Goal: Task Accomplishment & Management: Use online tool/utility

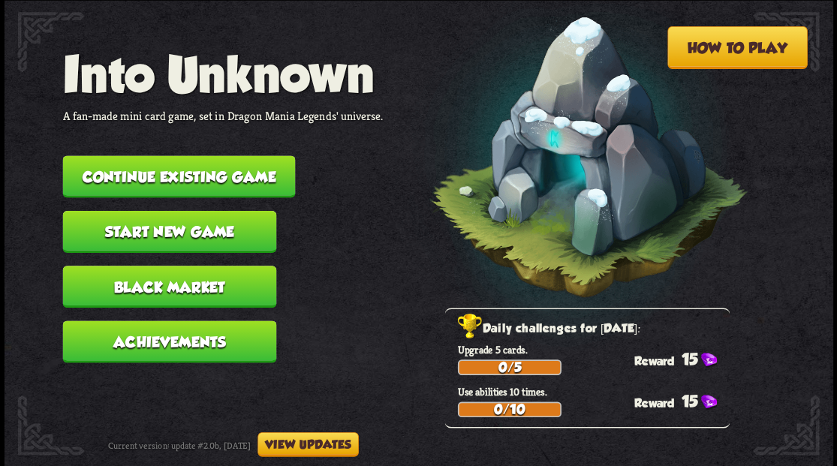
click at [174, 177] on button "Continue existing game" at bounding box center [178, 176] width 233 height 42
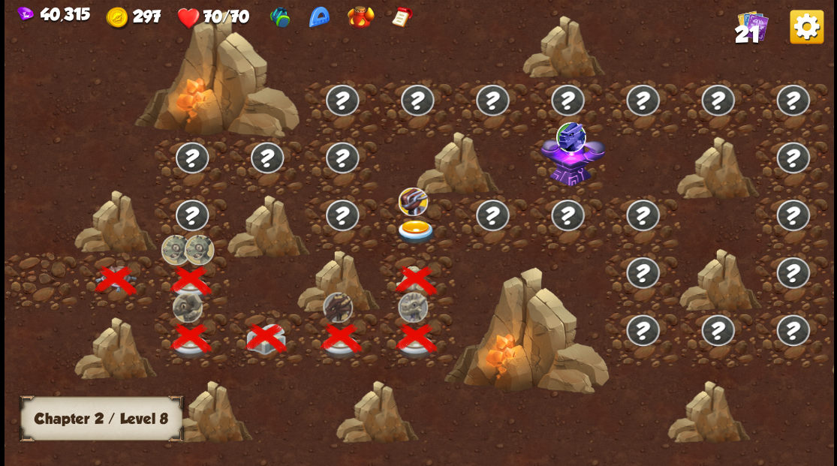
click at [417, 225] on img at bounding box center [415, 231] width 41 height 25
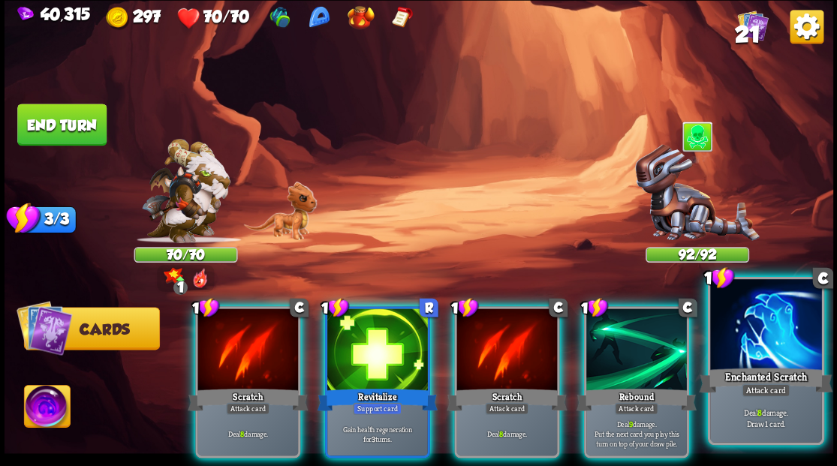
click at [776, 353] on div at bounding box center [765, 326] width 111 height 94
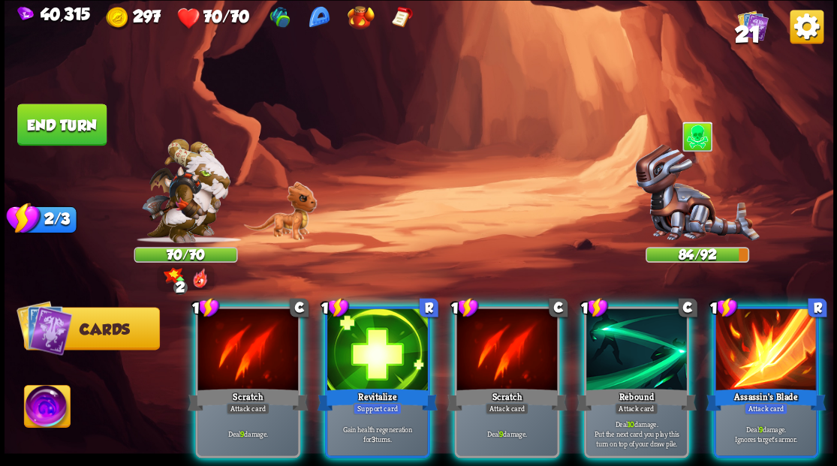
click at [363, 330] on div at bounding box center [377, 351] width 101 height 85
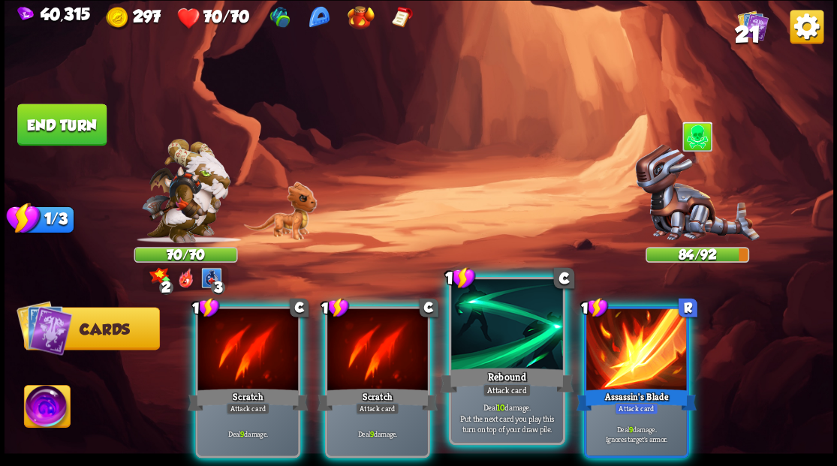
click at [482, 339] on div at bounding box center [506, 326] width 111 height 94
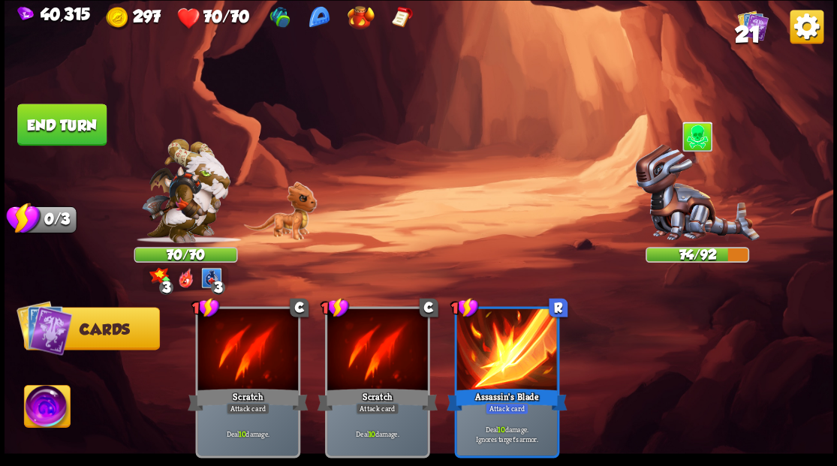
click at [75, 128] on button "End turn" at bounding box center [62, 125] width 91 height 43
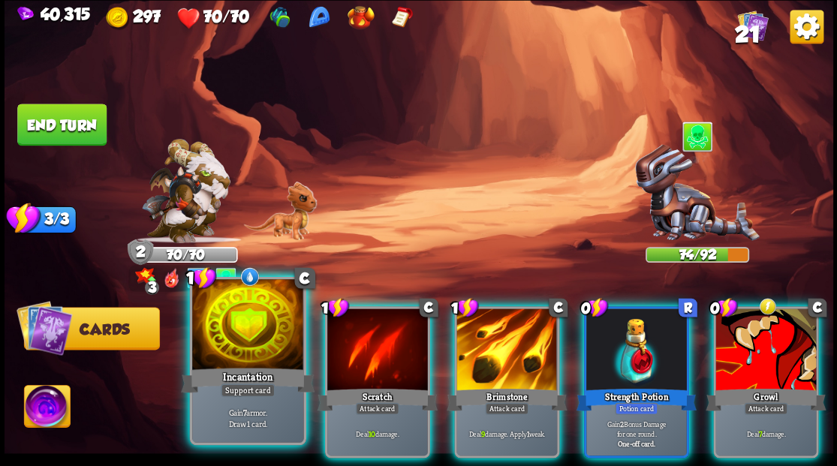
click at [231, 331] on div at bounding box center [247, 326] width 111 height 94
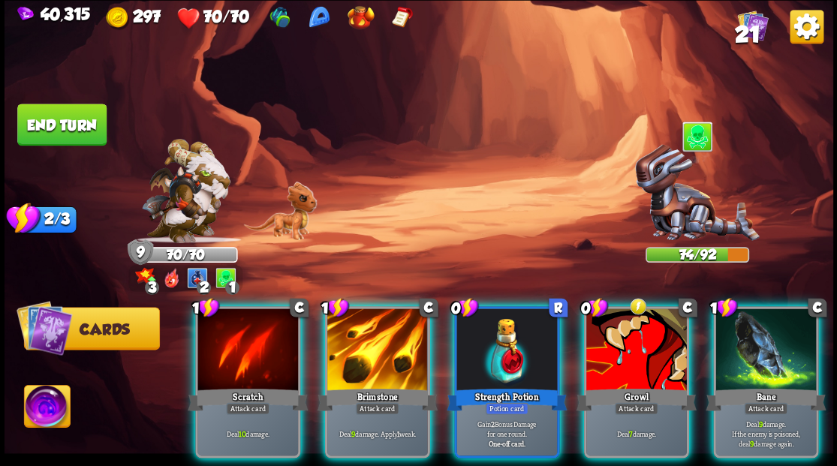
click at [503, 337] on div at bounding box center [507, 351] width 101 height 85
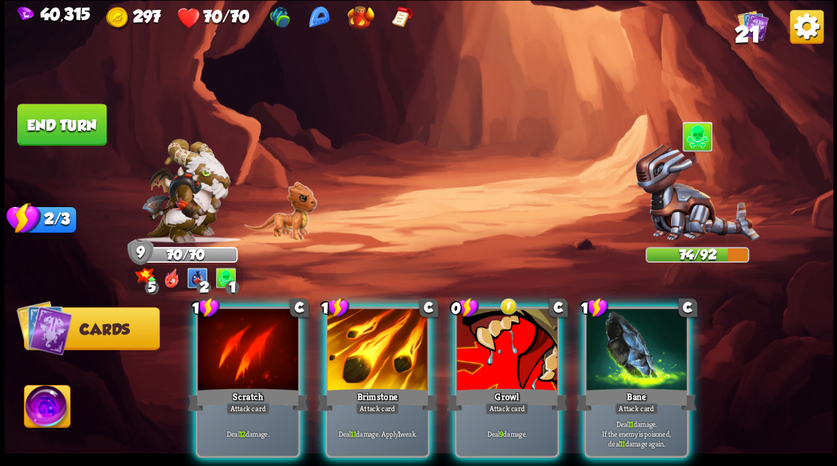
drag, startPoint x: 377, startPoint y: 345, endPoint x: 391, endPoint y: 264, distance: 82.3
click at [376, 345] on div at bounding box center [377, 351] width 101 height 85
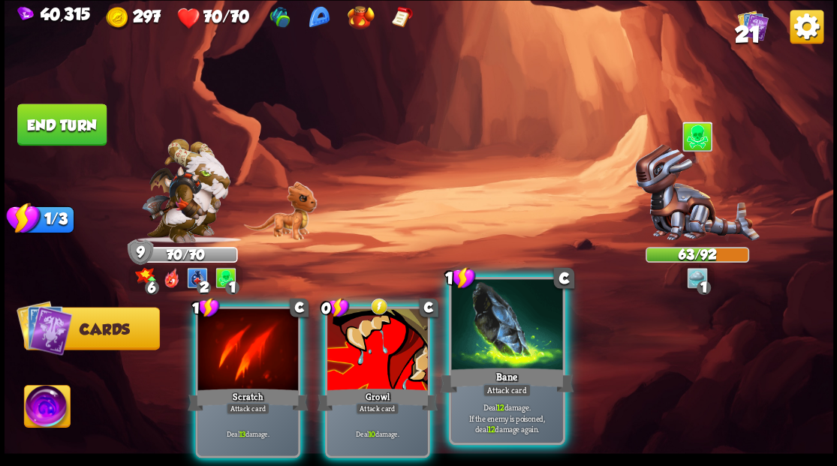
click at [510, 327] on div at bounding box center [506, 326] width 111 height 94
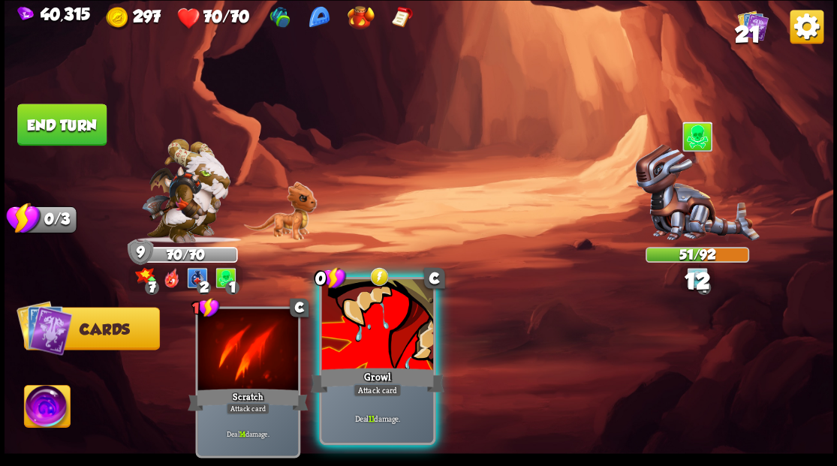
click at [365, 372] on div "Growl" at bounding box center [377, 380] width 134 height 30
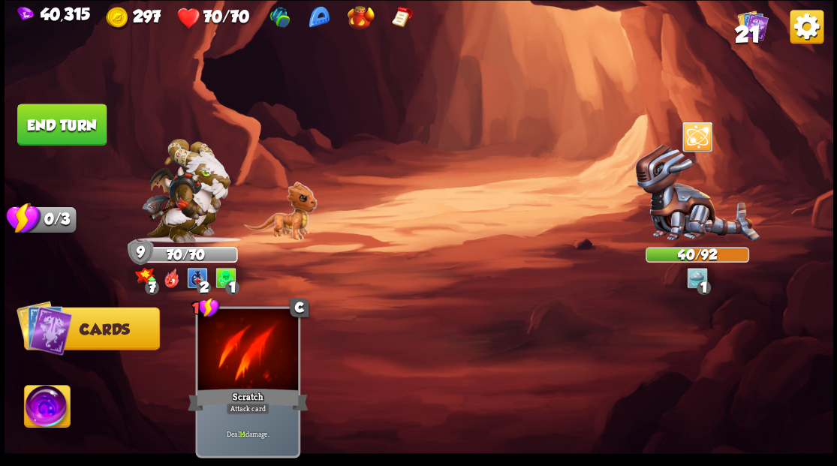
click at [74, 119] on button "End turn" at bounding box center [61, 125] width 89 height 42
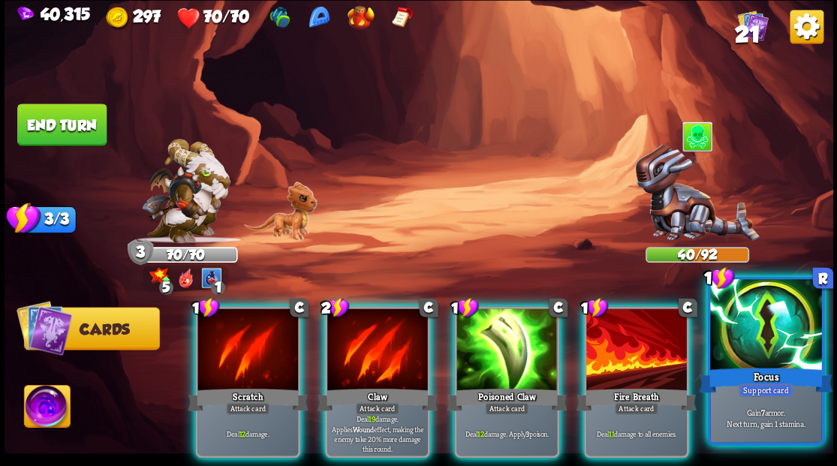
click at [781, 330] on div at bounding box center [765, 326] width 111 height 94
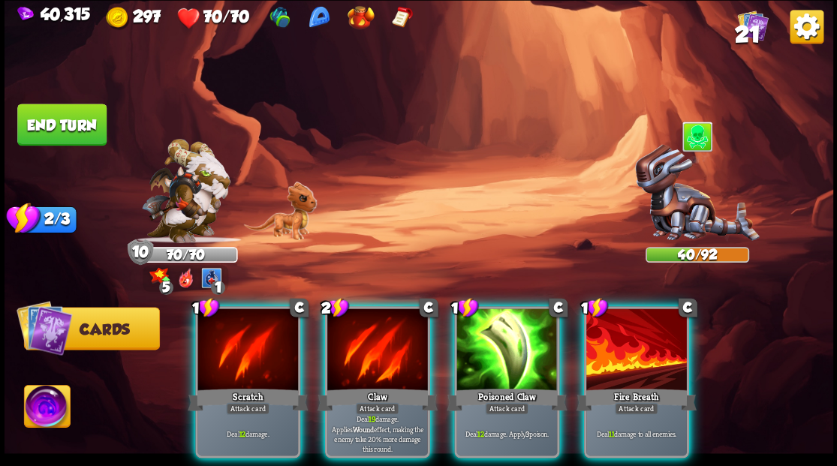
click at [503, 340] on div at bounding box center [507, 351] width 101 height 85
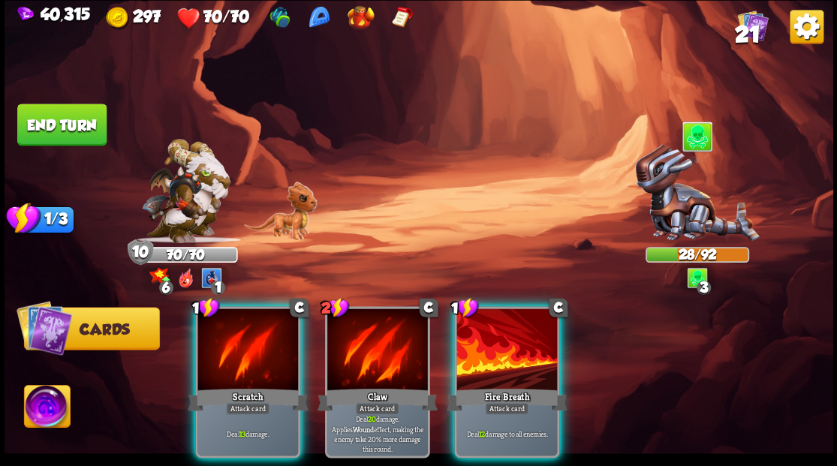
click at [231, 344] on div at bounding box center [248, 351] width 101 height 85
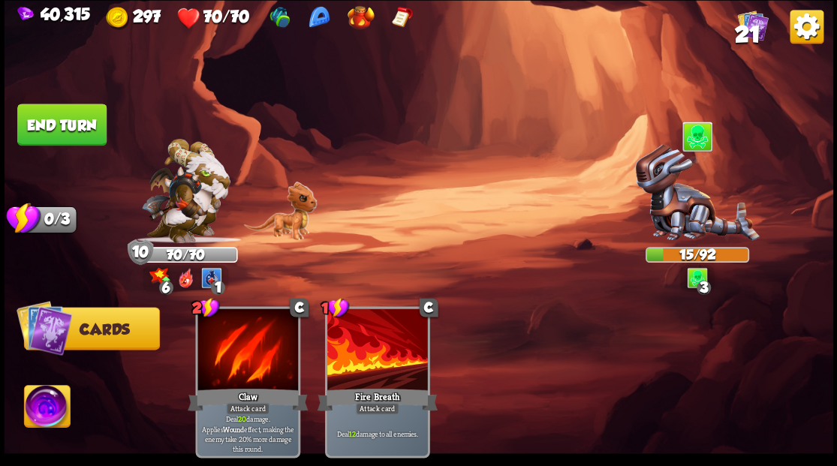
click at [80, 132] on button "End turn" at bounding box center [61, 125] width 89 height 42
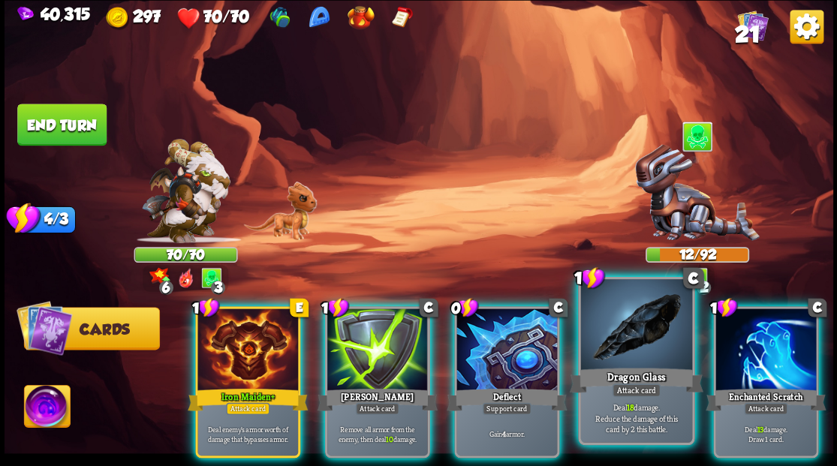
click at [650, 347] on div at bounding box center [635, 326] width 111 height 94
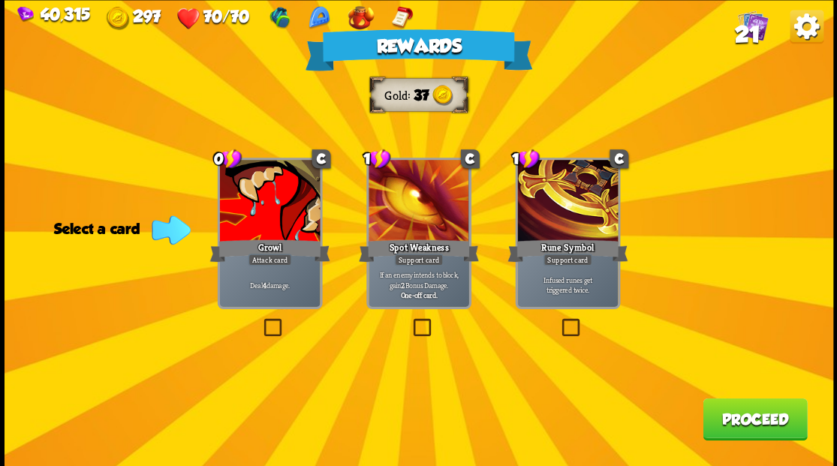
click at [746, 428] on button "Proceed" at bounding box center [755, 419] width 104 height 42
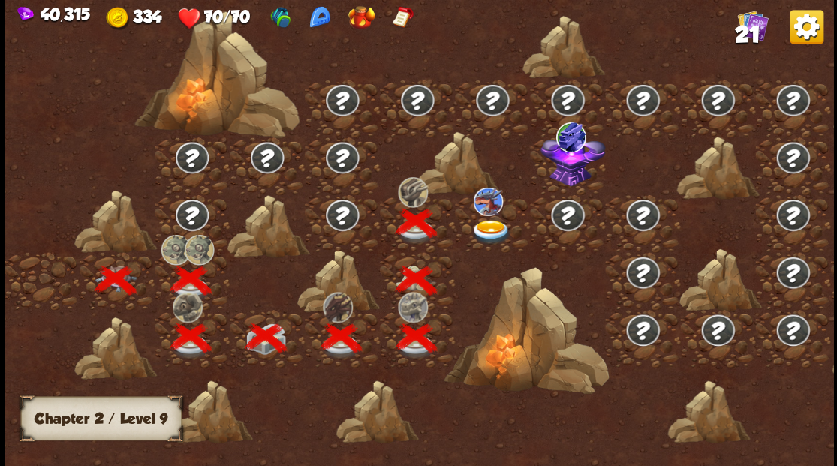
click at [491, 228] on img at bounding box center [491, 231] width 41 height 25
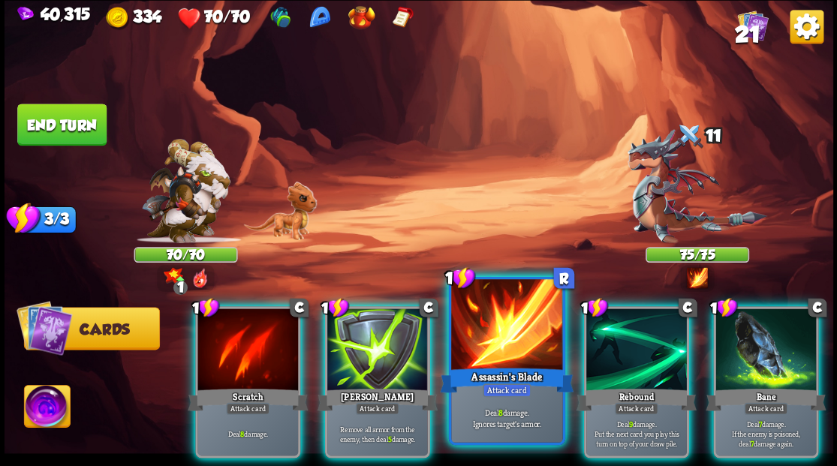
click at [511, 348] on div at bounding box center [506, 326] width 111 height 94
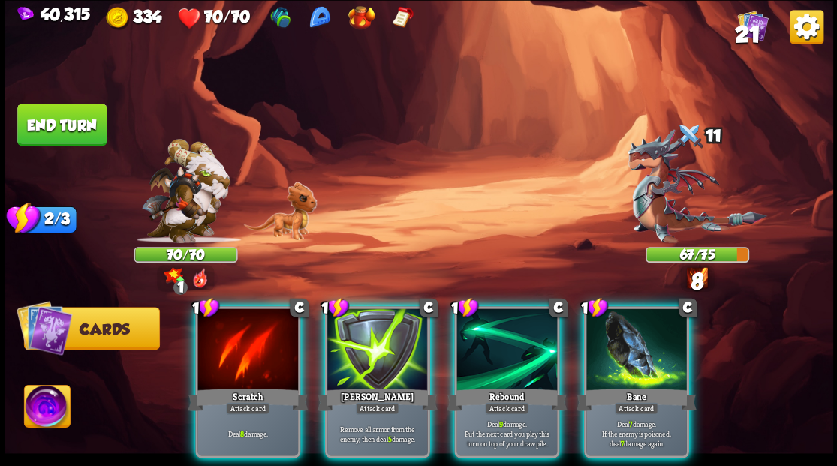
click at [640, 337] on div at bounding box center [637, 351] width 101 height 85
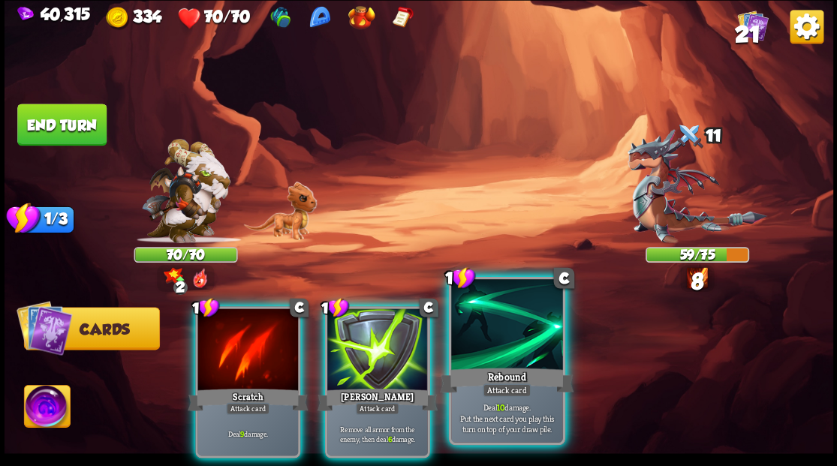
click at [517, 335] on div at bounding box center [506, 326] width 111 height 94
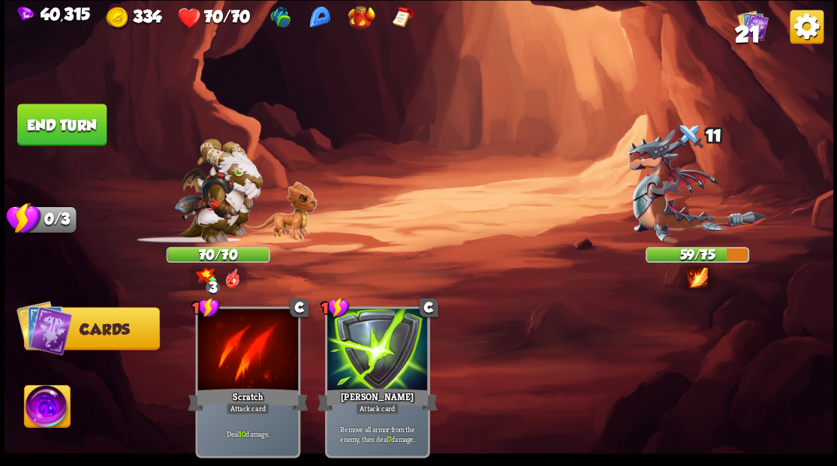
click at [71, 126] on button "End turn" at bounding box center [61, 125] width 89 height 42
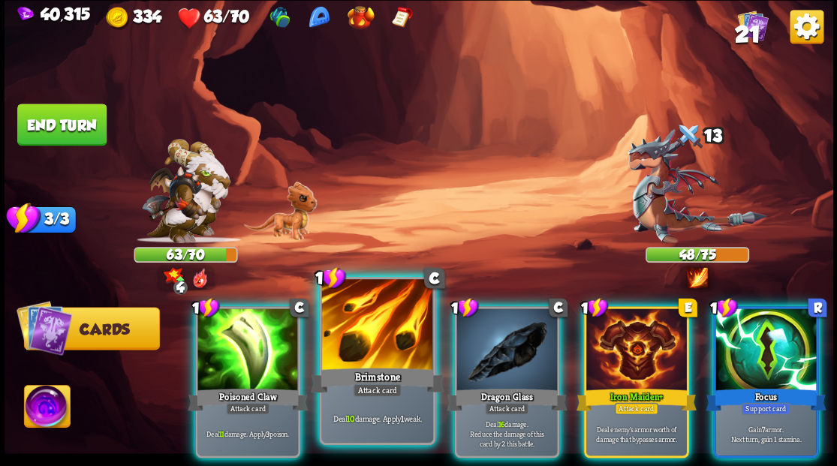
click at [369, 351] on div at bounding box center [376, 326] width 111 height 94
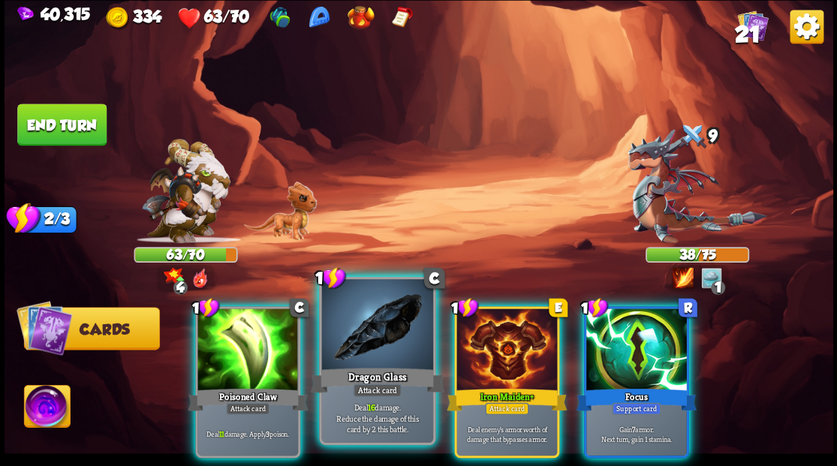
click at [367, 327] on div at bounding box center [376, 326] width 111 height 94
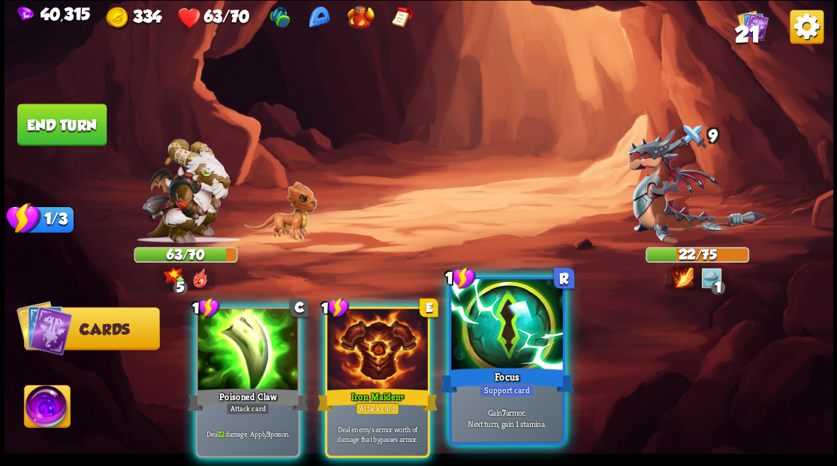
click at [484, 348] on div at bounding box center [506, 326] width 111 height 94
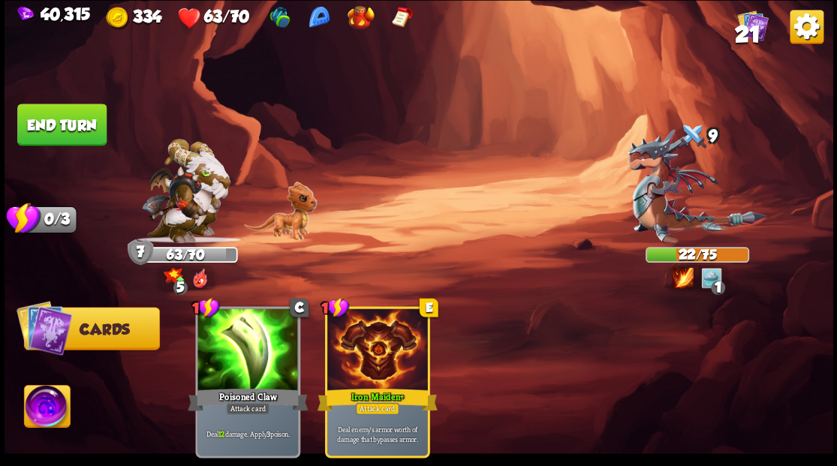
click at [57, 119] on button "End turn" at bounding box center [62, 125] width 90 height 42
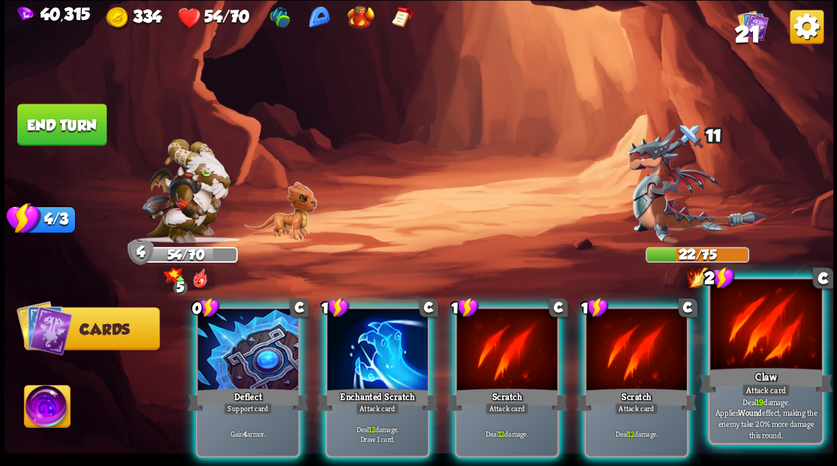
click at [764, 342] on div at bounding box center [765, 326] width 111 height 94
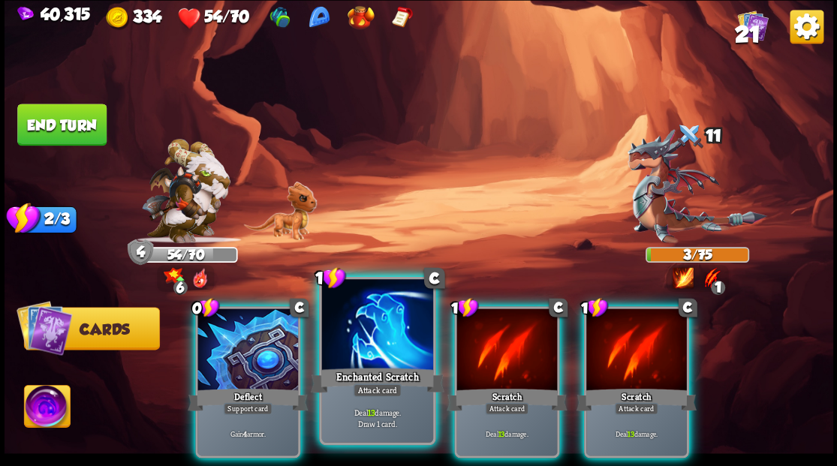
click at [351, 362] on div at bounding box center [376, 326] width 111 height 94
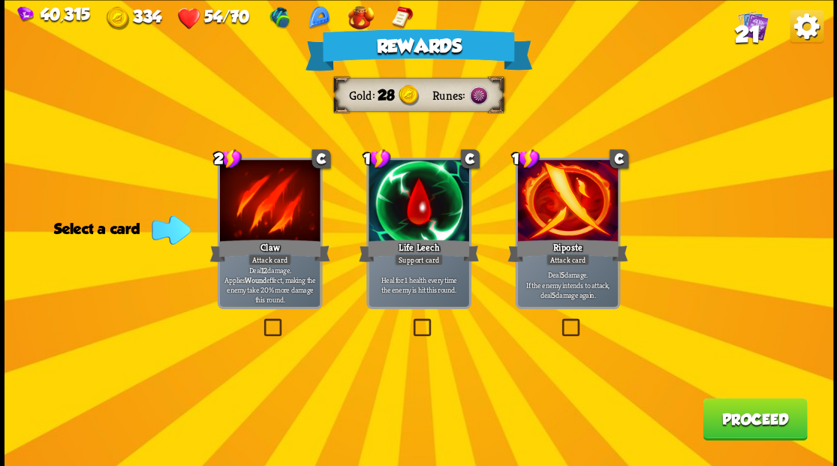
click at [749, 32] on span "21" at bounding box center [747, 34] width 26 height 26
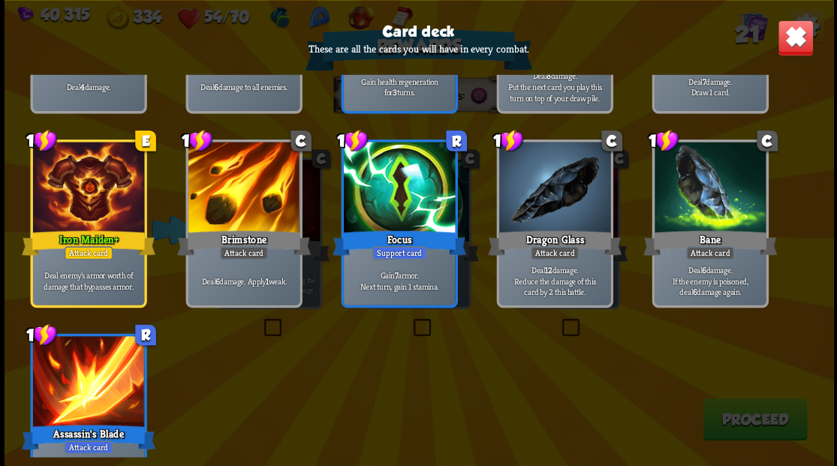
scroll to position [698, 0]
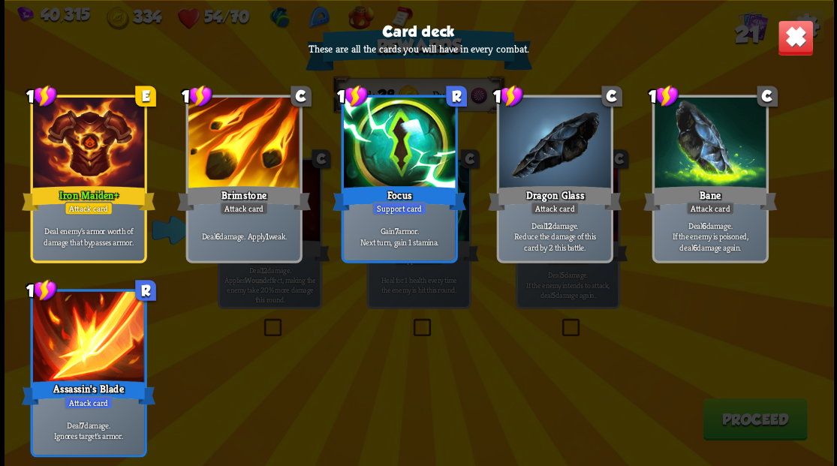
click at [784, 46] on img at bounding box center [795, 38] width 36 height 36
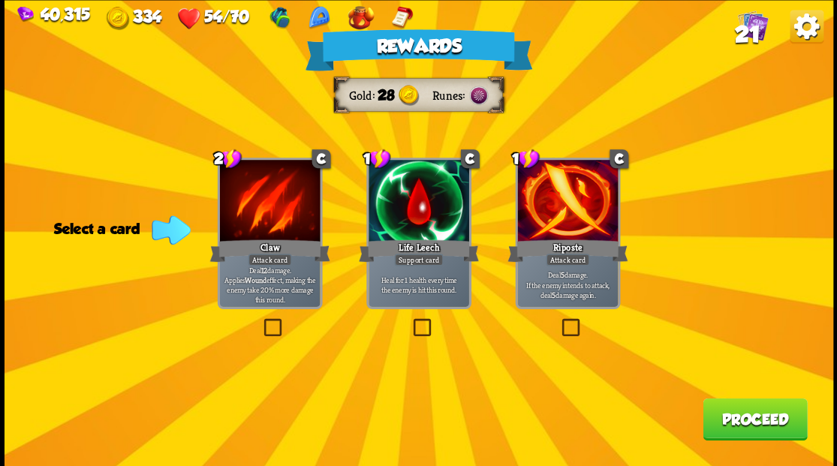
click at [410, 321] on label at bounding box center [410, 321] width 0 height 0
click at [0, 0] on input "checkbox" at bounding box center [0, 0] width 0 height 0
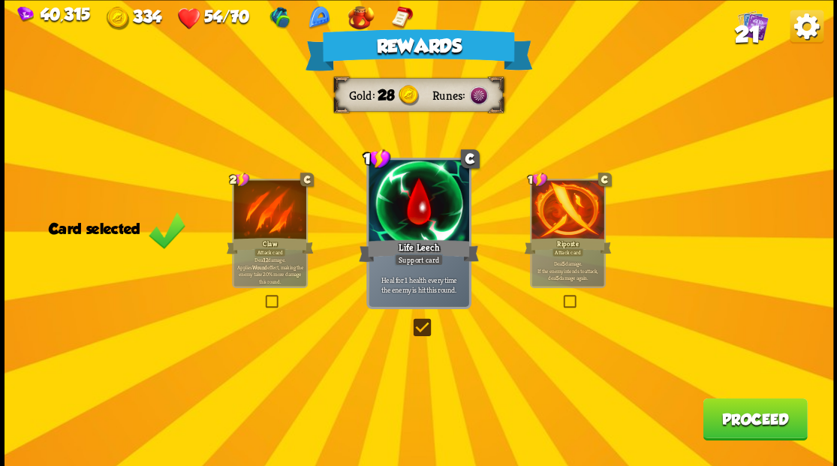
click at [746, 422] on button "Proceed" at bounding box center [755, 419] width 104 height 42
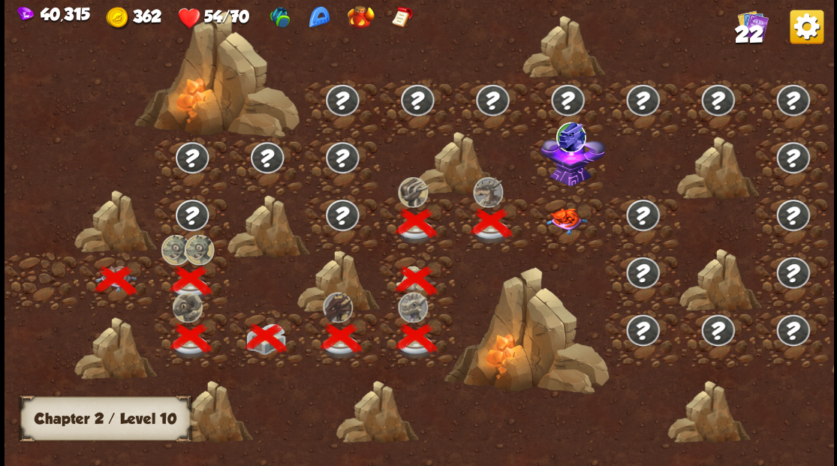
click at [560, 222] on img at bounding box center [566, 221] width 41 height 26
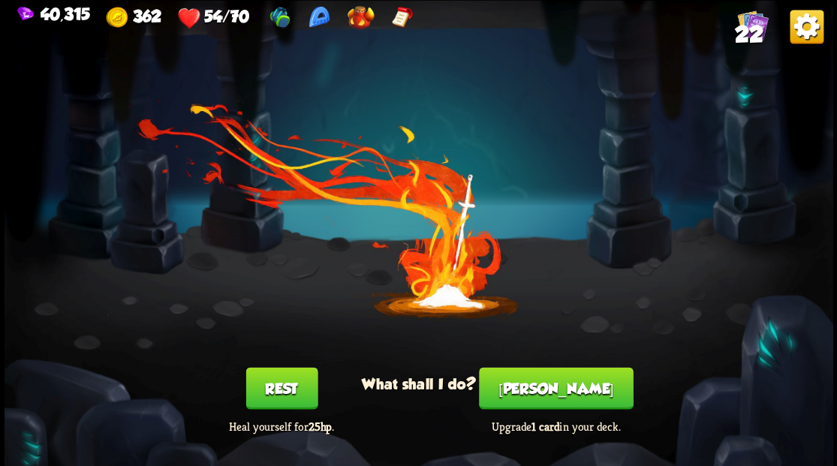
click at [561, 400] on button "[PERSON_NAME]" at bounding box center [556, 388] width 154 height 42
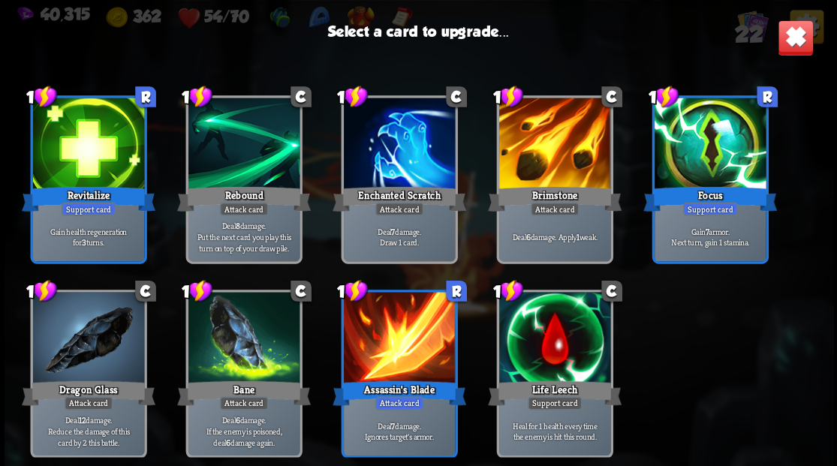
scroll to position [472, 0]
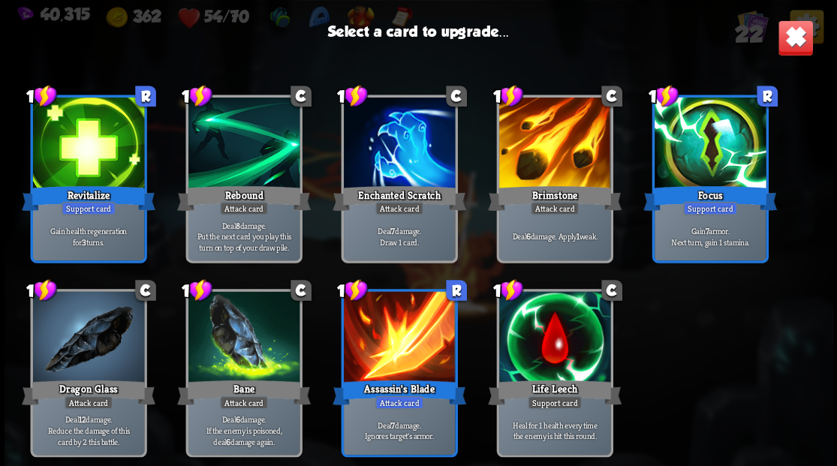
click at [552, 339] on div at bounding box center [554, 338] width 111 height 94
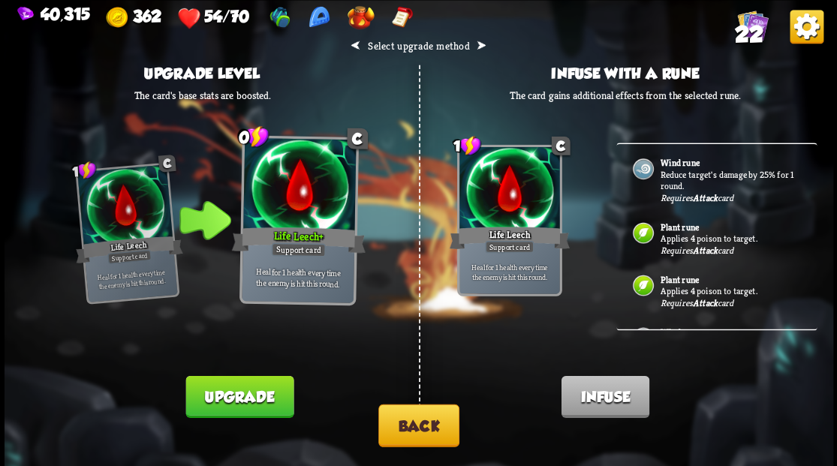
click at [234, 403] on button "Upgrade" at bounding box center [239, 396] width 108 height 42
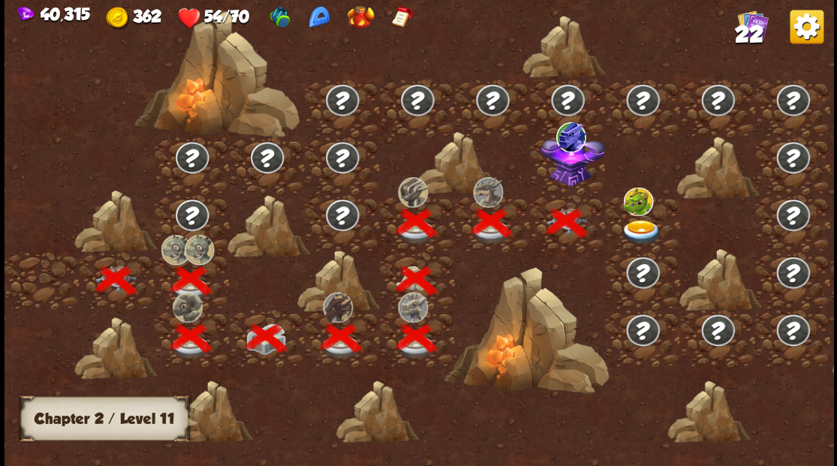
scroll to position [0, 228]
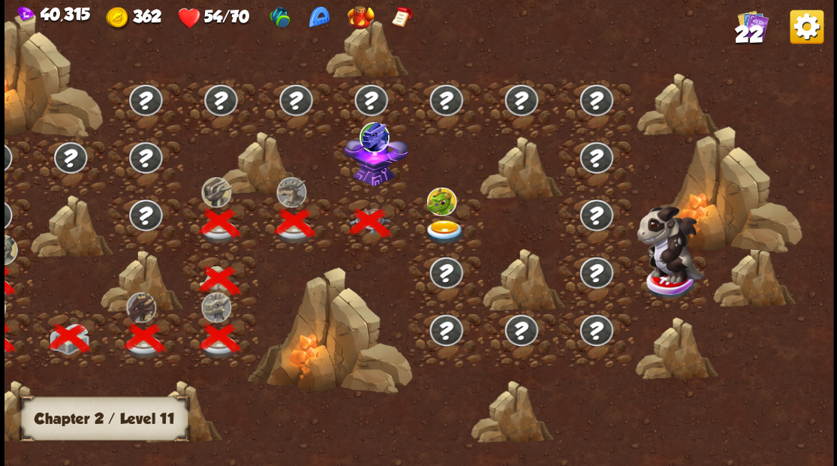
click at [372, 179] on img at bounding box center [375, 158] width 65 height 56
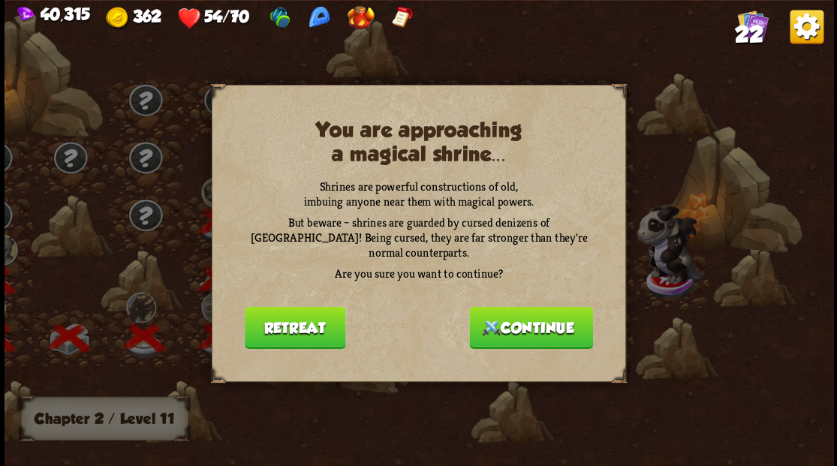
click at [517, 321] on button "Continue" at bounding box center [531, 327] width 124 height 42
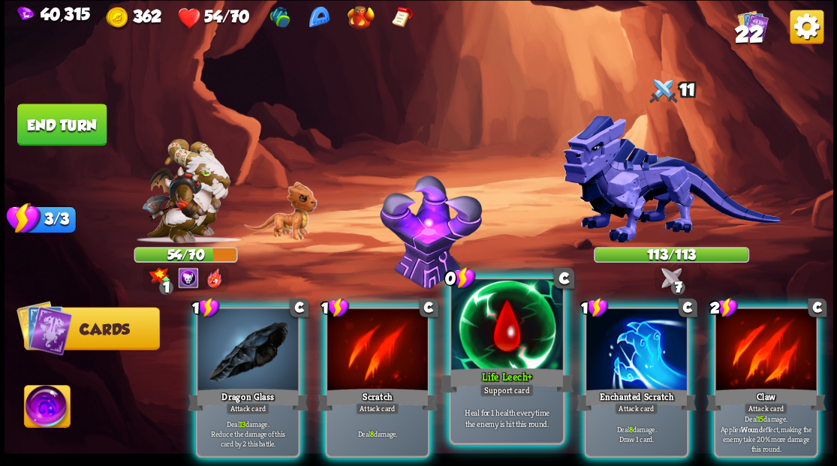
click at [494, 358] on div at bounding box center [506, 326] width 111 height 94
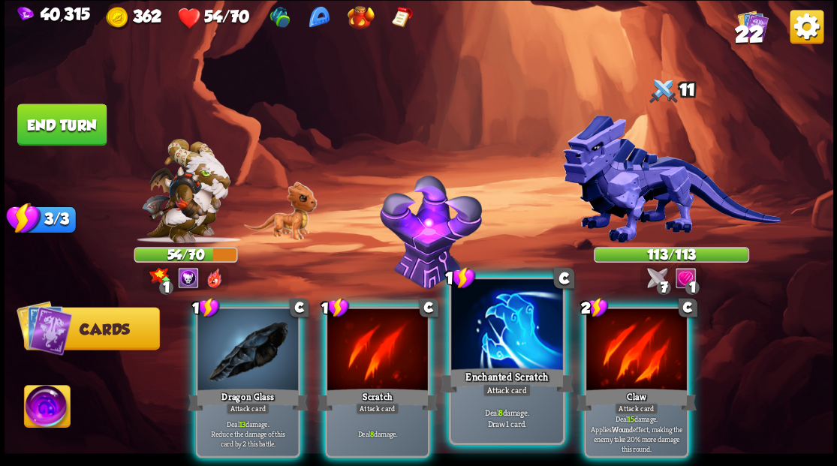
click at [493, 354] on div at bounding box center [506, 326] width 111 height 94
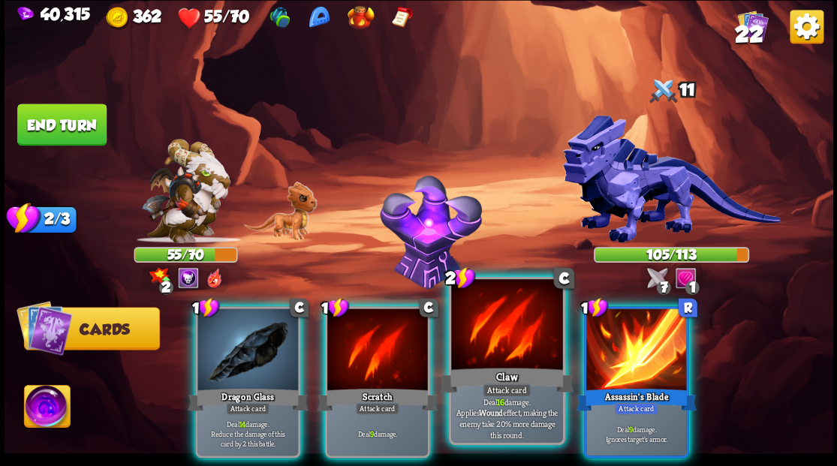
click at [493, 326] on div at bounding box center [506, 326] width 111 height 94
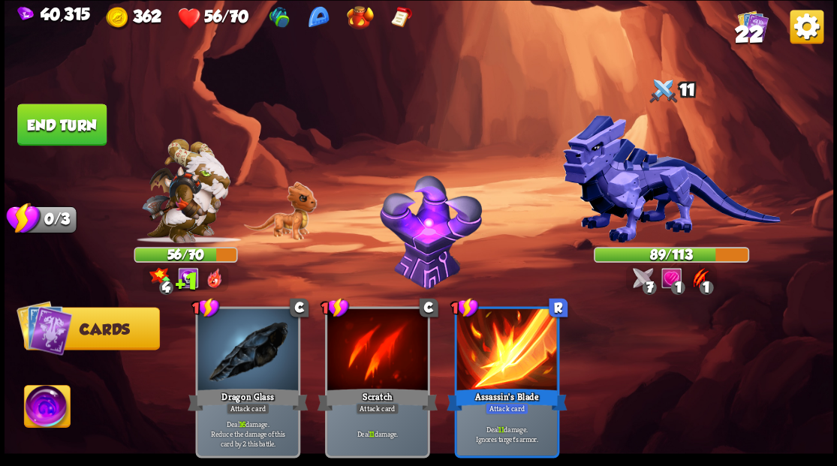
click at [63, 138] on button "End turn" at bounding box center [61, 125] width 89 height 42
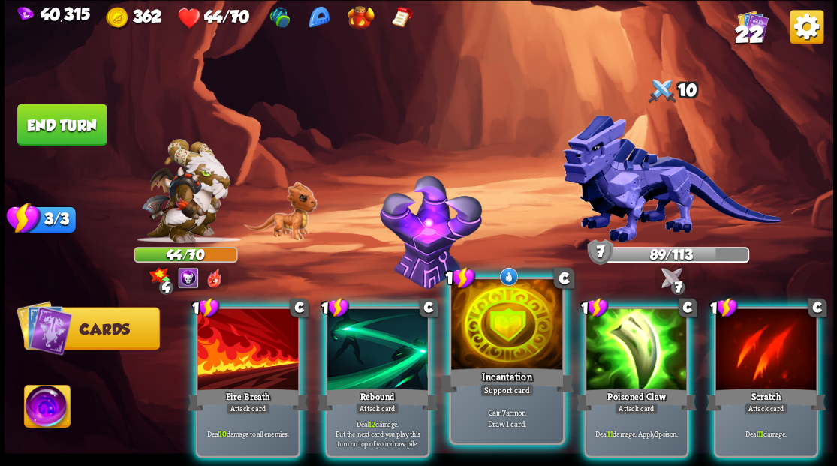
click at [509, 373] on div "Incantation" at bounding box center [507, 380] width 134 height 30
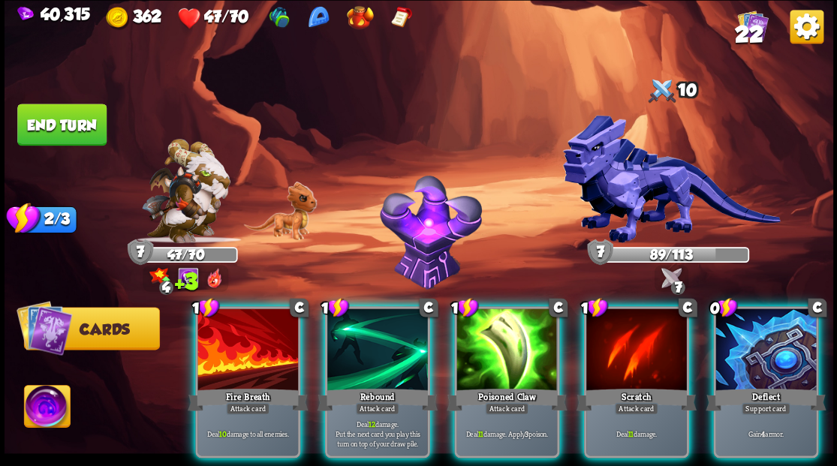
drag, startPoint x: 766, startPoint y: 339, endPoint x: 761, endPoint y: 326, distance: 14.2
click at [764, 336] on div at bounding box center [766, 351] width 101 height 85
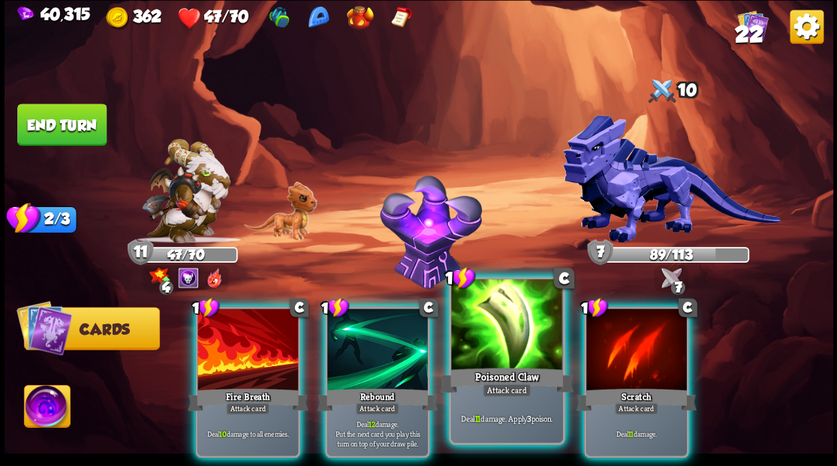
click at [535, 333] on div at bounding box center [506, 326] width 111 height 94
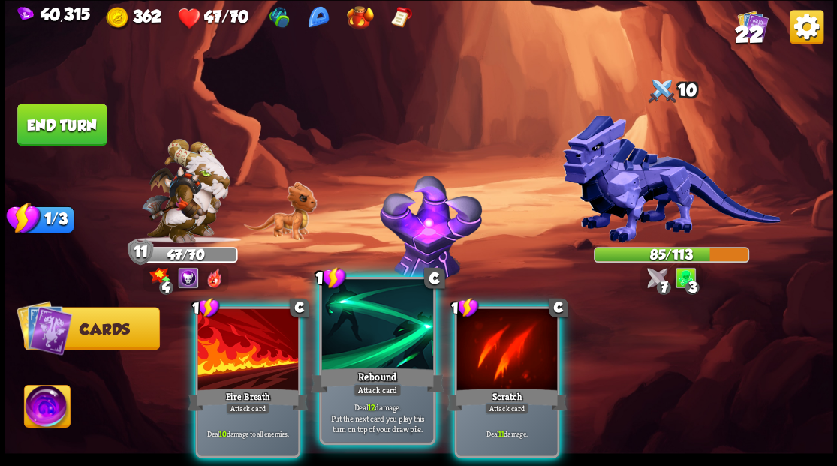
click at [374, 342] on div at bounding box center [376, 326] width 111 height 94
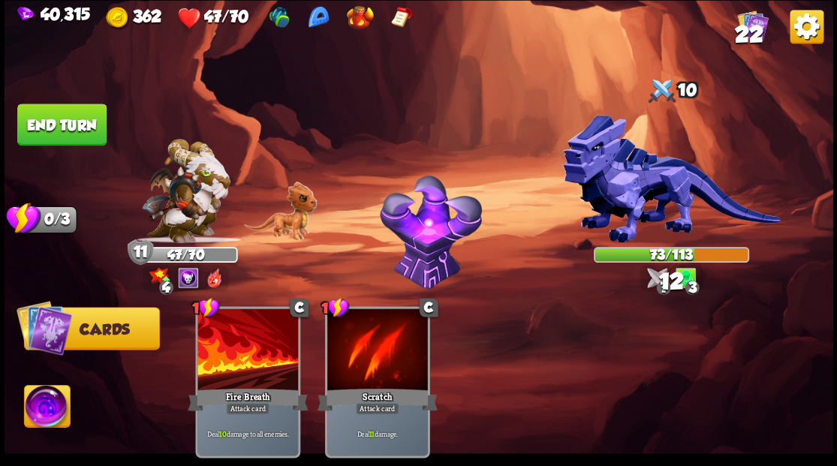
click at [90, 138] on button "End turn" at bounding box center [61, 125] width 89 height 42
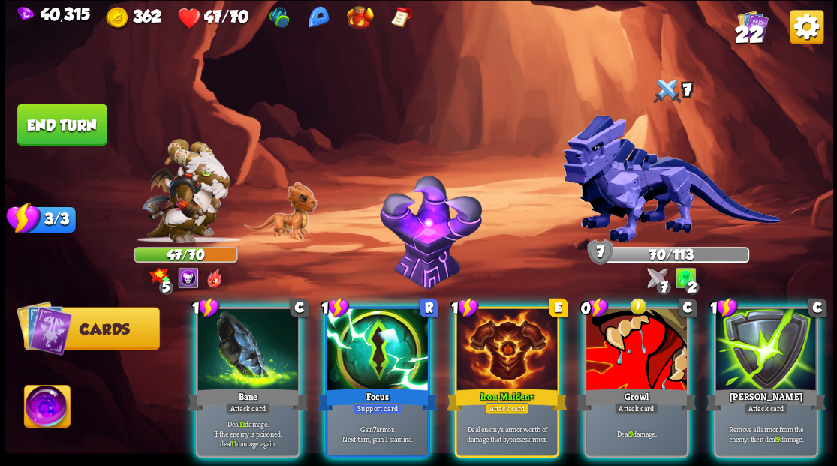
drag, startPoint x: 763, startPoint y: 348, endPoint x: 757, endPoint y: 342, distance: 9.0
click at [761, 347] on div at bounding box center [766, 351] width 101 height 85
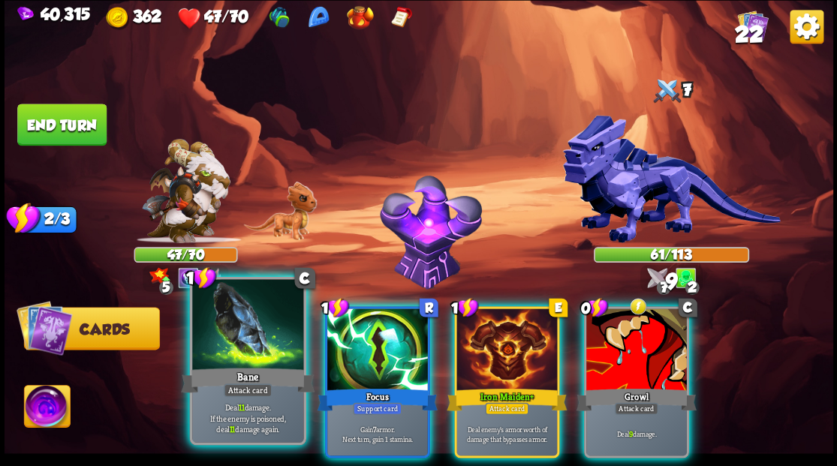
click at [248, 328] on div at bounding box center [247, 326] width 111 height 94
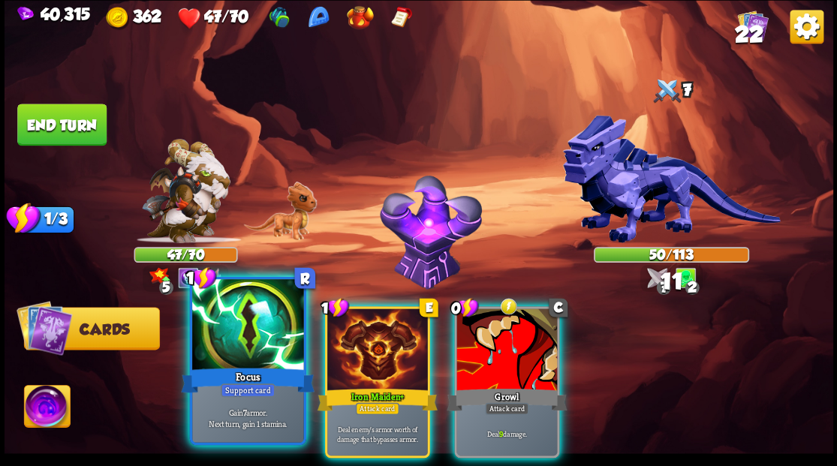
click at [227, 326] on div at bounding box center [247, 326] width 111 height 94
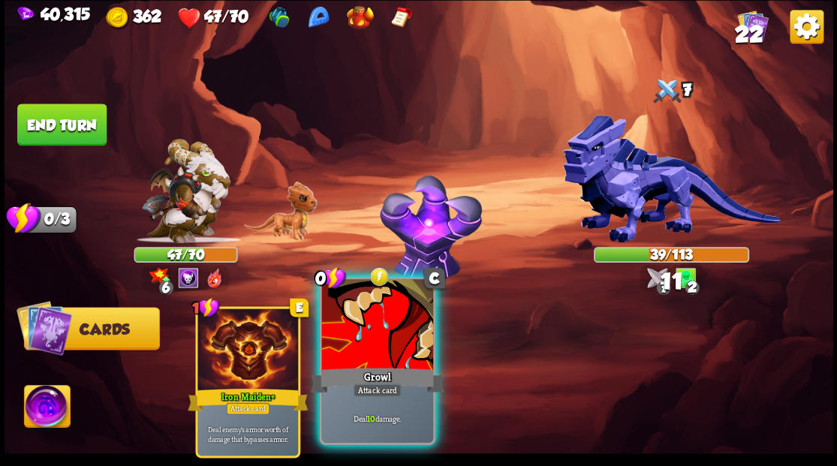
click at [369, 368] on div "Growl" at bounding box center [377, 380] width 134 height 30
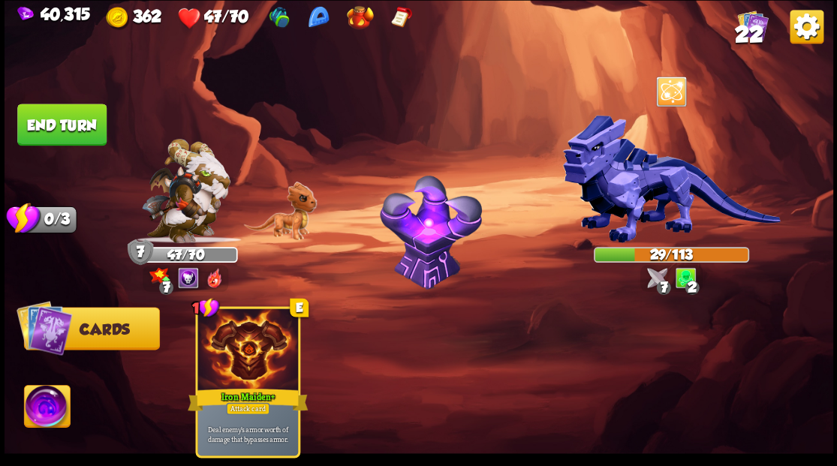
click at [52, 119] on button "End turn" at bounding box center [61, 125] width 89 height 42
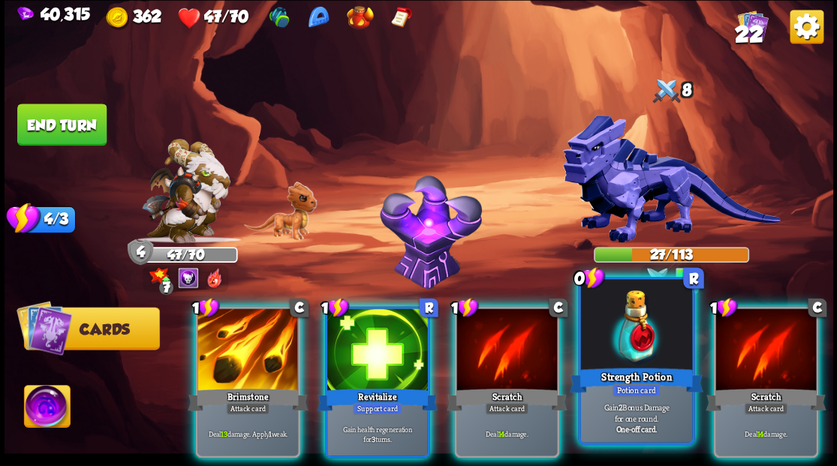
click at [614, 348] on div at bounding box center [635, 326] width 111 height 94
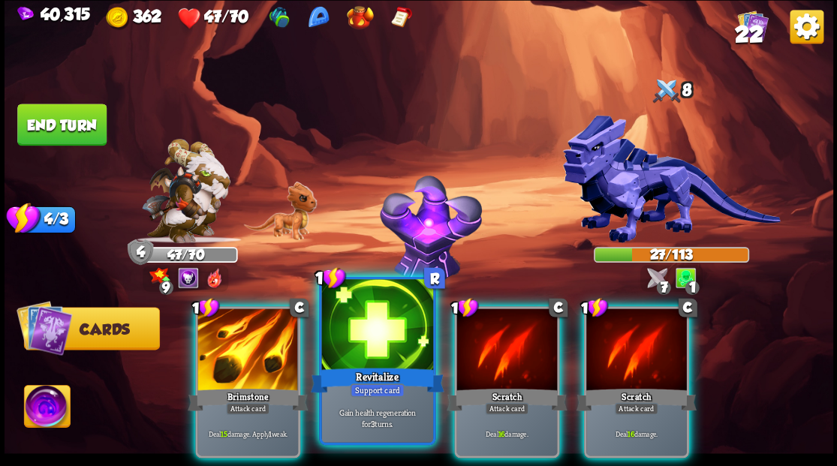
click at [358, 341] on div at bounding box center [376, 326] width 111 height 94
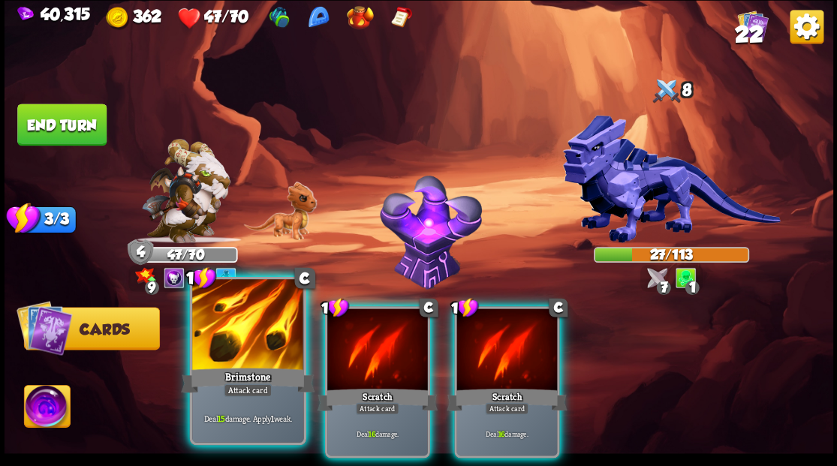
click at [218, 366] on div "Brimstone" at bounding box center [248, 380] width 134 height 30
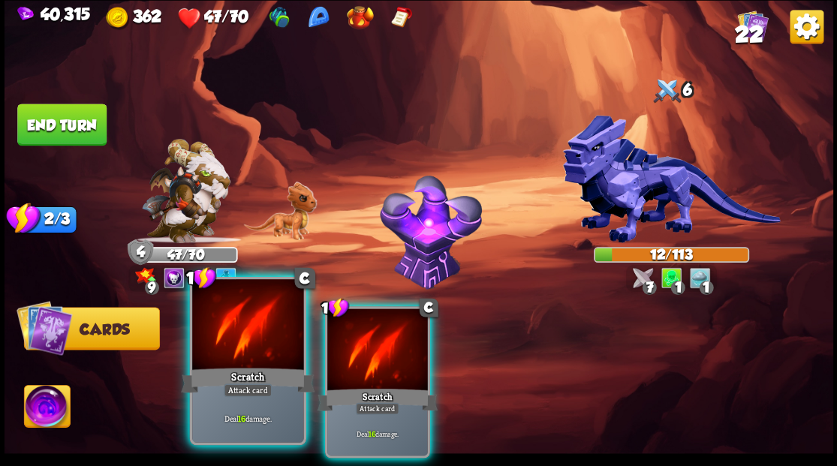
click at [218, 363] on div at bounding box center [247, 326] width 111 height 94
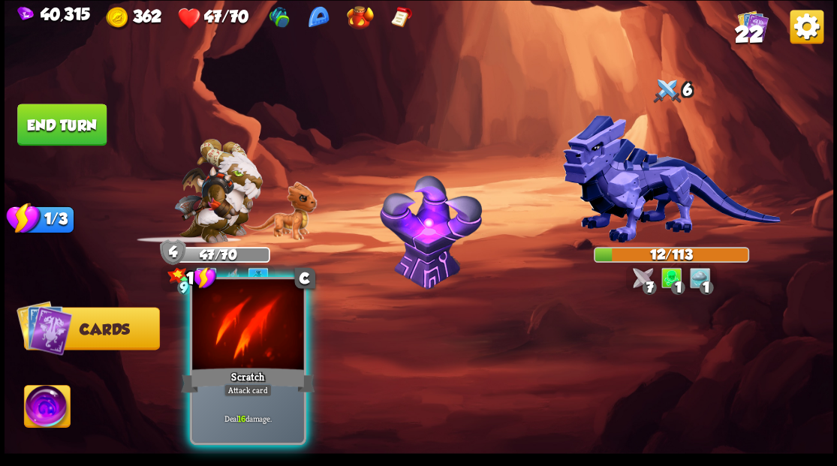
click at [218, 362] on div at bounding box center [247, 326] width 111 height 94
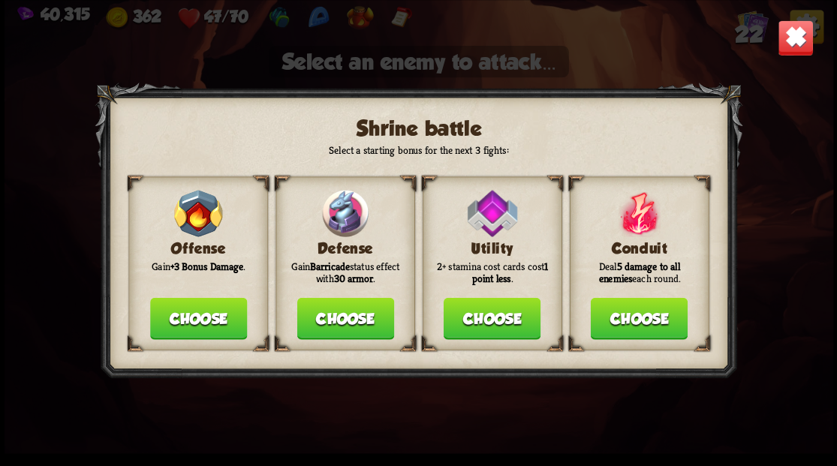
click at [347, 329] on button "Choose" at bounding box center [345, 318] width 97 height 42
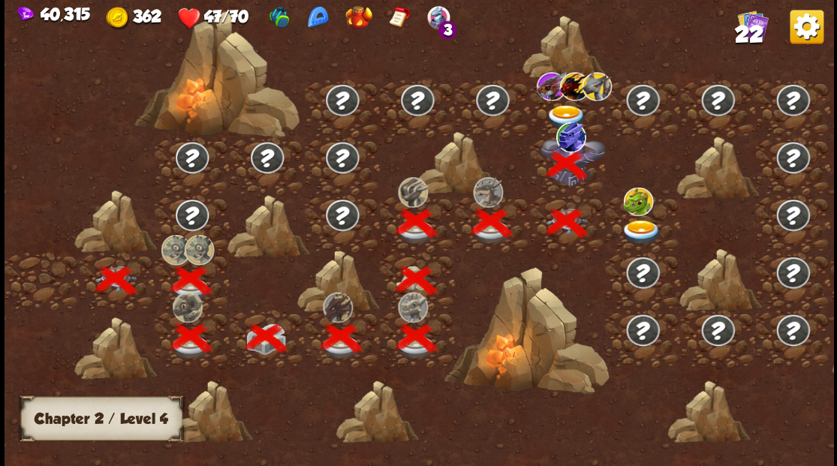
click at [641, 222] on img at bounding box center [641, 231] width 41 height 25
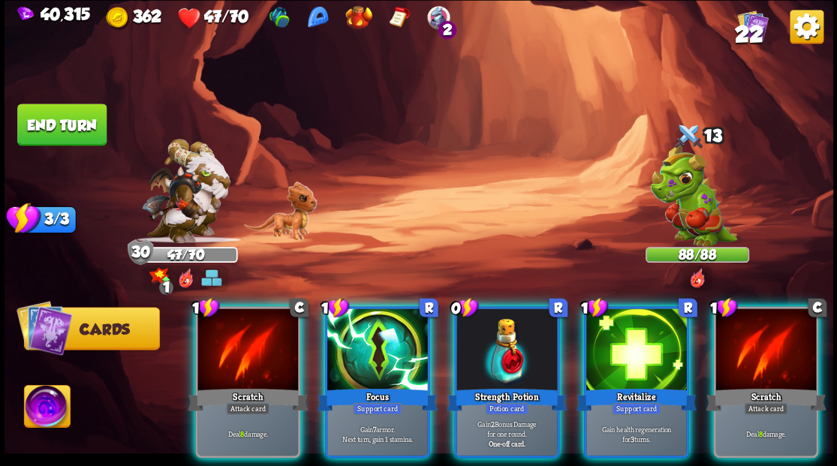
drag, startPoint x: 628, startPoint y: 344, endPoint x: 620, endPoint y: 344, distance: 8.3
click at [627, 344] on div at bounding box center [637, 351] width 101 height 85
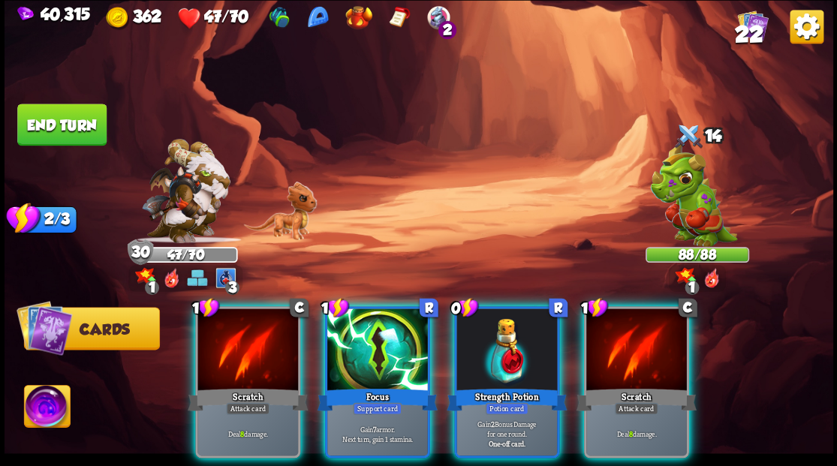
drag, startPoint x: 399, startPoint y: 345, endPoint x: 383, endPoint y: 342, distance: 15.9
click at [384, 342] on div at bounding box center [377, 351] width 101 height 85
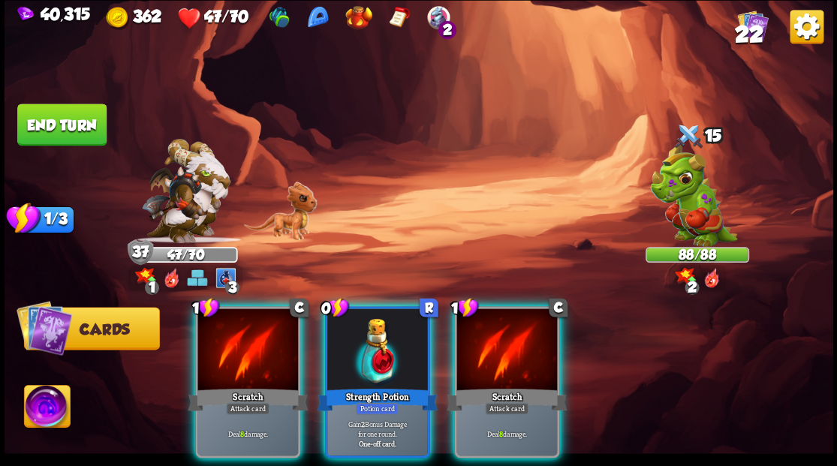
click at [52, 123] on button "End turn" at bounding box center [61, 125] width 89 height 42
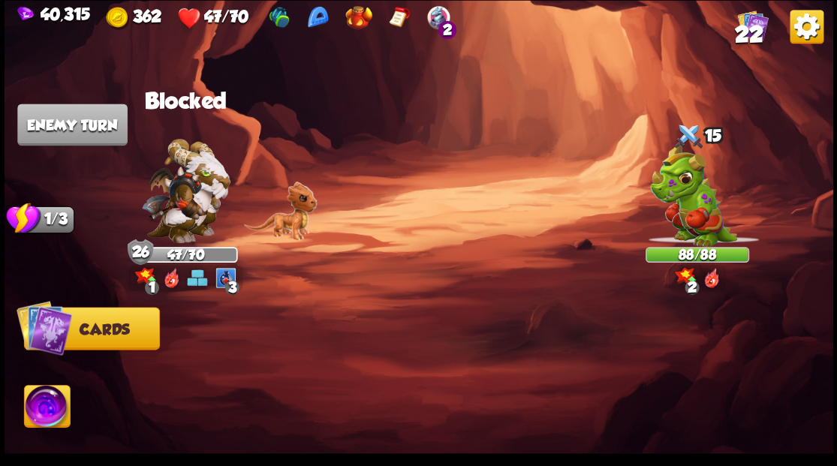
click at [748, 36] on span "22" at bounding box center [748, 34] width 29 height 26
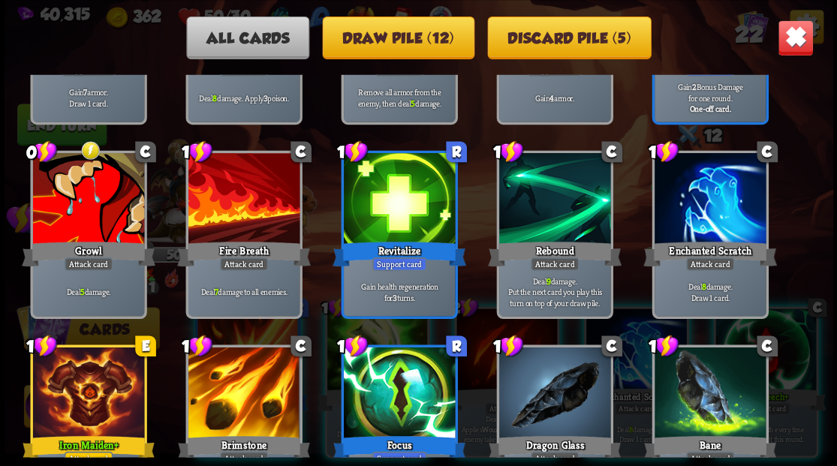
scroll to position [347, 0]
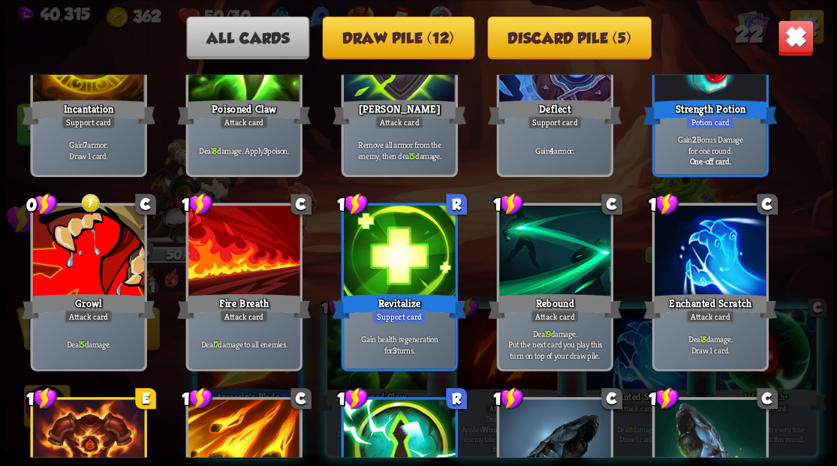
click at [786, 35] on img at bounding box center [795, 38] width 36 height 36
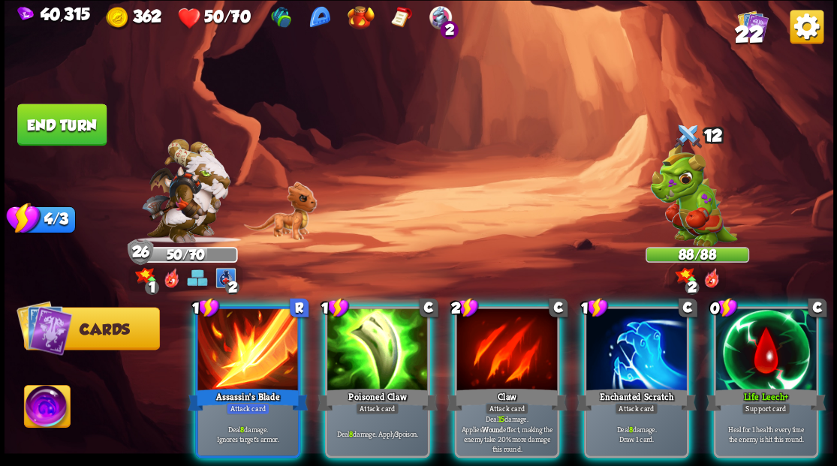
click at [761, 356] on div at bounding box center [766, 351] width 101 height 85
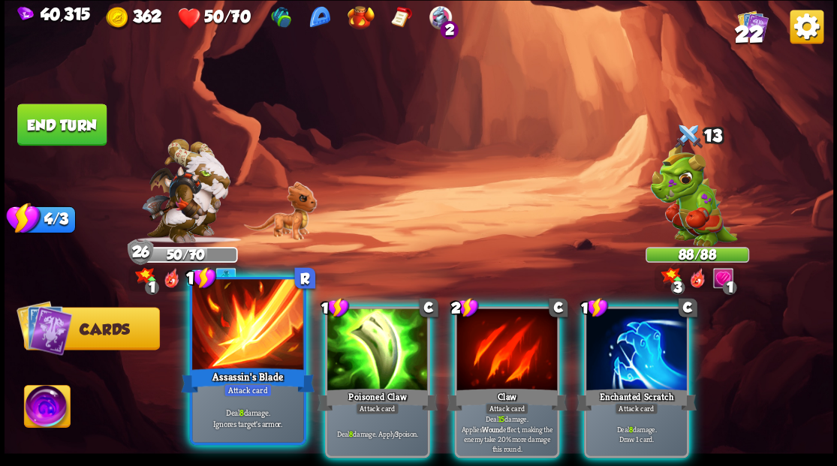
click at [247, 353] on div at bounding box center [247, 326] width 111 height 94
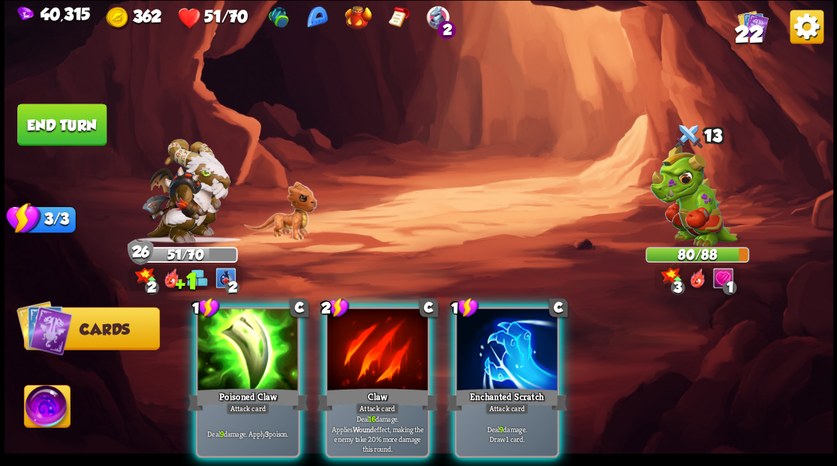
click at [41, 413] on img at bounding box center [47, 408] width 46 height 47
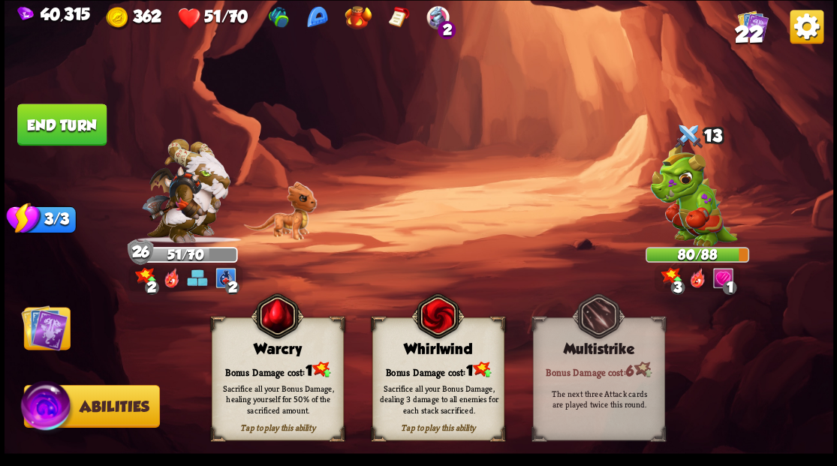
click at [286, 362] on div "Bonus Damage cost: 1" at bounding box center [277, 369] width 131 height 19
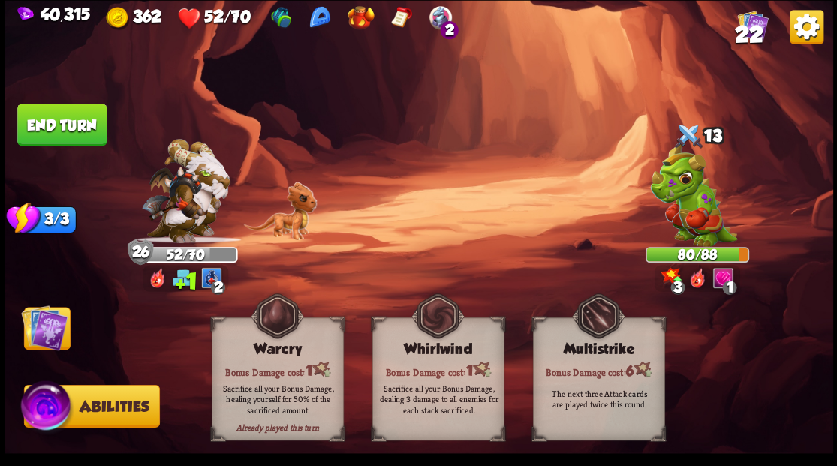
click at [44, 335] on img at bounding box center [44, 327] width 47 height 47
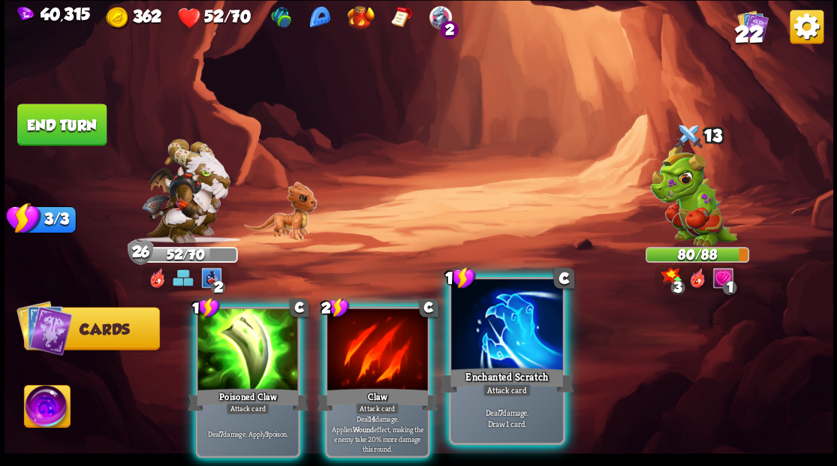
click at [508, 348] on div at bounding box center [506, 326] width 111 height 94
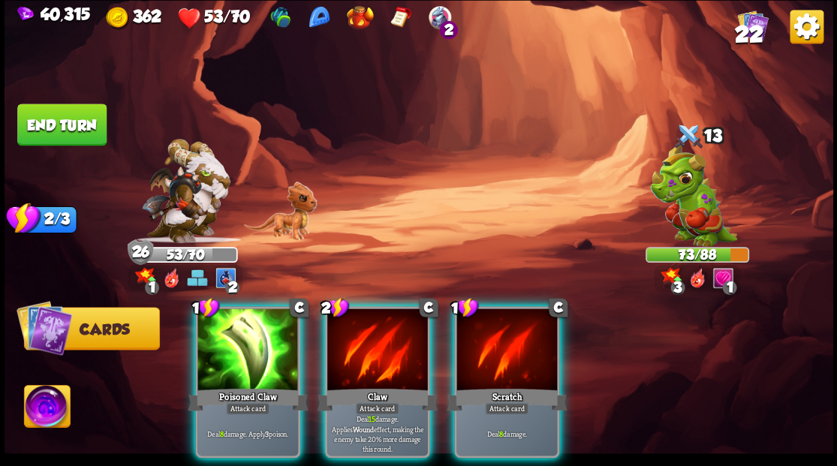
click at [508, 348] on div at bounding box center [507, 351] width 101 height 85
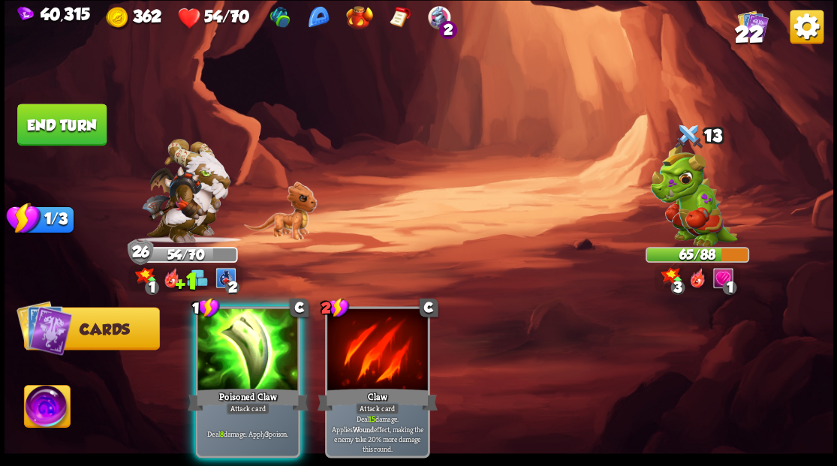
click at [72, 128] on button "End turn" at bounding box center [61, 125] width 89 height 42
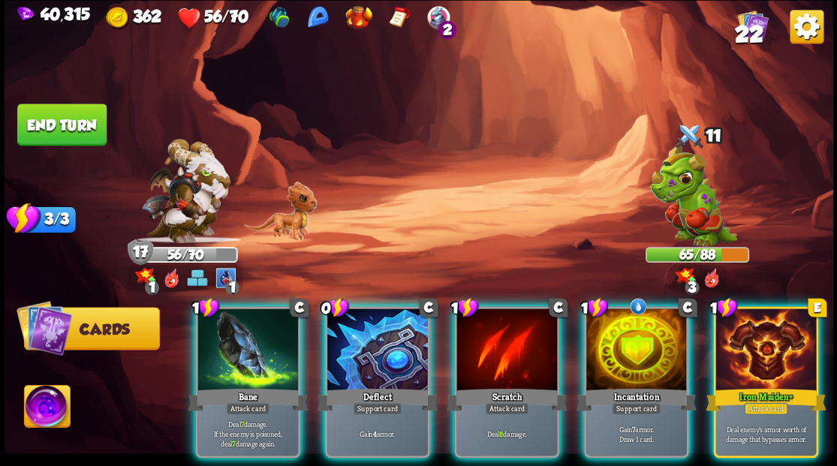
click at [623, 386] on div "Incantation" at bounding box center [636, 399] width 120 height 27
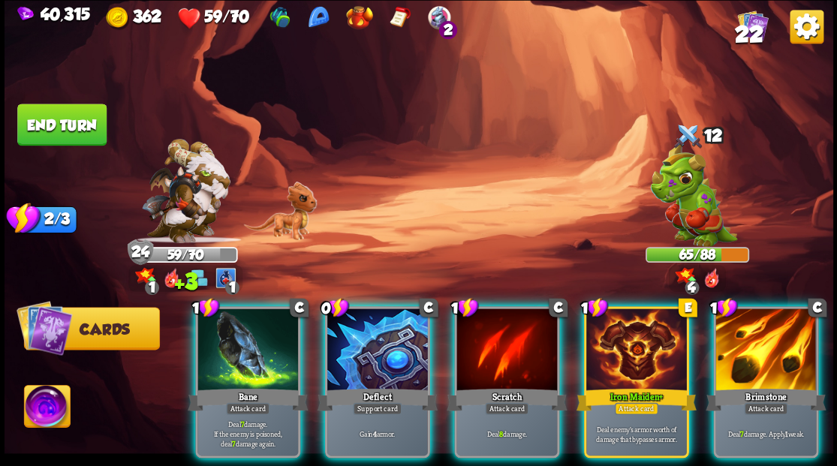
drag, startPoint x: 383, startPoint y: 357, endPoint x: 389, endPoint y: 312, distance: 46.2
click at [383, 353] on div at bounding box center [377, 351] width 101 height 85
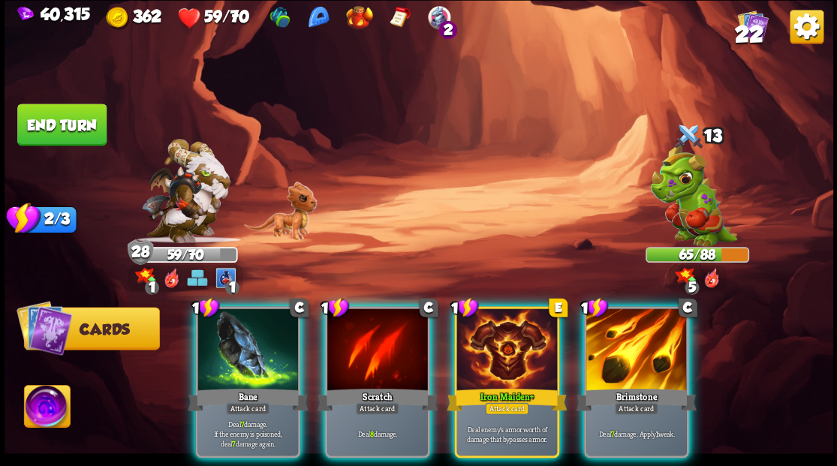
drag, startPoint x: 50, startPoint y: 411, endPoint x: 63, endPoint y: 404, distance: 15.1
click at [49, 411] on img at bounding box center [47, 408] width 46 height 47
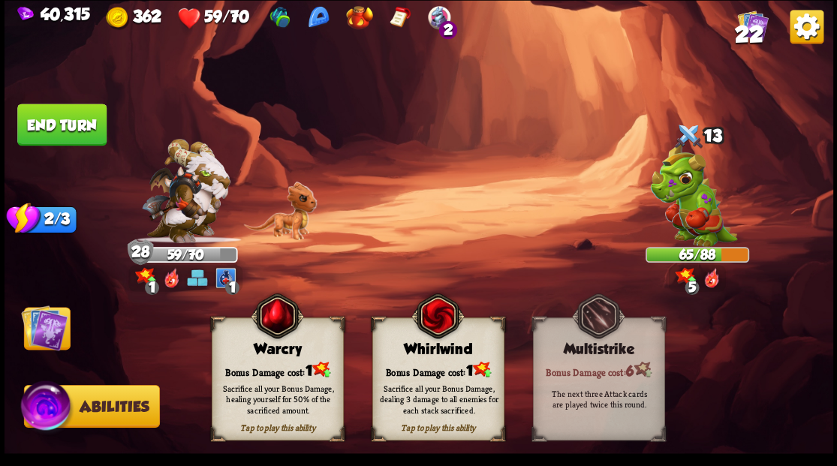
drag, startPoint x: 267, startPoint y: 371, endPoint x: 210, endPoint y: 363, distance: 56.8
click at [253, 369] on div "Bonus Damage cost: 1" at bounding box center [277, 369] width 131 height 19
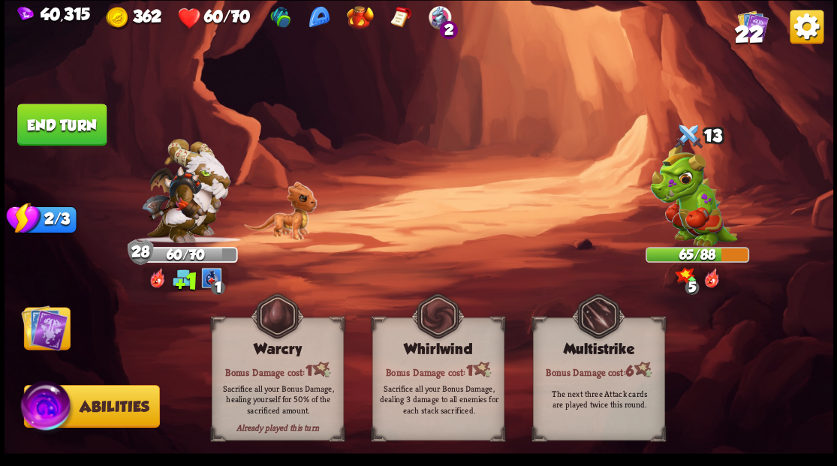
click at [33, 324] on img at bounding box center [44, 327] width 47 height 47
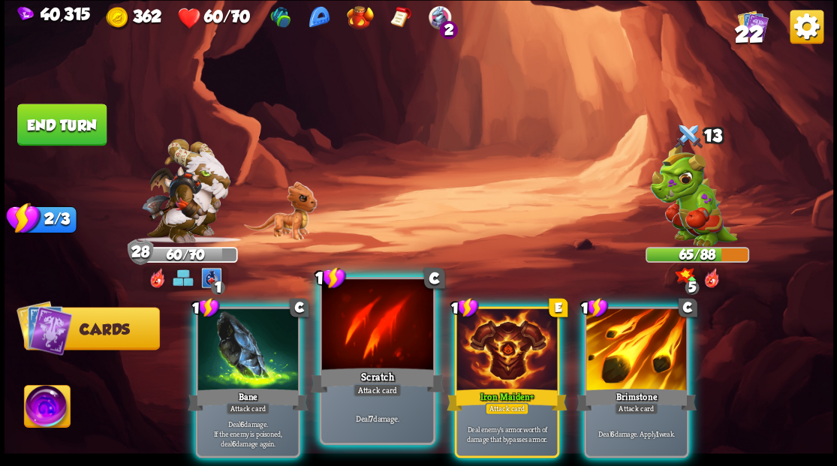
click at [363, 371] on div "Scratch" at bounding box center [377, 380] width 134 height 30
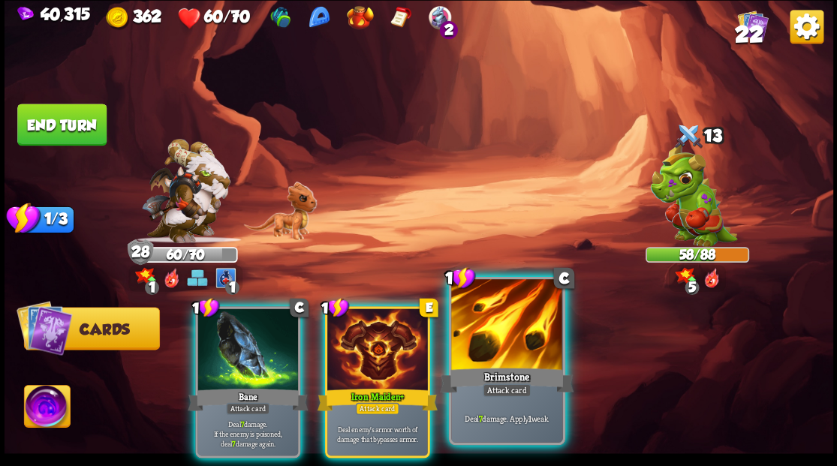
click at [466, 366] on div "Brimstone" at bounding box center [507, 380] width 134 height 30
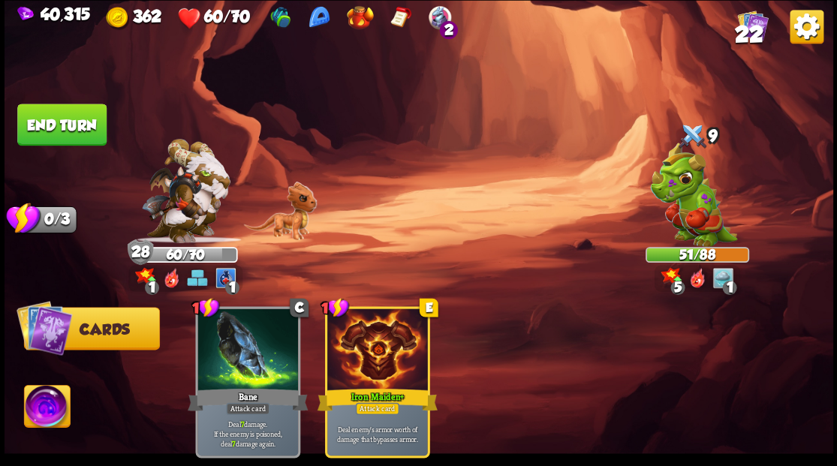
click at [77, 111] on button "End turn" at bounding box center [61, 125] width 89 height 42
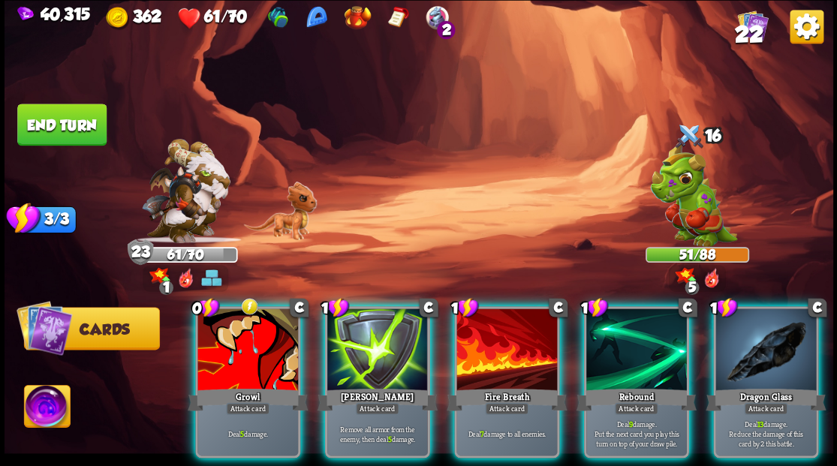
click at [47, 412] on img at bounding box center [47, 408] width 46 height 47
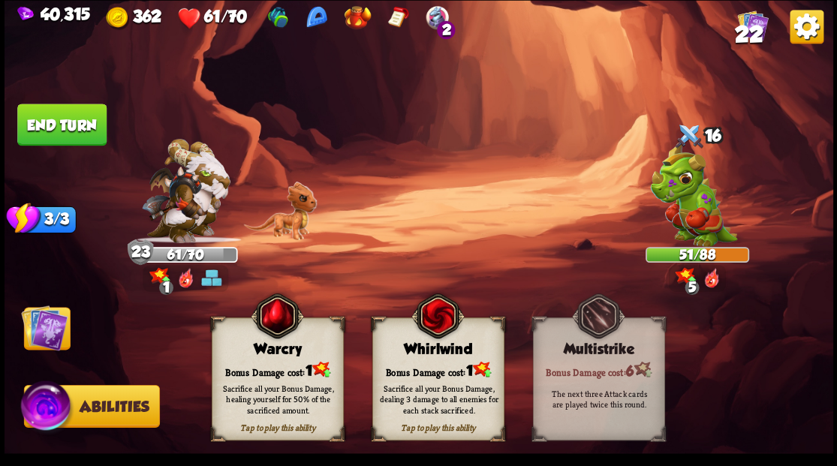
click at [276, 367] on div "Bonus Damage cost: 1" at bounding box center [277, 369] width 131 height 19
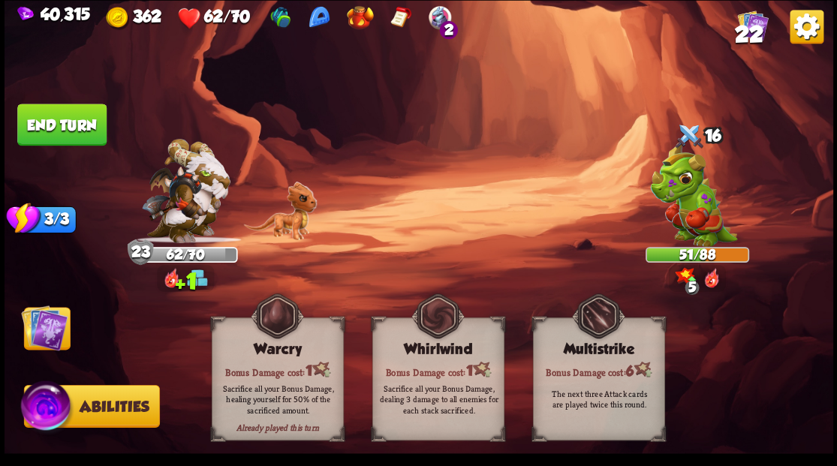
click at [38, 342] on img at bounding box center [44, 327] width 47 height 47
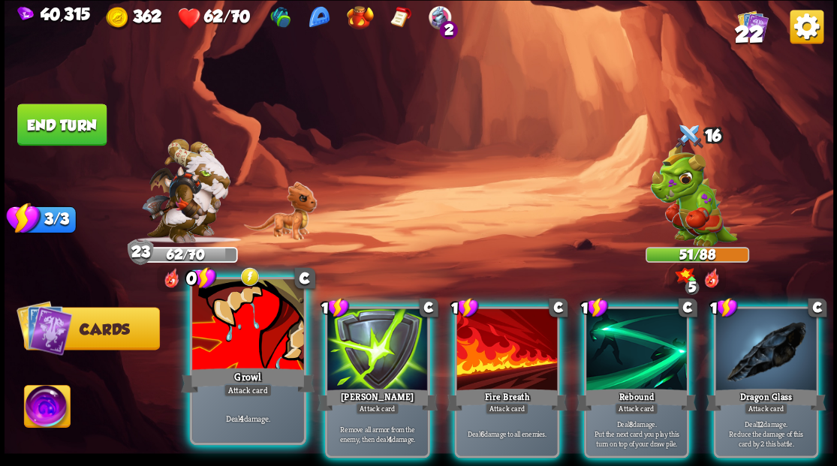
click at [270, 357] on div at bounding box center [247, 326] width 111 height 94
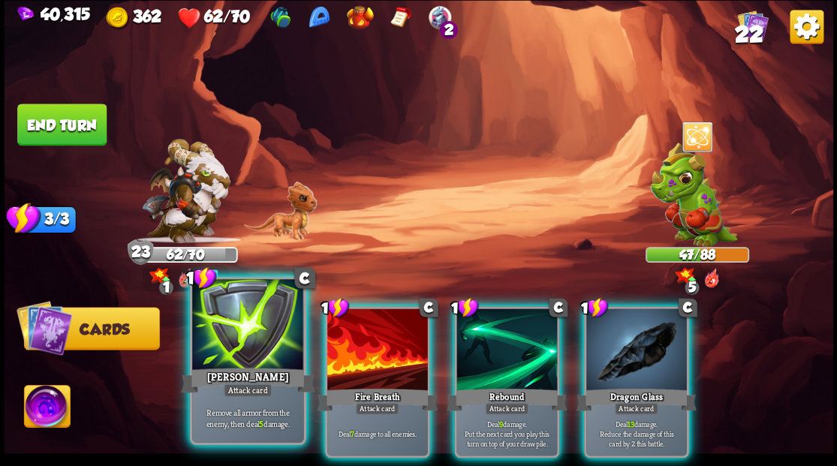
click at [242, 345] on div at bounding box center [247, 326] width 111 height 94
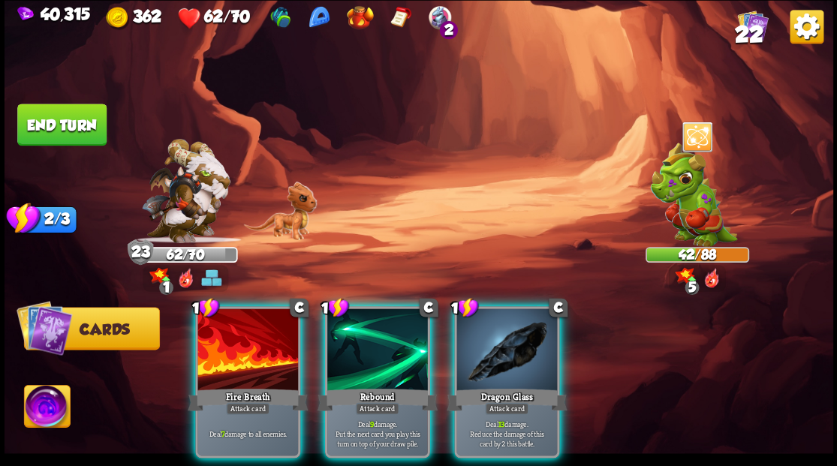
click at [55, 121] on button "End turn" at bounding box center [61, 125] width 89 height 42
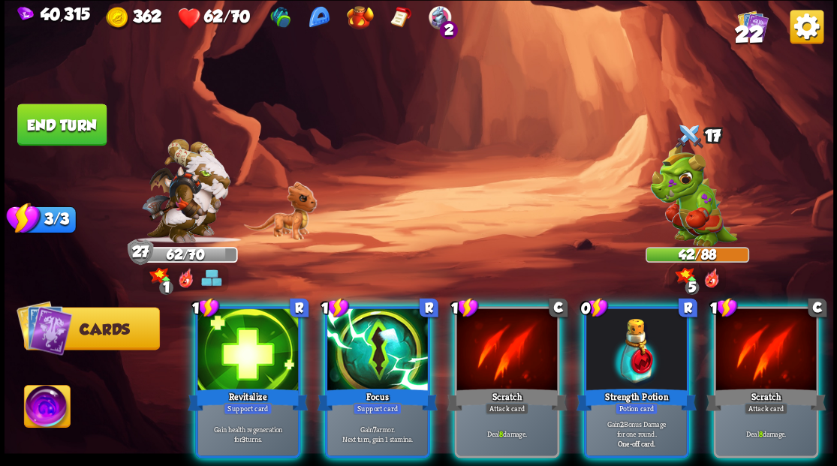
click at [243, 386] on div "Revitalize" at bounding box center [248, 399] width 120 height 27
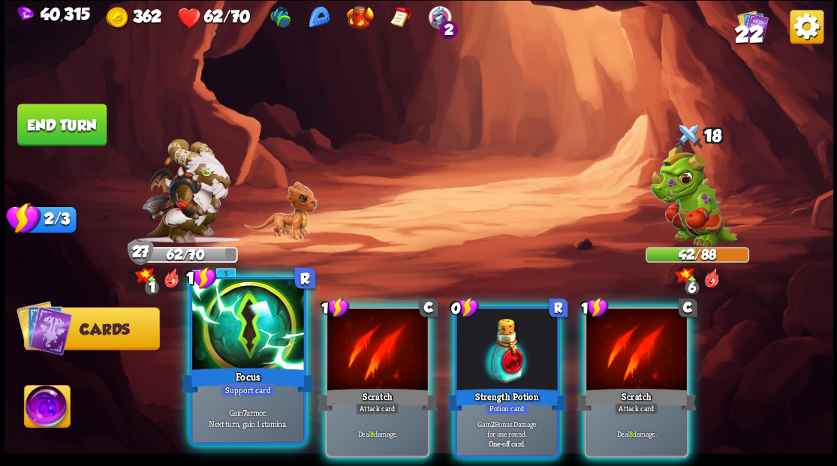
click at [233, 359] on div at bounding box center [247, 326] width 111 height 94
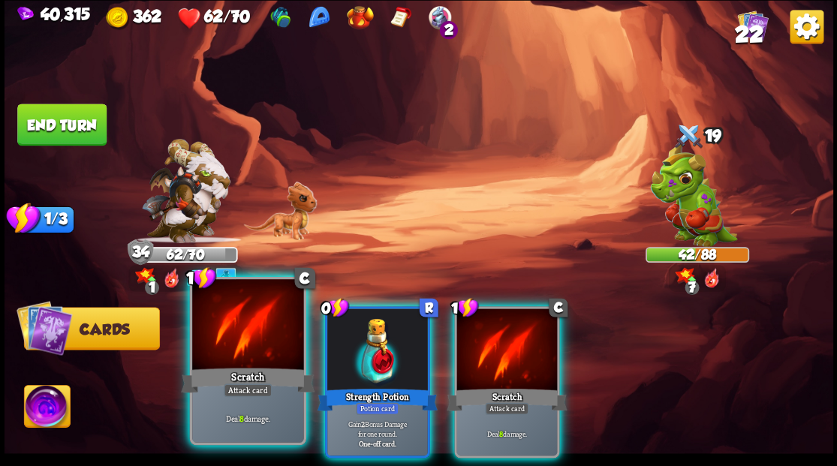
click at [232, 354] on div at bounding box center [247, 326] width 111 height 94
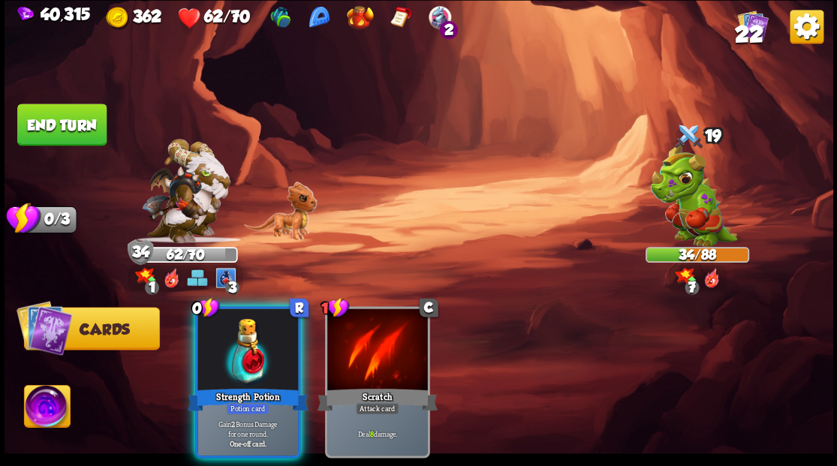
click at [79, 125] on button "End turn" at bounding box center [61, 125] width 89 height 42
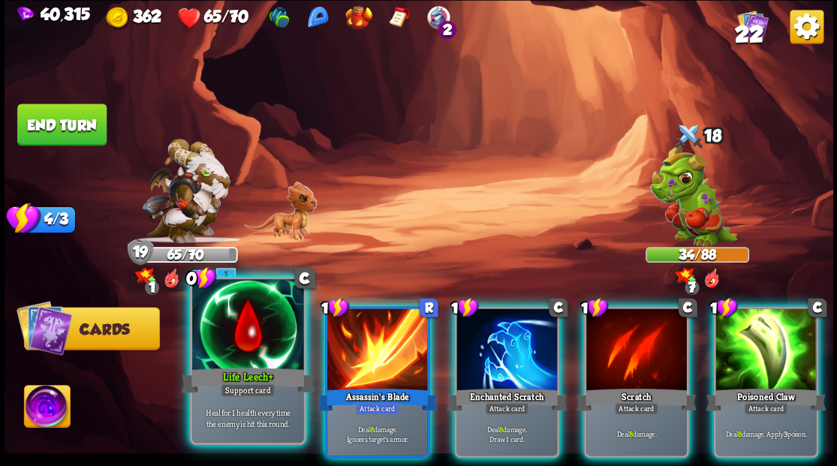
click at [234, 363] on div at bounding box center [247, 326] width 111 height 94
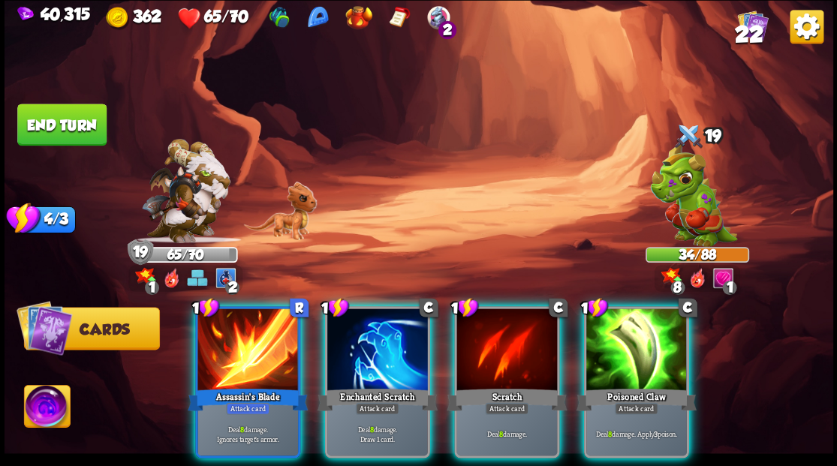
click at [41, 411] on img at bounding box center [47, 408] width 46 height 47
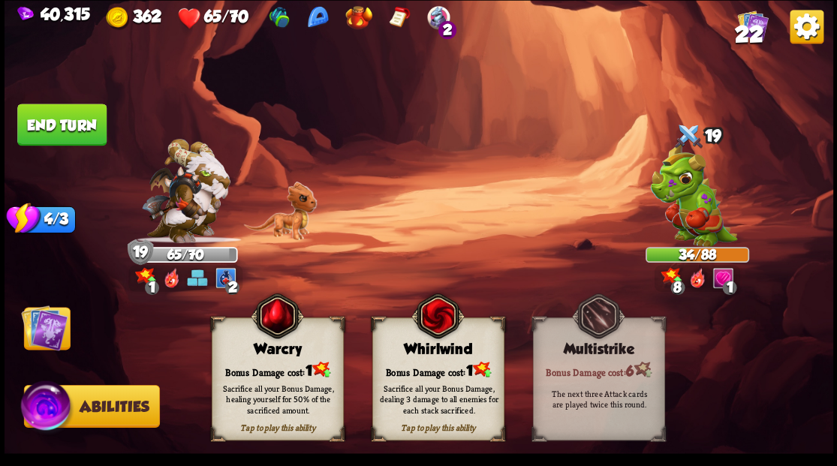
click at [264, 380] on div "Sacrifice all your Bonus Damage, healing yourself for 50% of the sacrificed amo…" at bounding box center [278, 399] width 132 height 52
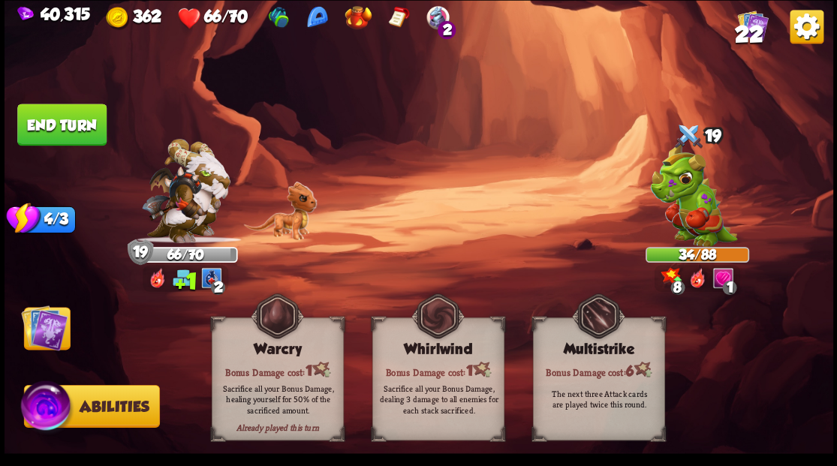
click at [44, 321] on img at bounding box center [44, 327] width 47 height 47
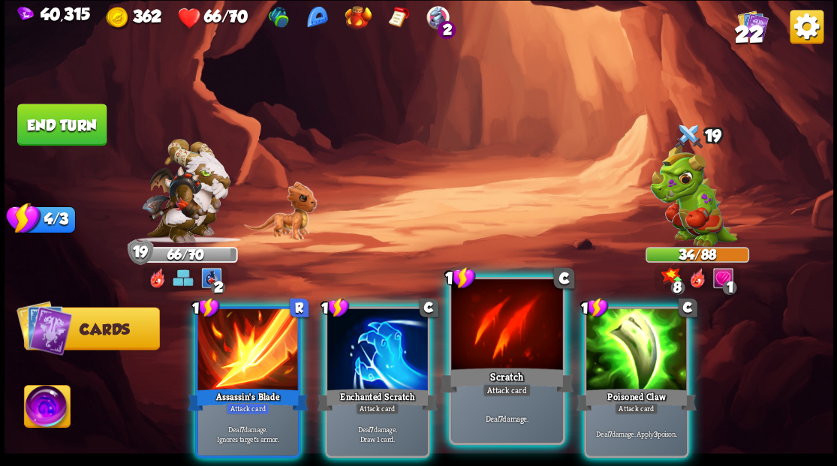
click at [499, 357] on div at bounding box center [506, 326] width 111 height 94
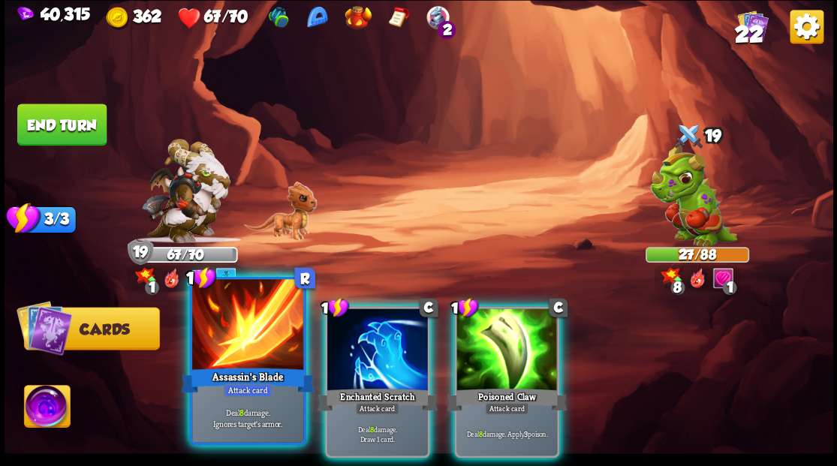
click at [264, 352] on div at bounding box center [247, 326] width 111 height 94
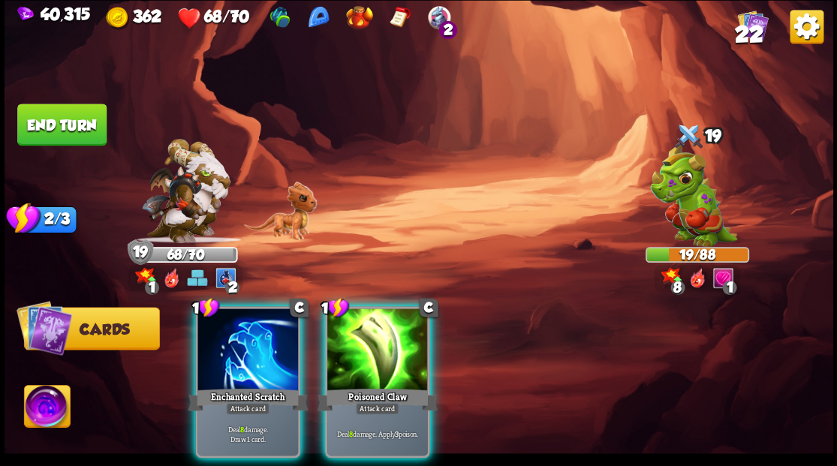
click at [264, 352] on div at bounding box center [248, 351] width 101 height 85
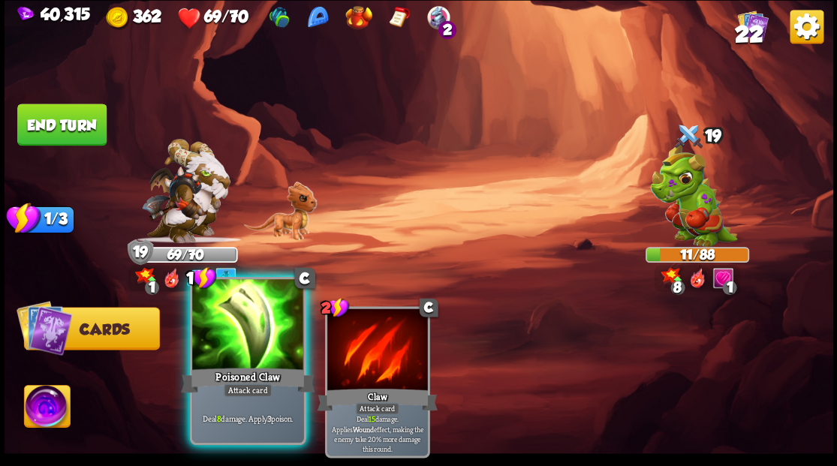
click at [249, 330] on div at bounding box center [247, 326] width 111 height 94
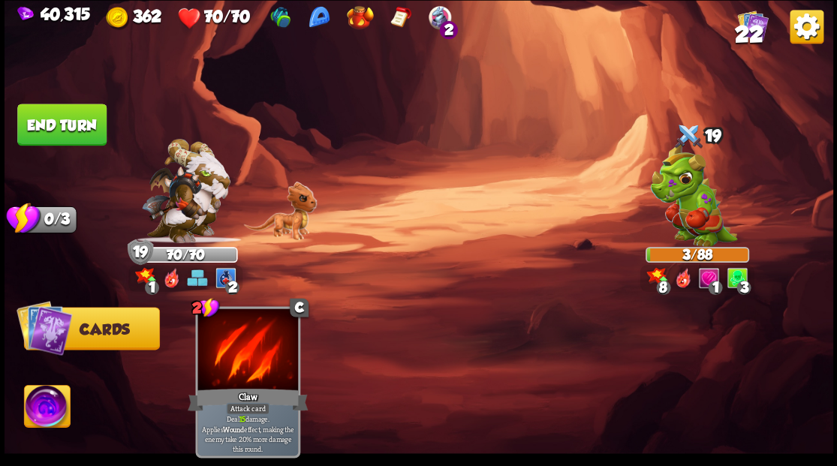
click at [43, 415] on img at bounding box center [47, 408] width 46 height 47
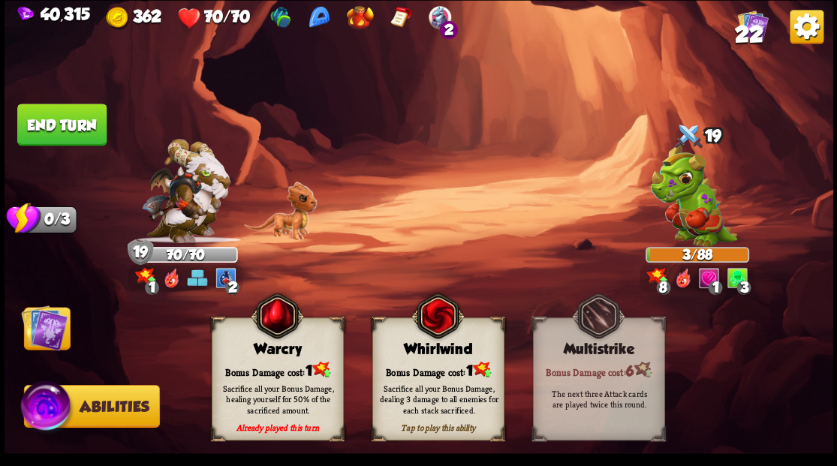
click at [434, 369] on div "Bonus Damage cost: 1" at bounding box center [437, 369] width 131 height 19
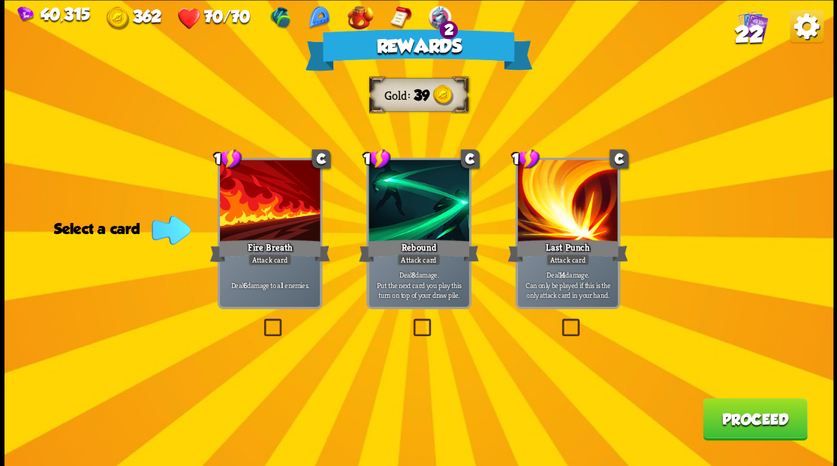
click at [751, 21] on span "22" at bounding box center [748, 34] width 29 height 26
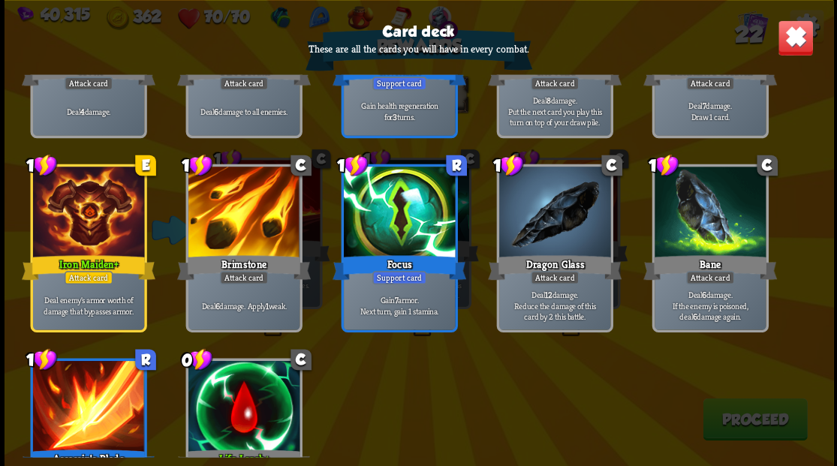
scroll to position [698, 0]
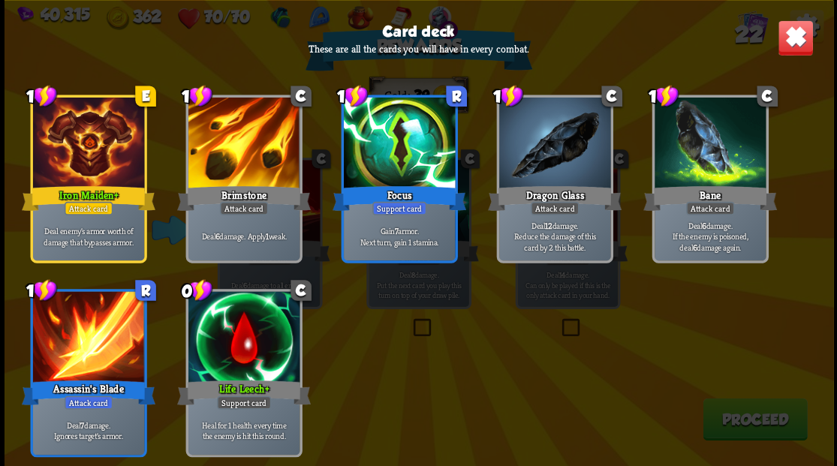
click at [785, 43] on img at bounding box center [795, 38] width 36 height 36
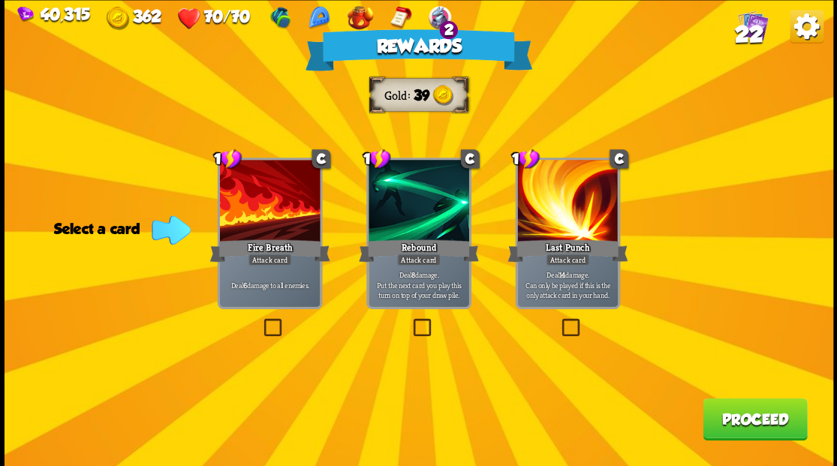
click at [261, 321] on label at bounding box center [261, 321] width 0 height 0
click at [0, 0] on input "checkbox" at bounding box center [0, 0] width 0 height 0
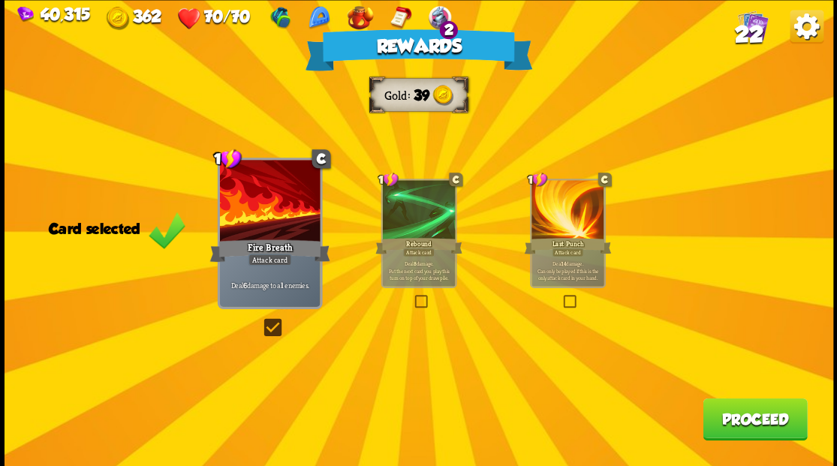
click at [747, 433] on button "Proceed" at bounding box center [755, 419] width 104 height 42
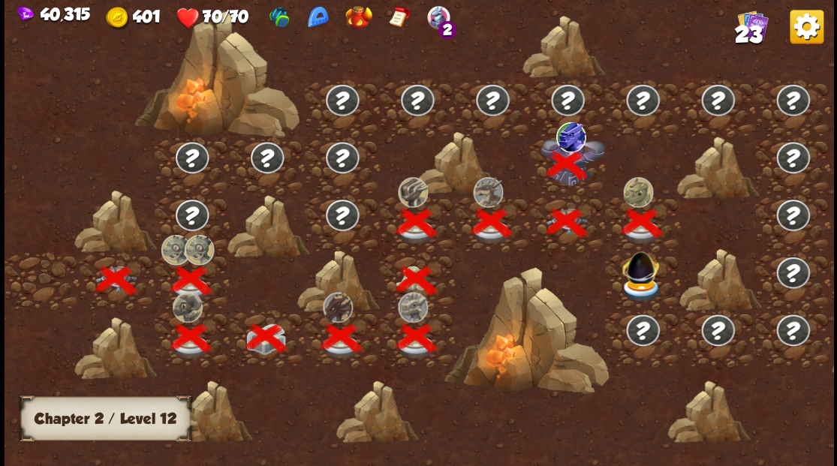
scroll to position [0, 228]
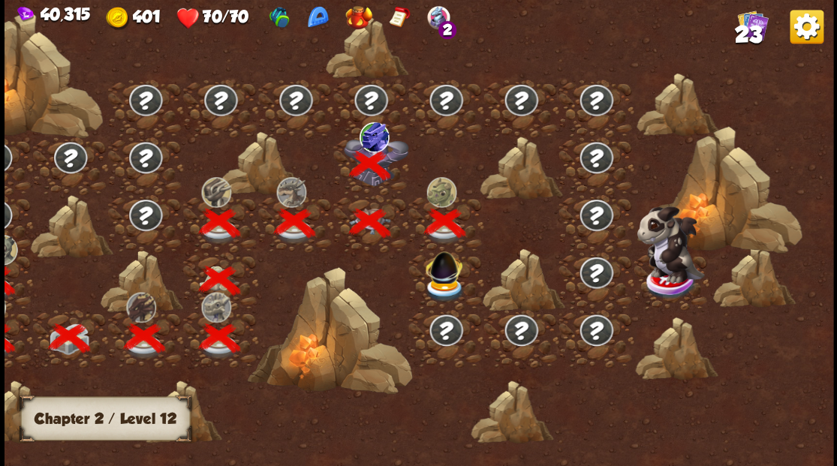
click at [438, 283] on img at bounding box center [444, 289] width 41 height 25
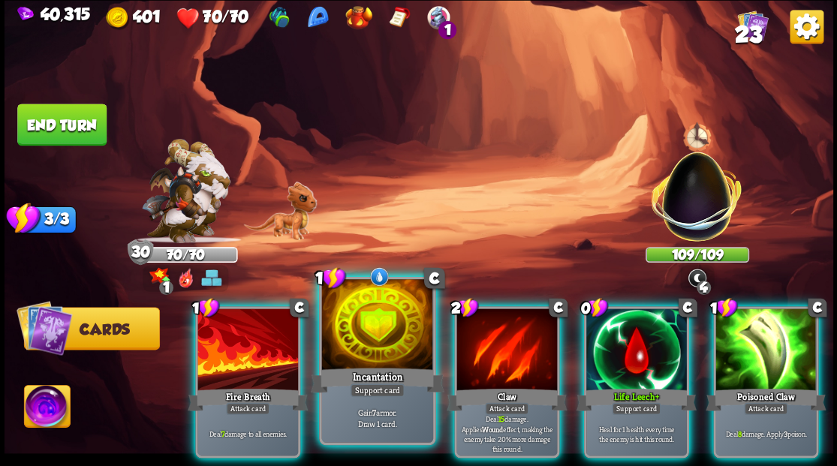
click at [360, 313] on div at bounding box center [376, 326] width 111 height 94
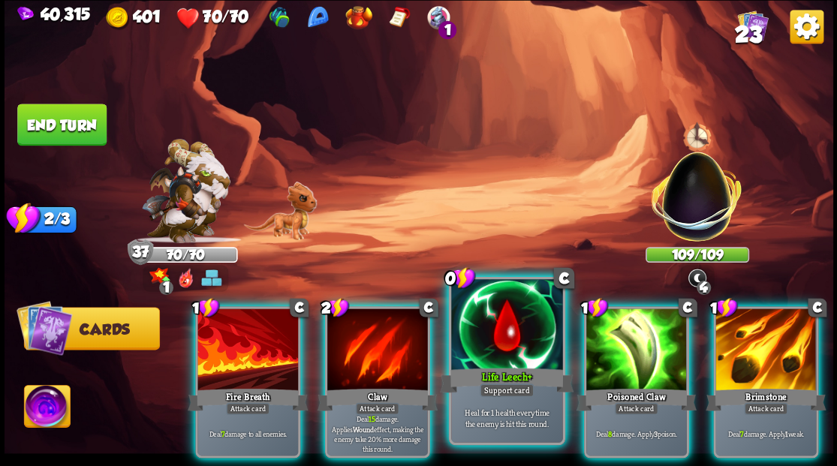
click at [512, 369] on div "Life Leech+" at bounding box center [507, 380] width 134 height 30
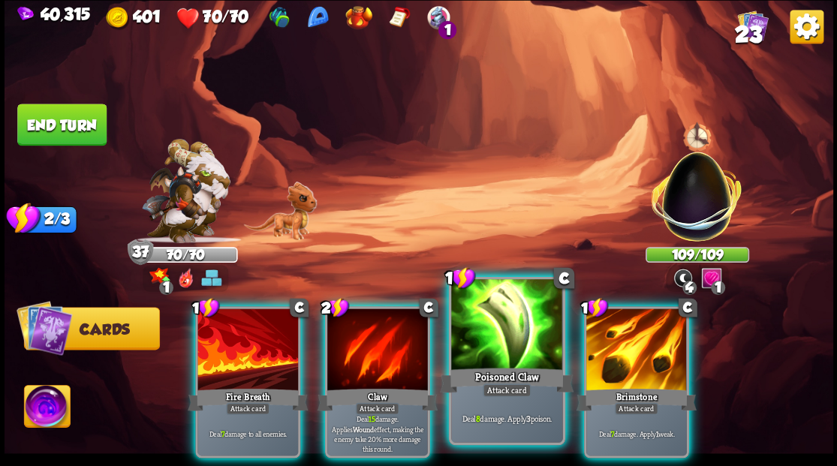
click at [517, 351] on div at bounding box center [506, 326] width 111 height 94
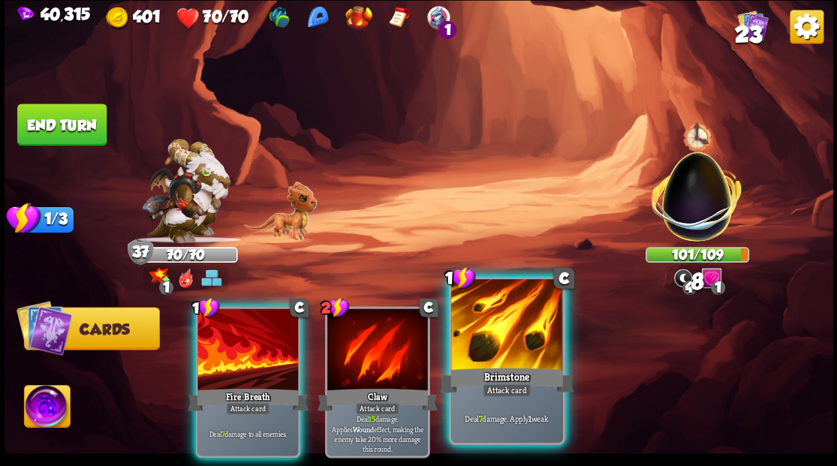
click at [514, 348] on div at bounding box center [506, 326] width 111 height 94
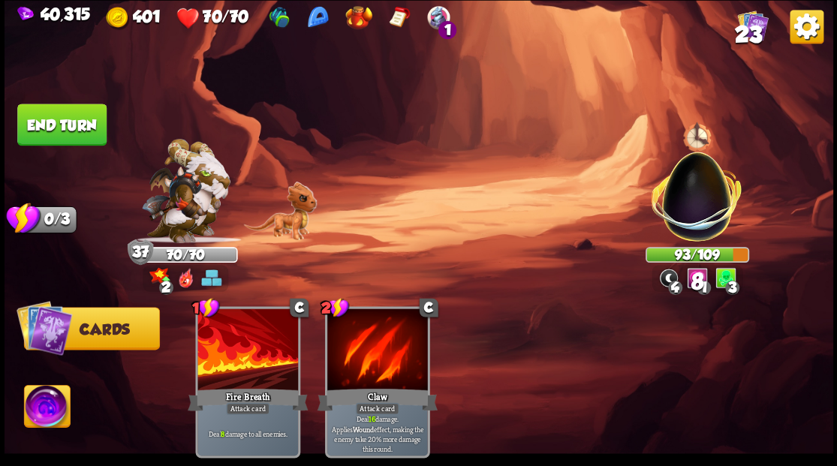
click at [79, 116] on button "End turn" at bounding box center [61, 125] width 89 height 42
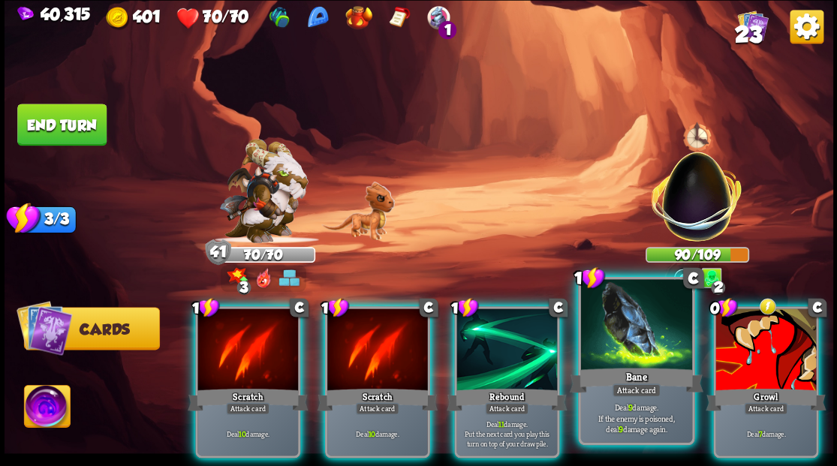
click at [622, 359] on div at bounding box center [635, 326] width 111 height 94
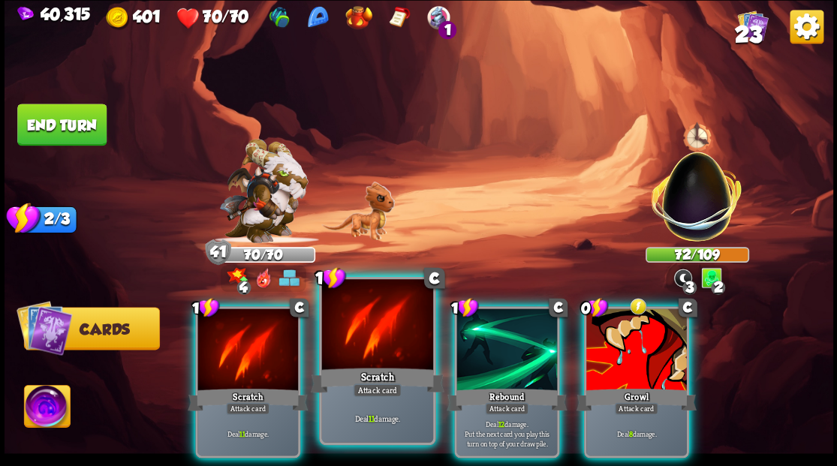
click at [371, 355] on div at bounding box center [376, 326] width 111 height 94
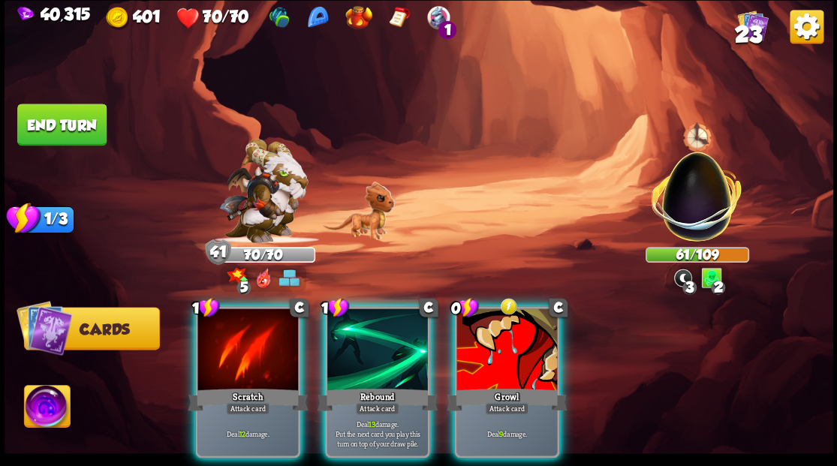
drag, startPoint x: 545, startPoint y: 357, endPoint x: 554, endPoint y: 271, distance: 86.8
click at [545, 355] on div at bounding box center [507, 351] width 101 height 85
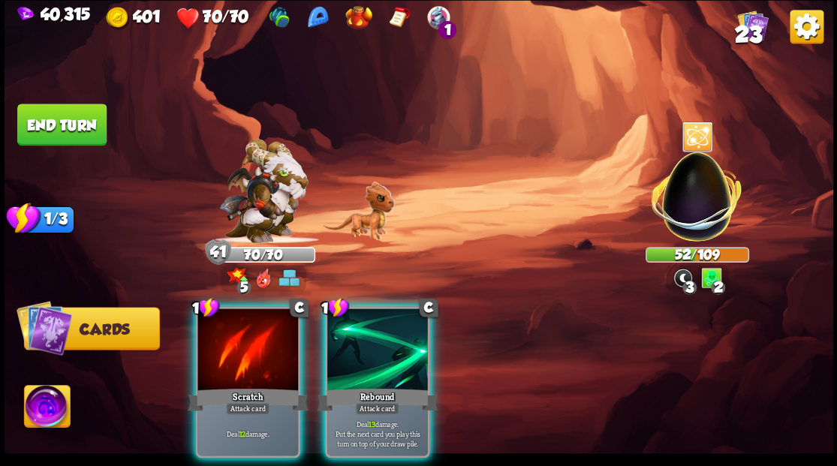
drag, startPoint x: 396, startPoint y: 340, endPoint x: 382, endPoint y: 282, distance: 60.1
click at [396, 339] on div at bounding box center [377, 351] width 101 height 85
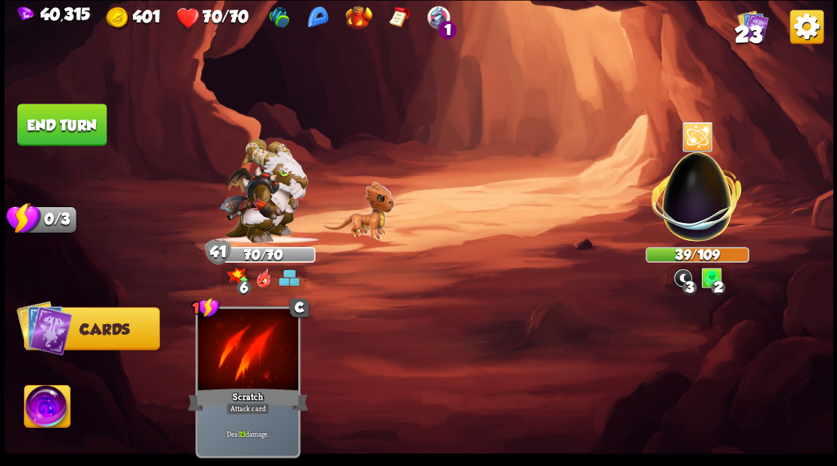
click at [59, 122] on button "End turn" at bounding box center [61, 125] width 89 height 42
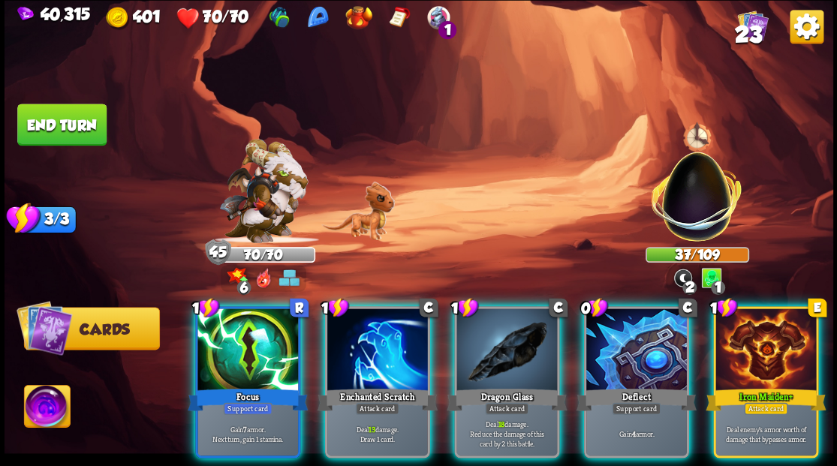
click at [500, 335] on div at bounding box center [507, 351] width 101 height 85
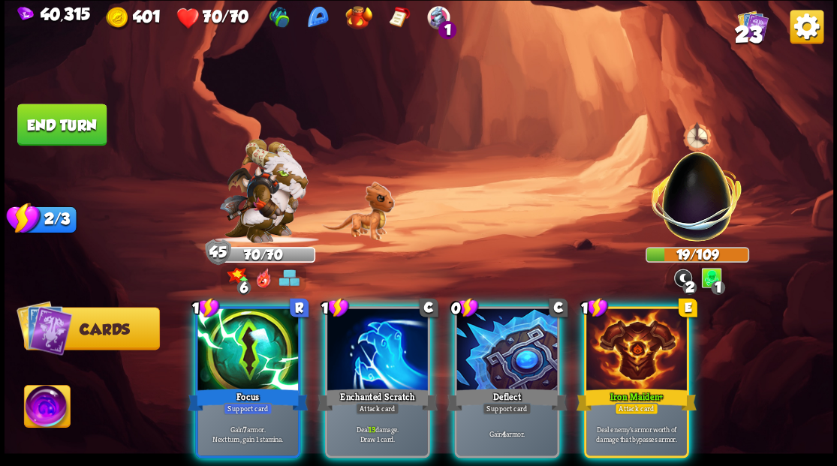
click at [380, 335] on div at bounding box center [377, 351] width 101 height 85
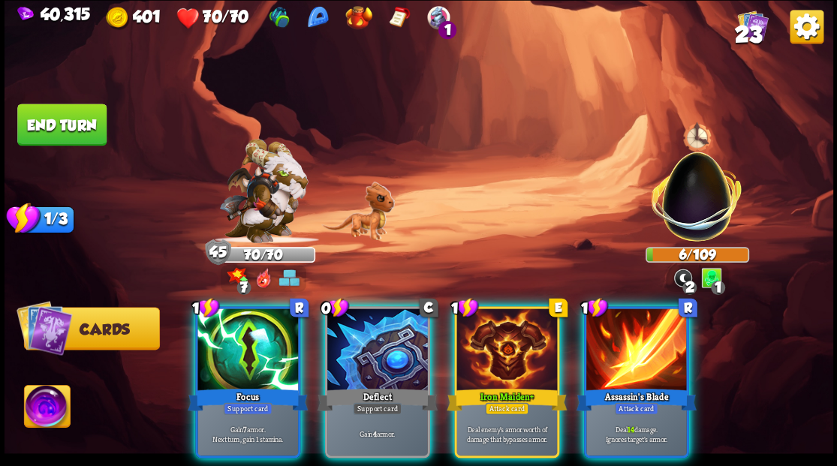
click at [638, 336] on div at bounding box center [637, 351] width 101 height 85
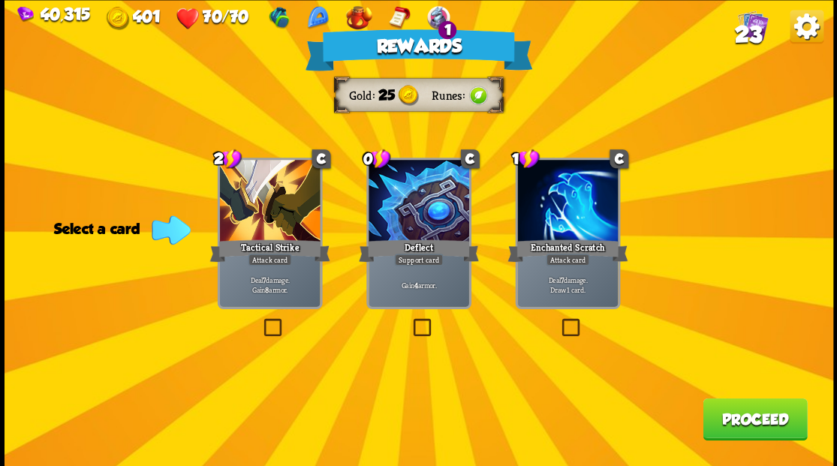
click at [752, 31] on span "23" at bounding box center [747, 34] width 27 height 26
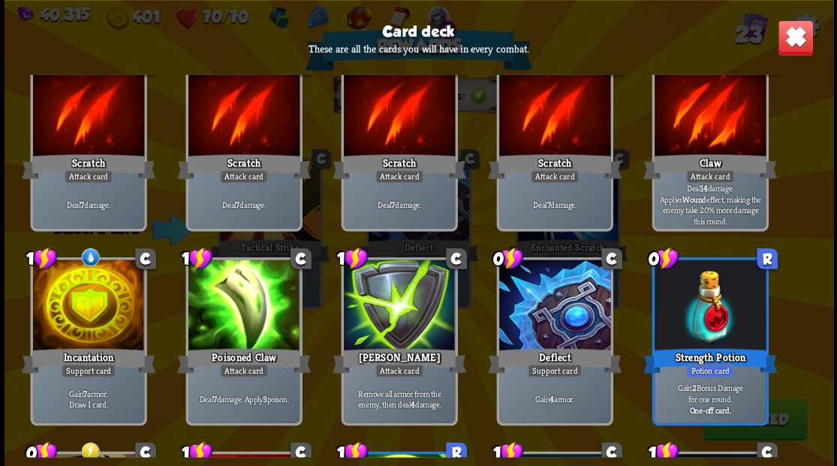
scroll to position [0, 0]
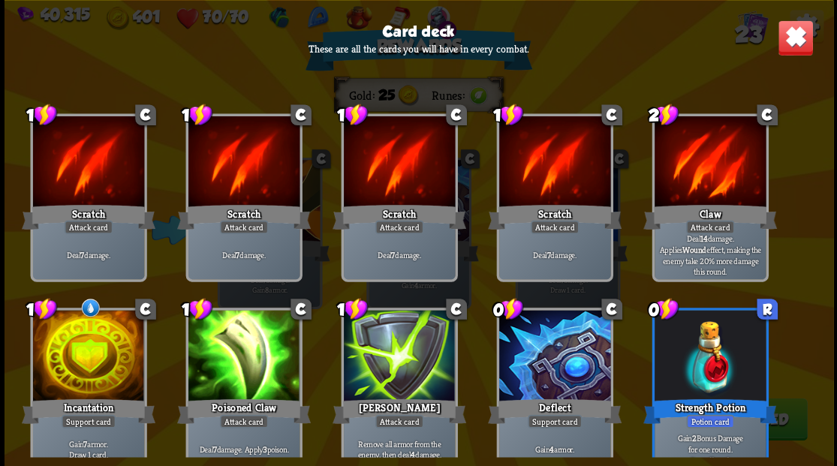
click at [789, 40] on img at bounding box center [795, 38] width 36 height 36
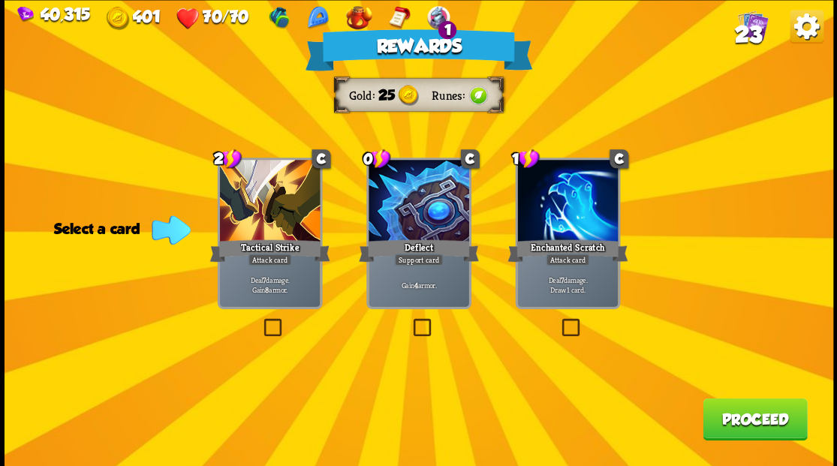
click at [410, 321] on label at bounding box center [410, 321] width 0 height 0
click at [0, 0] on input "checkbox" at bounding box center [0, 0] width 0 height 0
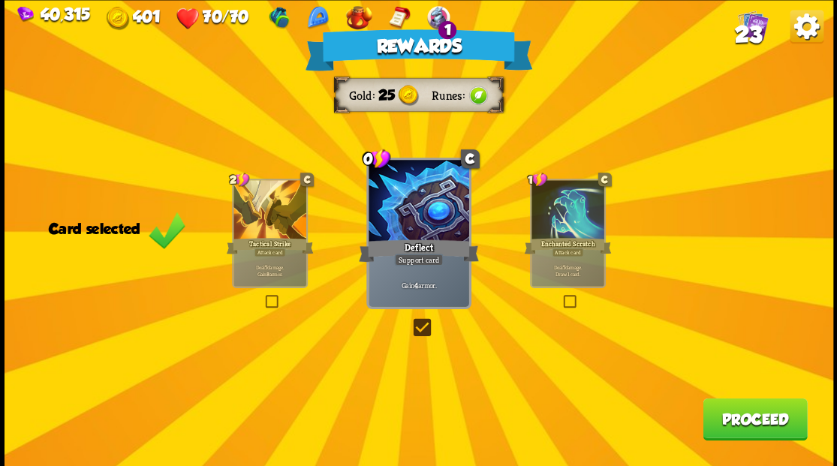
click at [757, 419] on button "Proceed" at bounding box center [755, 419] width 104 height 42
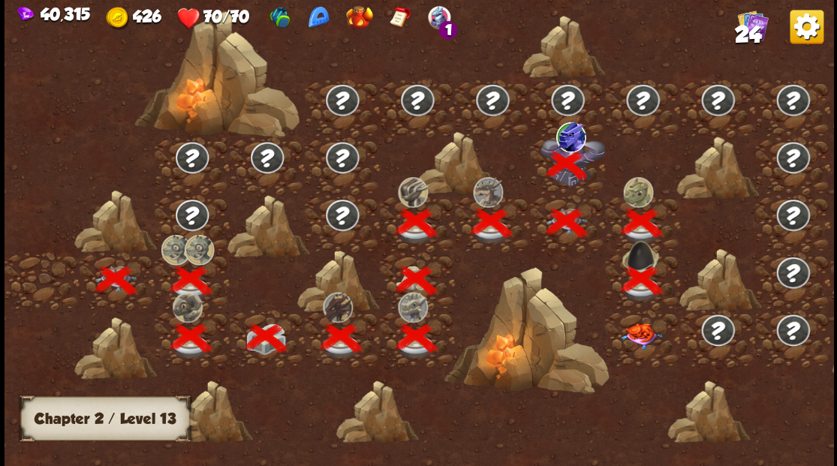
scroll to position [0, 228]
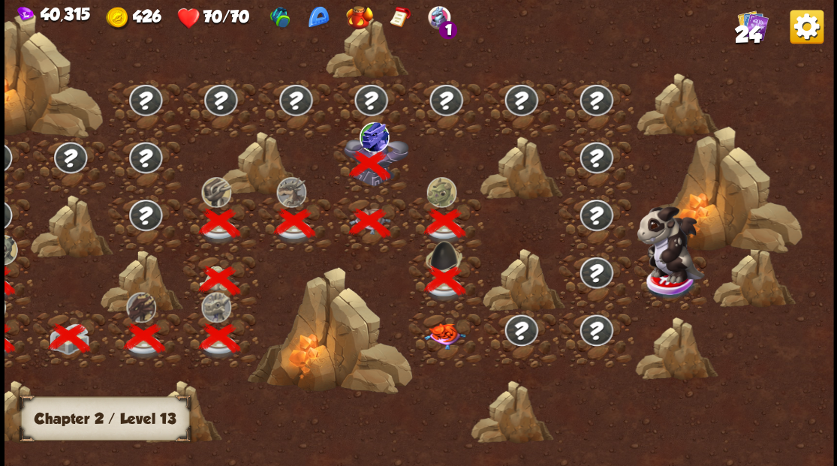
click at [446, 340] on img at bounding box center [444, 336] width 41 height 26
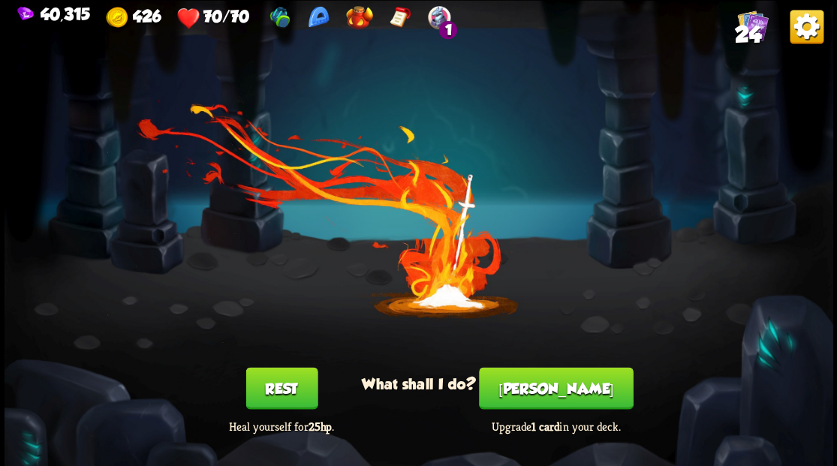
click at [554, 401] on button "[PERSON_NAME]" at bounding box center [556, 388] width 154 height 42
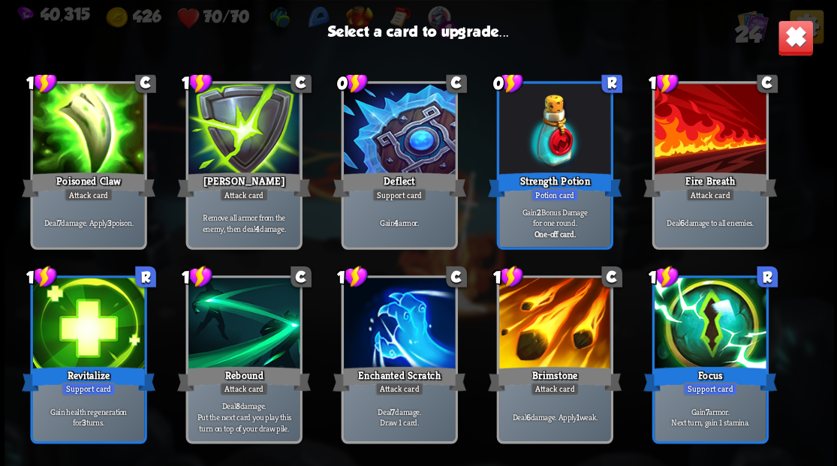
scroll to position [247, 0]
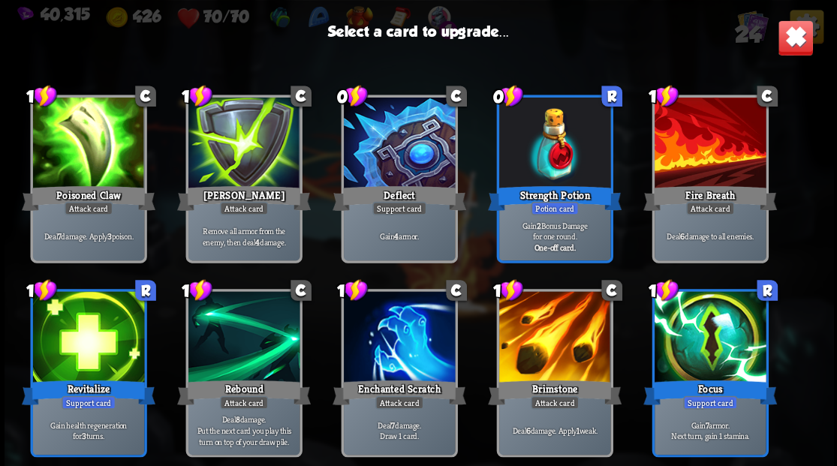
click at [559, 353] on div at bounding box center [554, 338] width 111 height 94
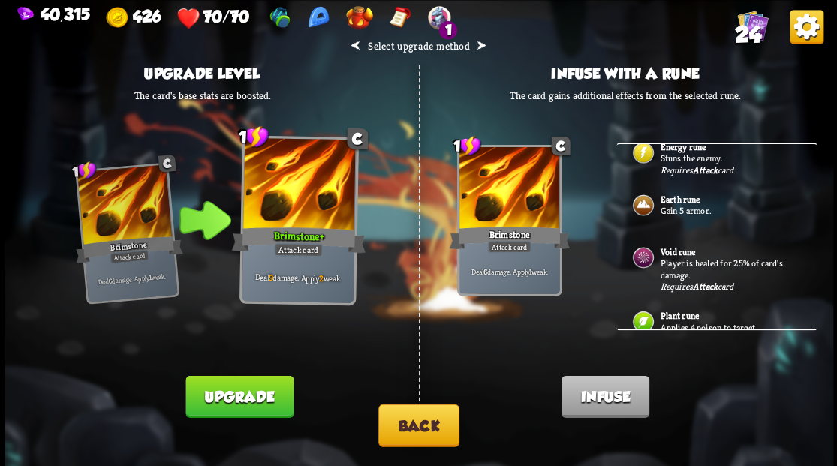
scroll to position [363, 0]
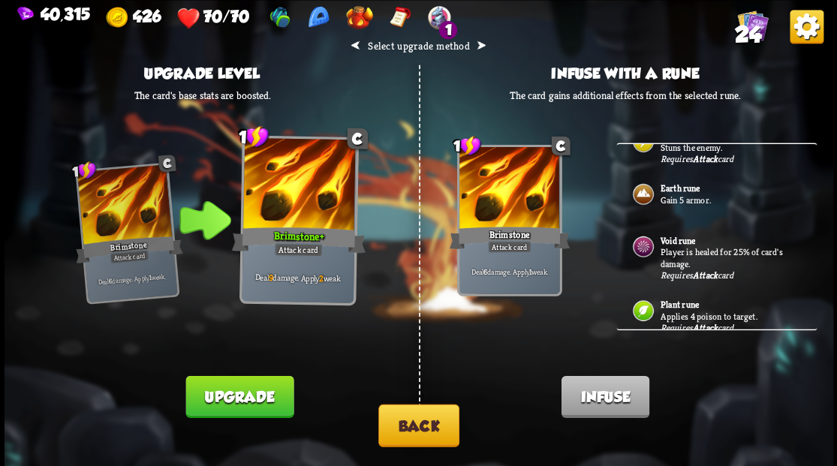
click at [401, 433] on button "Back" at bounding box center [418, 425] width 81 height 43
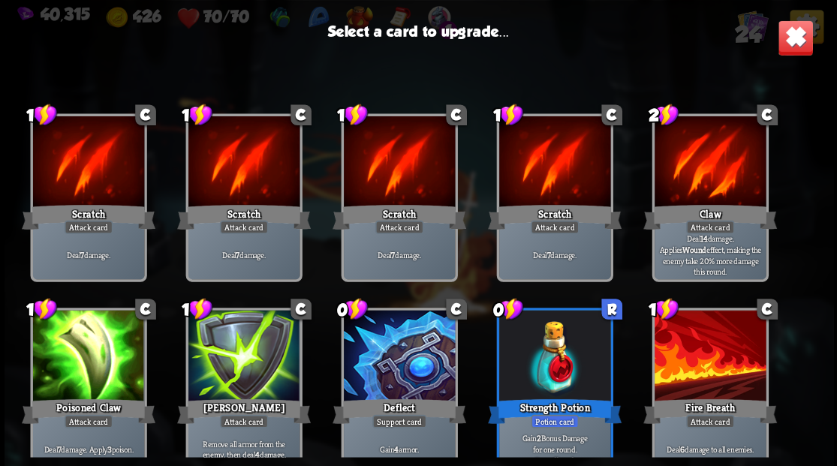
click at [389, 367] on div at bounding box center [398, 357] width 111 height 94
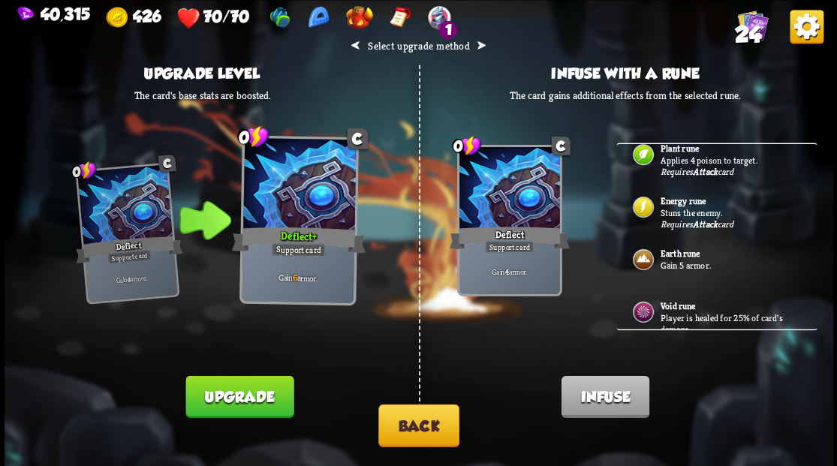
scroll to position [300, 0]
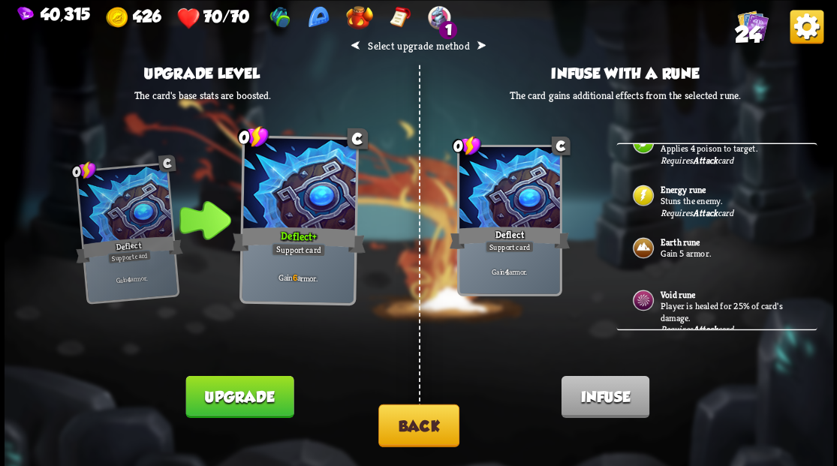
click at [694, 247] on p "Gain 5 armor." at bounding box center [730, 253] width 140 height 12
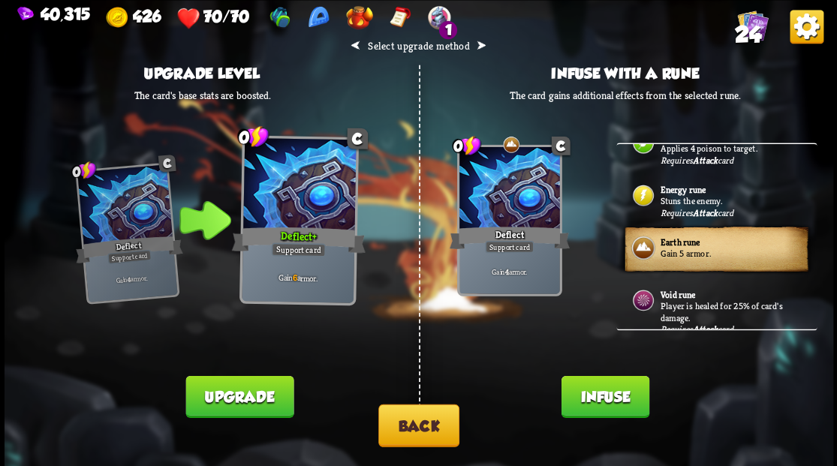
click at [594, 402] on button "Infuse" at bounding box center [605, 396] width 88 height 42
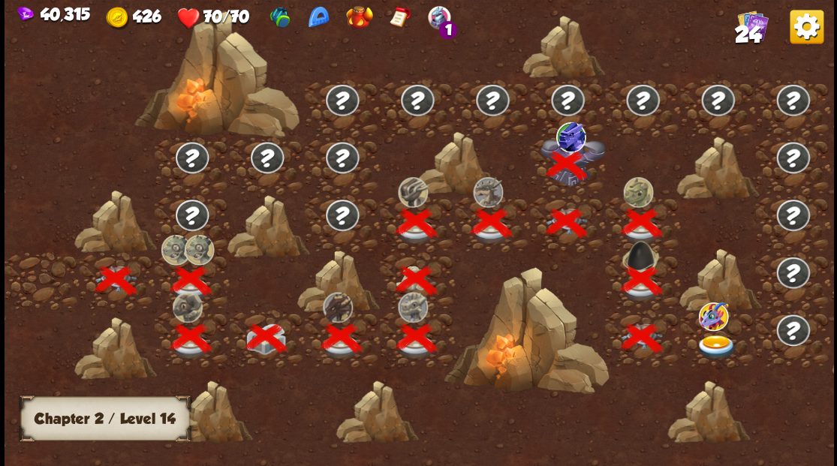
scroll to position [0, 228]
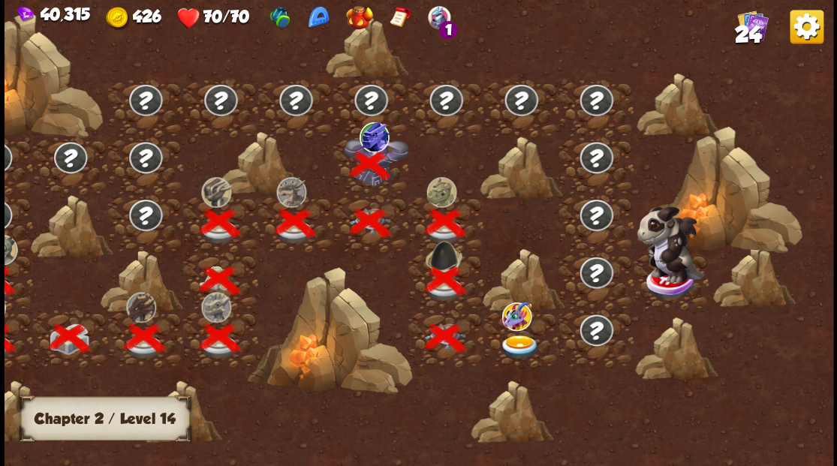
click at [518, 344] on img at bounding box center [519, 347] width 41 height 25
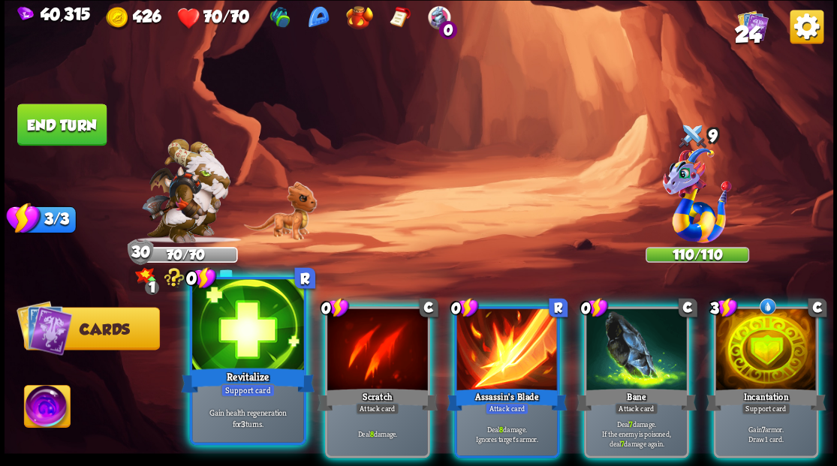
drag, startPoint x: 229, startPoint y: 357, endPoint x: 278, endPoint y: 270, distance: 99.9
click at [230, 357] on div at bounding box center [247, 326] width 111 height 94
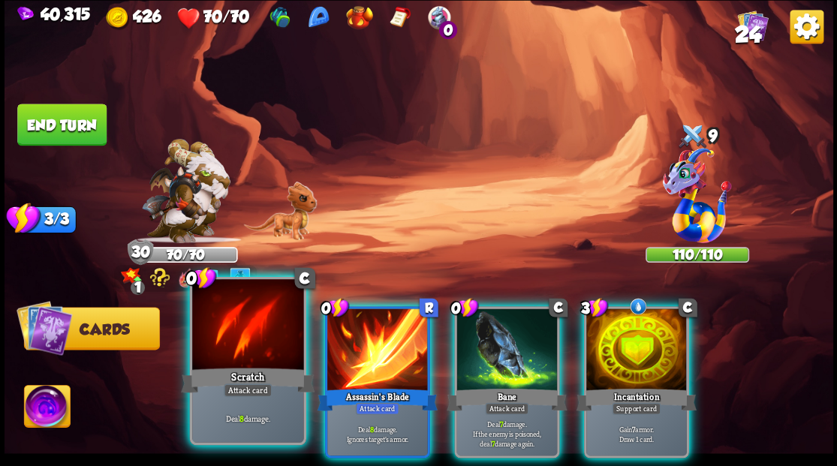
click at [246, 356] on div at bounding box center [247, 326] width 111 height 94
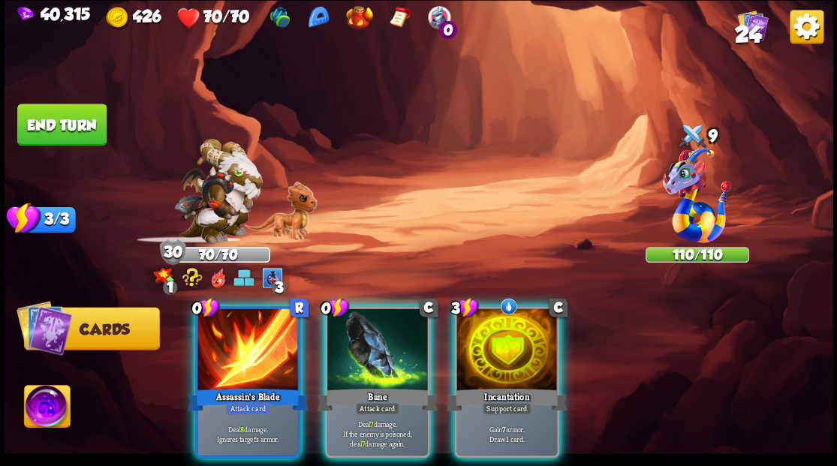
click at [246, 352] on div at bounding box center [248, 351] width 101 height 85
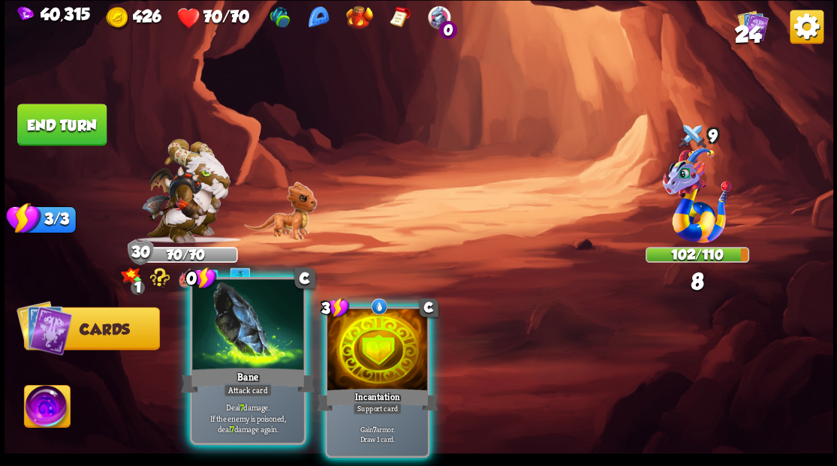
click at [245, 345] on div at bounding box center [247, 326] width 111 height 94
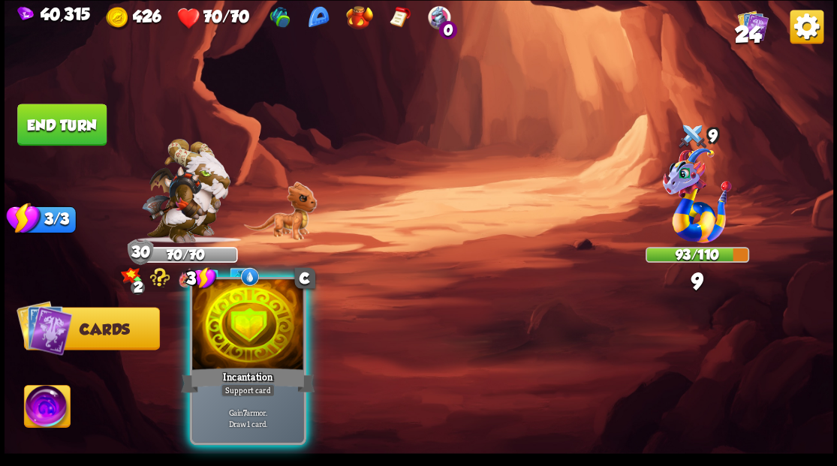
click at [257, 324] on div at bounding box center [247, 326] width 111 height 94
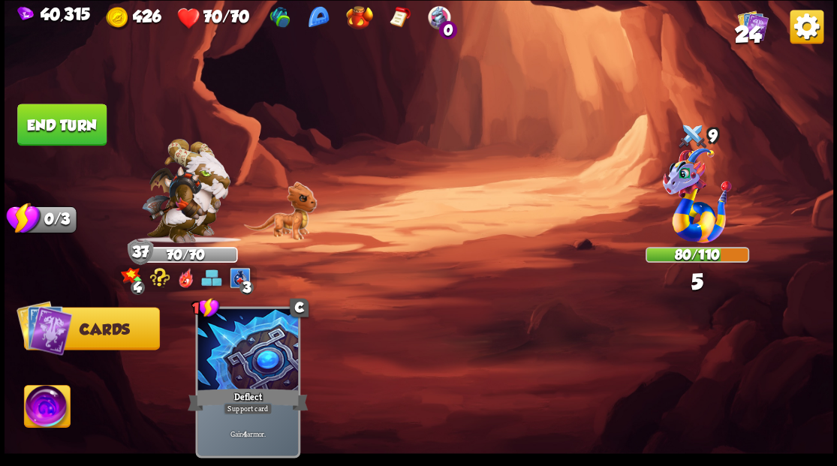
click at [72, 127] on button "End turn" at bounding box center [61, 125] width 89 height 42
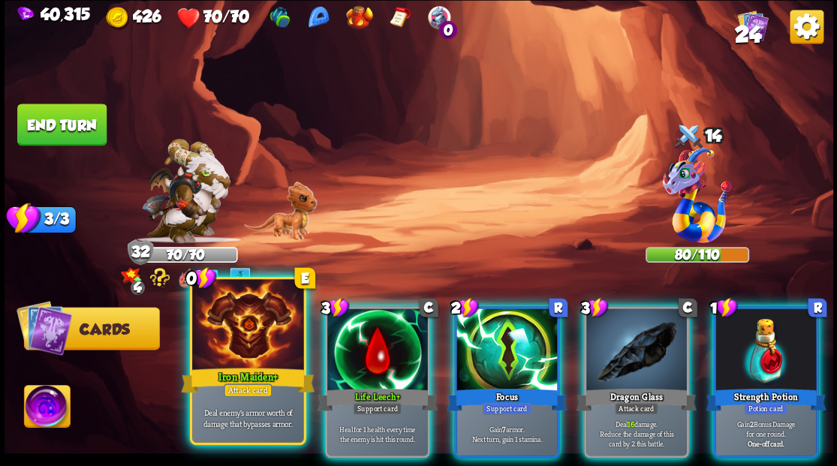
click at [240, 327] on div at bounding box center [247, 326] width 111 height 94
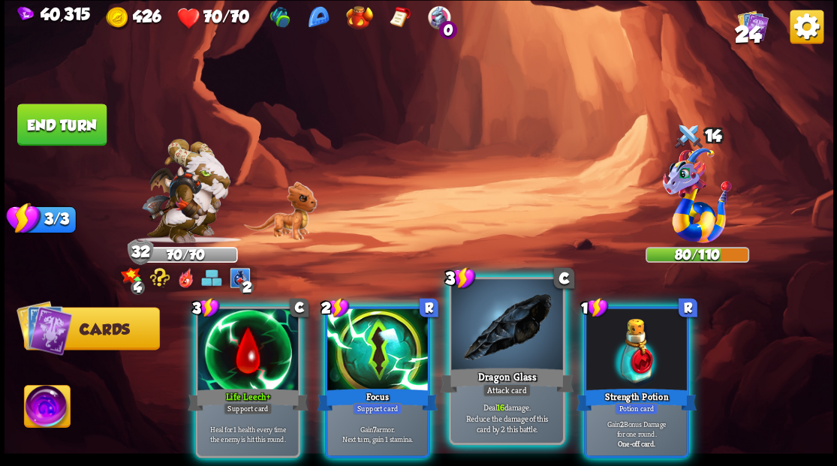
click at [521, 359] on div at bounding box center [506, 326] width 111 height 94
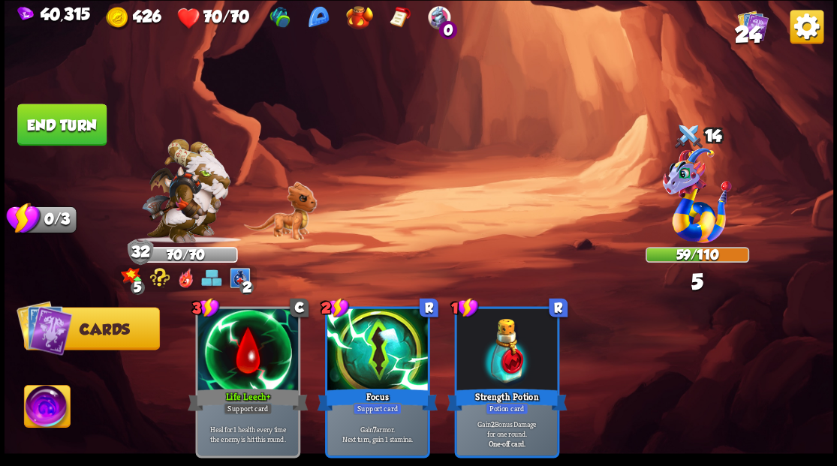
click at [51, 128] on button "End turn" at bounding box center [61, 125] width 89 height 42
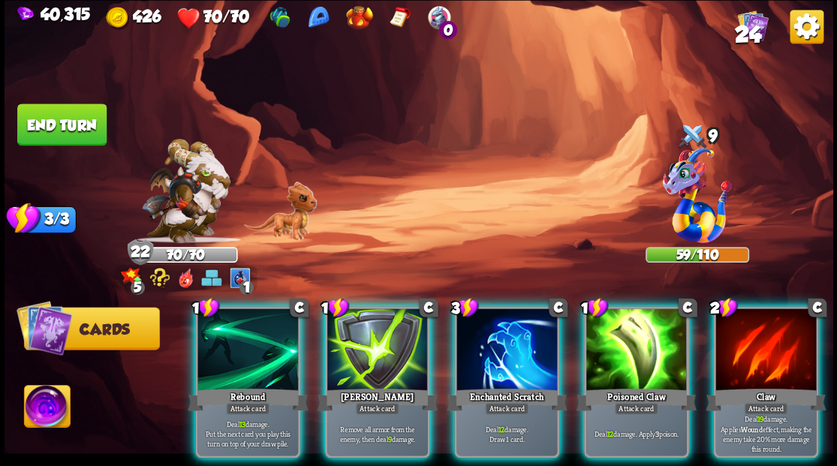
drag, startPoint x: 521, startPoint y: 331, endPoint x: 517, endPoint y: 315, distance: 16.2
click at [520, 331] on div at bounding box center [507, 351] width 101 height 85
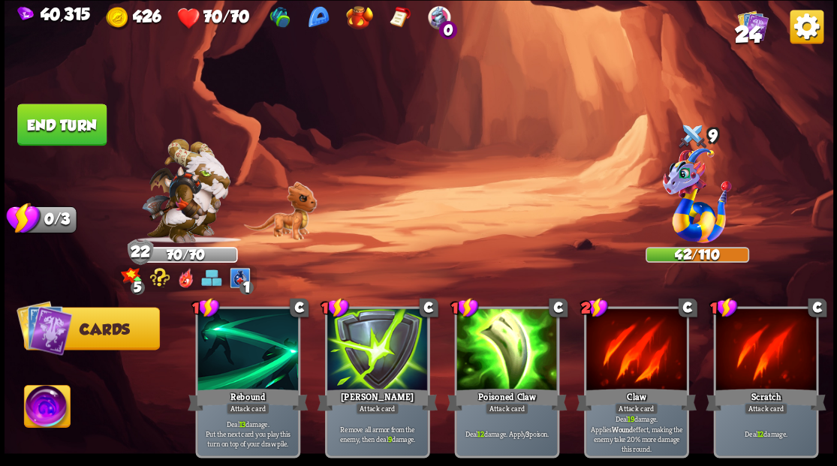
click at [66, 129] on button "End turn" at bounding box center [61, 125] width 89 height 42
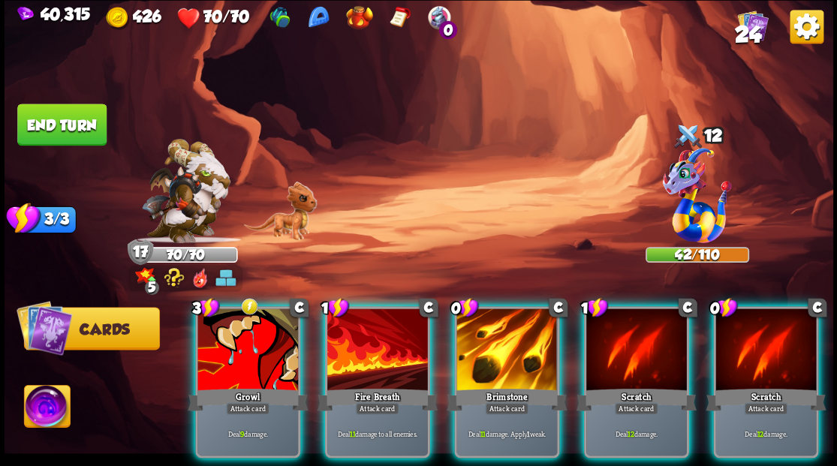
drag, startPoint x: 505, startPoint y: 380, endPoint x: 500, endPoint y: 270, distance: 109.7
click at [505, 386] on div "Brimstone" at bounding box center [507, 399] width 120 height 27
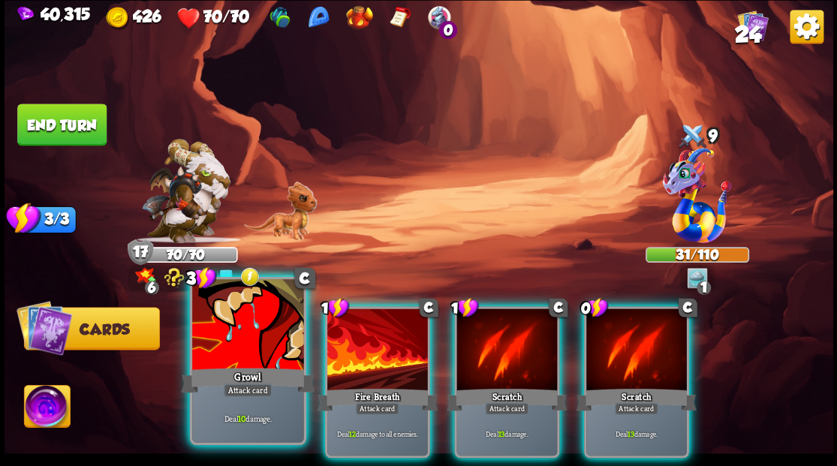
click at [249, 340] on div at bounding box center [247, 326] width 111 height 94
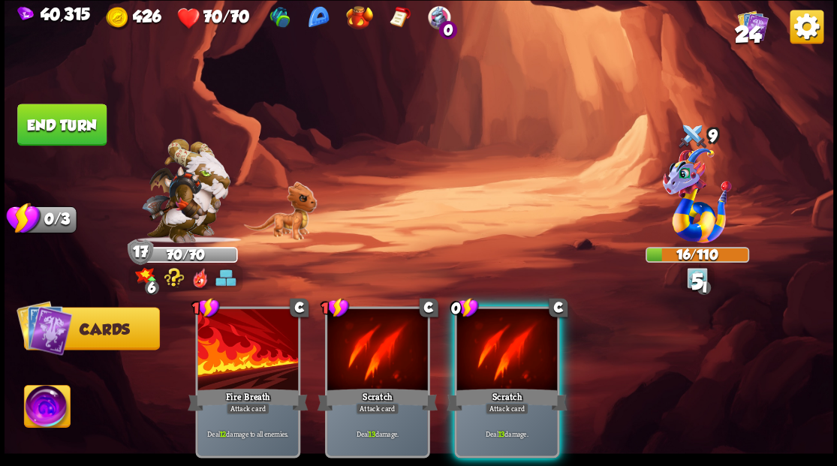
click at [83, 125] on button "End turn" at bounding box center [61, 125] width 89 height 42
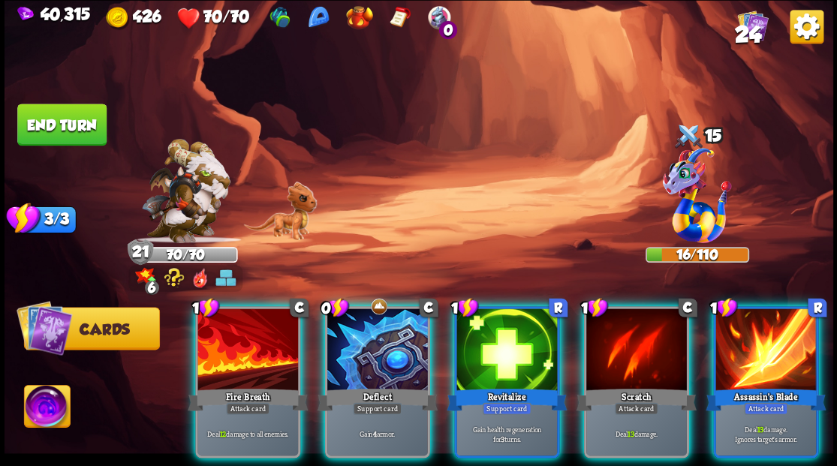
drag, startPoint x: 368, startPoint y: 381, endPoint x: 371, endPoint y: 305, distance: 76.7
click at [368, 386] on div "Deflect" at bounding box center [377, 399] width 120 height 27
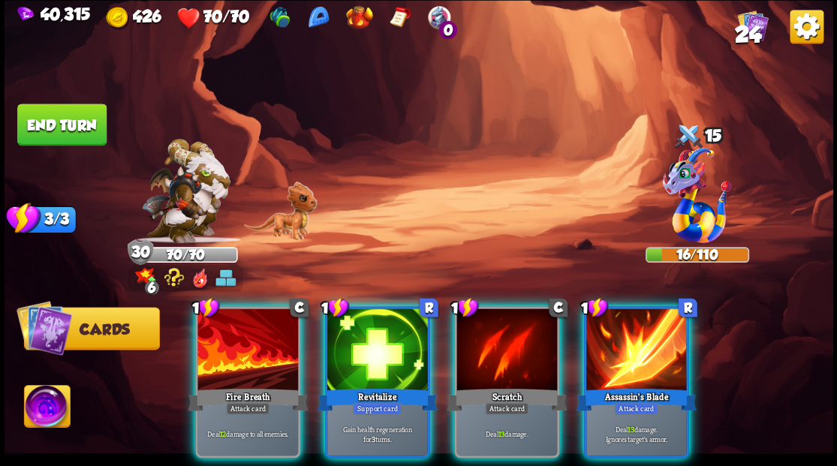
click at [264, 330] on div at bounding box center [248, 351] width 101 height 85
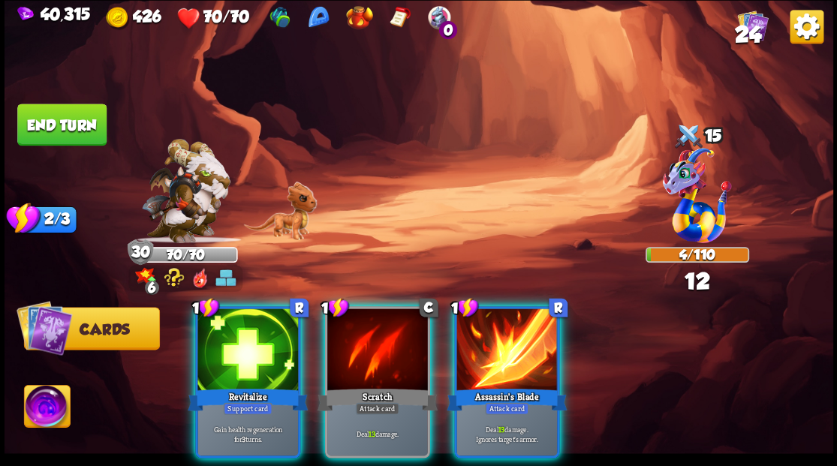
drag, startPoint x: 526, startPoint y: 359, endPoint x: 529, endPoint y: 303, distance: 55.7
click at [524, 338] on div at bounding box center [507, 351] width 101 height 85
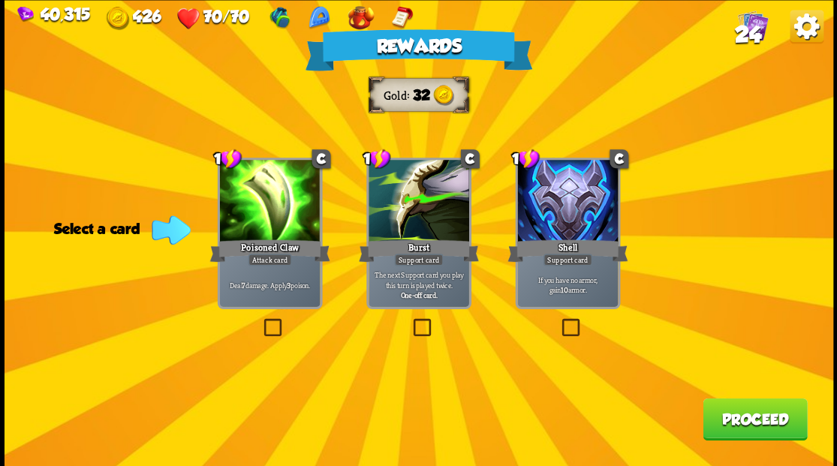
click at [756, 424] on button "Proceed" at bounding box center [755, 419] width 104 height 42
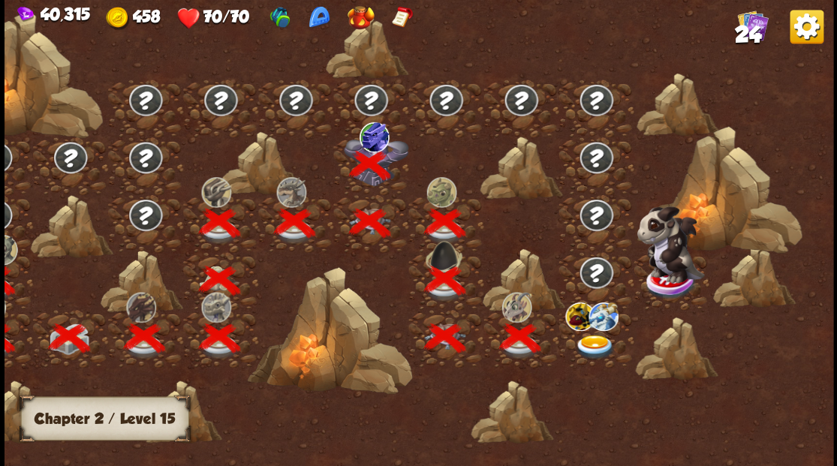
click at [593, 345] on img at bounding box center [594, 347] width 41 height 25
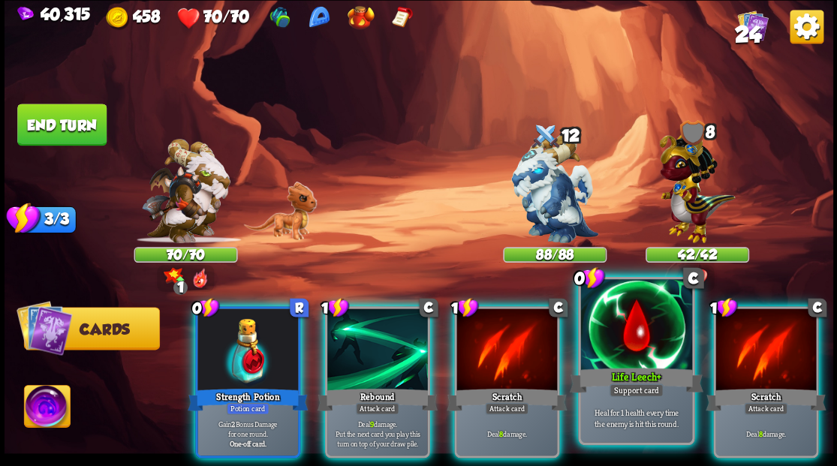
click at [640, 351] on div at bounding box center [635, 326] width 111 height 94
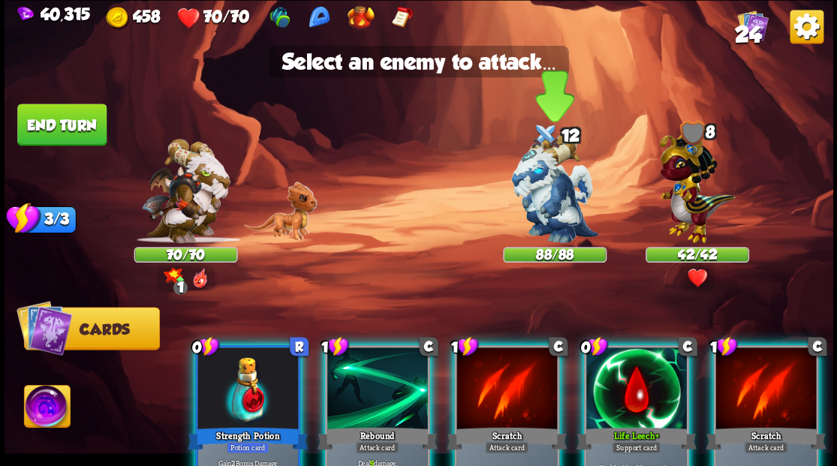
click at [558, 188] on img at bounding box center [554, 188] width 87 height 109
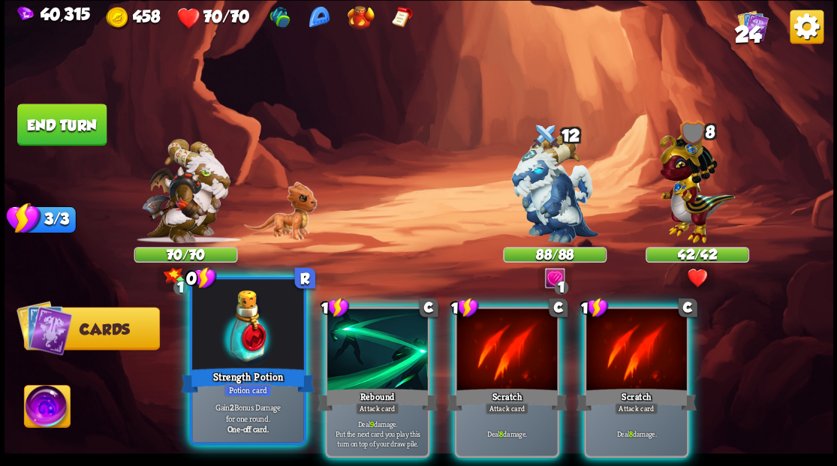
click at [240, 342] on div at bounding box center [247, 326] width 111 height 94
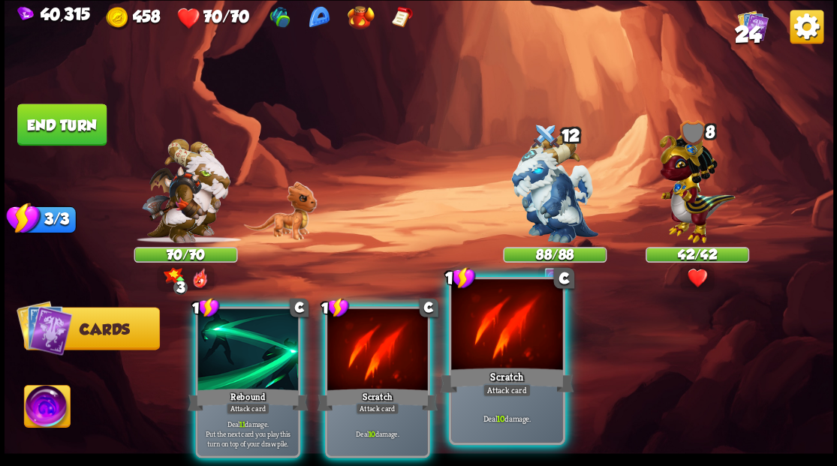
click at [526, 343] on div at bounding box center [506, 326] width 111 height 94
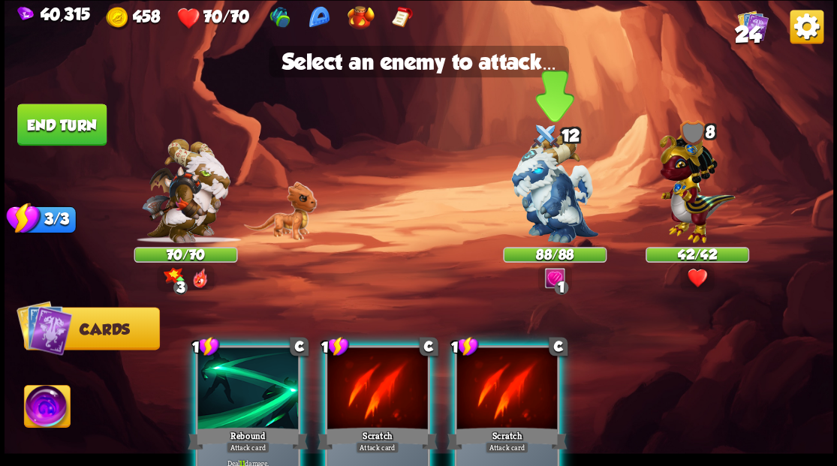
click at [550, 185] on img at bounding box center [554, 188] width 87 height 109
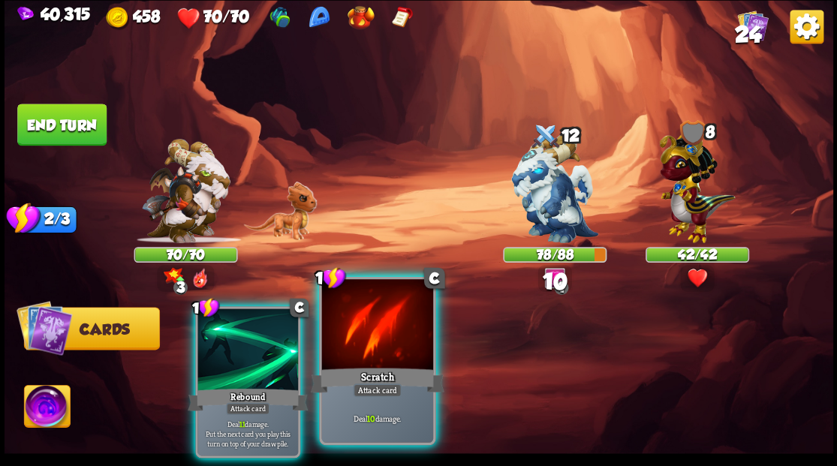
click at [389, 348] on div at bounding box center [376, 326] width 111 height 94
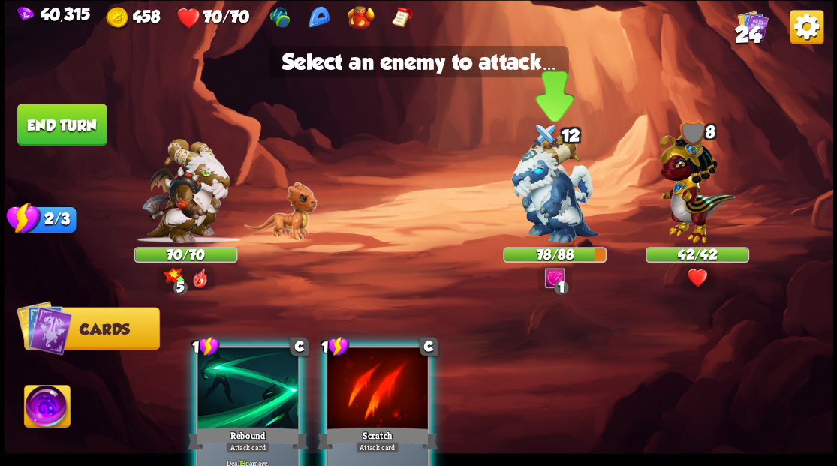
click at [550, 208] on img at bounding box center [554, 188] width 87 height 109
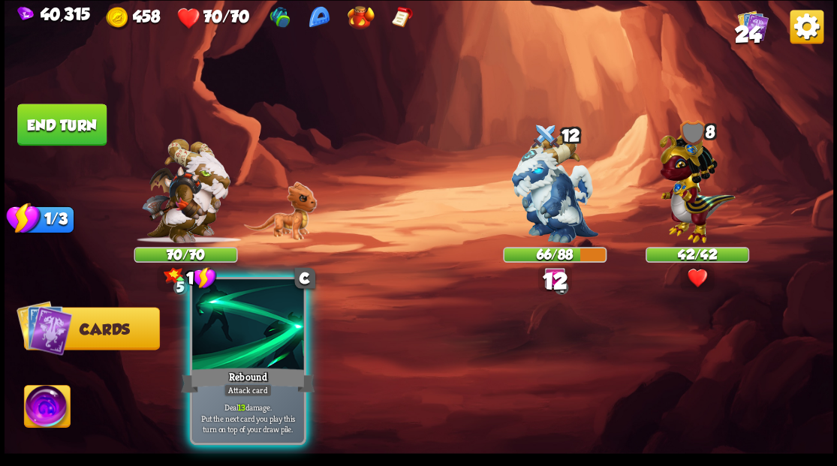
click at [254, 329] on div at bounding box center [247, 326] width 111 height 94
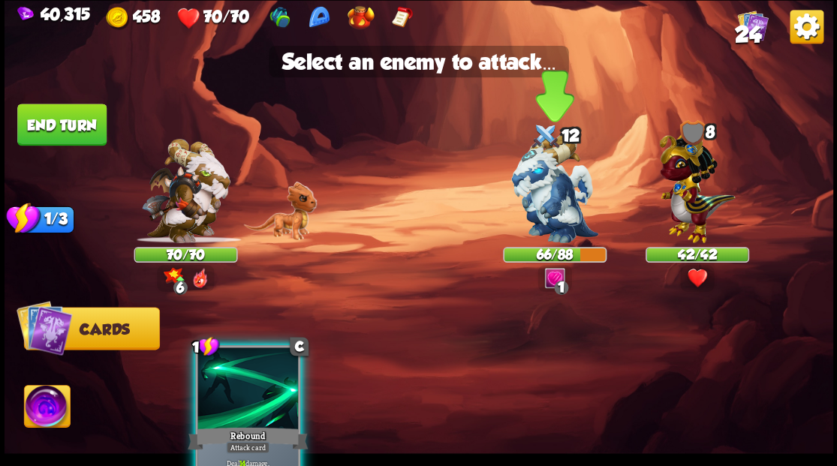
click at [538, 187] on img at bounding box center [554, 188] width 87 height 109
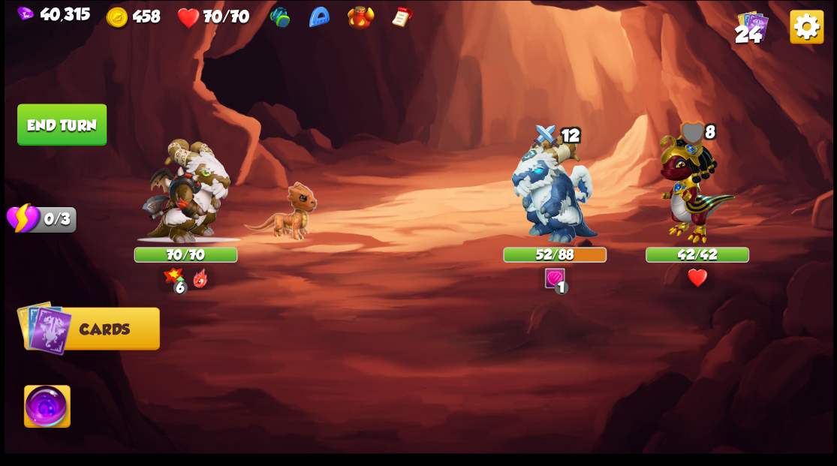
click at [47, 128] on button "End turn" at bounding box center [61, 125] width 89 height 42
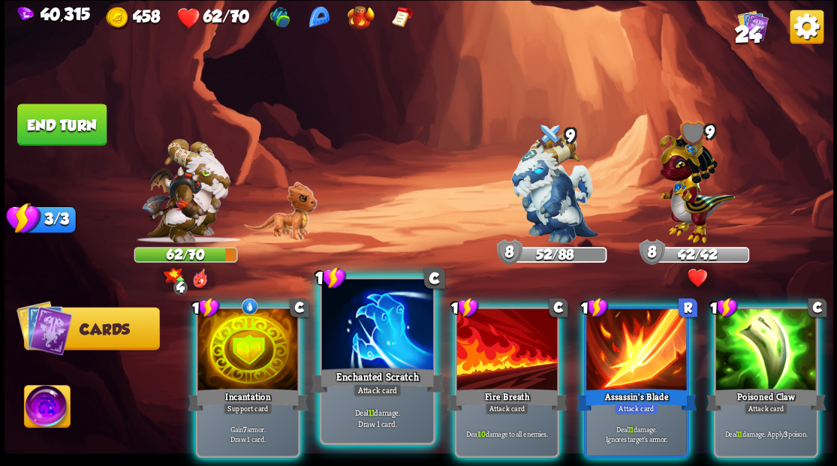
click at [394, 327] on div at bounding box center [376, 326] width 111 height 94
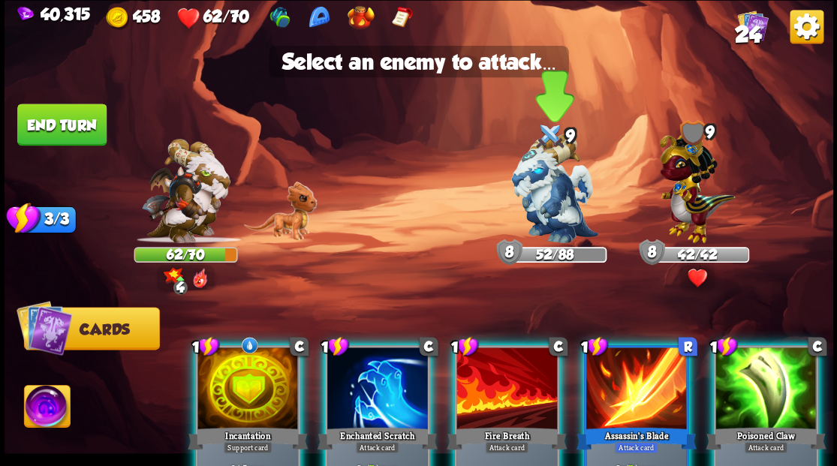
click at [534, 191] on img at bounding box center [554, 188] width 87 height 109
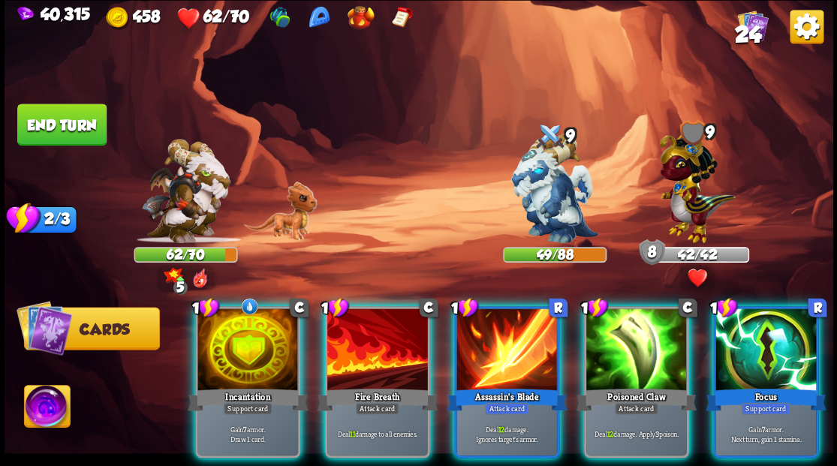
click at [218, 386] on div "Incantation" at bounding box center [248, 399] width 120 height 27
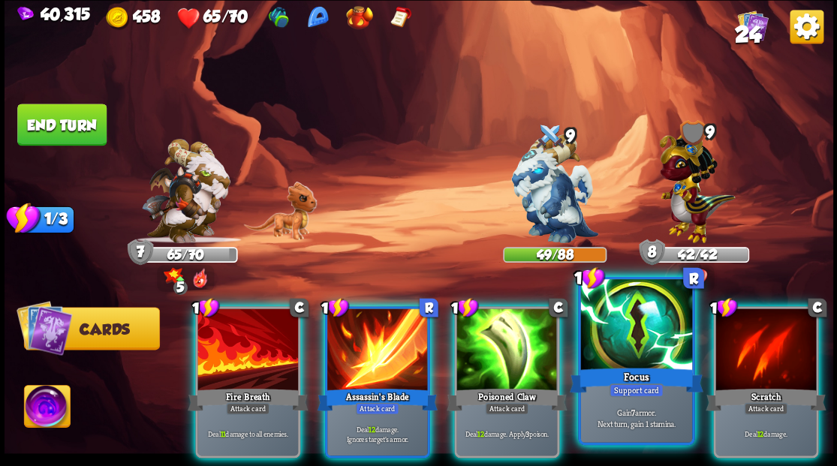
click at [622, 344] on div at bounding box center [635, 326] width 111 height 94
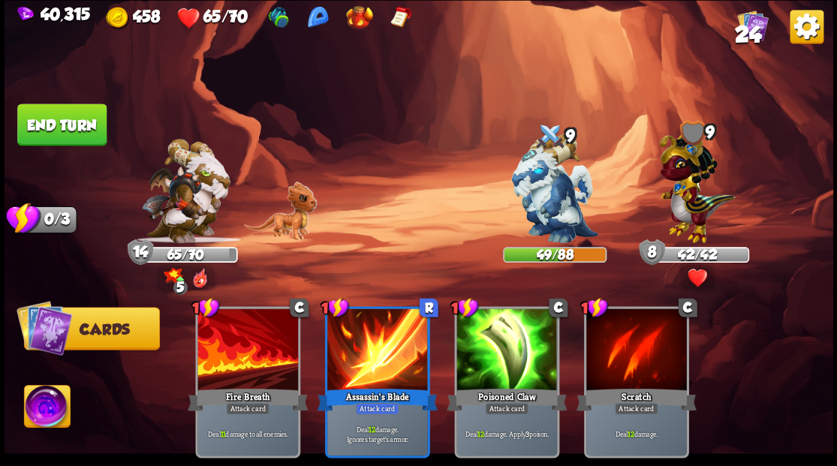
click at [75, 135] on button "End turn" at bounding box center [61, 125] width 89 height 42
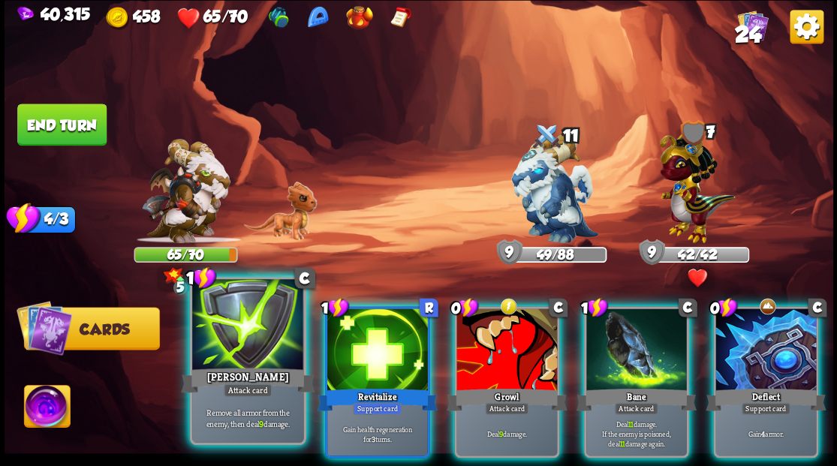
click at [243, 353] on div at bounding box center [247, 326] width 111 height 94
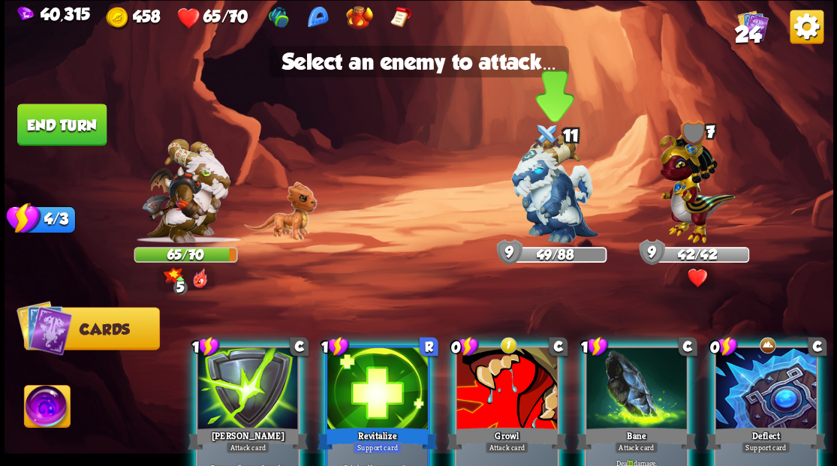
click at [551, 193] on img at bounding box center [554, 188] width 87 height 109
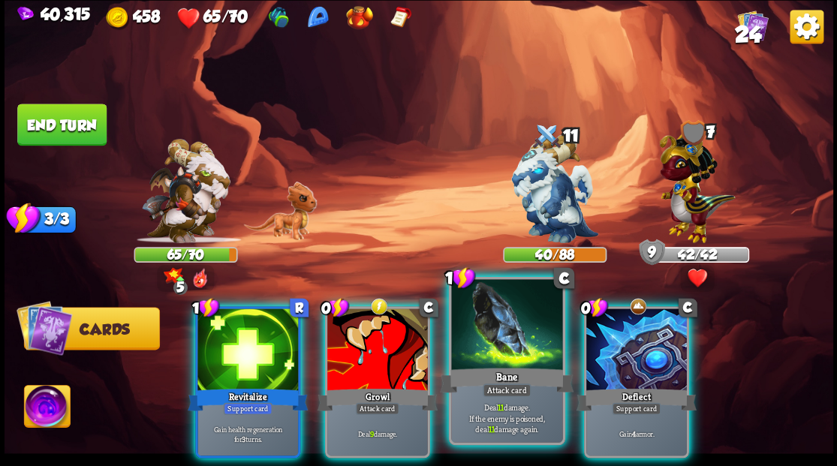
click at [505, 350] on div at bounding box center [506, 326] width 111 height 94
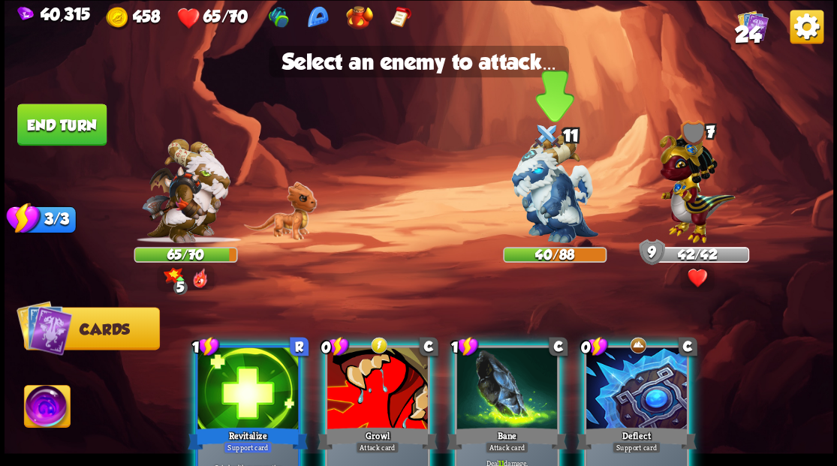
click at [539, 204] on img at bounding box center [554, 188] width 87 height 109
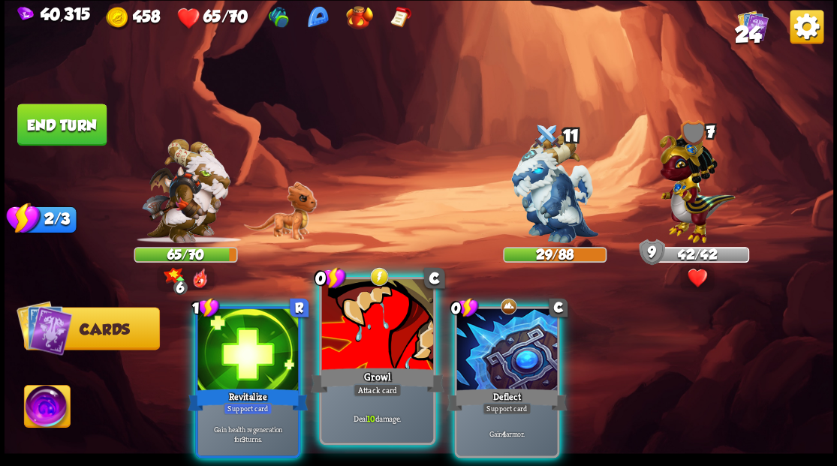
click at [409, 325] on div at bounding box center [376, 326] width 111 height 94
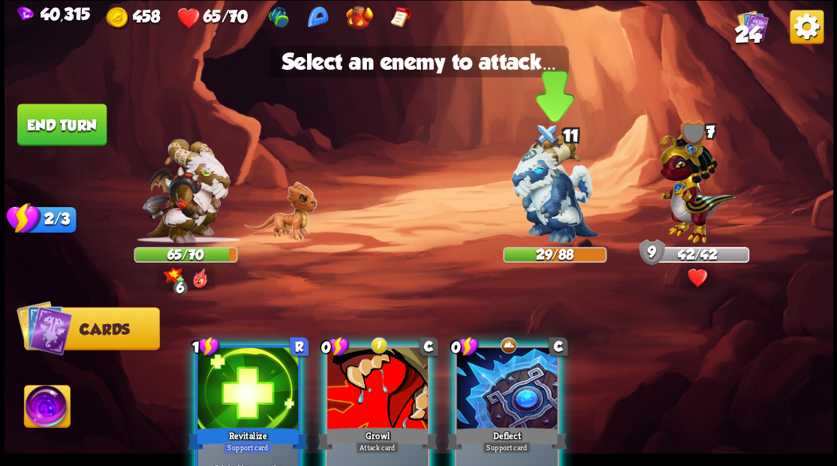
click at [556, 206] on img at bounding box center [554, 188] width 87 height 109
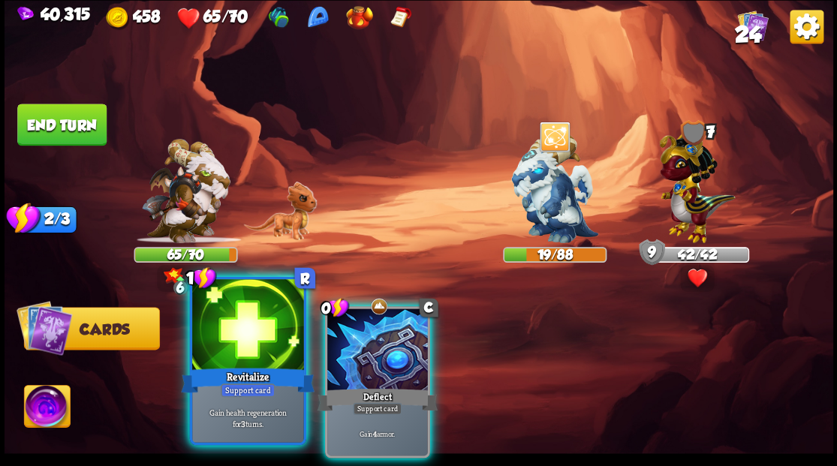
click at [222, 348] on div at bounding box center [247, 326] width 111 height 94
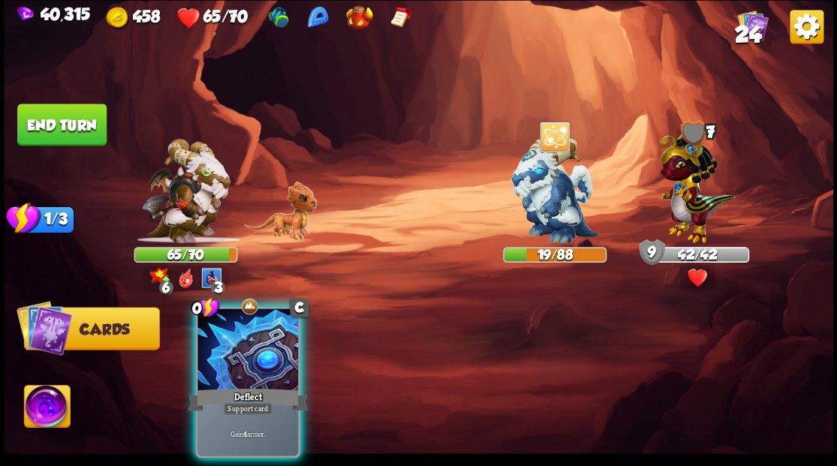
click at [233, 352] on div at bounding box center [248, 351] width 101 height 85
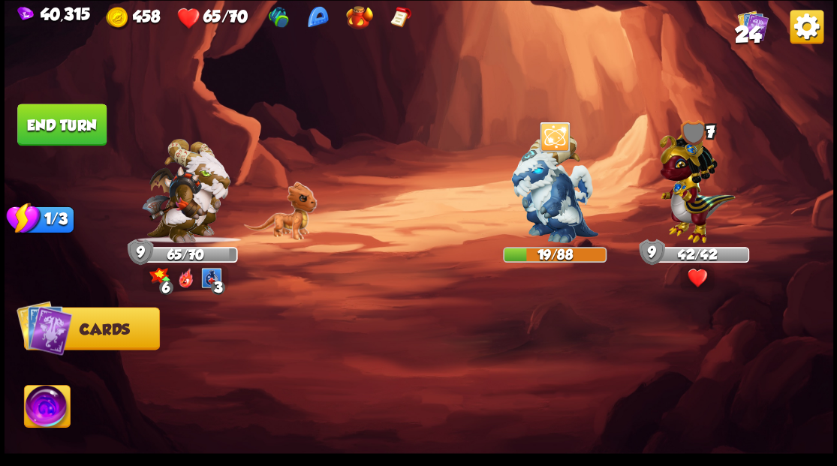
click at [47, 125] on button "End turn" at bounding box center [61, 125] width 89 height 42
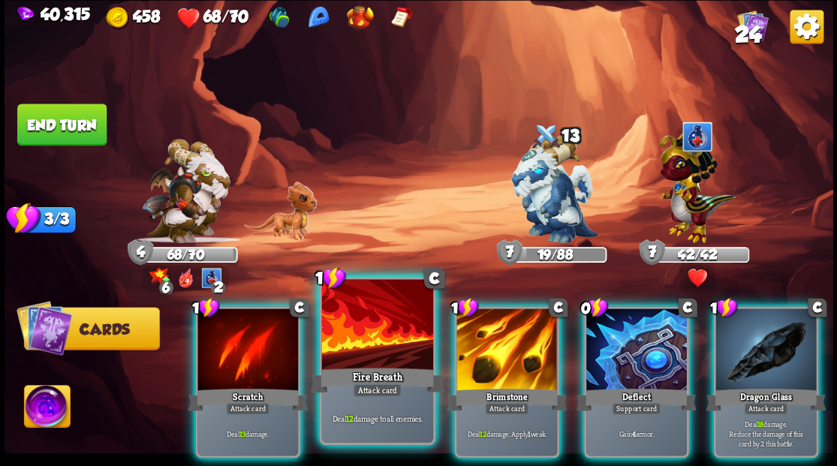
click at [383, 331] on div at bounding box center [376, 326] width 111 height 94
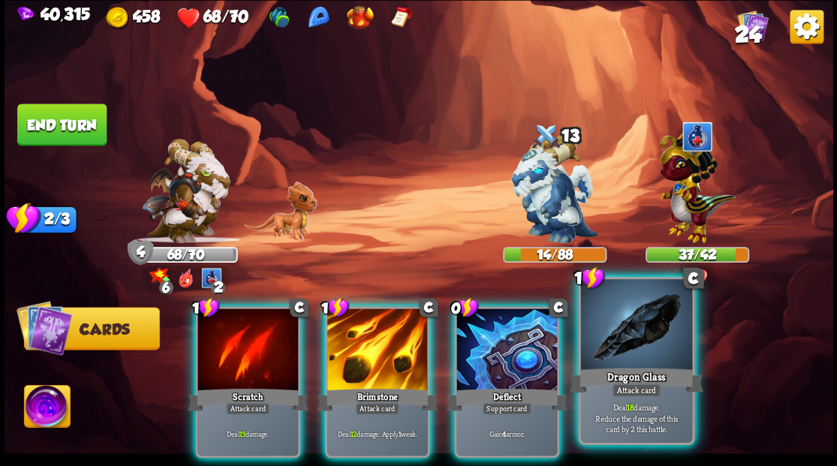
drag, startPoint x: 647, startPoint y: 348, endPoint x: 631, endPoint y: 330, distance: 23.9
click at [647, 347] on div at bounding box center [635, 326] width 111 height 94
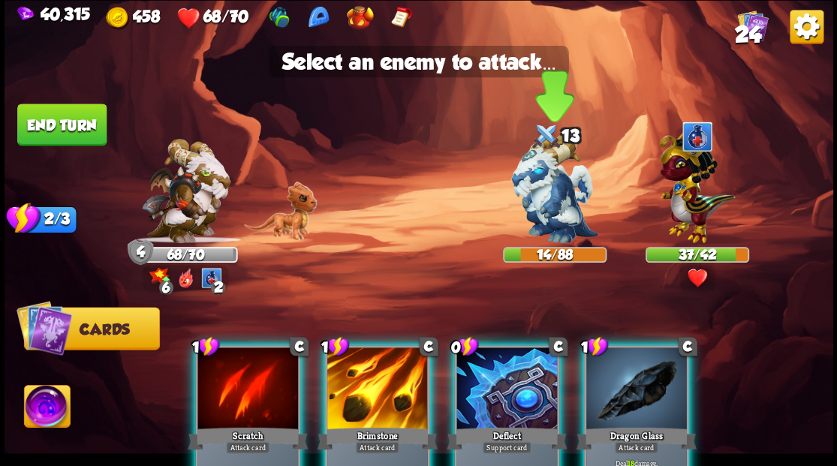
click at [549, 206] on img at bounding box center [554, 188] width 87 height 109
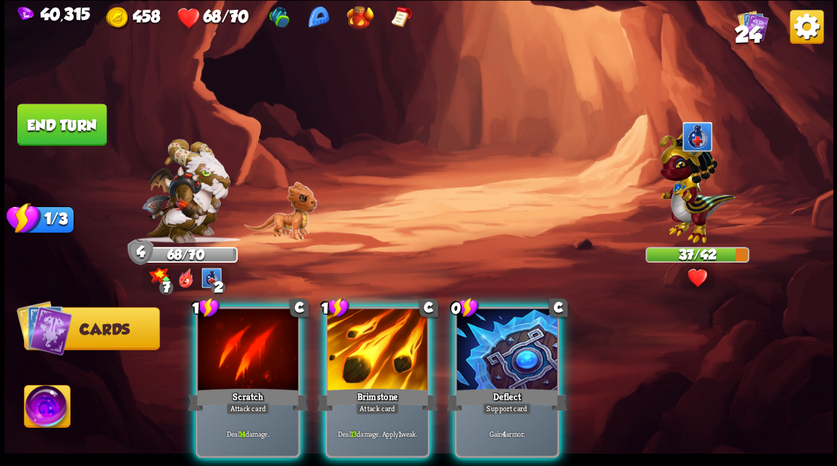
click at [394, 324] on div at bounding box center [377, 351] width 101 height 85
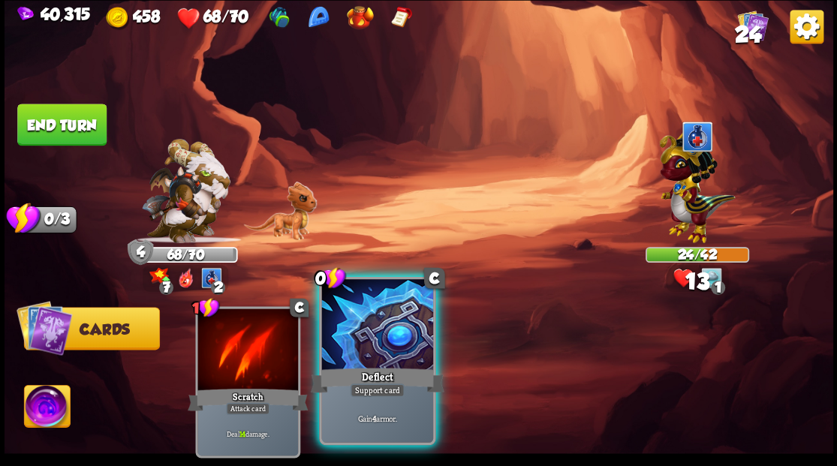
click at [365, 354] on div at bounding box center [376, 326] width 111 height 94
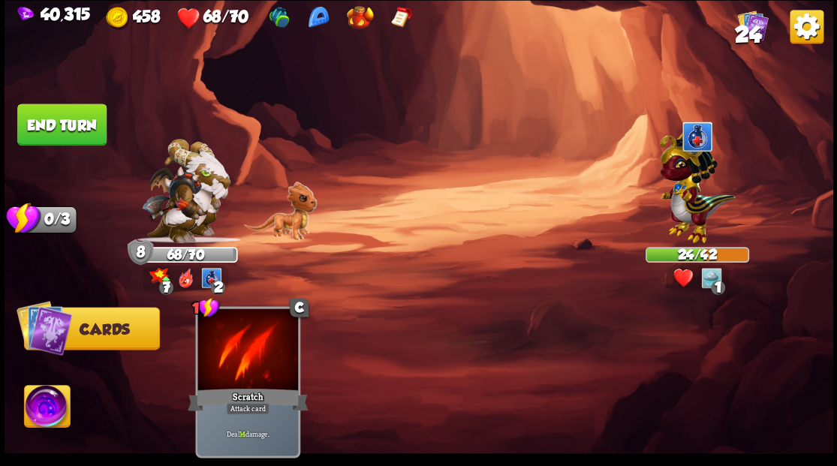
click at [68, 128] on button "End turn" at bounding box center [61, 125] width 89 height 42
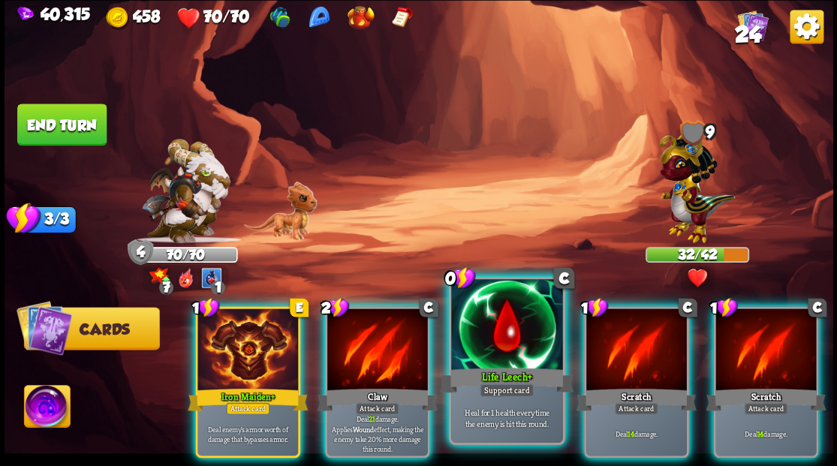
click at [500, 332] on div at bounding box center [506, 326] width 111 height 94
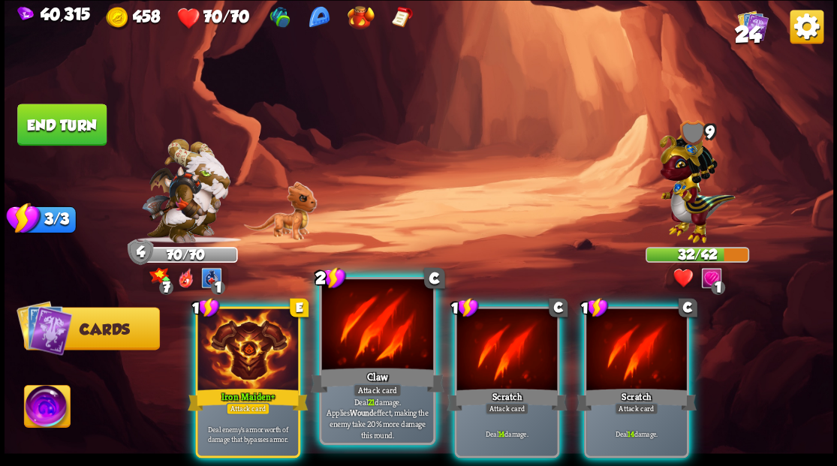
click at [372, 347] on div at bounding box center [376, 326] width 111 height 94
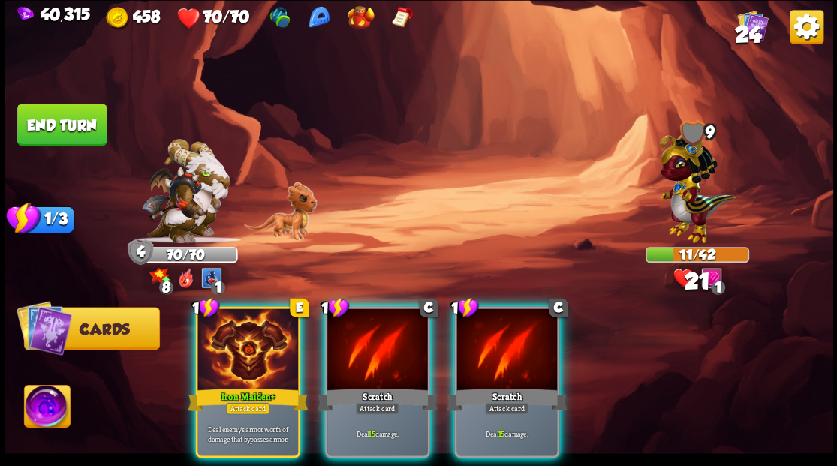
click at [372, 347] on div at bounding box center [377, 351] width 101 height 85
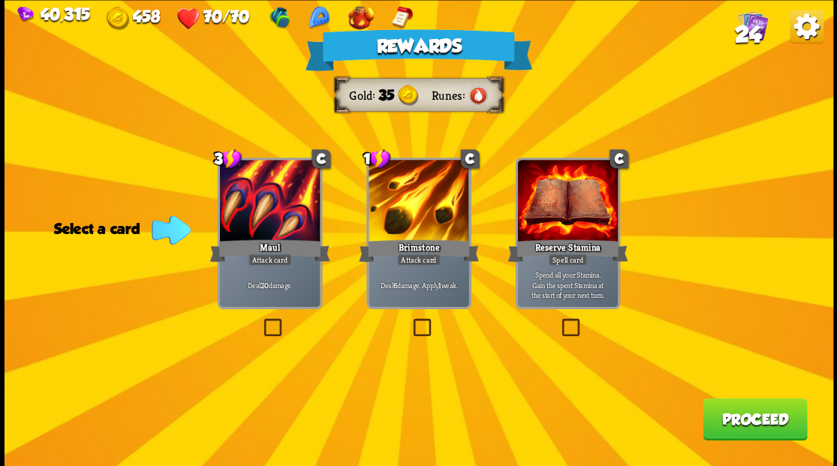
click at [757, 424] on button "Proceed" at bounding box center [755, 419] width 104 height 42
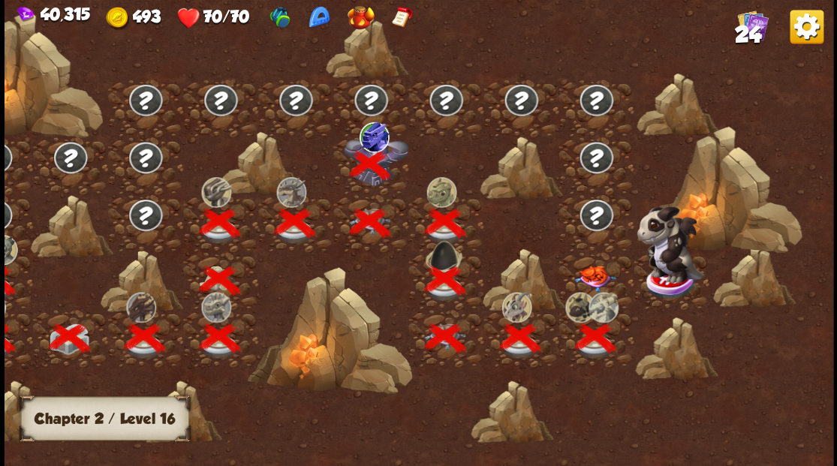
click at [595, 278] on img at bounding box center [594, 278] width 41 height 26
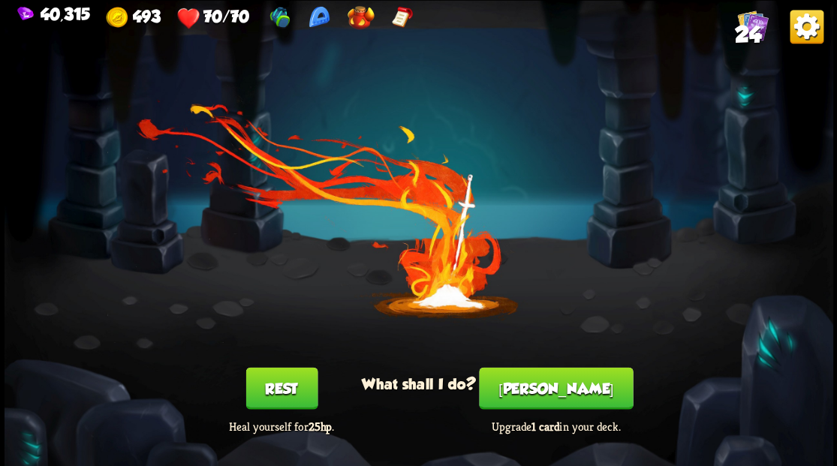
click at [547, 403] on button "[PERSON_NAME]" at bounding box center [556, 388] width 154 height 42
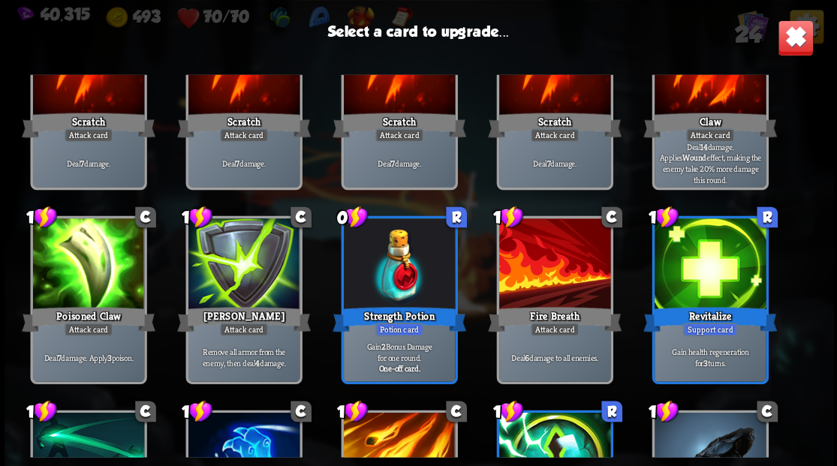
scroll to position [150, 0]
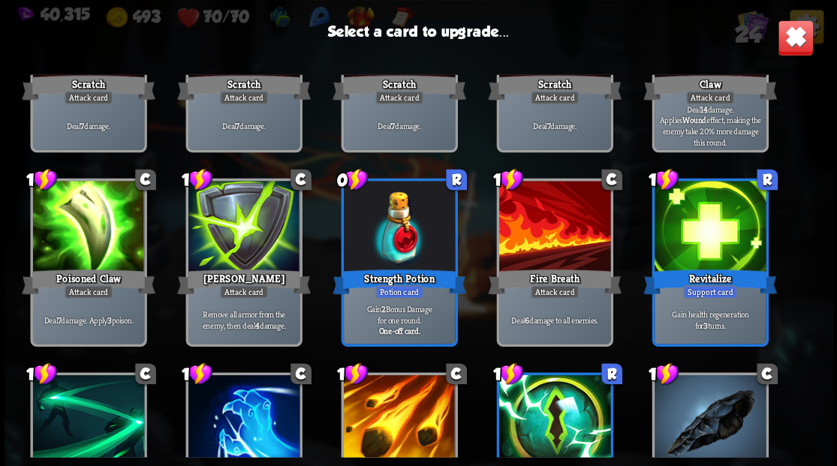
click at [699, 241] on div at bounding box center [709, 228] width 111 height 94
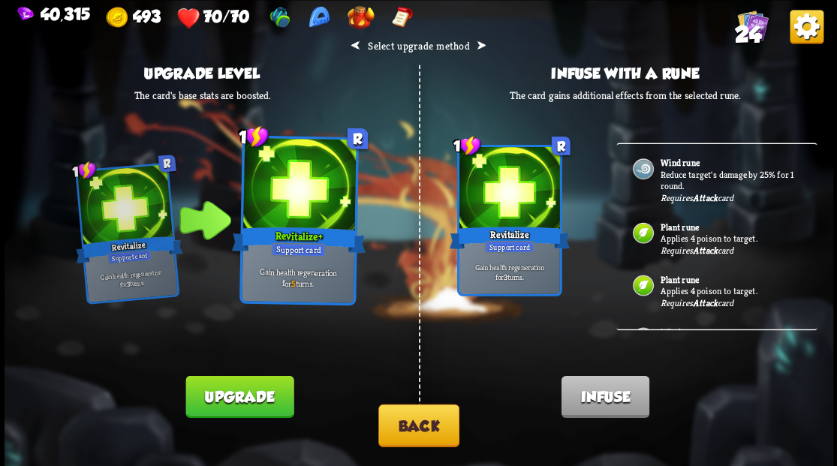
drag, startPoint x: 416, startPoint y: 430, endPoint x: 412, endPoint y: 421, distance: 9.8
click at [412, 421] on button "Back" at bounding box center [418, 425] width 81 height 43
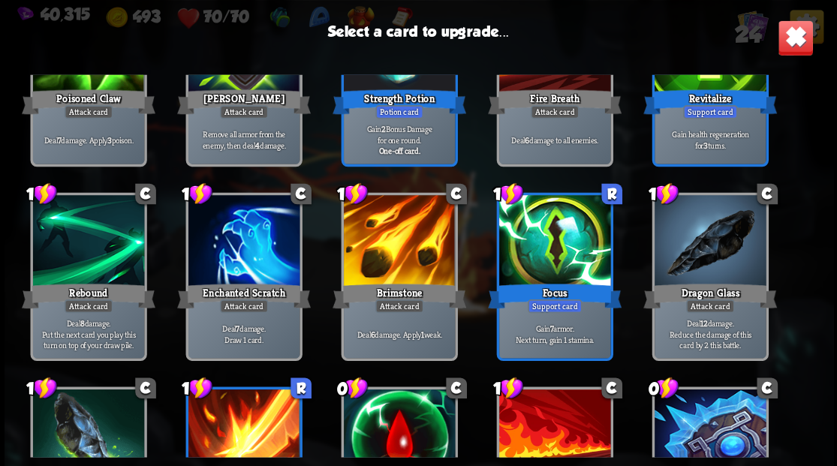
scroll to position [323, 0]
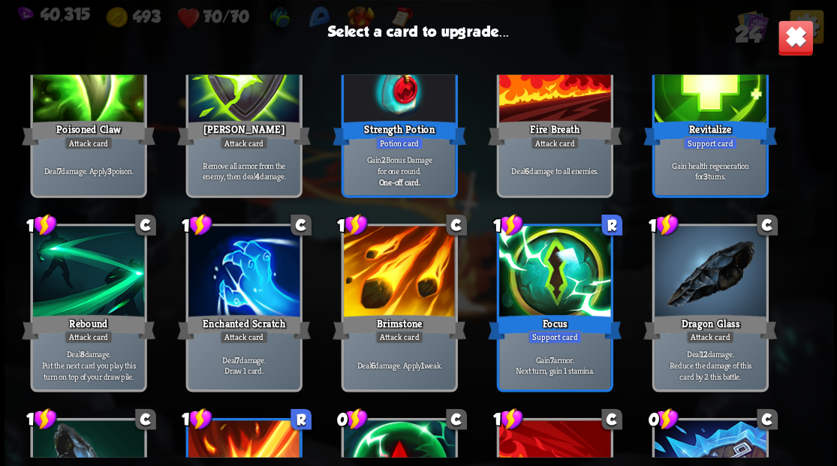
click at [721, 285] on div at bounding box center [709, 273] width 111 height 94
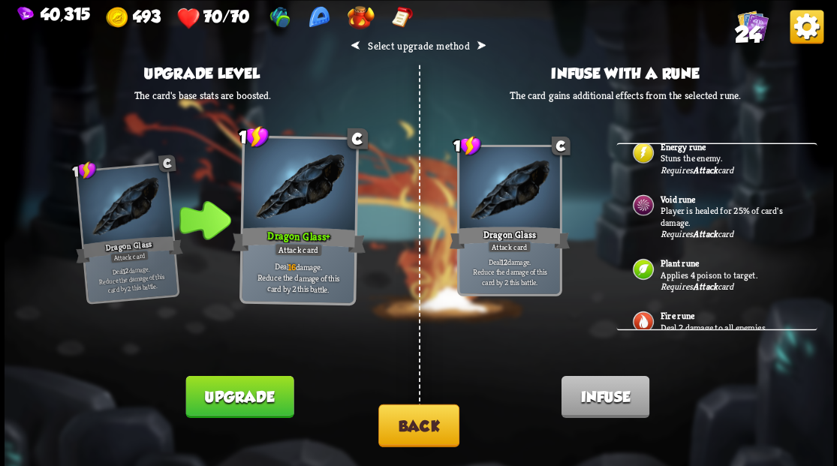
scroll to position [363, 0]
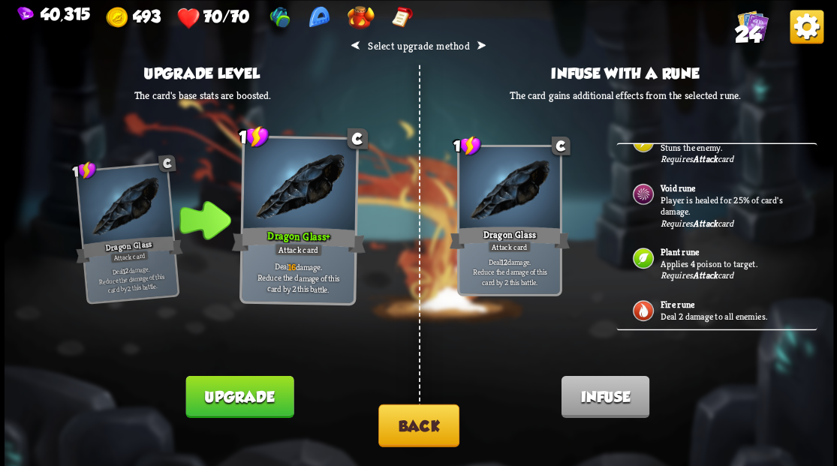
click at [692, 195] on p "Player is healed for 25% of card's damage." at bounding box center [730, 205] width 140 height 23
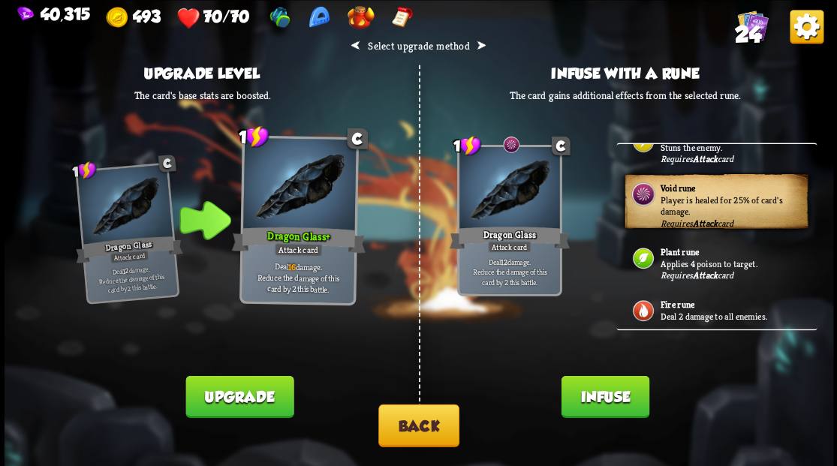
click at [602, 394] on button "Infuse" at bounding box center [605, 396] width 88 height 42
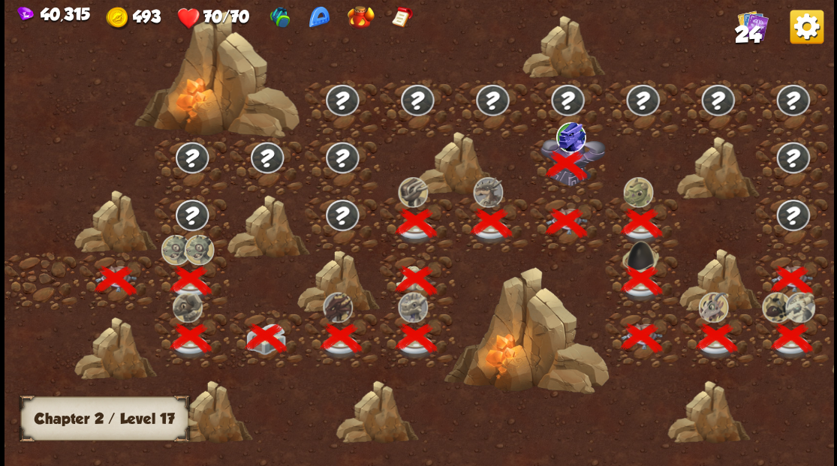
scroll to position [0, 228]
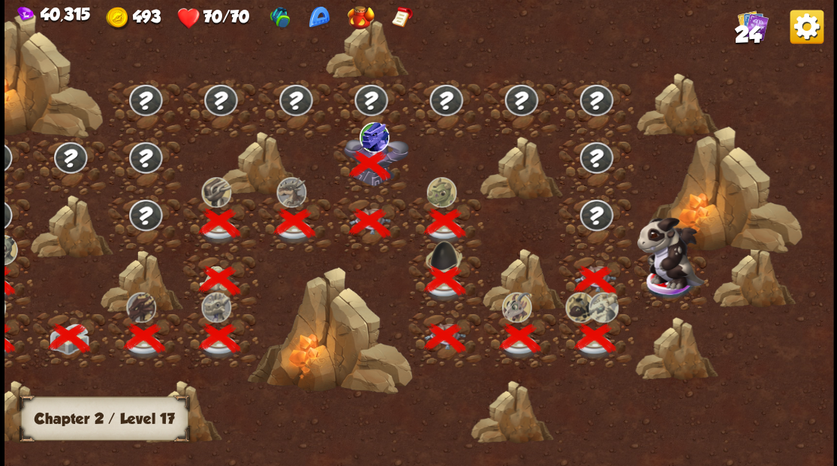
click at [677, 279] on img at bounding box center [671, 253] width 68 height 72
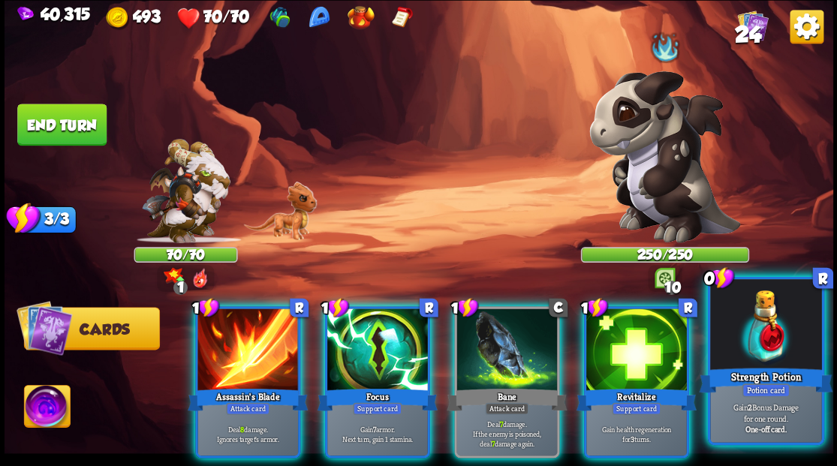
click at [775, 350] on div at bounding box center [765, 326] width 111 height 94
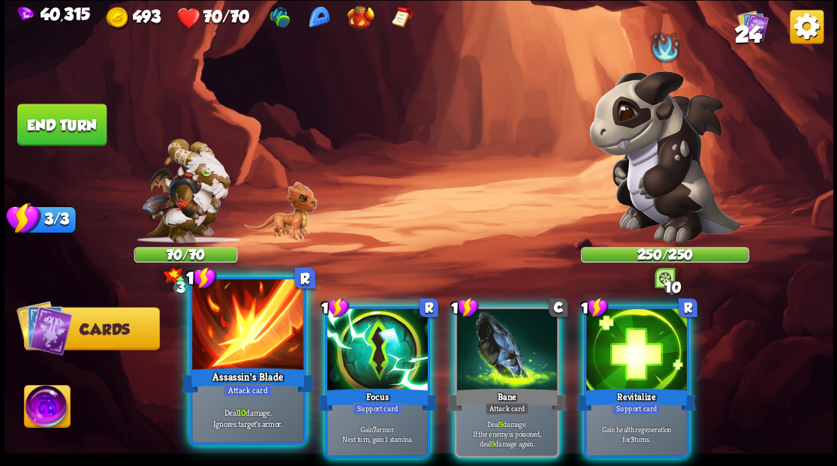
click at [232, 347] on div at bounding box center [247, 326] width 111 height 94
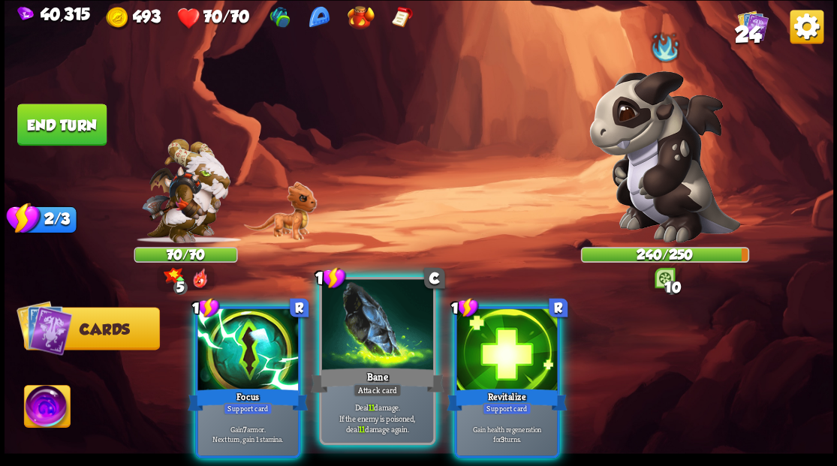
click at [346, 344] on div at bounding box center [376, 326] width 111 height 94
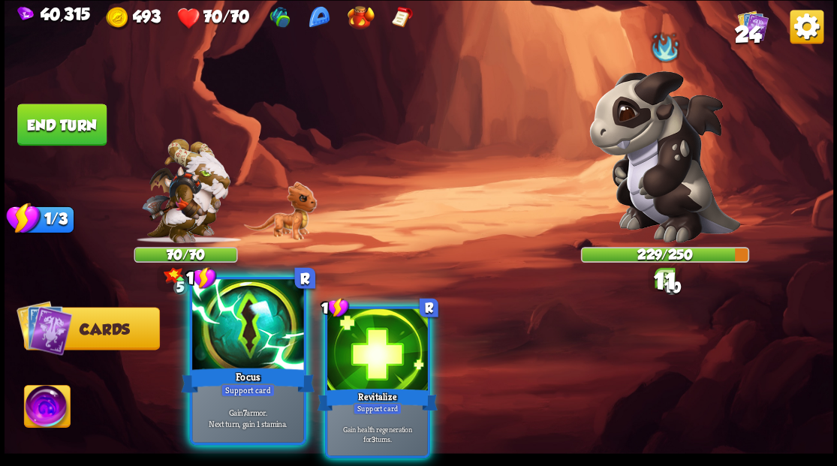
click at [257, 340] on div at bounding box center [247, 326] width 111 height 94
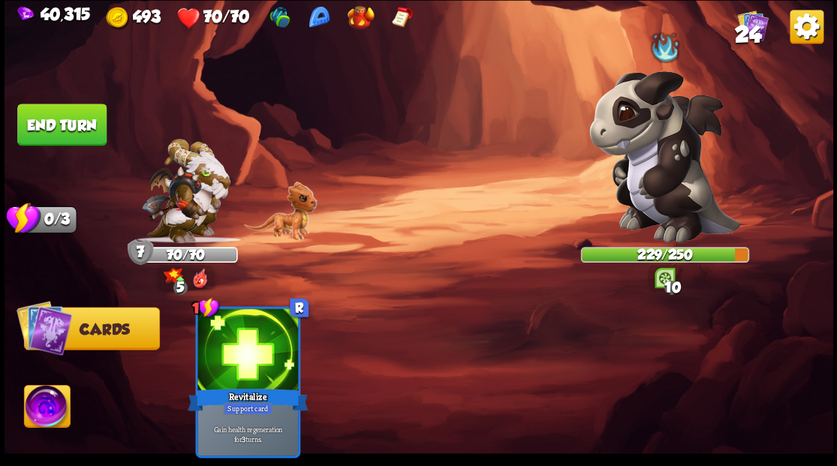
click at [64, 126] on button "End turn" at bounding box center [62, 124] width 92 height 43
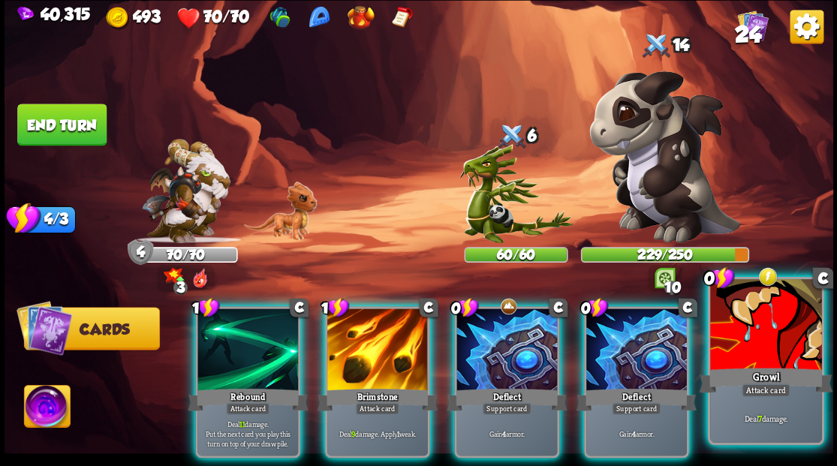
drag, startPoint x: 763, startPoint y: 347, endPoint x: 743, endPoint y: 322, distance: 31.5
click at [761, 342] on div at bounding box center [765, 326] width 111 height 94
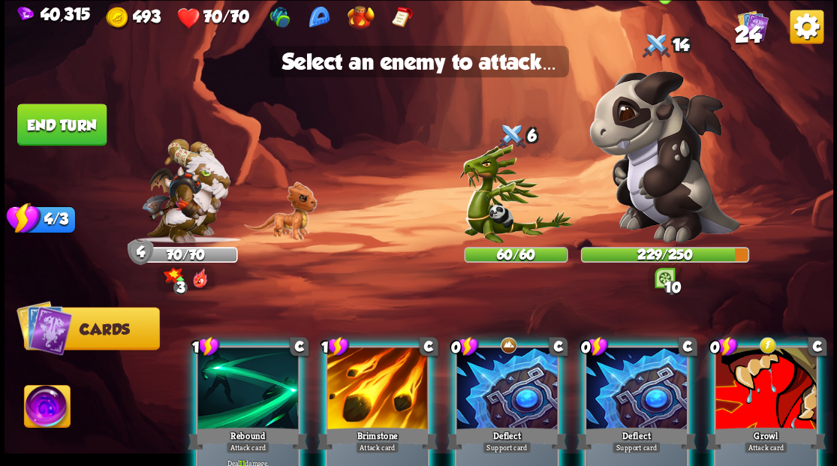
click at [669, 182] on img at bounding box center [665, 157] width 151 height 172
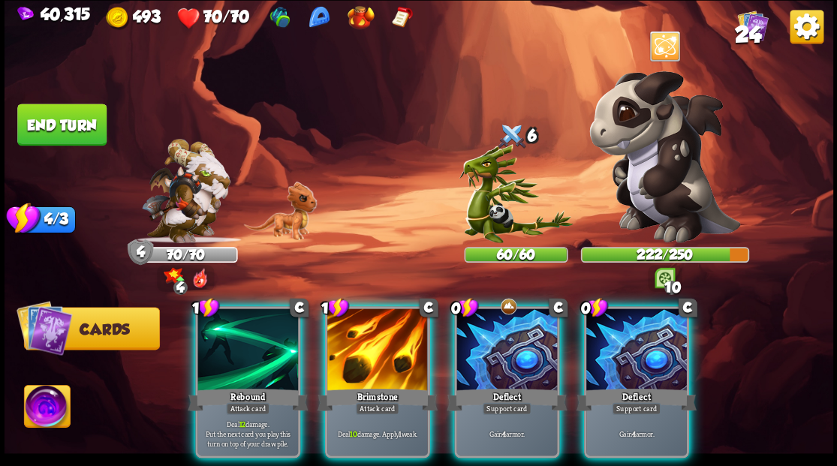
drag, startPoint x: 374, startPoint y: 351, endPoint x: 447, endPoint y: 267, distance: 111.3
click at [374, 351] on div at bounding box center [377, 351] width 101 height 85
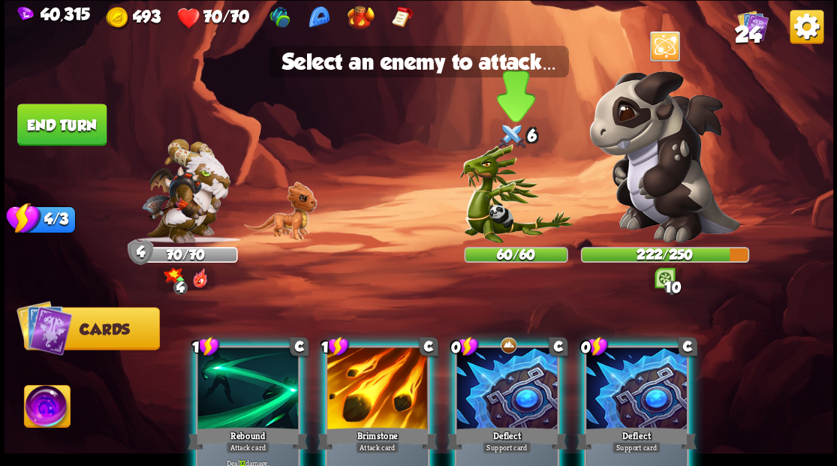
click at [481, 193] on img at bounding box center [516, 193] width 114 height 98
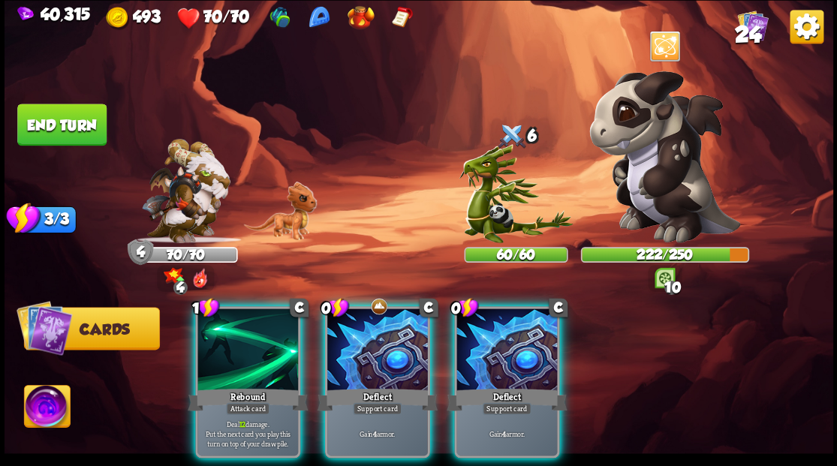
click at [481, 198] on img at bounding box center [516, 193] width 114 height 98
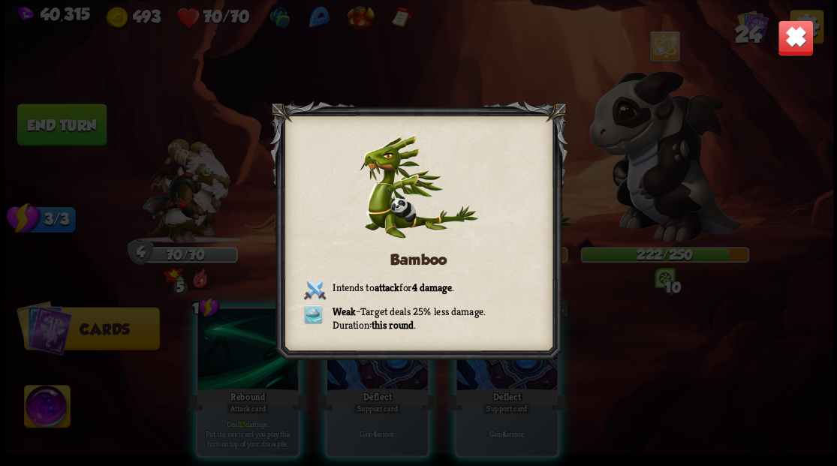
click at [798, 33] on img at bounding box center [795, 38] width 36 height 36
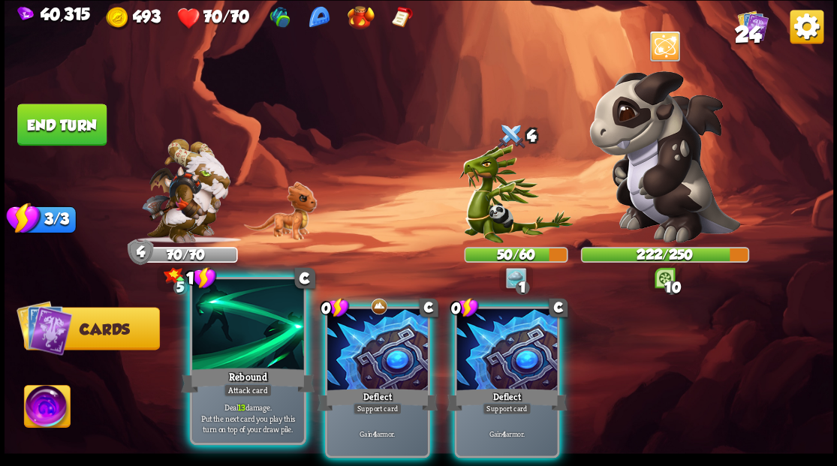
click at [274, 323] on div at bounding box center [247, 326] width 111 height 94
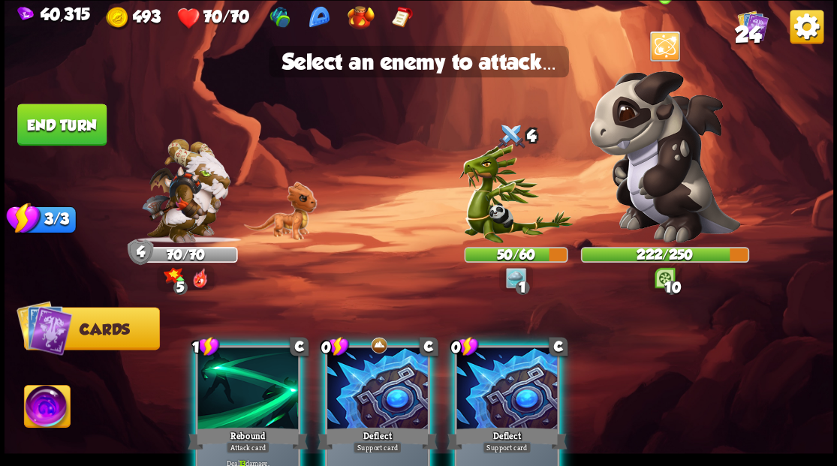
click at [650, 191] on img at bounding box center [665, 157] width 151 height 172
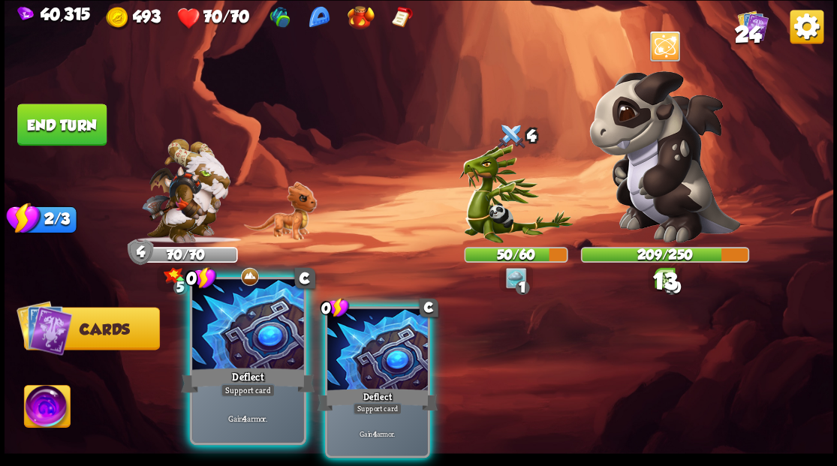
click at [257, 348] on div at bounding box center [247, 326] width 111 height 94
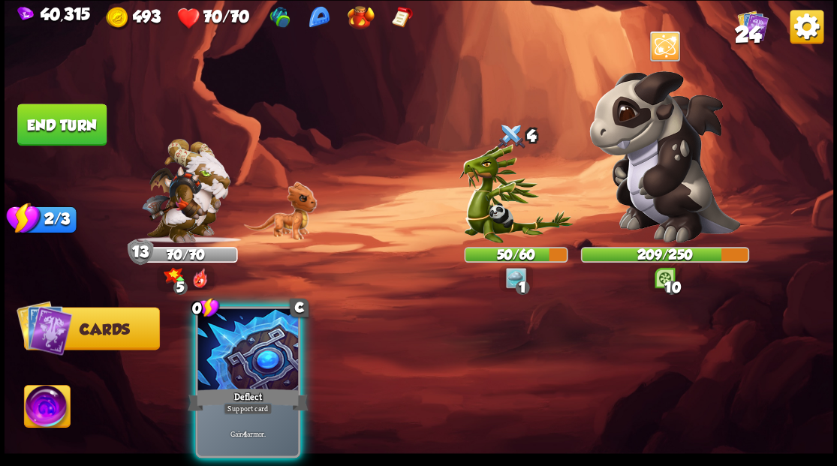
drag, startPoint x: 256, startPoint y: 348, endPoint x: 378, endPoint y: 329, distance: 123.8
click at [258, 348] on div at bounding box center [248, 351] width 101 height 85
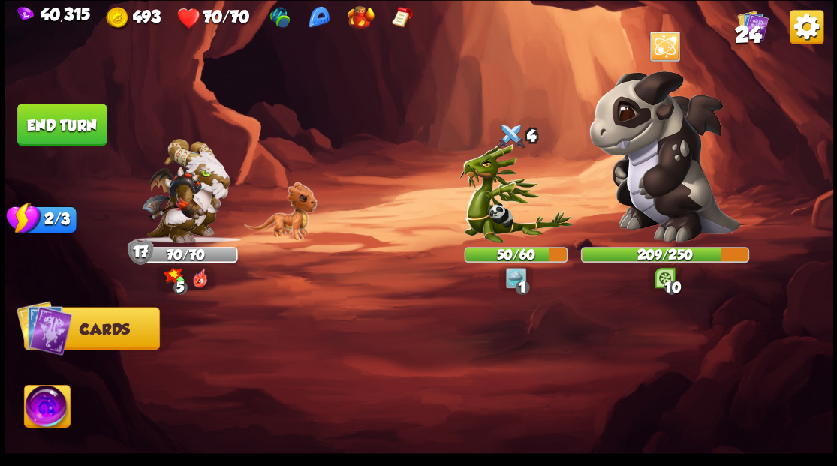
click at [41, 134] on button "End turn" at bounding box center [61, 125] width 89 height 42
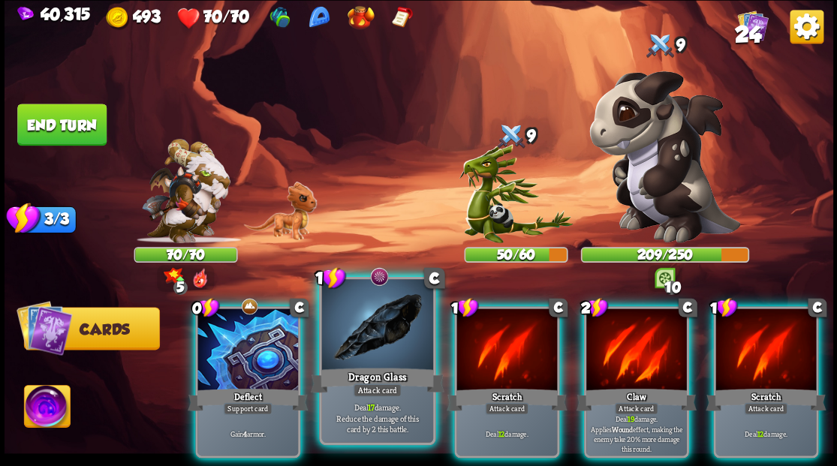
click at [365, 351] on div at bounding box center [376, 326] width 111 height 94
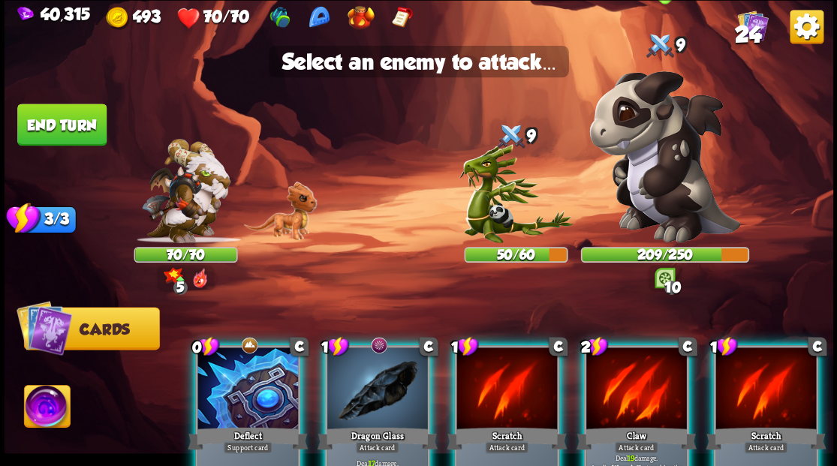
click at [653, 185] on img at bounding box center [665, 157] width 151 height 172
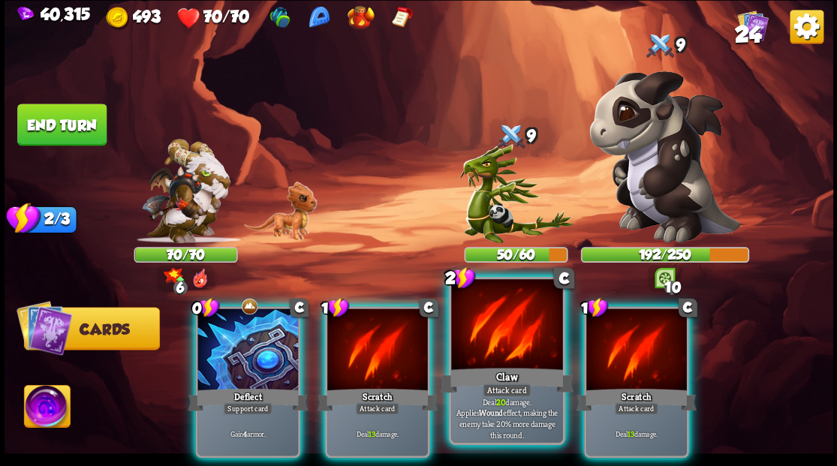
drag, startPoint x: 481, startPoint y: 351, endPoint x: 523, endPoint y: 315, distance: 56.0
click at [501, 333] on div at bounding box center [506, 326] width 111 height 94
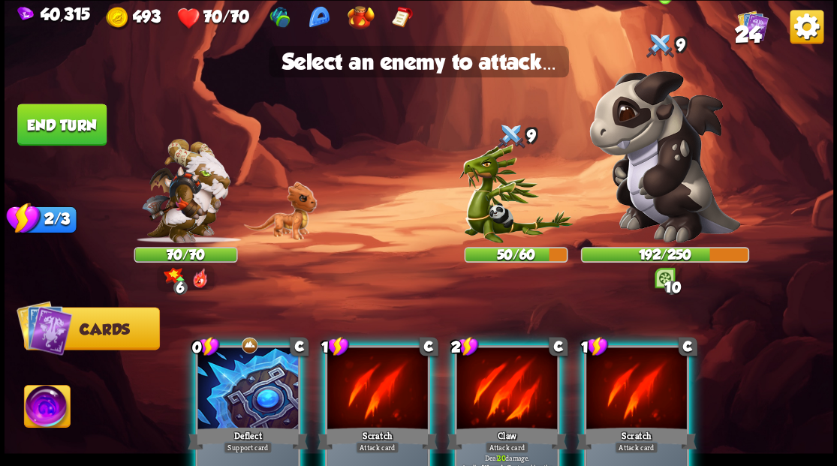
click at [650, 173] on img at bounding box center [665, 157] width 151 height 172
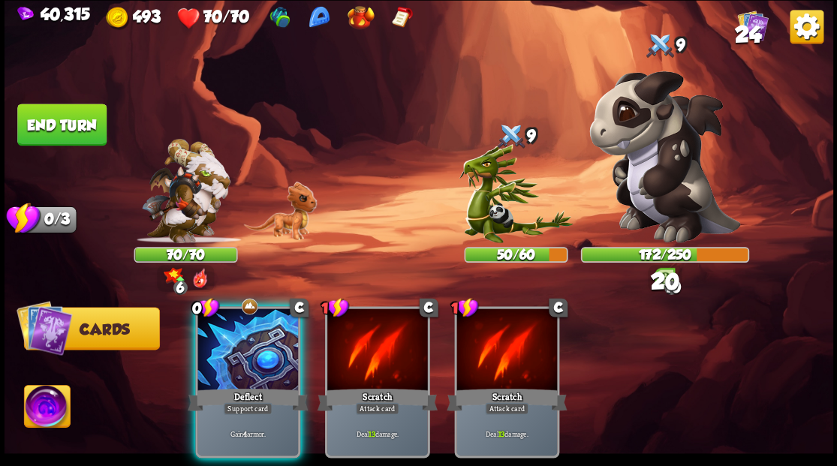
click at [246, 338] on div at bounding box center [248, 351] width 101 height 85
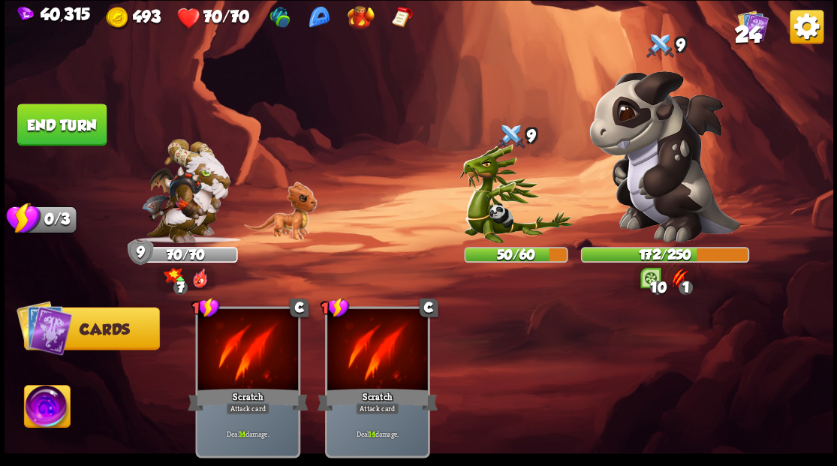
click at [53, 125] on button "End turn" at bounding box center [61, 125] width 89 height 42
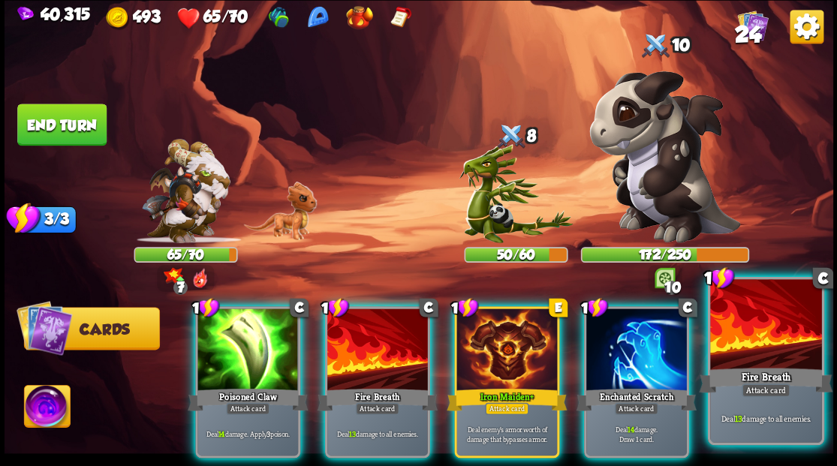
click at [764, 350] on div at bounding box center [765, 326] width 111 height 94
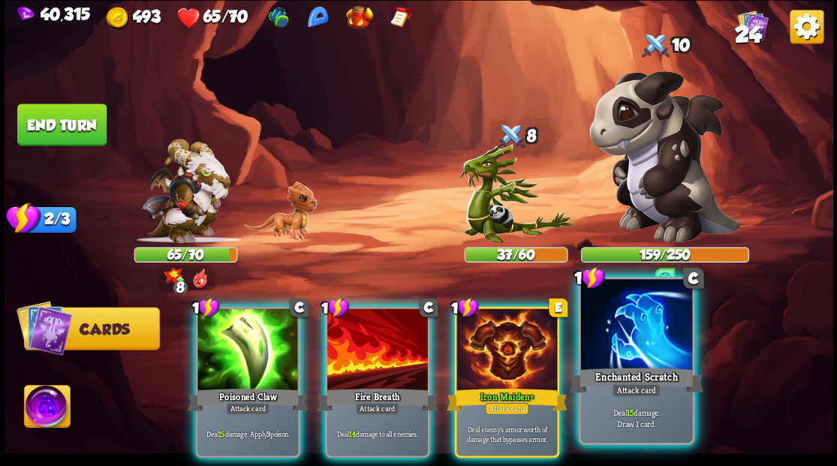
click at [619, 348] on div at bounding box center [635, 326] width 111 height 94
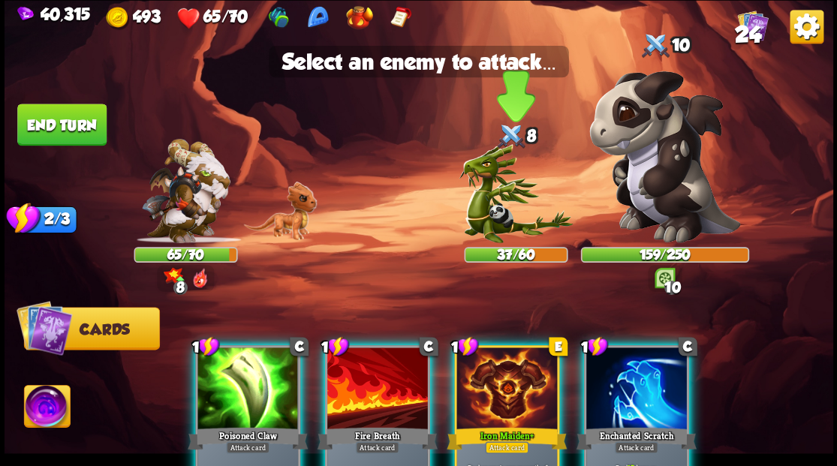
click at [487, 204] on img at bounding box center [516, 193] width 114 height 98
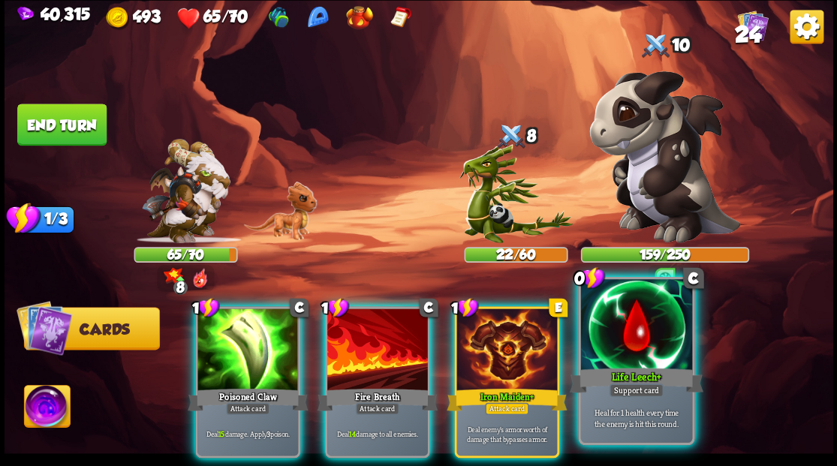
click at [642, 344] on div at bounding box center [635, 326] width 111 height 94
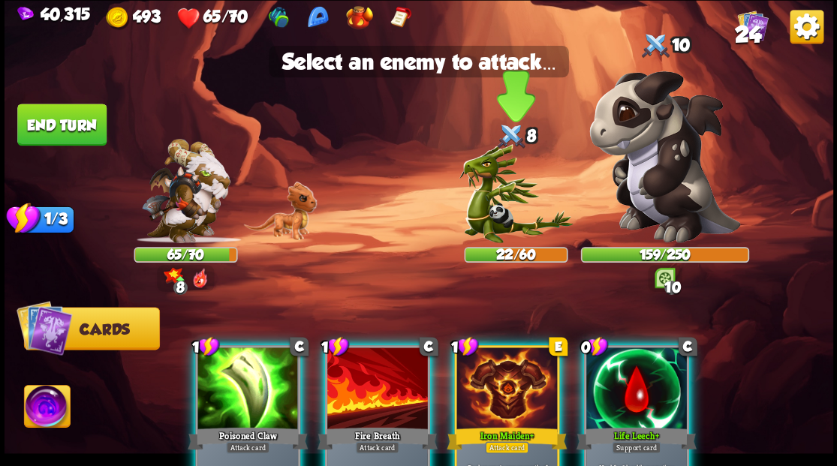
click at [496, 199] on img at bounding box center [516, 193] width 114 height 98
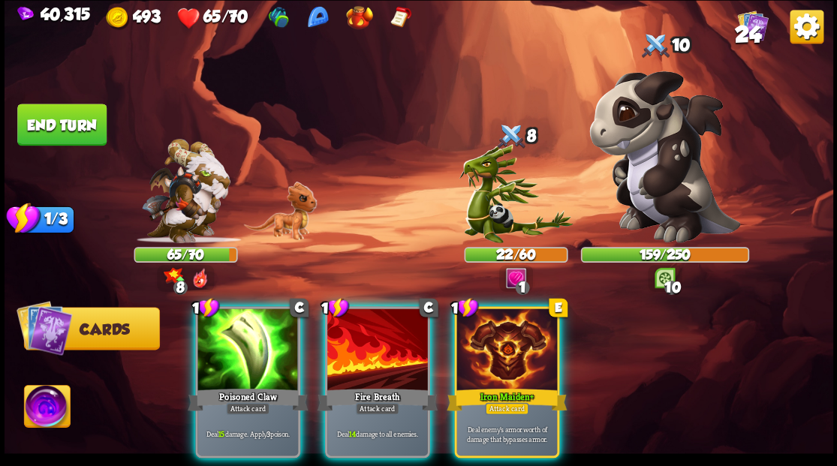
drag, startPoint x: 368, startPoint y: 359, endPoint x: 380, endPoint y: 309, distance: 51.7
click at [368, 357] on div at bounding box center [377, 351] width 101 height 85
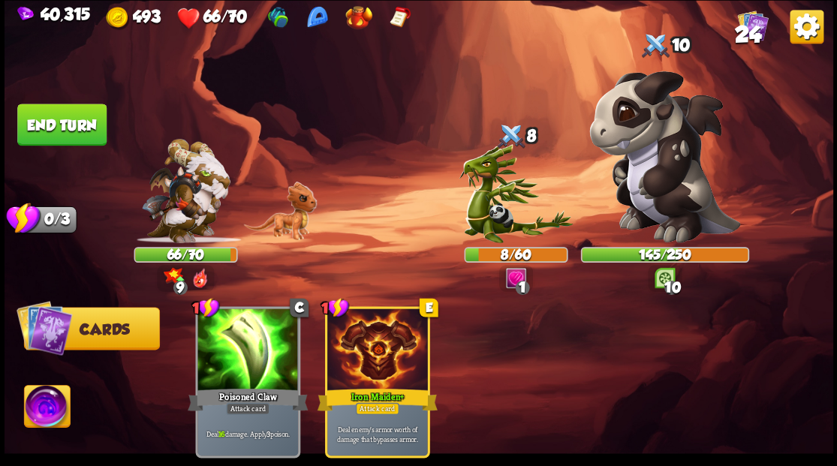
click at [74, 125] on button "End turn" at bounding box center [62, 125] width 91 height 43
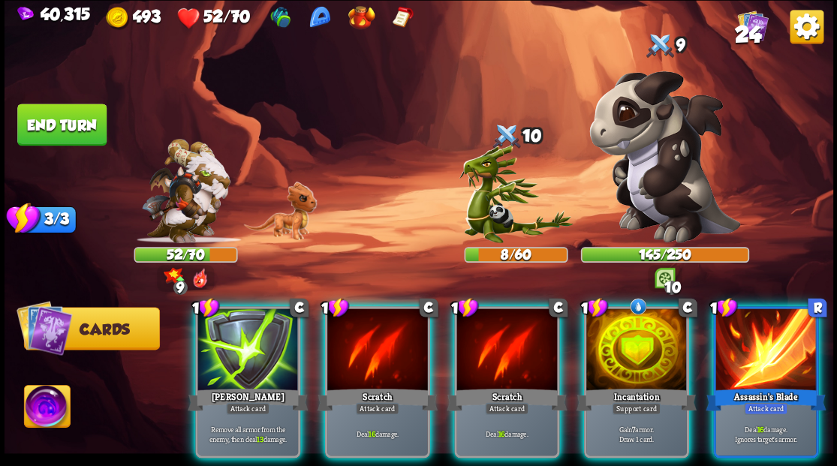
drag, startPoint x: 792, startPoint y: 359, endPoint x: 726, endPoint y: 245, distance: 131.5
click at [791, 359] on div at bounding box center [766, 351] width 101 height 85
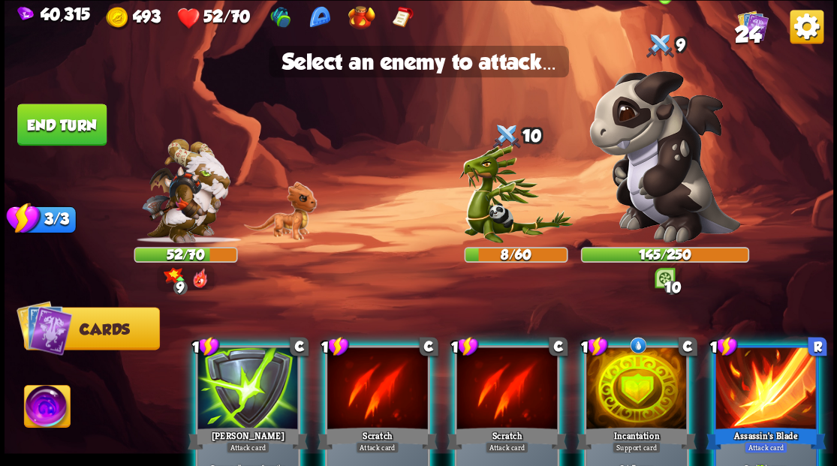
click at [631, 173] on img at bounding box center [665, 157] width 151 height 172
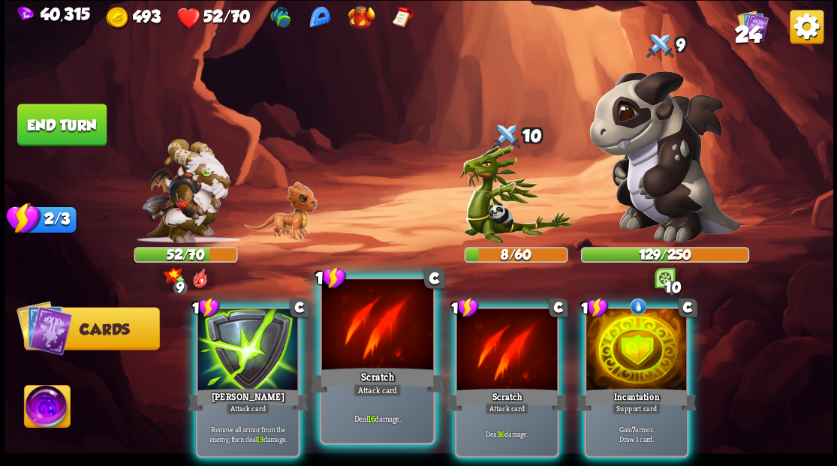
click at [354, 365] on div "Scratch" at bounding box center [377, 380] width 134 height 30
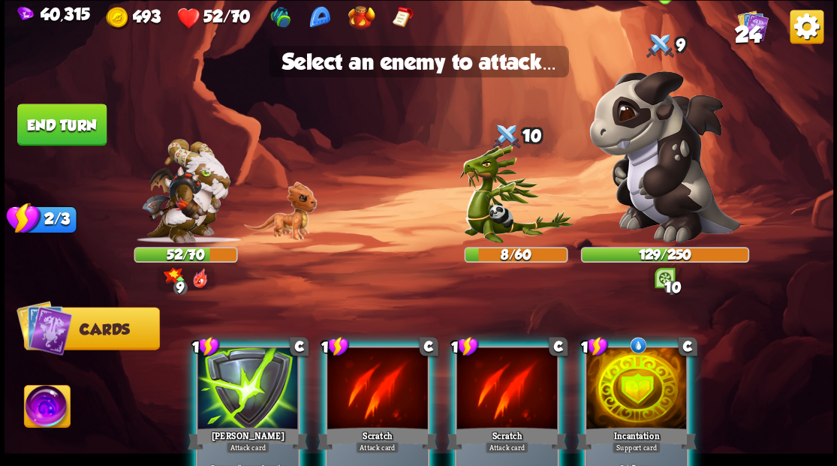
click at [659, 191] on img at bounding box center [665, 157] width 151 height 172
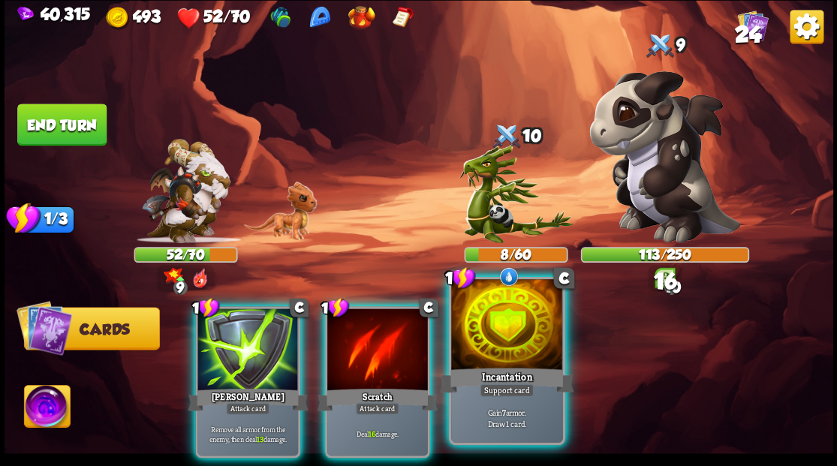
click at [508, 365] on div "Incantation" at bounding box center [507, 380] width 134 height 30
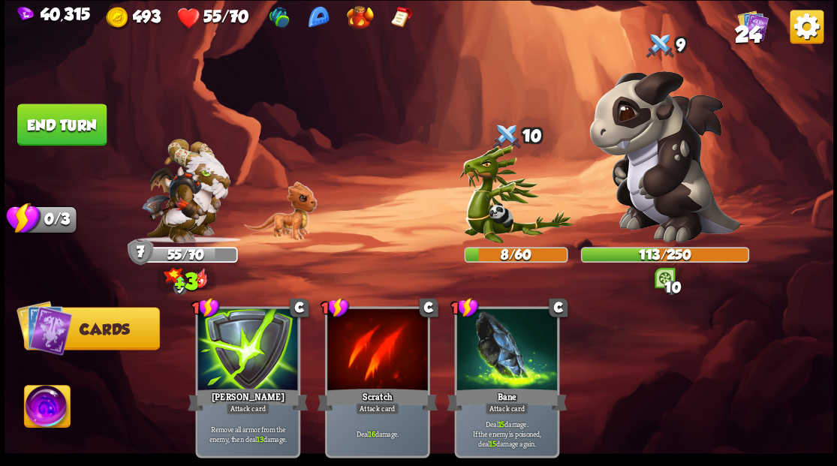
click at [58, 123] on button "End turn" at bounding box center [61, 125] width 89 height 42
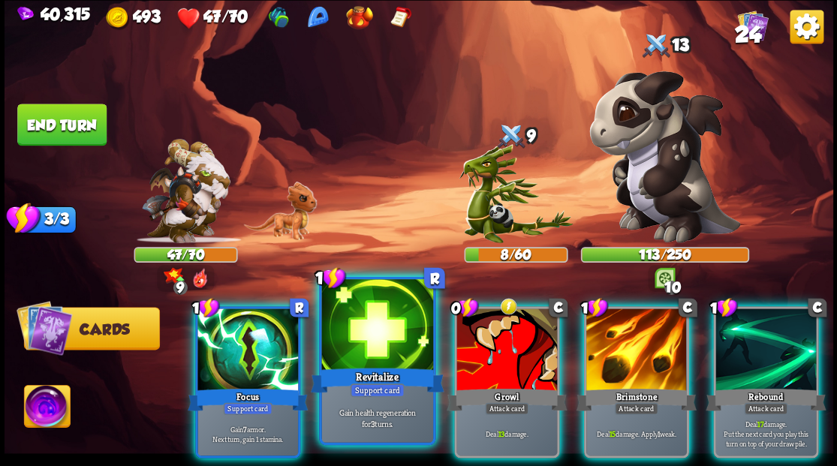
click at [362, 332] on div at bounding box center [376, 326] width 111 height 94
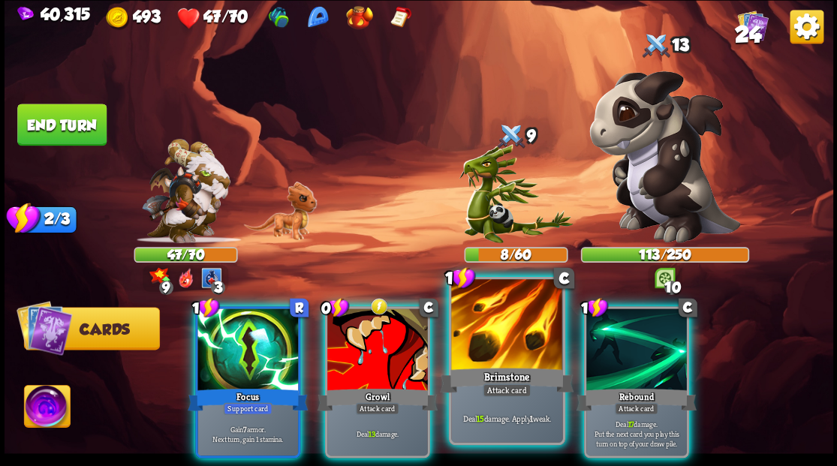
click at [514, 340] on div at bounding box center [506, 326] width 111 height 94
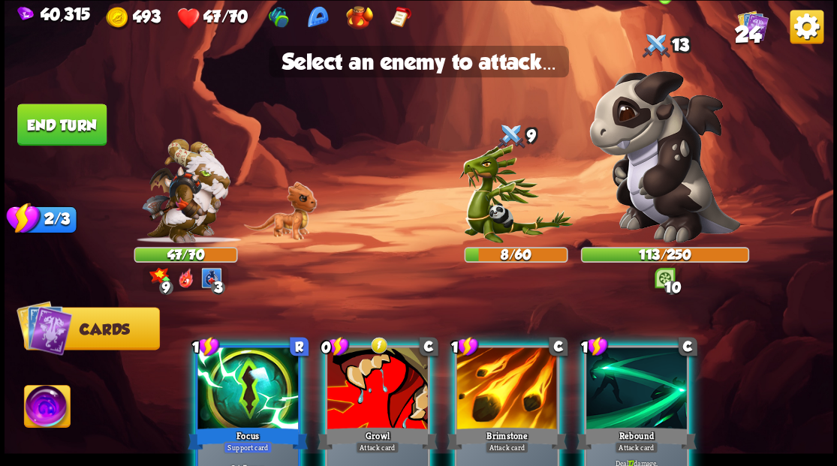
click at [659, 146] on img at bounding box center [665, 157] width 151 height 172
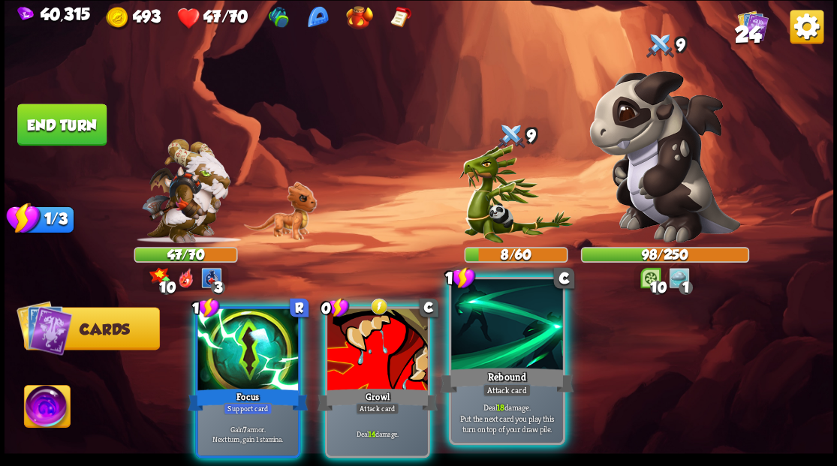
click at [493, 353] on div at bounding box center [506, 326] width 111 height 94
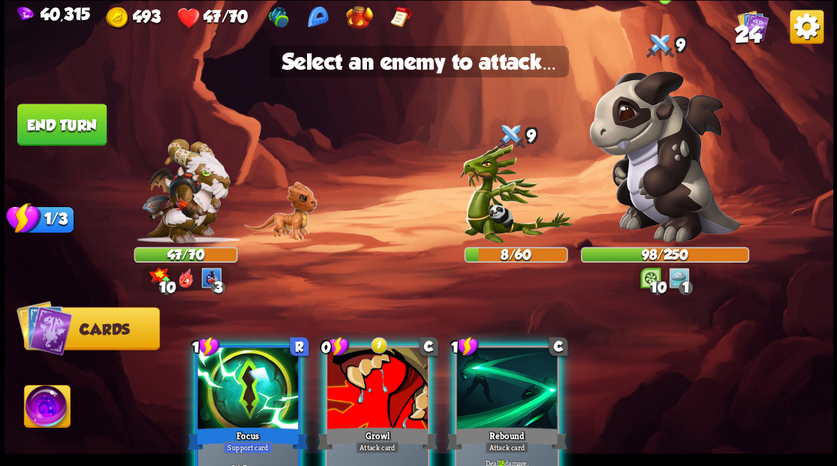
click at [664, 148] on img at bounding box center [665, 157] width 151 height 172
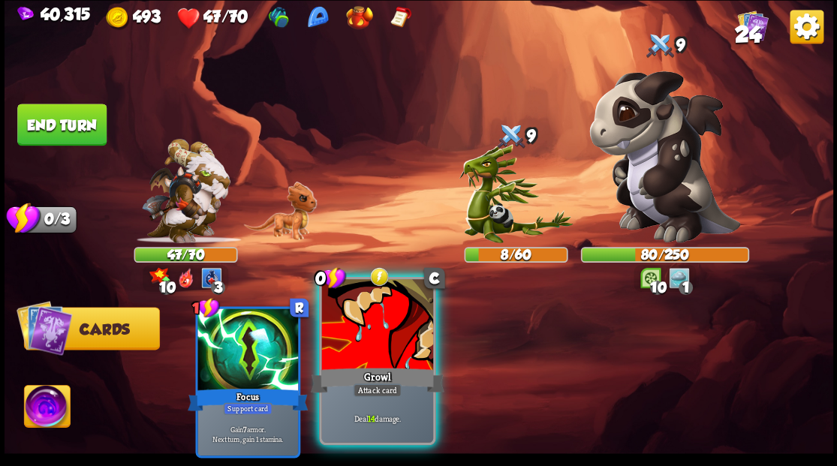
click at [366, 372] on div "Growl" at bounding box center [377, 380] width 134 height 30
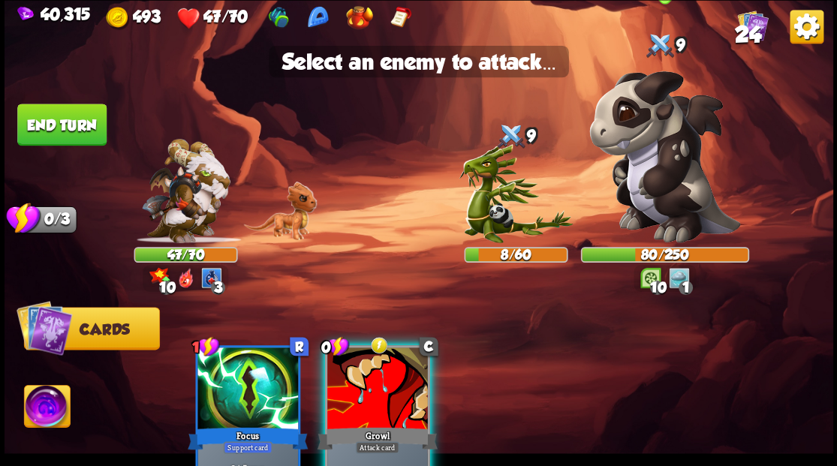
click at [653, 169] on img at bounding box center [665, 157] width 151 height 172
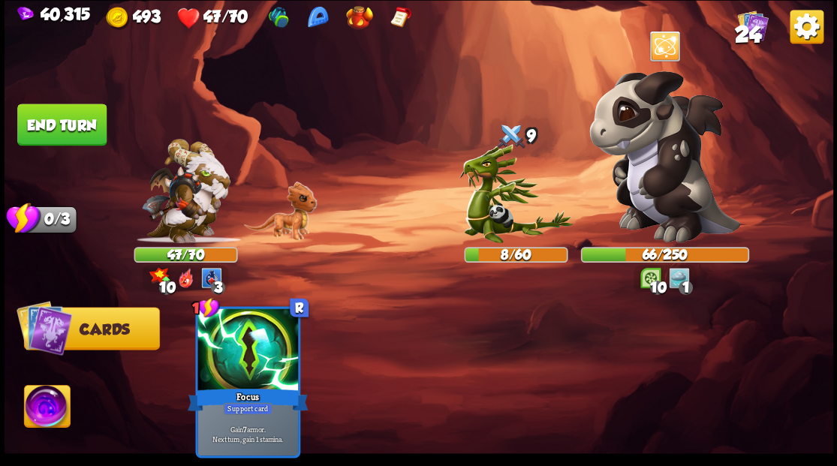
click at [38, 121] on button "End turn" at bounding box center [61, 125] width 89 height 42
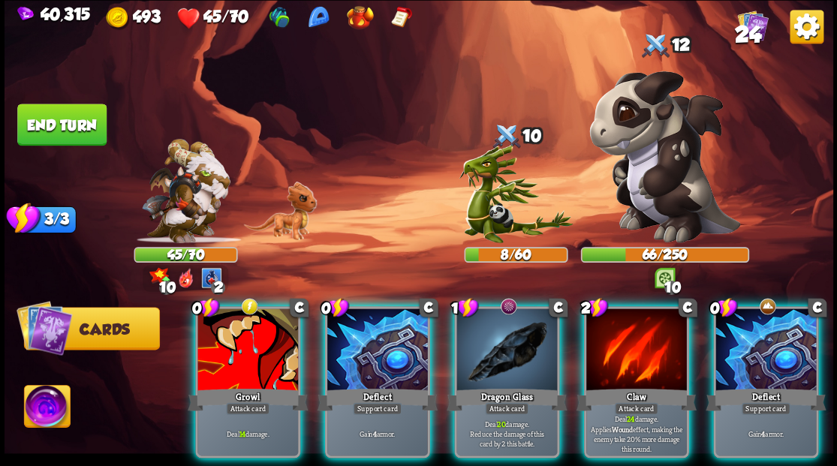
drag, startPoint x: 252, startPoint y: 355, endPoint x: 611, endPoint y: 252, distance: 374.1
click at [253, 355] on div at bounding box center [248, 351] width 101 height 85
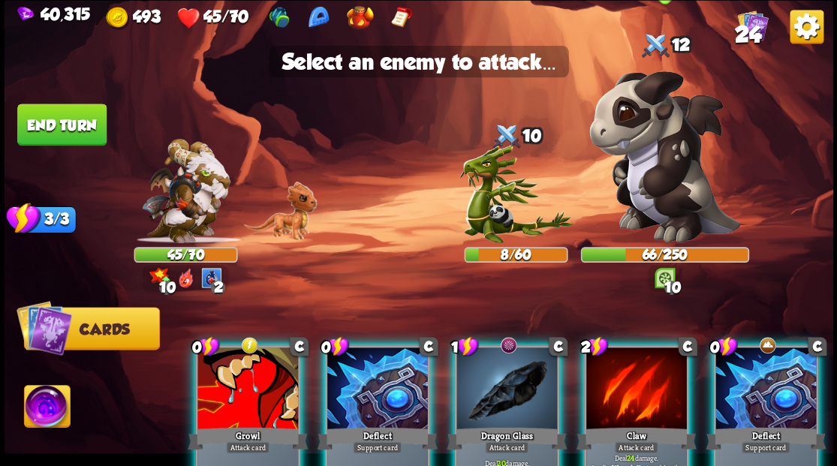
click at [645, 179] on img at bounding box center [665, 157] width 151 height 172
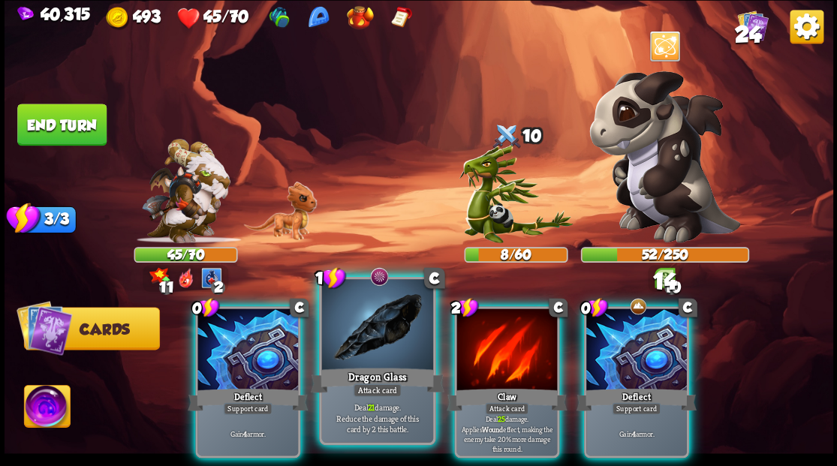
click at [376, 351] on div at bounding box center [376, 326] width 111 height 94
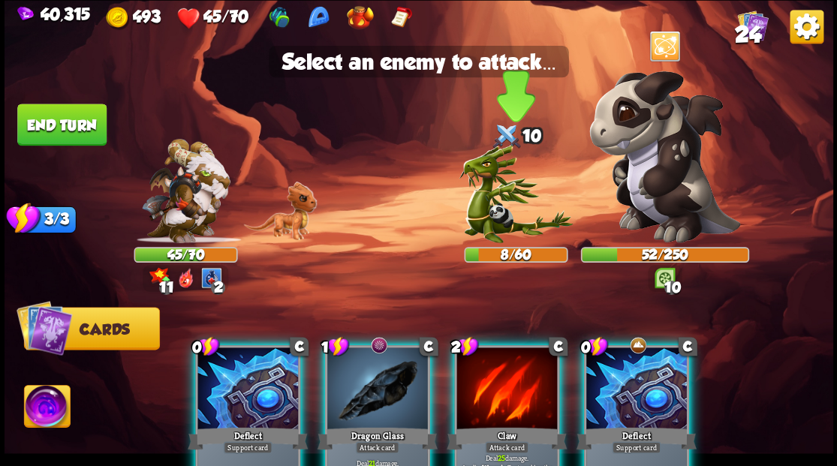
click at [504, 216] on img at bounding box center [516, 193] width 114 height 98
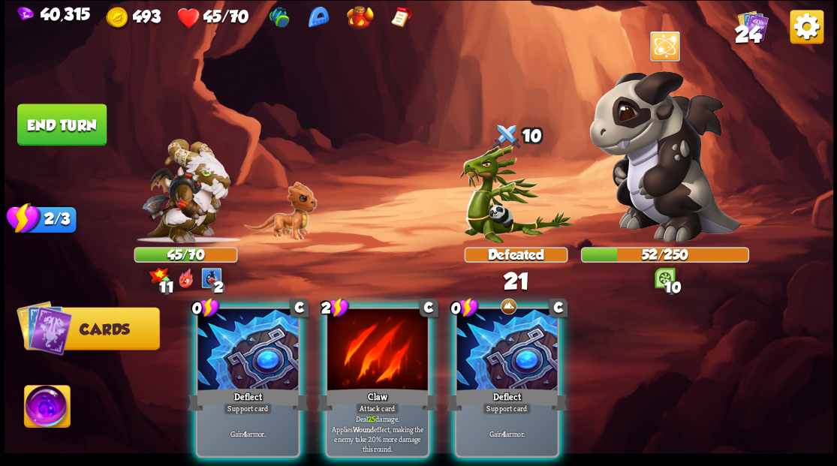
click at [377, 339] on div at bounding box center [377, 351] width 101 height 85
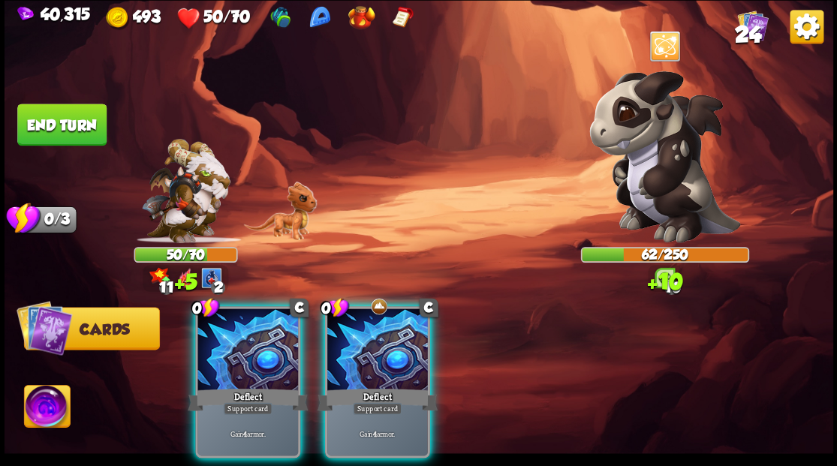
click at [673, 170] on img at bounding box center [665, 157] width 151 height 172
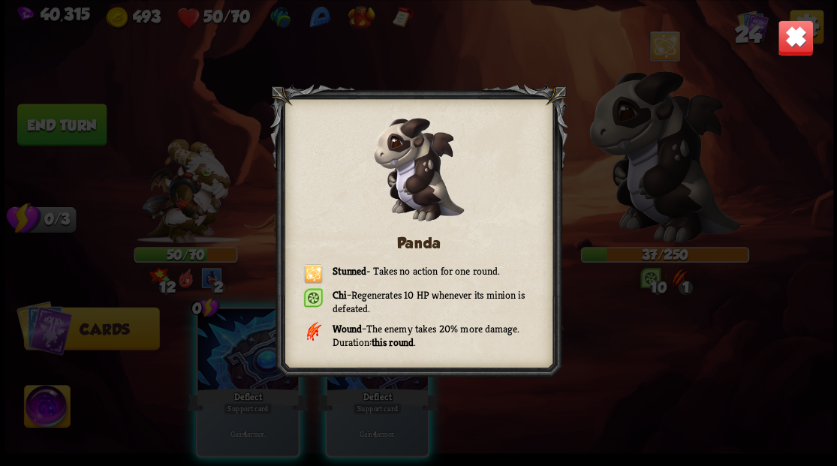
click at [788, 42] on img at bounding box center [795, 38] width 36 height 36
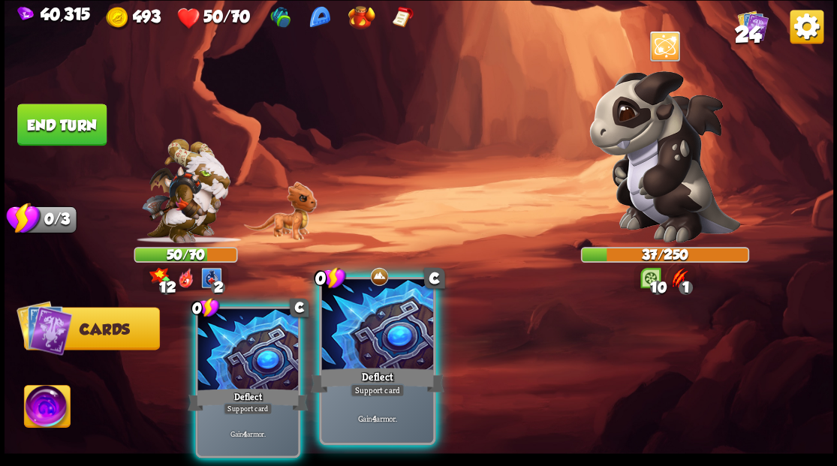
click at [349, 354] on div at bounding box center [376, 326] width 111 height 94
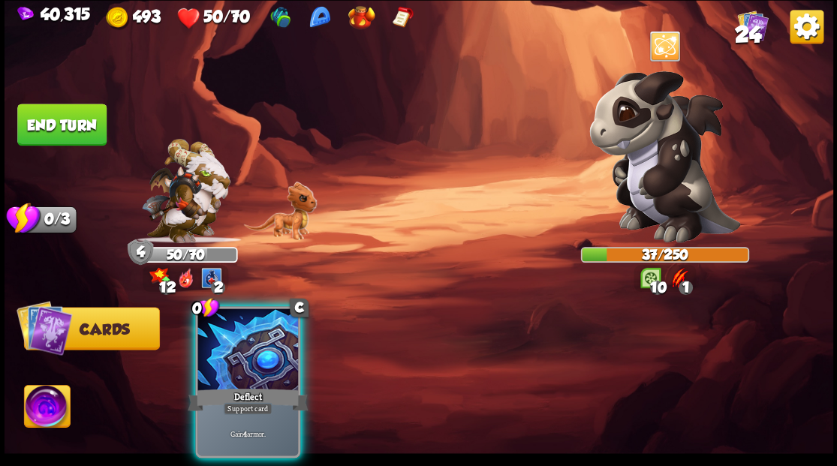
drag, startPoint x: 270, startPoint y: 337, endPoint x: 222, endPoint y: 294, distance: 64.9
click at [255, 324] on div at bounding box center [248, 351] width 101 height 85
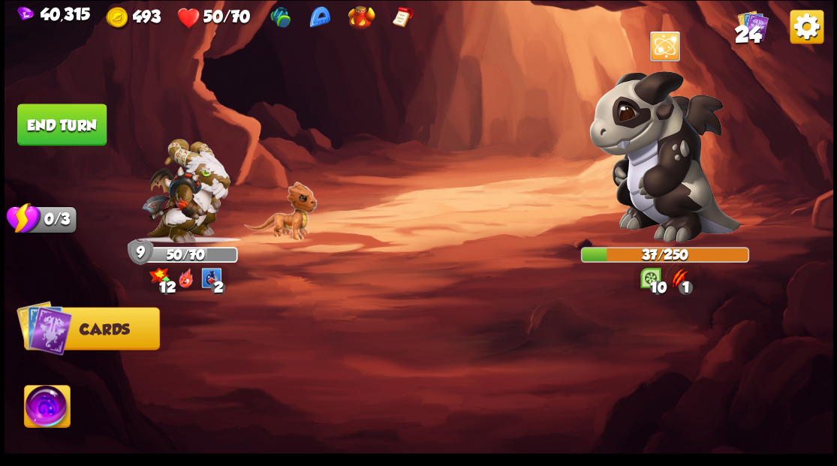
click at [75, 113] on button "End turn" at bounding box center [62, 125] width 91 height 43
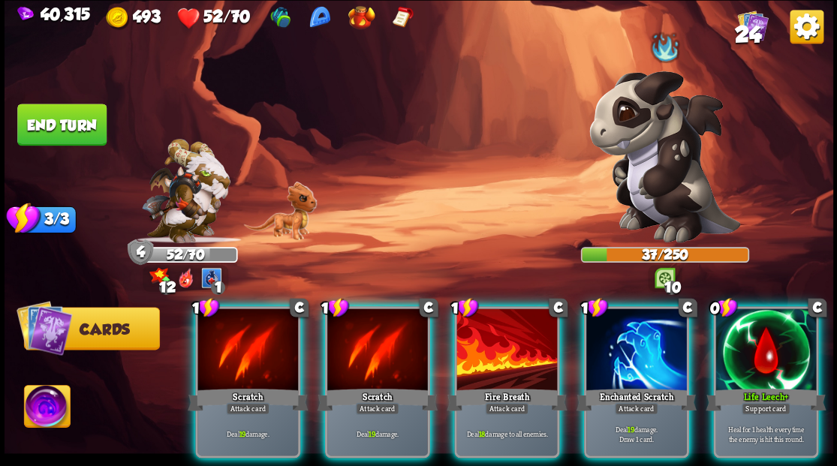
click at [775, 326] on div at bounding box center [766, 351] width 101 height 85
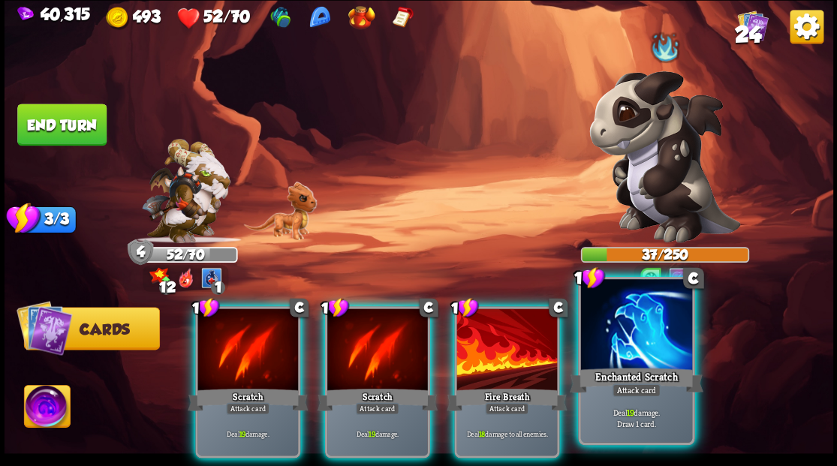
click at [645, 345] on div at bounding box center [635, 326] width 111 height 94
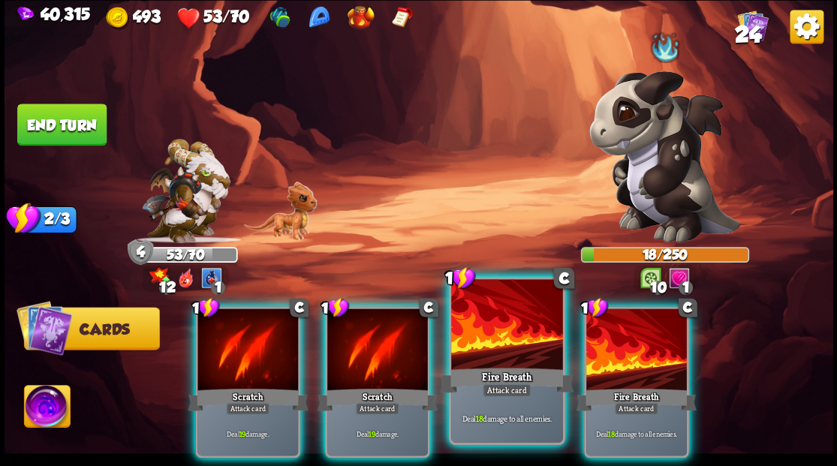
click at [499, 359] on div at bounding box center [506, 326] width 111 height 94
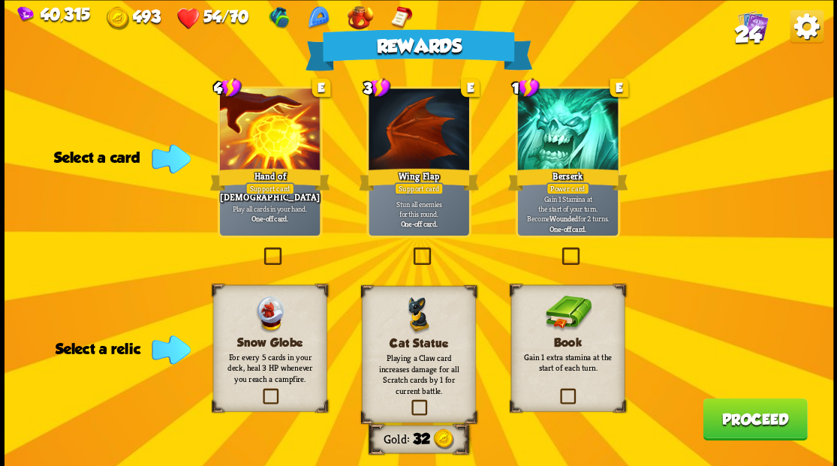
click at [261, 249] on label at bounding box center [261, 249] width 0 height 0
click at [0, 0] on input "checkbox" at bounding box center [0, 0] width 0 height 0
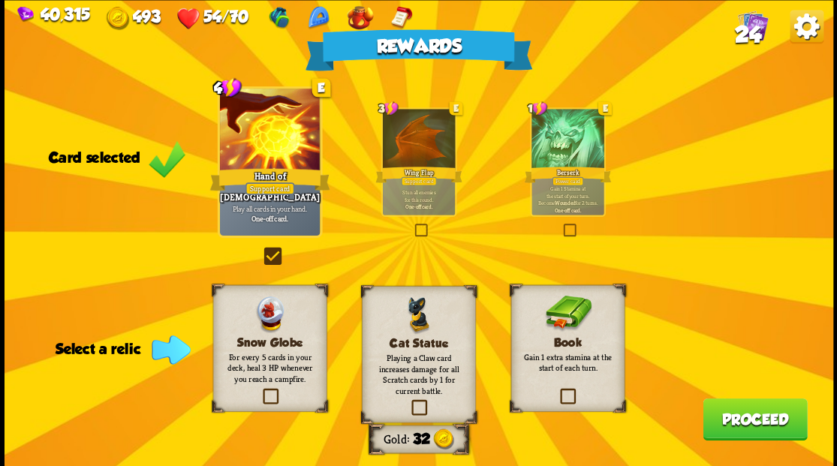
click at [558, 390] on label at bounding box center [558, 390] width 0 height 0
click at [0, 0] on input "checkbox" at bounding box center [0, 0] width 0 height 0
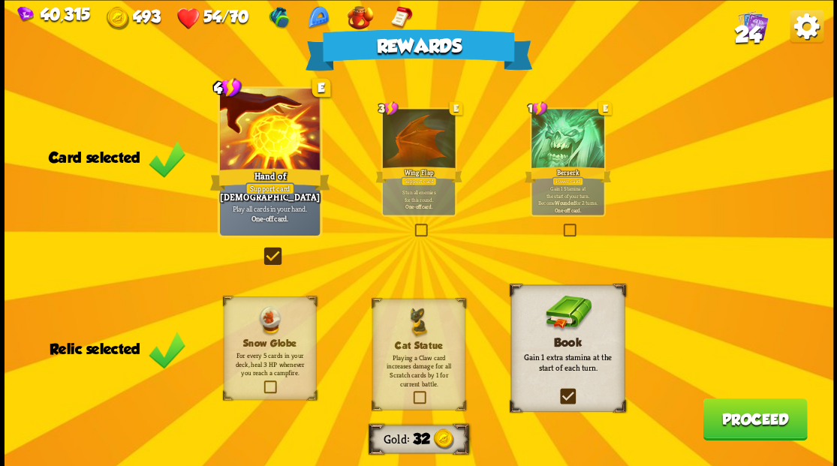
drag, startPoint x: 770, startPoint y: 422, endPoint x: 572, endPoint y: 2, distance: 464.6
click at [768, 421] on button "Proceed" at bounding box center [755, 419] width 104 height 42
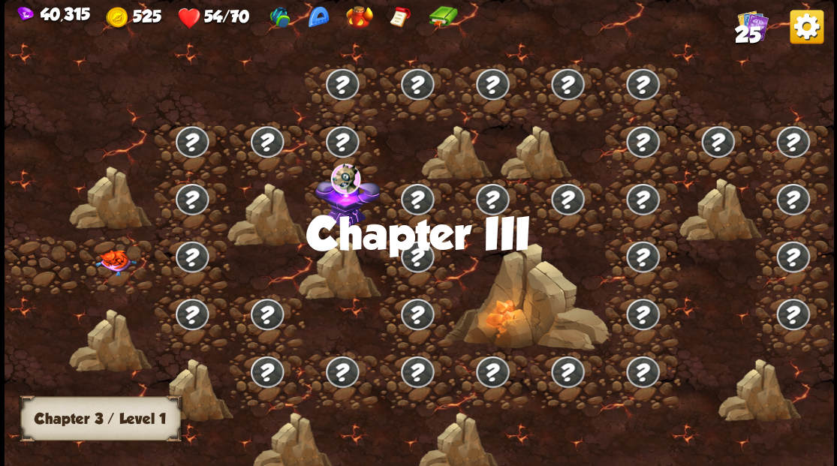
click at [115, 267] on img at bounding box center [115, 262] width 41 height 26
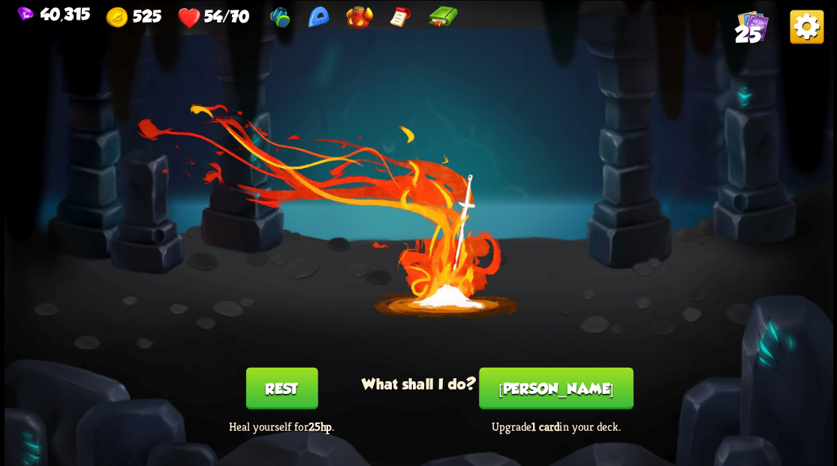
click at [550, 397] on button "[PERSON_NAME]" at bounding box center [556, 388] width 154 height 42
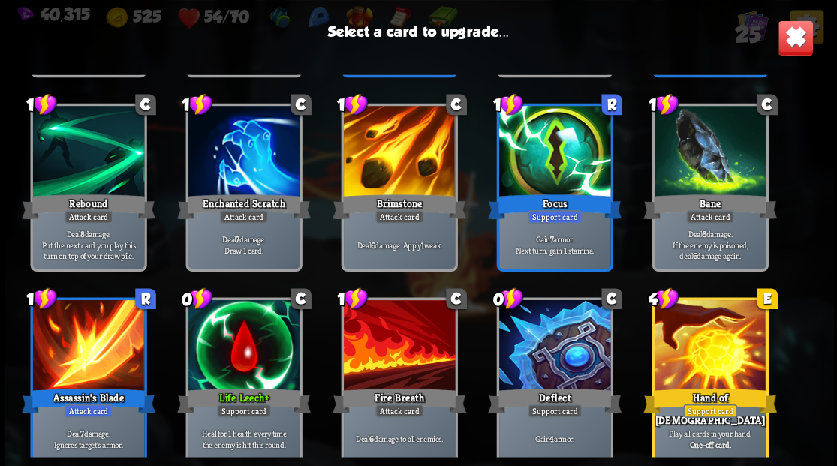
scroll to position [472, 0]
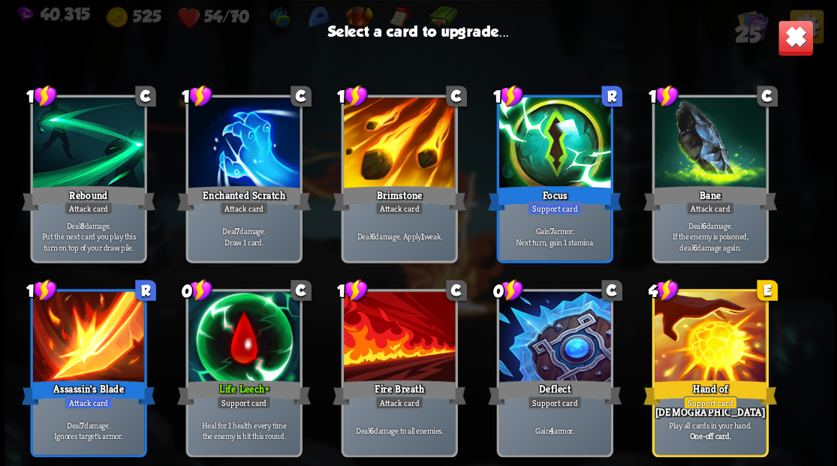
click at [719, 336] on div at bounding box center [709, 338] width 111 height 94
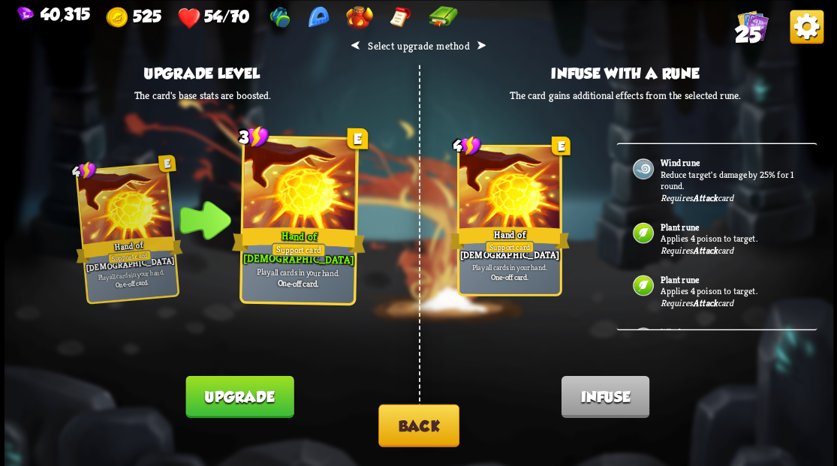
click at [236, 404] on button "Upgrade" at bounding box center [239, 396] width 108 height 42
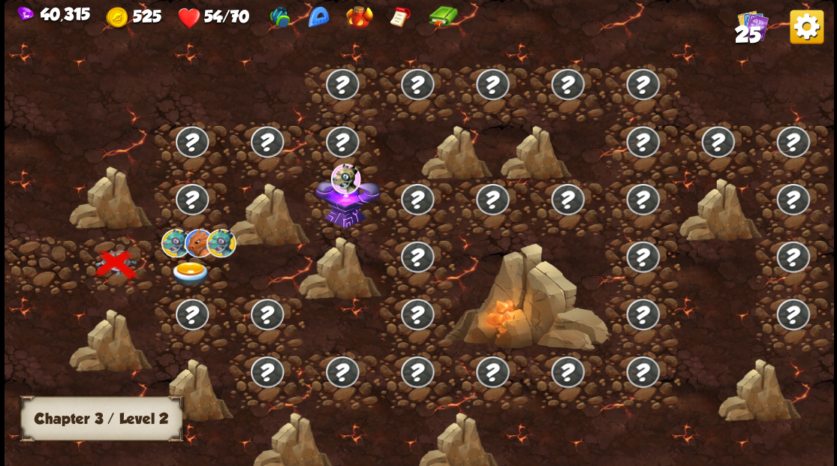
click at [191, 269] on img at bounding box center [190, 273] width 41 height 25
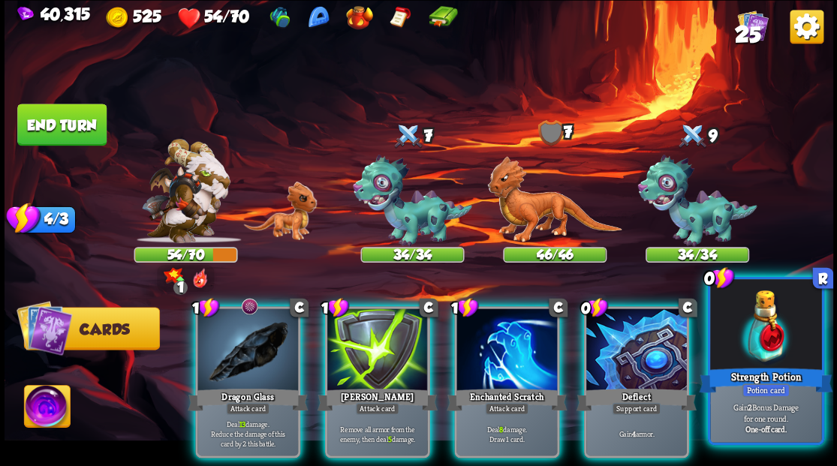
click at [783, 345] on div at bounding box center [765, 326] width 111 height 94
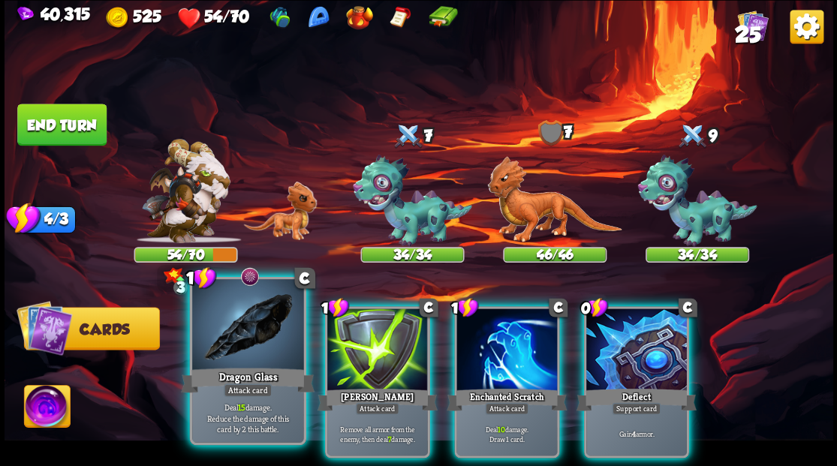
click at [248, 365] on div "Dragon Glass" at bounding box center [248, 380] width 134 height 30
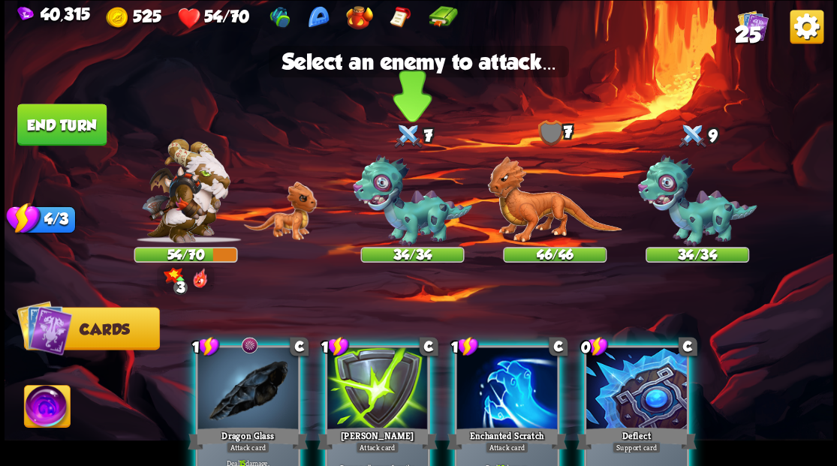
click at [397, 218] on img at bounding box center [412, 201] width 119 height 92
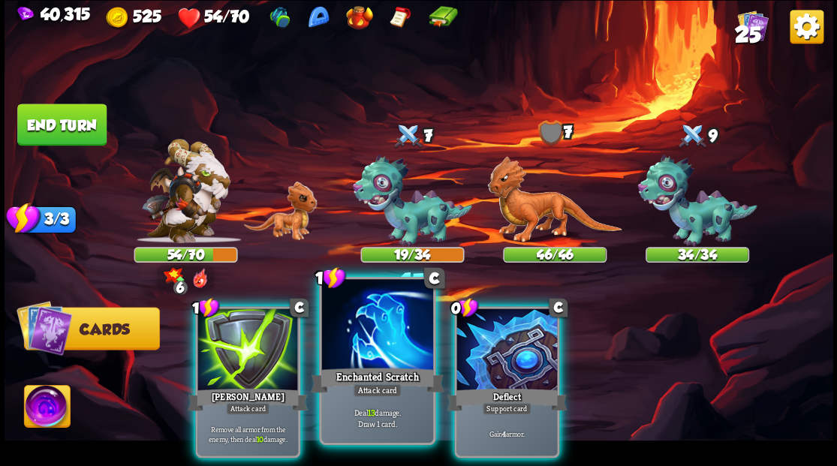
click at [390, 342] on div at bounding box center [376, 326] width 111 height 94
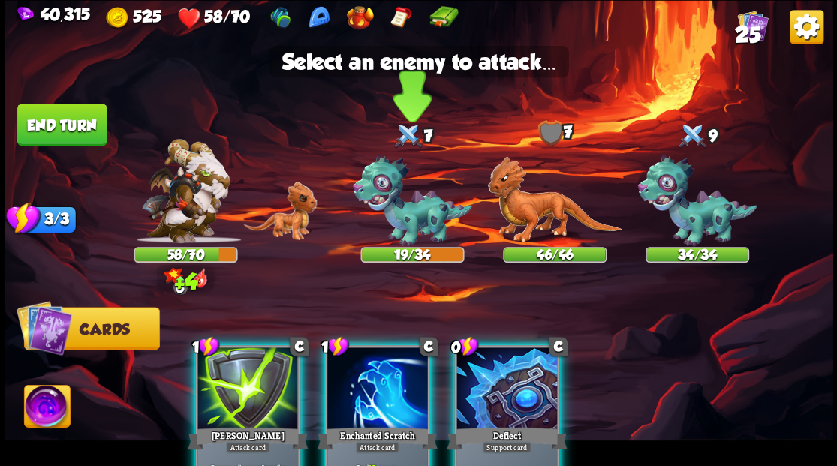
click at [408, 215] on img at bounding box center [412, 201] width 119 height 92
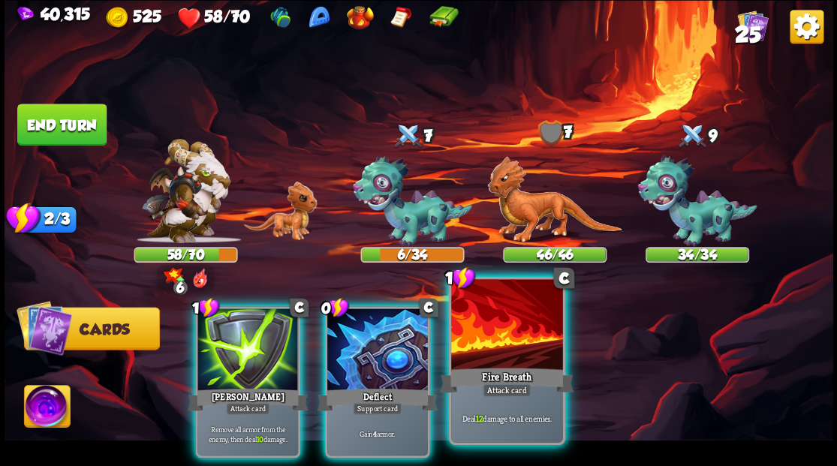
click at [525, 360] on div at bounding box center [506, 326] width 111 height 94
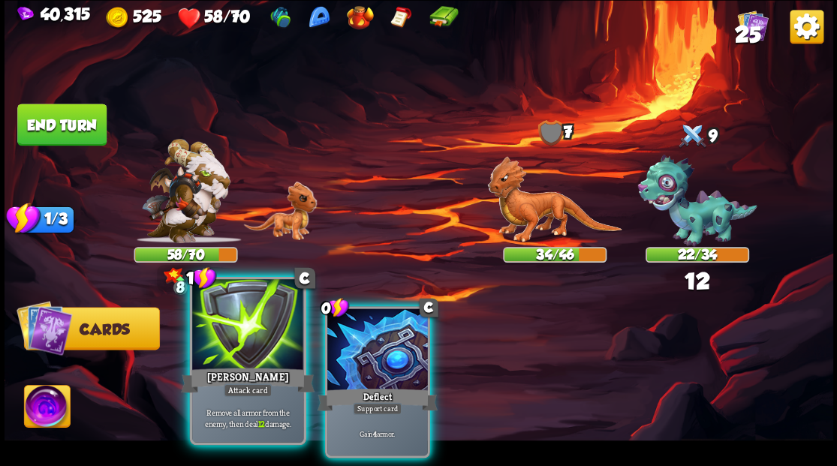
click at [235, 359] on div at bounding box center [247, 326] width 111 height 94
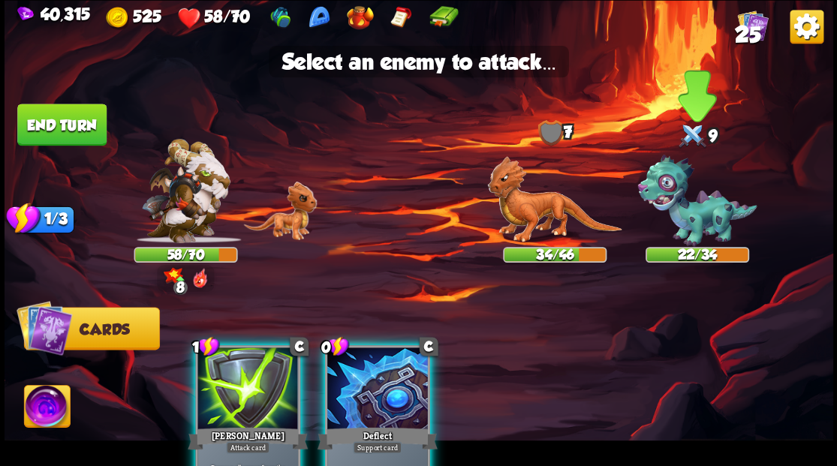
click at [704, 206] on img at bounding box center [697, 201] width 119 height 92
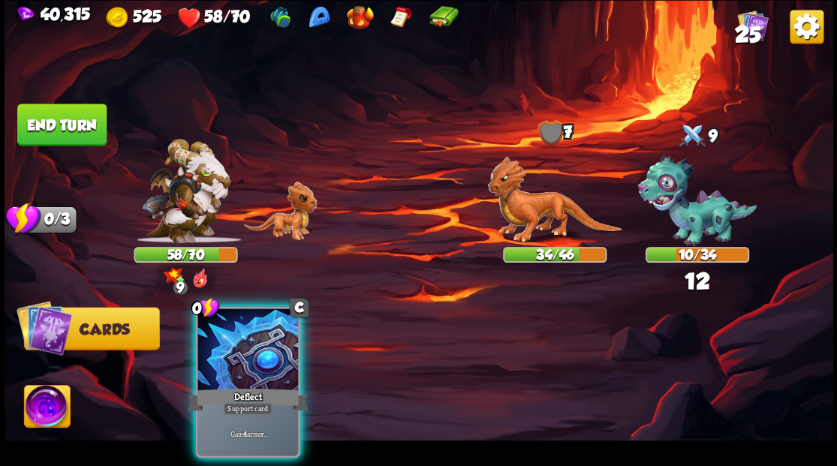
click at [256, 347] on div at bounding box center [248, 351] width 101 height 85
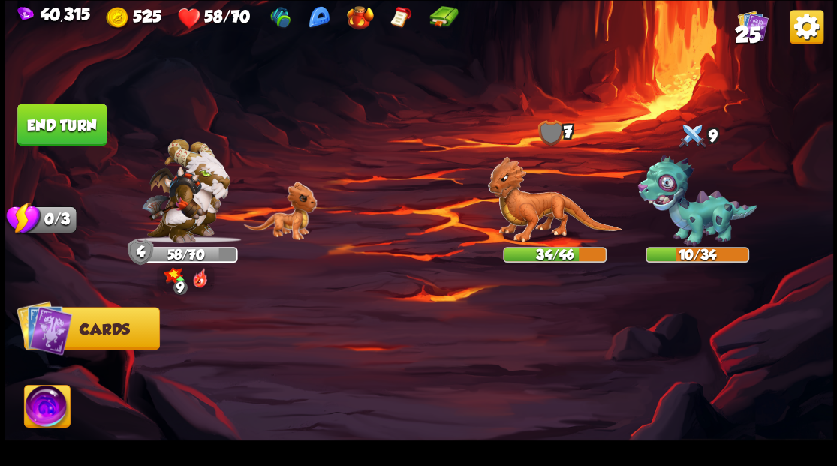
click at [63, 133] on button "End turn" at bounding box center [61, 125] width 89 height 42
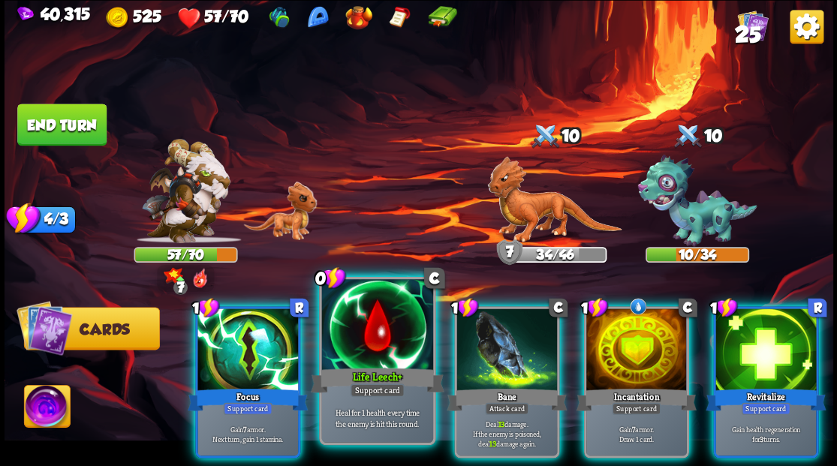
click at [369, 348] on div at bounding box center [376, 326] width 111 height 94
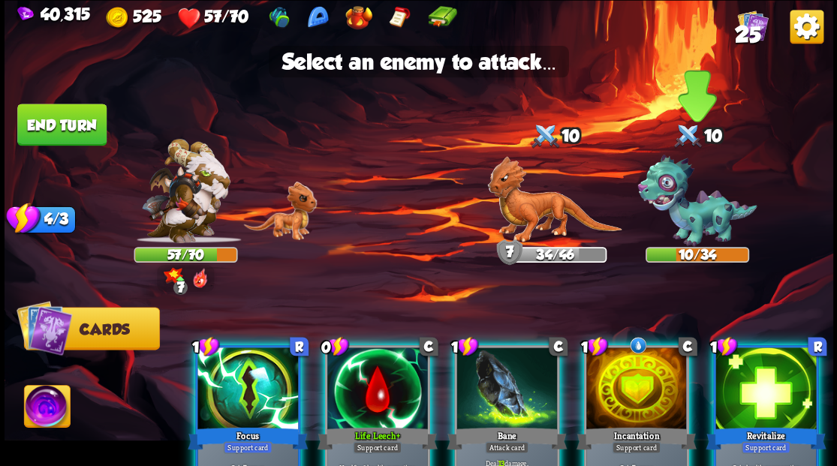
click at [696, 213] on img at bounding box center [697, 201] width 119 height 92
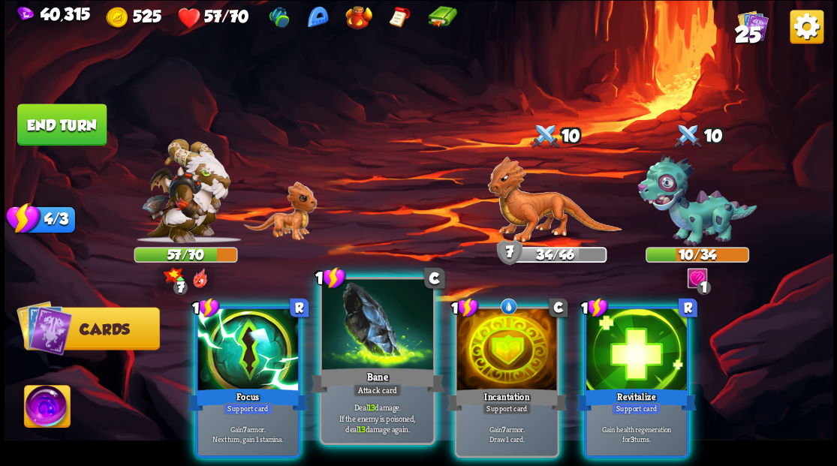
click at [392, 351] on div at bounding box center [376, 326] width 111 height 94
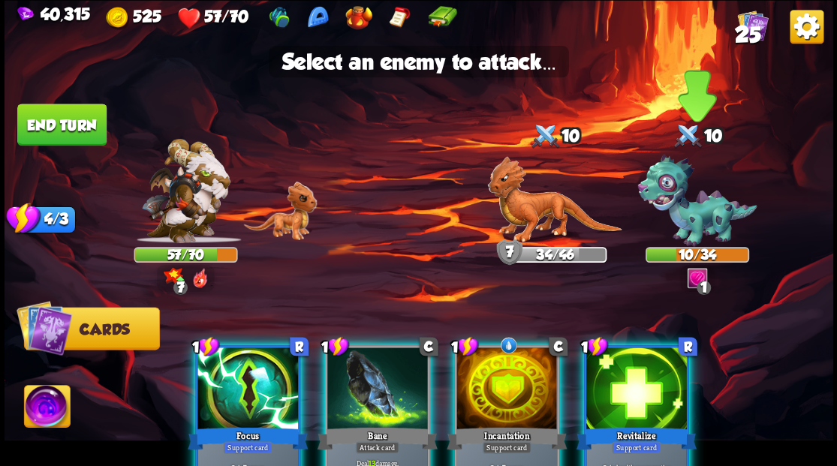
click at [682, 217] on img at bounding box center [697, 201] width 119 height 92
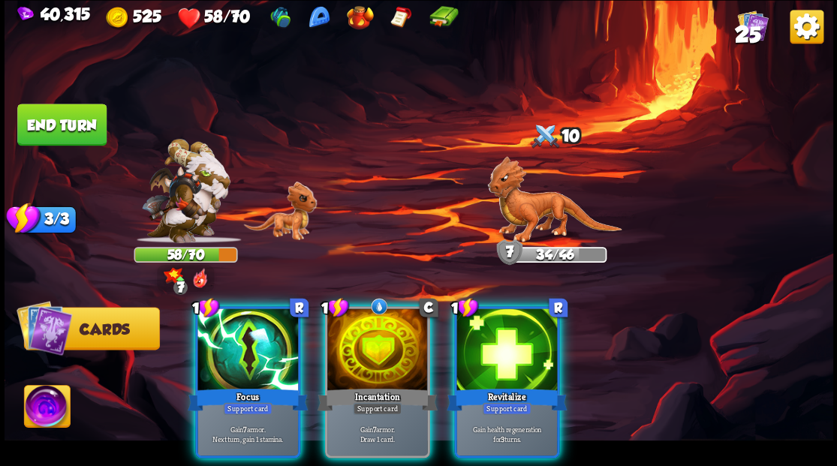
click at [529, 333] on div at bounding box center [507, 351] width 101 height 85
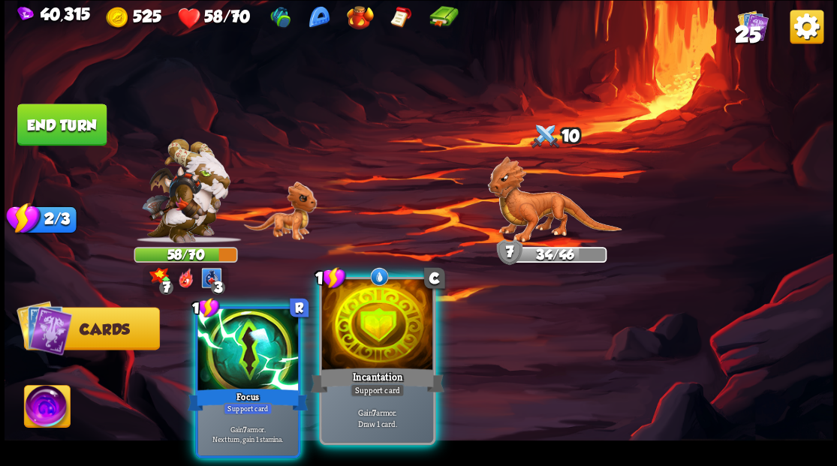
click at [380, 344] on div at bounding box center [376, 326] width 111 height 94
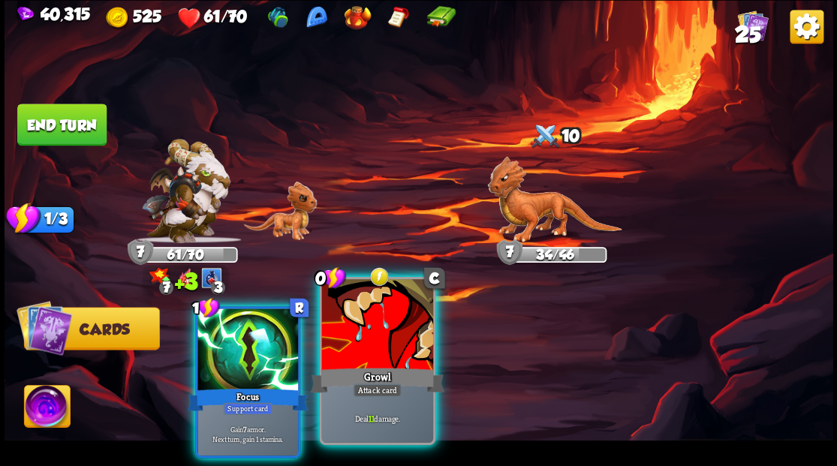
click at [381, 341] on div at bounding box center [376, 326] width 111 height 94
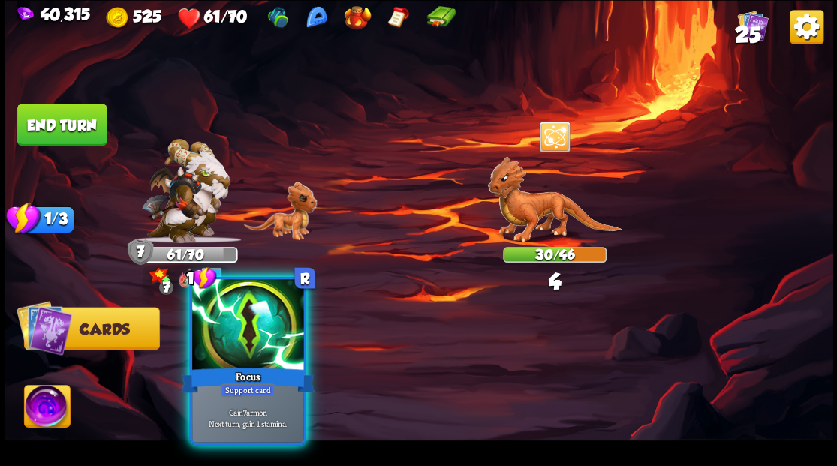
click at [245, 349] on div at bounding box center [247, 326] width 111 height 94
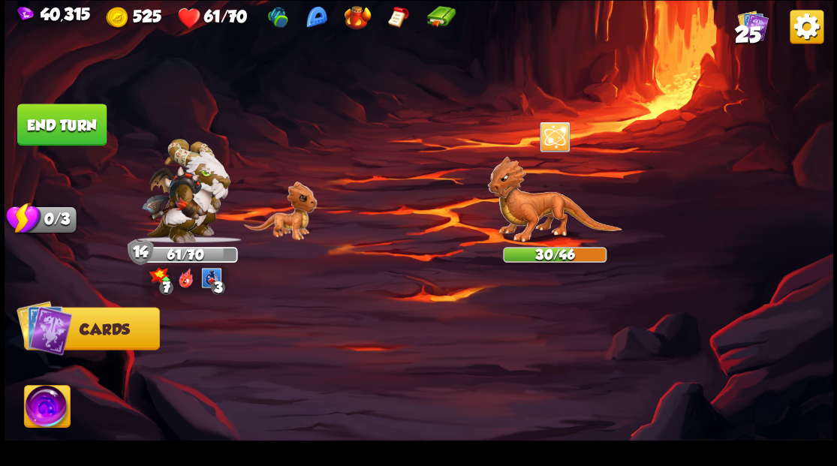
click at [41, 415] on img at bounding box center [47, 408] width 46 height 47
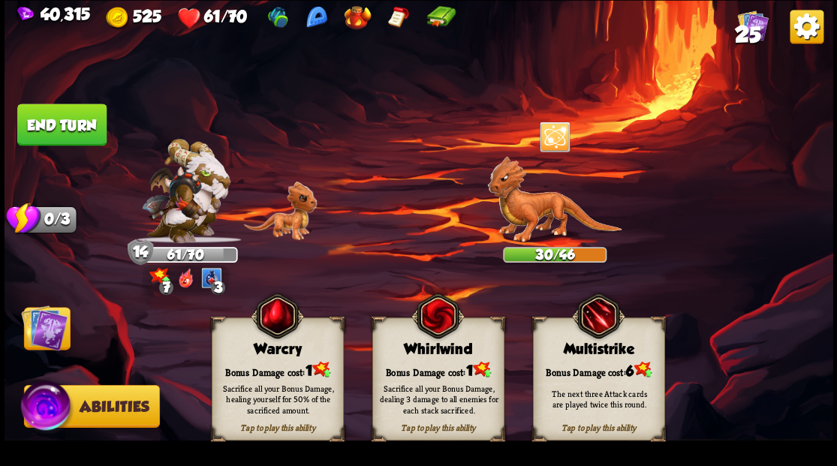
click at [252, 363] on div "Bonus Damage cost: 1" at bounding box center [277, 369] width 131 height 19
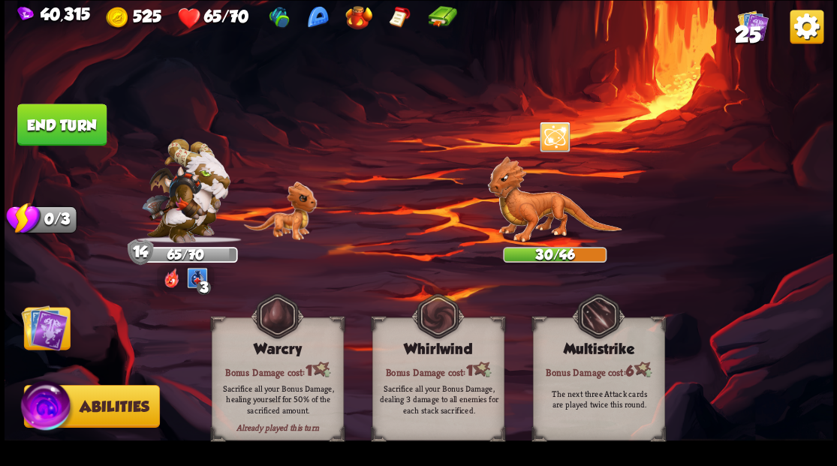
click at [48, 330] on img at bounding box center [44, 327] width 47 height 47
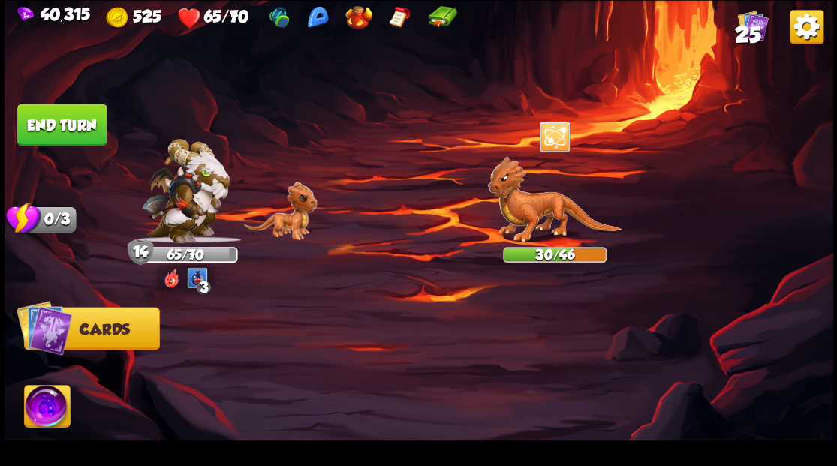
click at [45, 129] on button "End turn" at bounding box center [61, 125] width 89 height 42
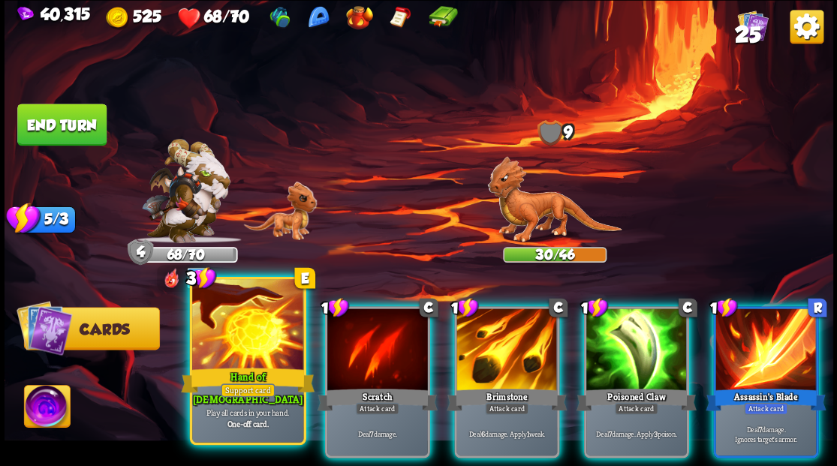
drag, startPoint x: 255, startPoint y: 361, endPoint x: 264, endPoint y: 362, distance: 9.0
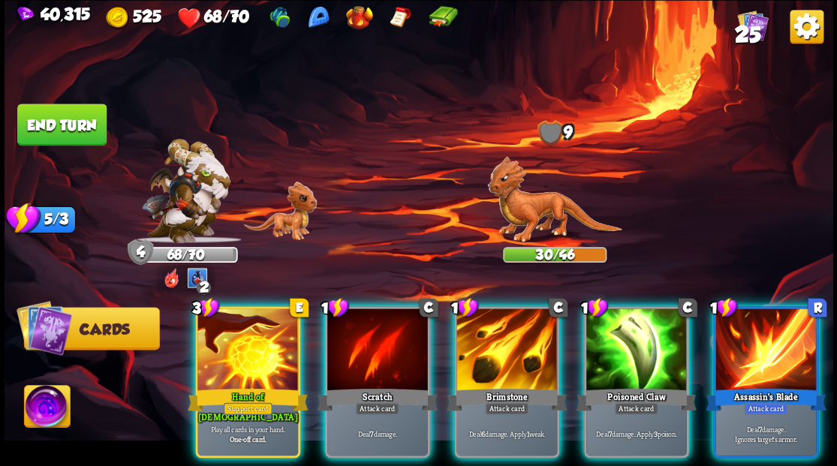
click at [255, 363] on div at bounding box center [248, 351] width 101 height 85
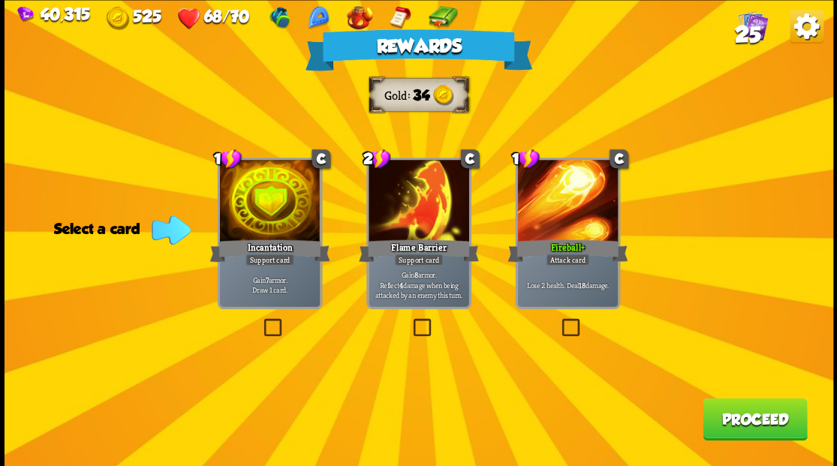
click at [749, 35] on span "25" at bounding box center [747, 34] width 26 height 26
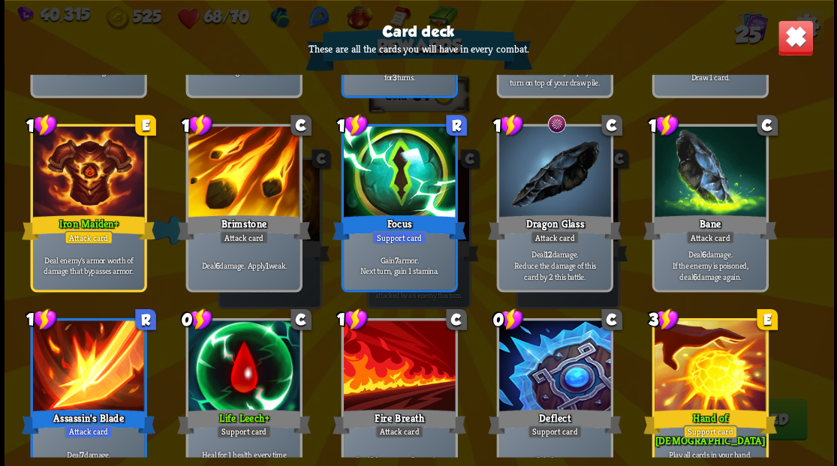
scroll to position [698, 0]
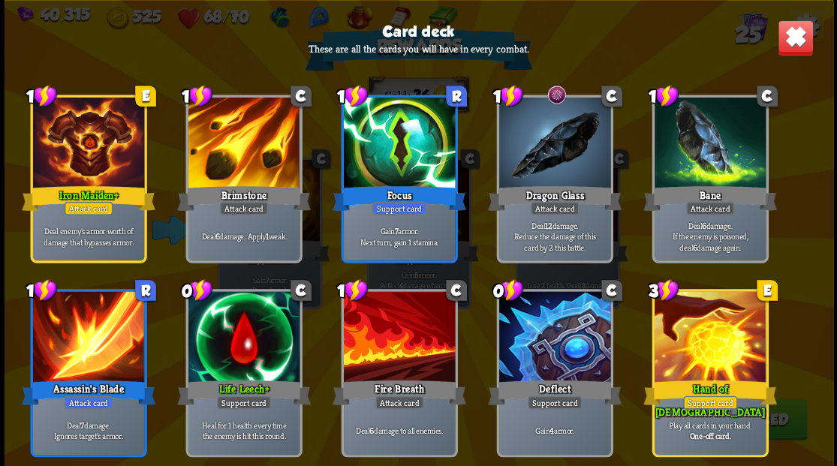
click at [800, 44] on img at bounding box center [795, 38] width 36 height 36
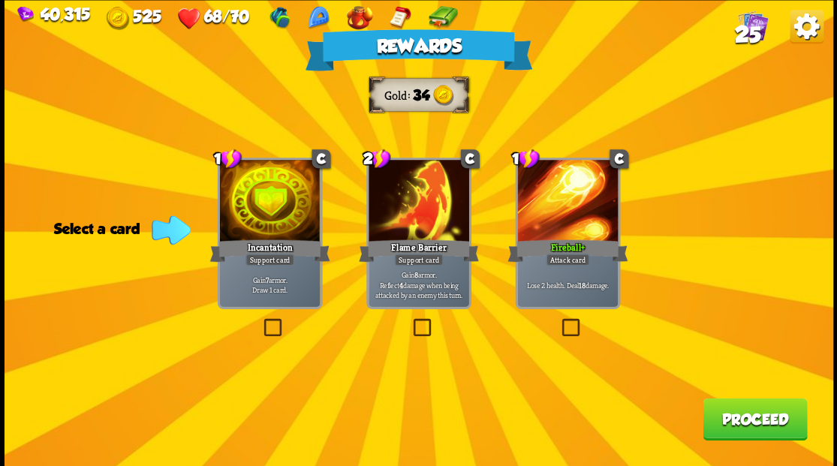
click at [758, 422] on button "Proceed" at bounding box center [755, 419] width 104 height 42
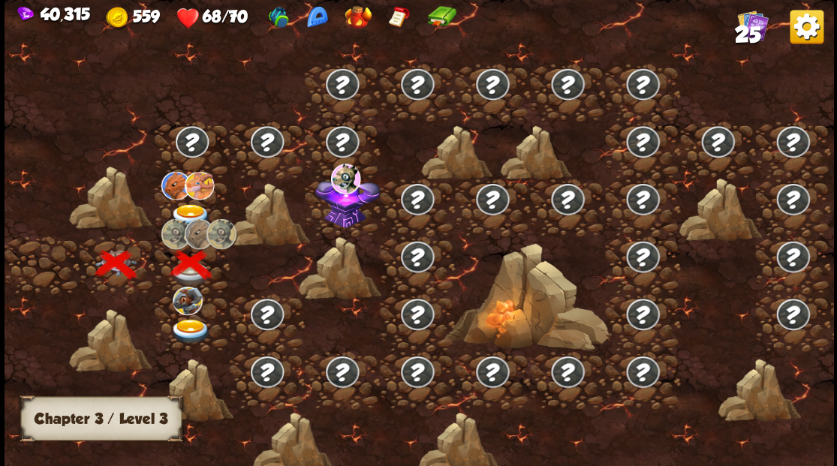
click at [185, 207] on img at bounding box center [190, 216] width 41 height 25
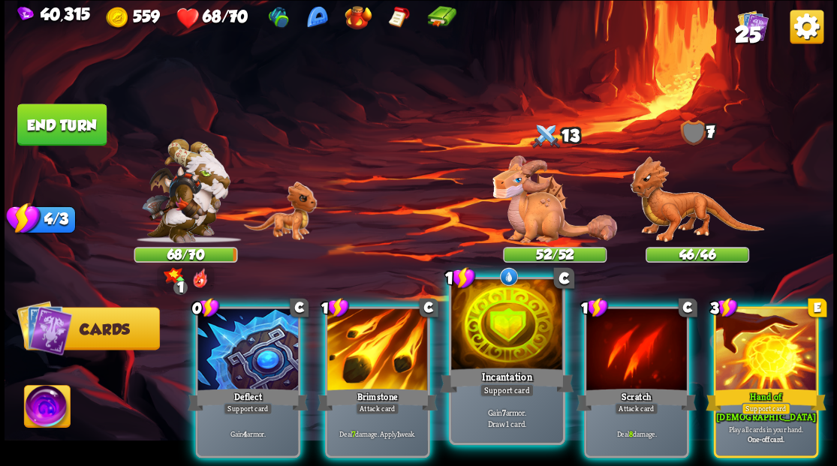
click at [502, 339] on div at bounding box center [506, 326] width 111 height 94
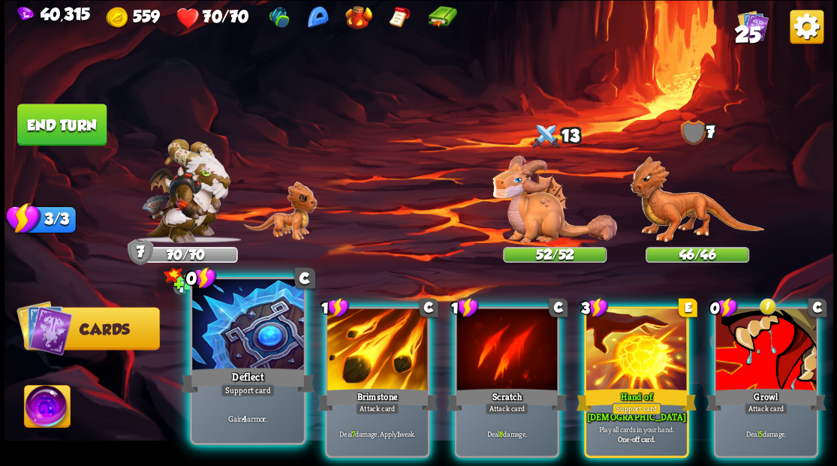
click at [254, 347] on div at bounding box center [247, 326] width 111 height 94
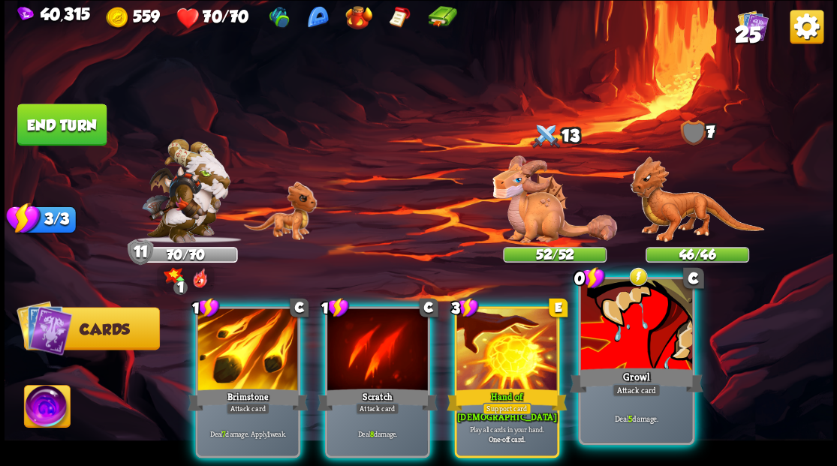
click at [653, 346] on div at bounding box center [635, 326] width 111 height 94
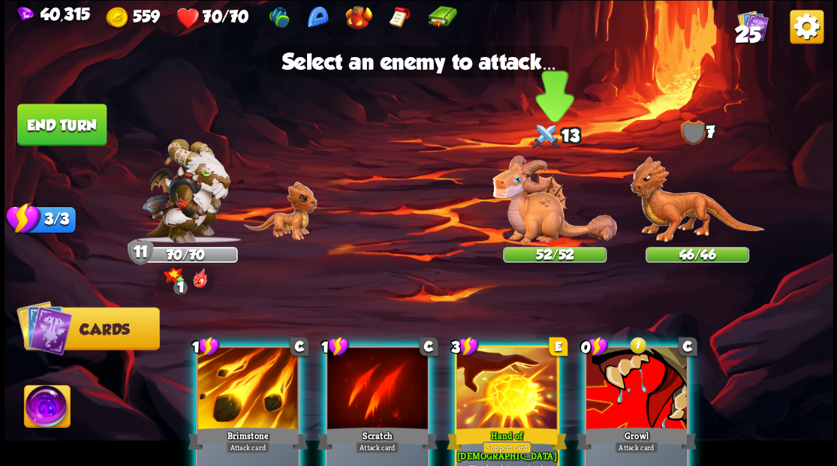
click at [523, 215] on img at bounding box center [555, 199] width 125 height 88
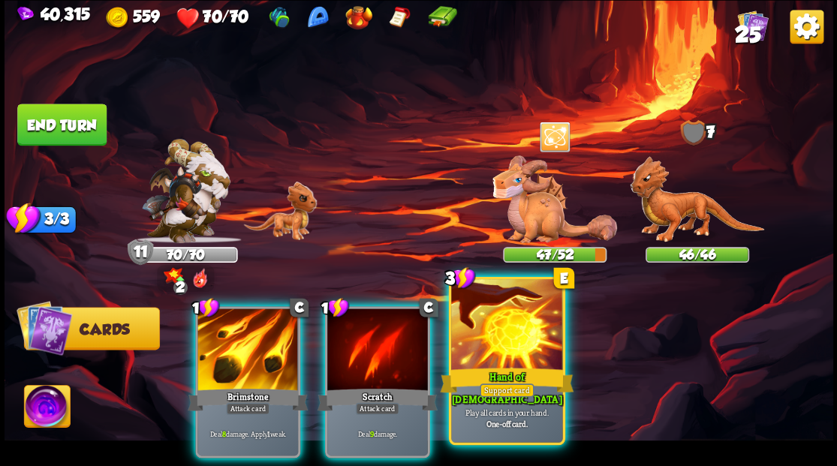
click at [514, 356] on div at bounding box center [506, 326] width 111 height 94
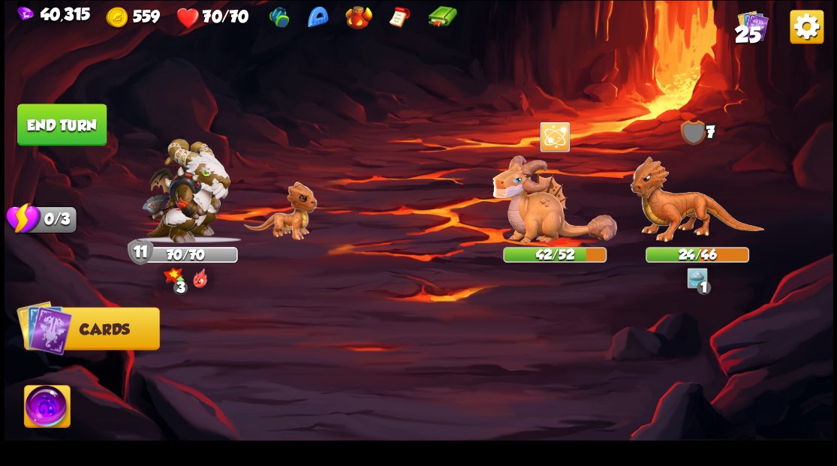
click at [57, 125] on button "End turn" at bounding box center [62, 124] width 92 height 43
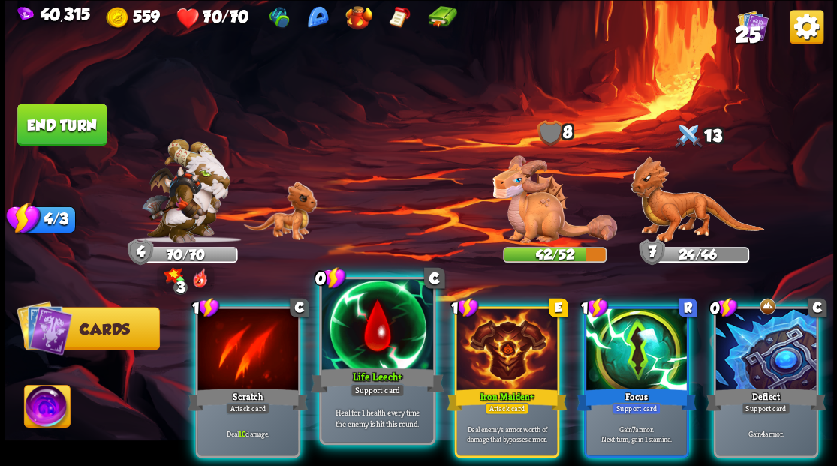
click at [364, 344] on div at bounding box center [376, 326] width 111 height 94
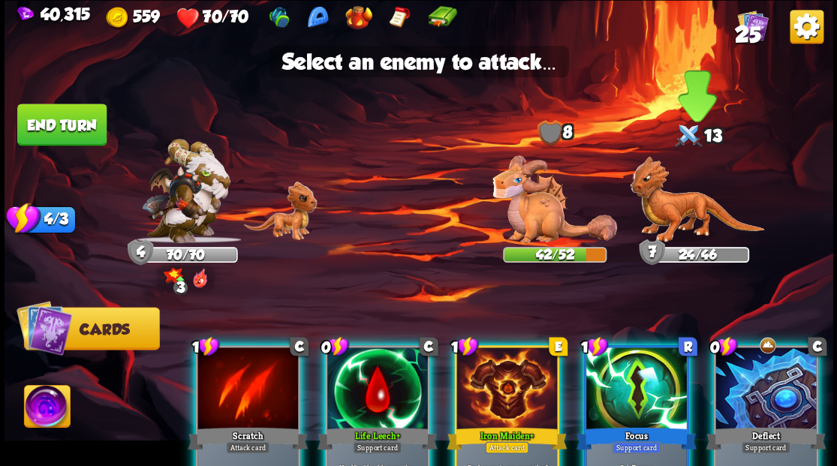
click at [691, 215] on img at bounding box center [697, 199] width 134 height 87
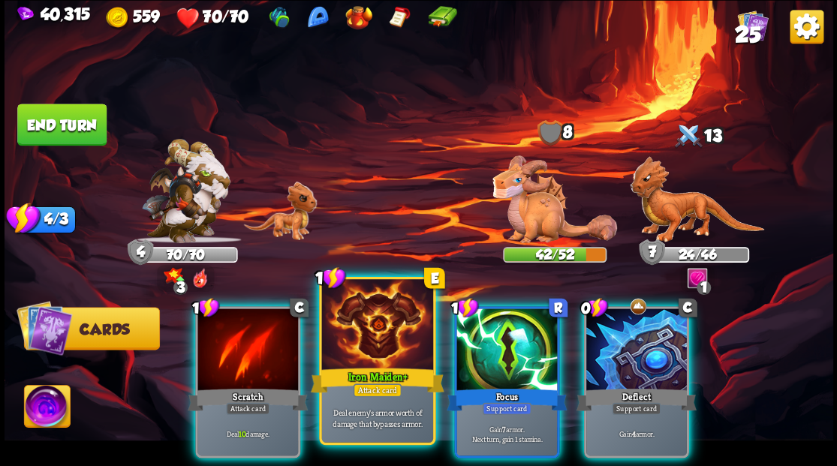
click at [381, 341] on div at bounding box center [376, 326] width 111 height 94
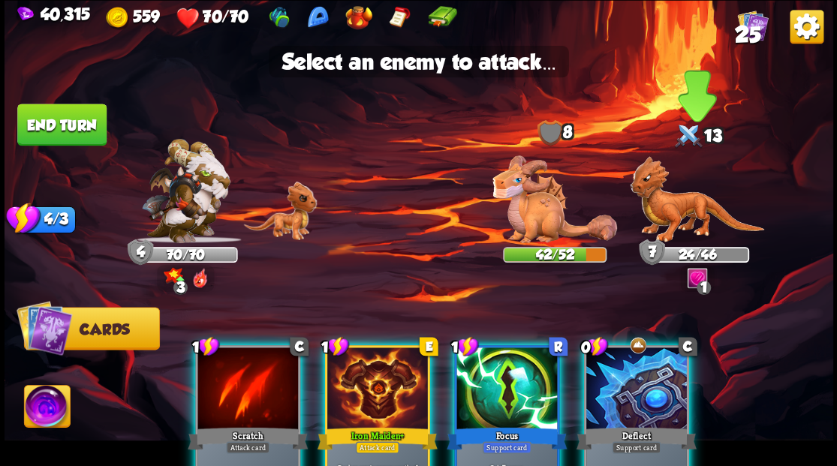
click at [673, 221] on img at bounding box center [697, 199] width 134 height 87
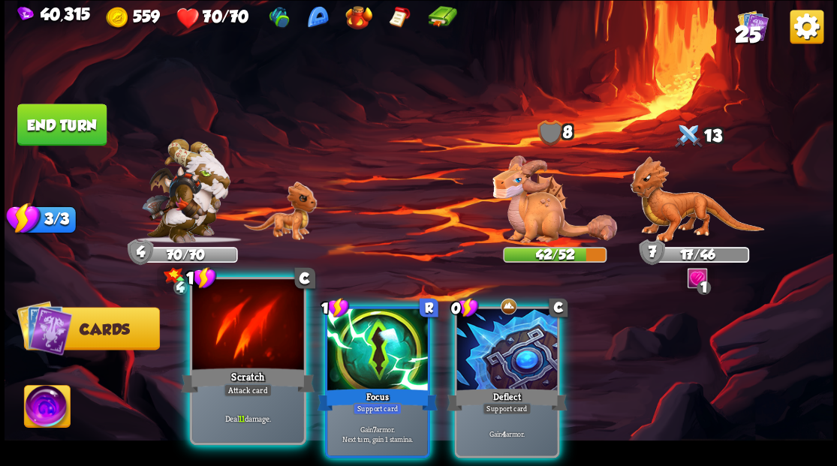
click at [231, 336] on div at bounding box center [247, 326] width 111 height 94
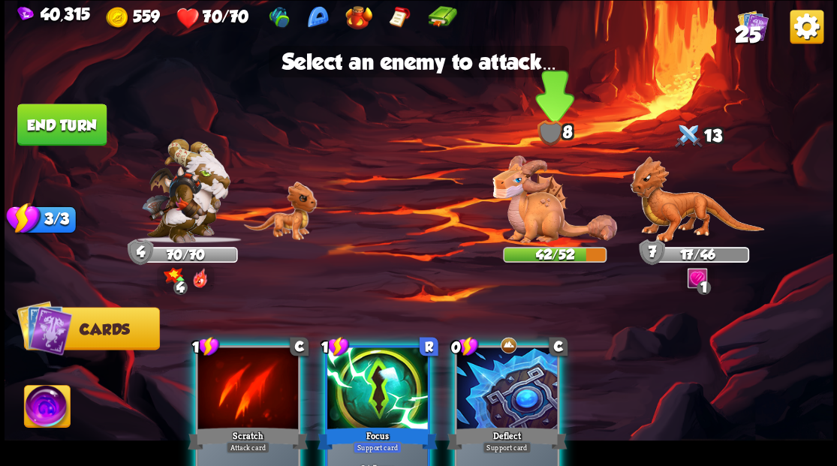
click at [542, 207] on img at bounding box center [555, 199] width 125 height 88
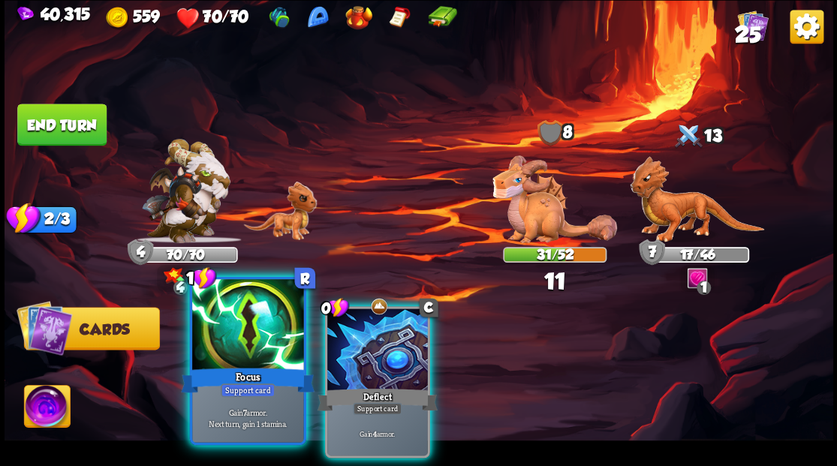
click at [246, 330] on div at bounding box center [247, 326] width 111 height 94
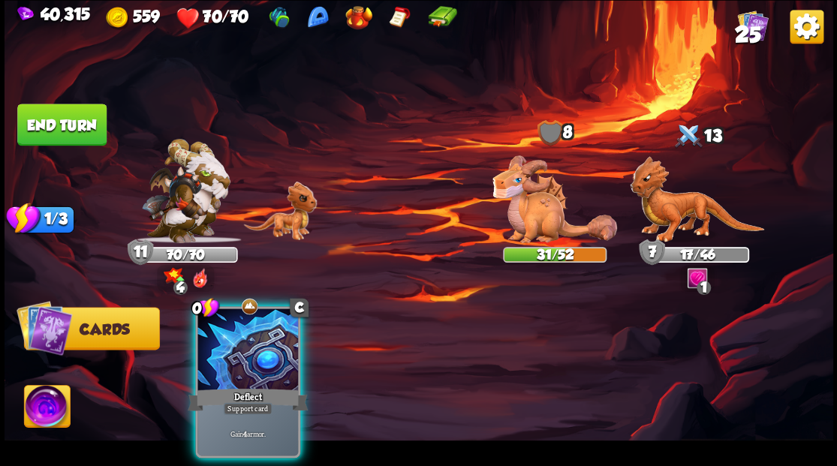
click at [246, 330] on div at bounding box center [248, 351] width 101 height 85
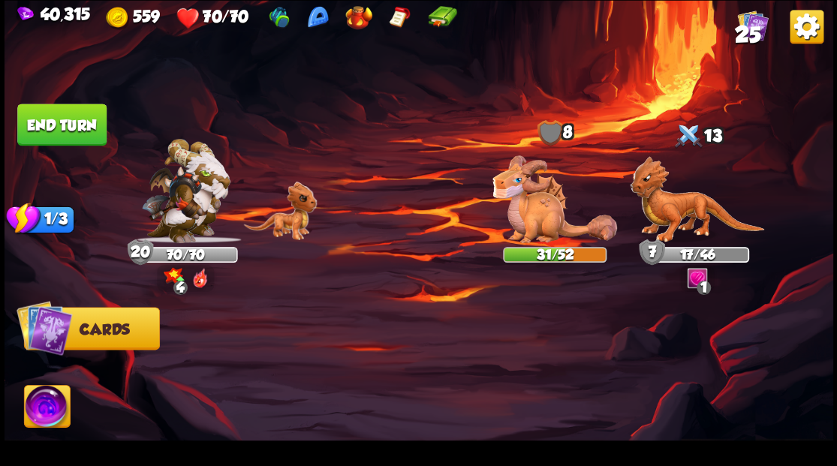
click at [73, 120] on button "End turn" at bounding box center [61, 125] width 89 height 42
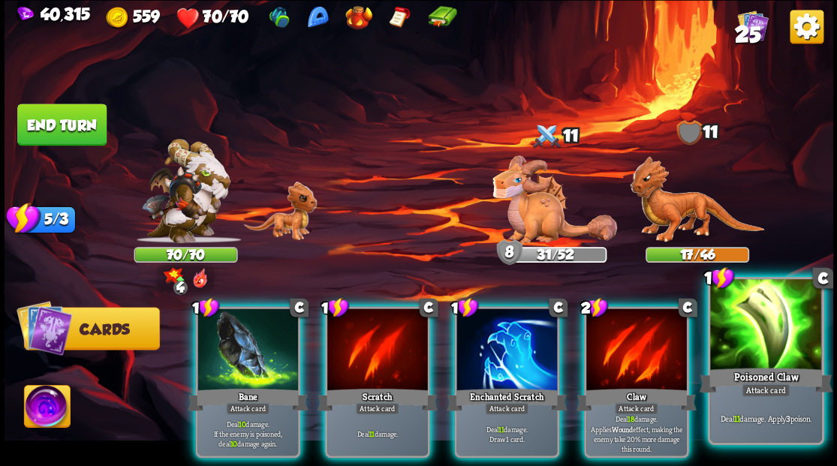
click at [786, 347] on div at bounding box center [765, 326] width 111 height 94
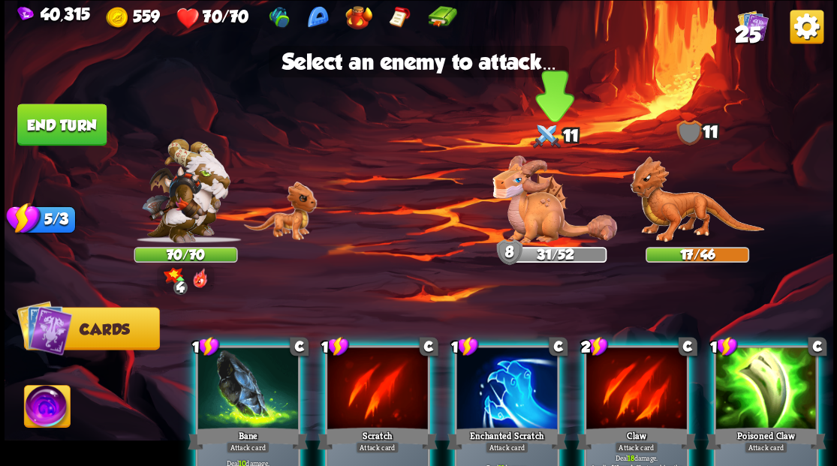
drag, startPoint x: 526, startPoint y: 203, endPoint x: 508, endPoint y: 210, distance: 19.5
click at [526, 203] on img at bounding box center [555, 199] width 125 height 88
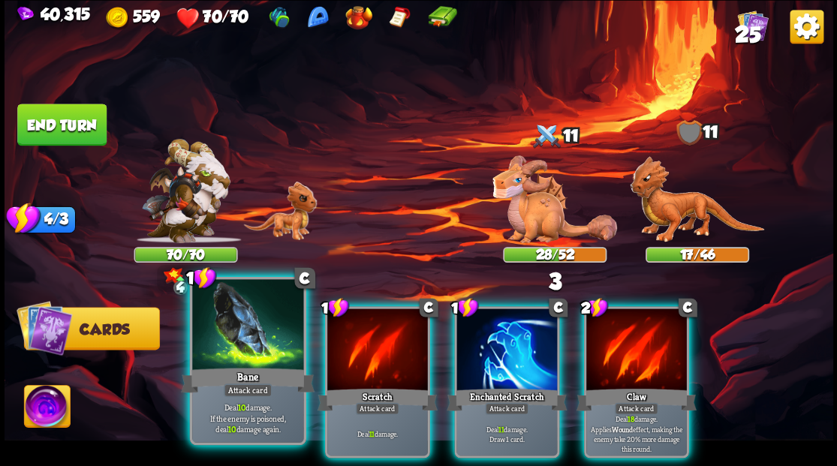
click at [238, 366] on div "Bane" at bounding box center [248, 380] width 134 height 30
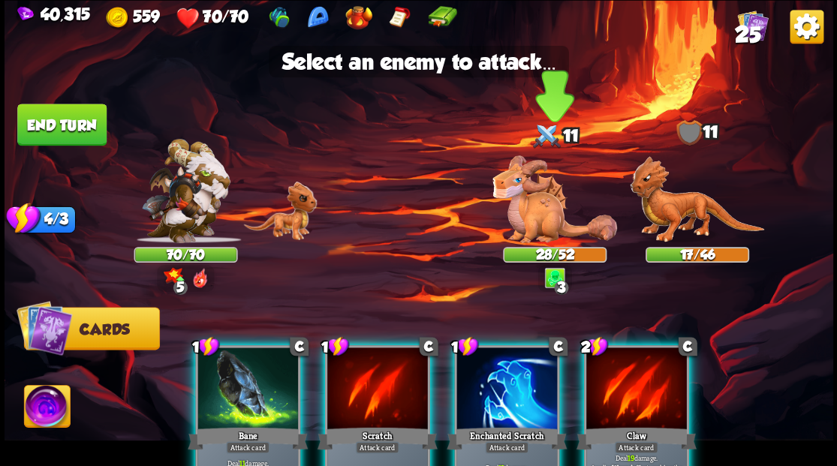
click at [534, 228] on img at bounding box center [555, 199] width 125 height 88
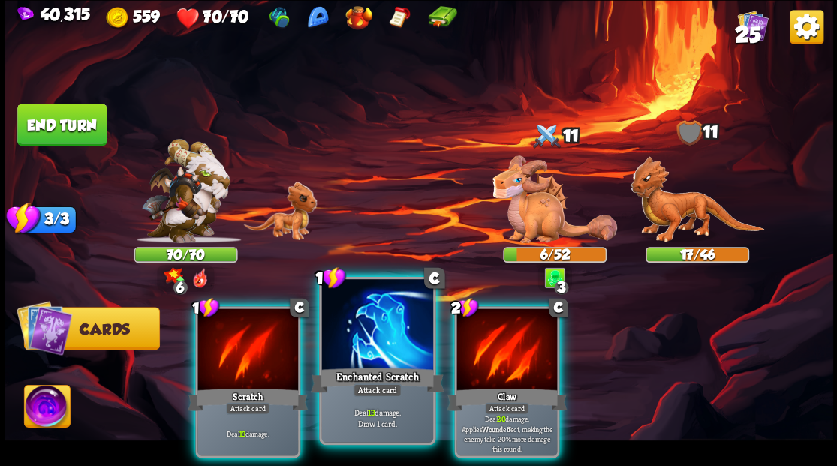
click at [380, 360] on div at bounding box center [376, 326] width 111 height 94
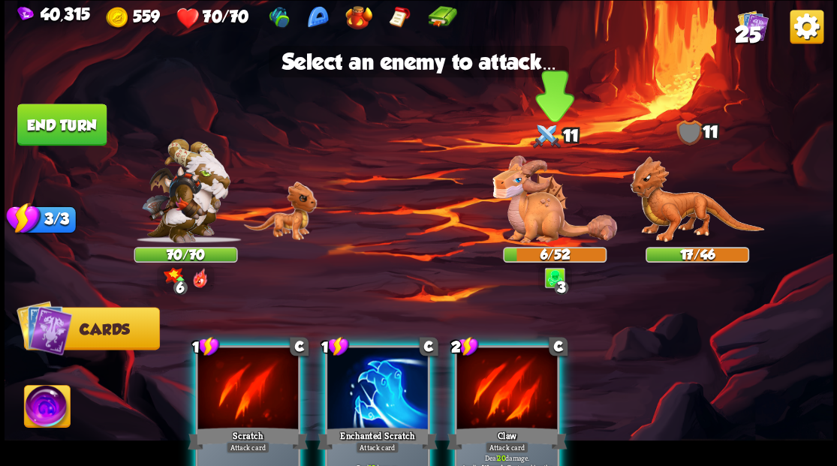
click at [521, 204] on img at bounding box center [555, 199] width 125 height 88
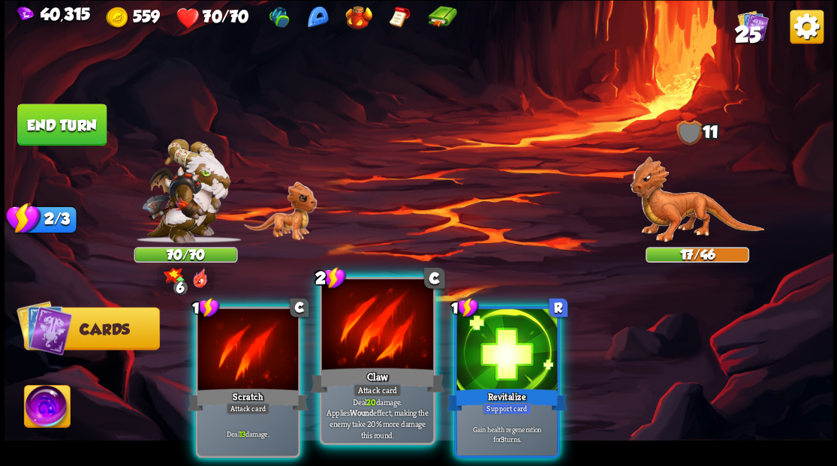
click at [373, 346] on div at bounding box center [376, 326] width 111 height 94
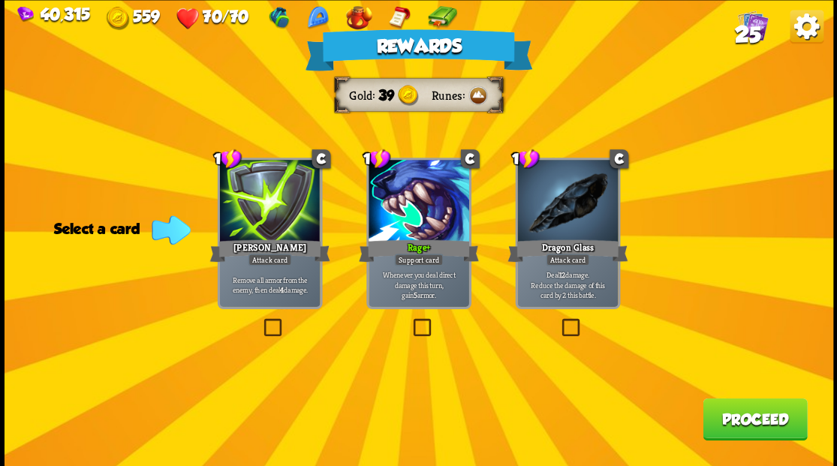
click at [748, 28] on span "25" at bounding box center [747, 34] width 26 height 26
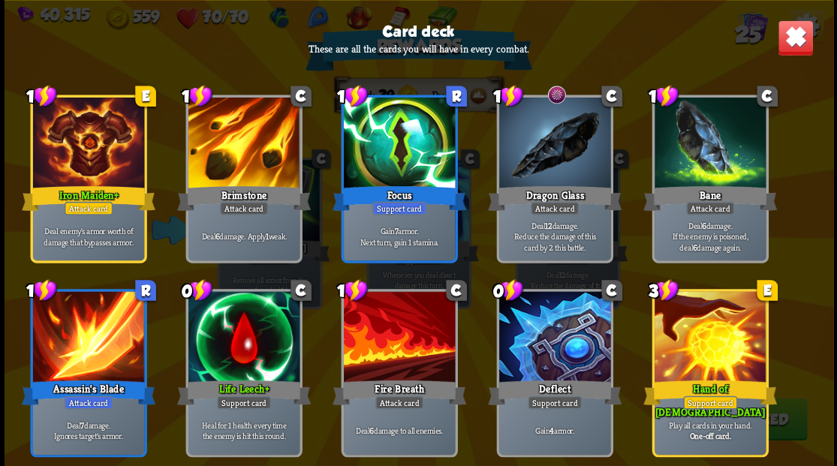
click at [792, 46] on img at bounding box center [795, 38] width 36 height 36
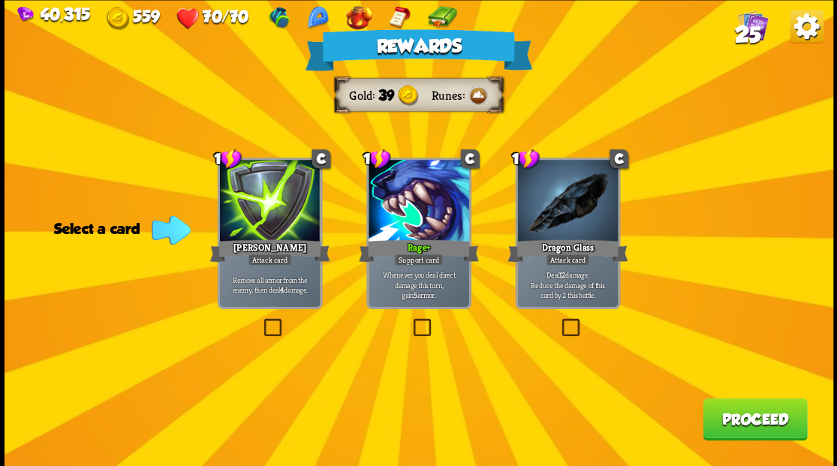
click at [261, 321] on label at bounding box center [261, 321] width 0 height 0
click at [0, 0] on input "checkbox" at bounding box center [0, 0] width 0 height 0
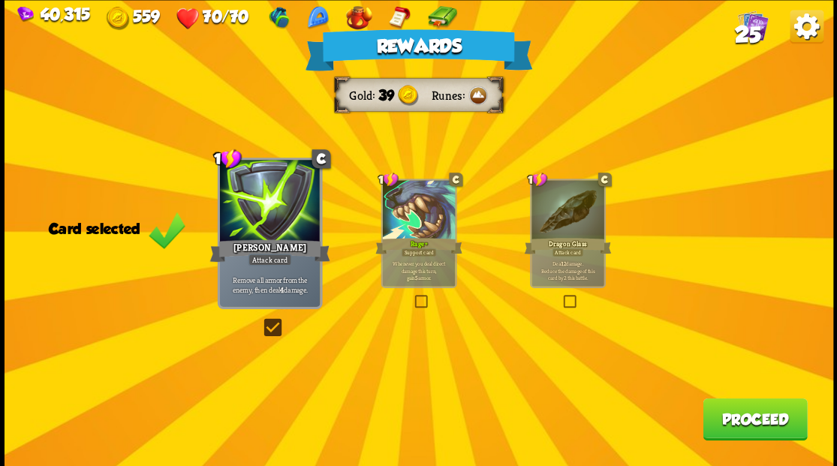
click at [746, 431] on button "Proceed" at bounding box center [755, 419] width 104 height 42
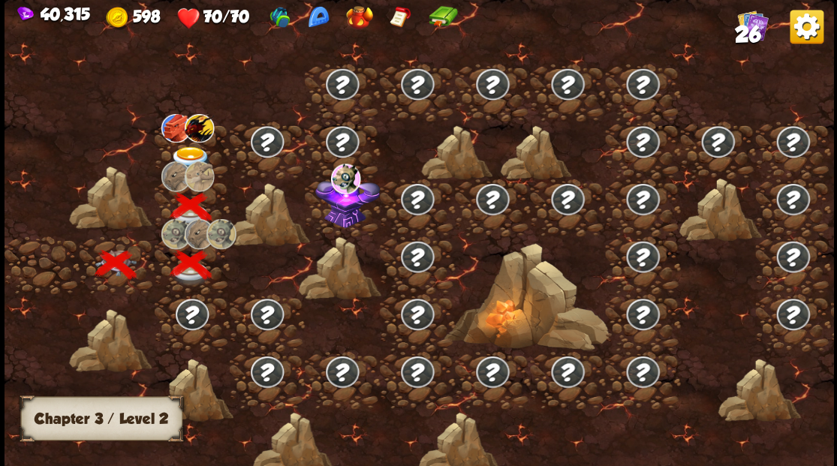
click at [185, 153] on img at bounding box center [190, 158] width 41 height 25
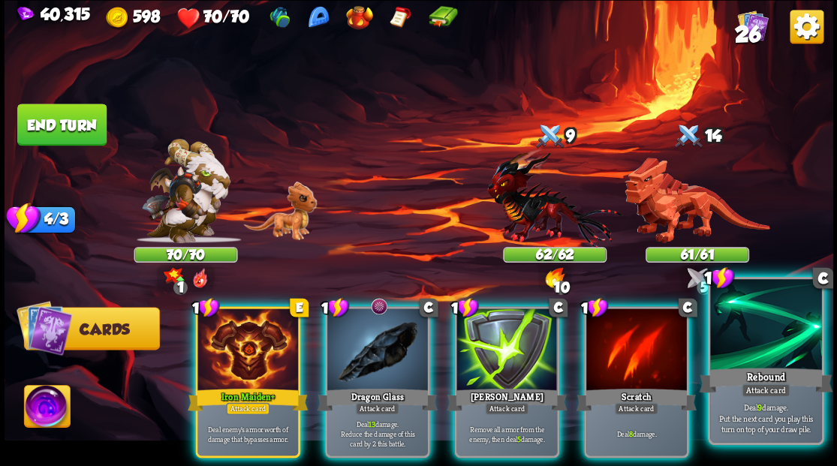
click at [755, 339] on div at bounding box center [765, 326] width 111 height 94
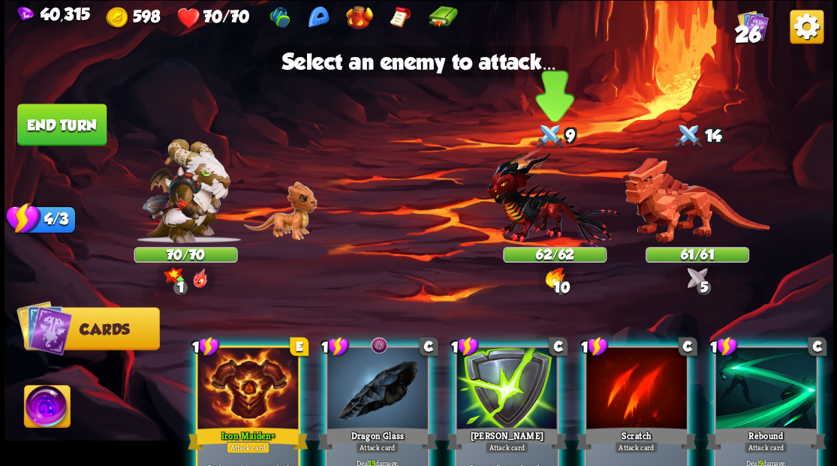
click at [529, 223] on img at bounding box center [554, 197] width 134 height 99
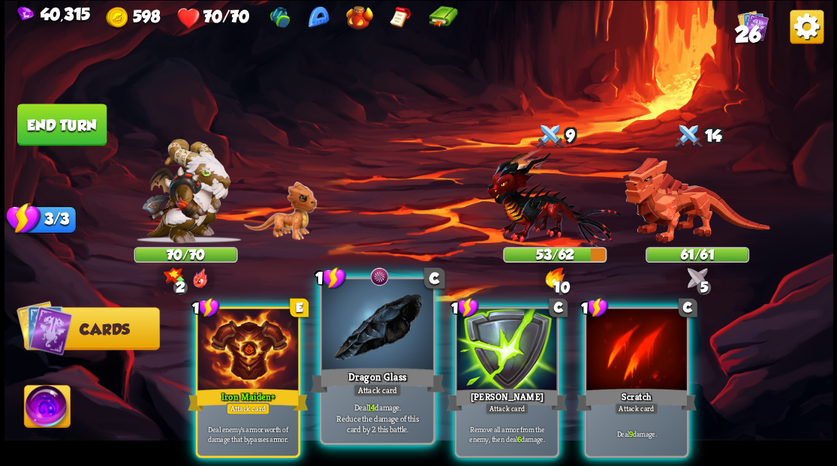
click at [371, 339] on div at bounding box center [376, 326] width 111 height 94
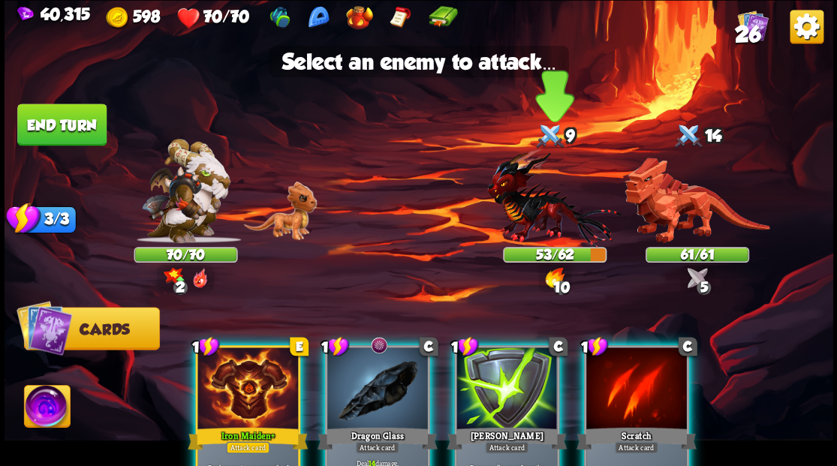
click at [526, 216] on img at bounding box center [554, 197] width 134 height 99
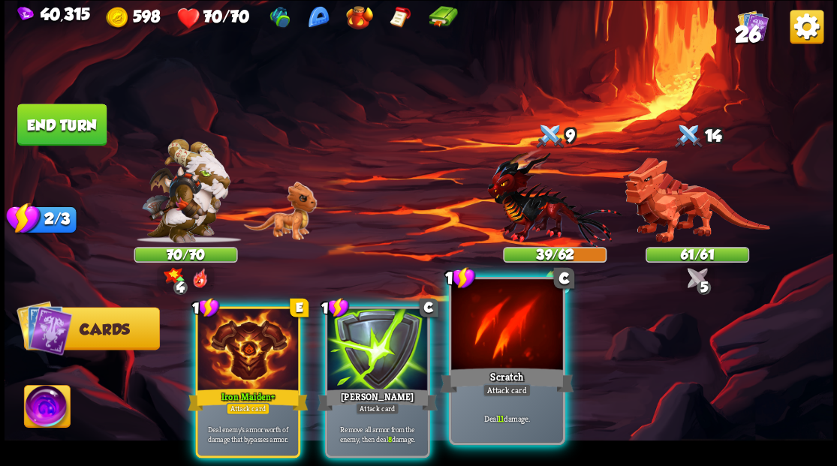
click at [509, 338] on div at bounding box center [506, 326] width 111 height 94
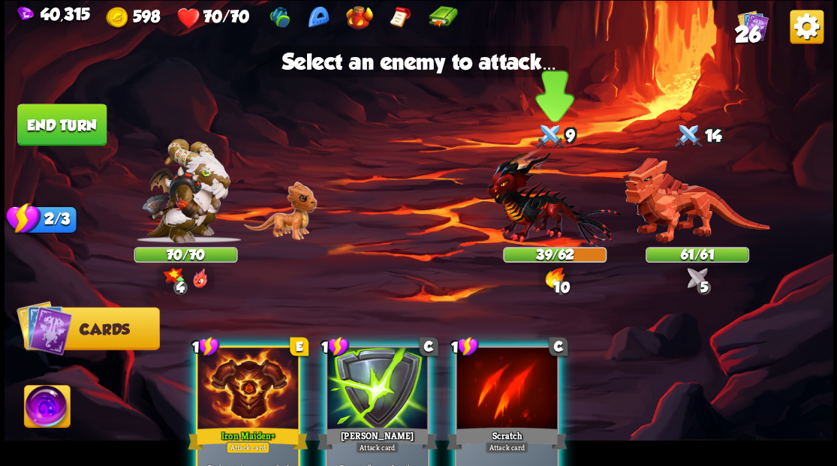
click at [536, 210] on img at bounding box center [554, 197] width 134 height 99
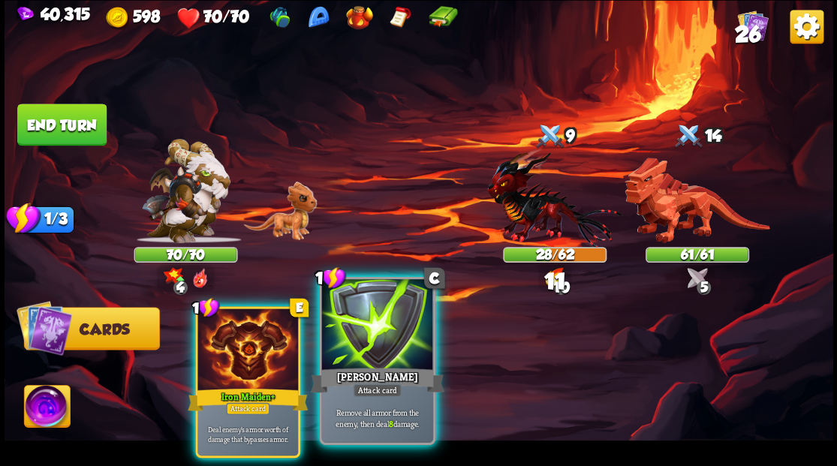
click at [392, 334] on div at bounding box center [376, 326] width 111 height 94
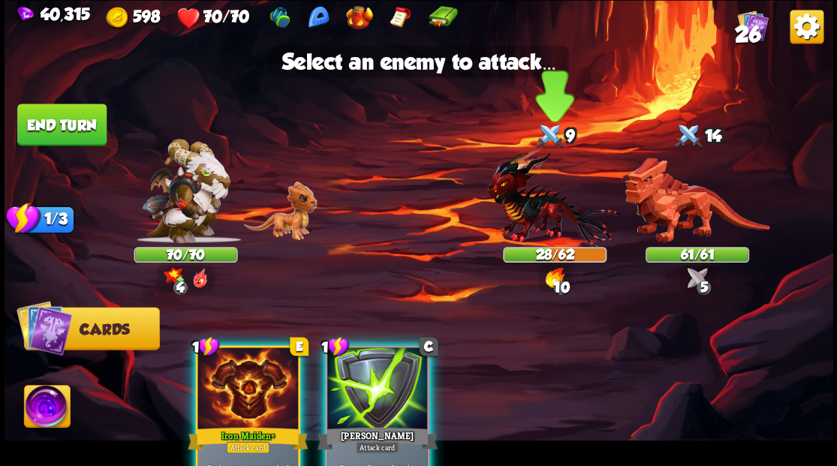
click at [522, 227] on img at bounding box center [554, 197] width 134 height 99
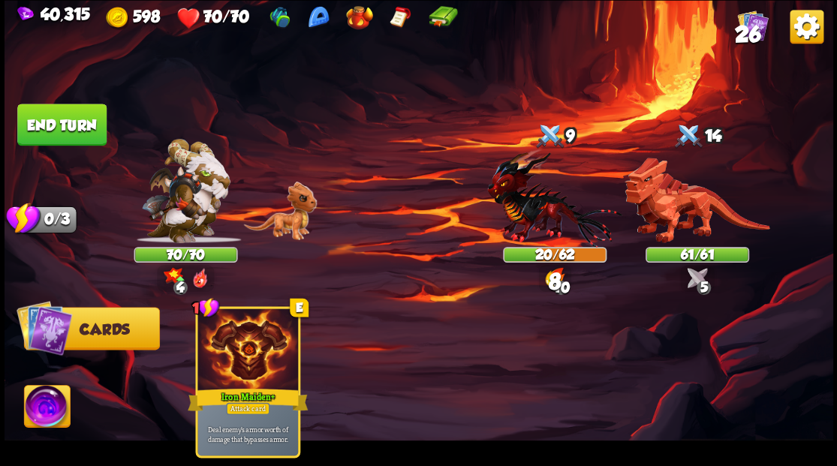
click at [89, 143] on button "End turn" at bounding box center [61, 125] width 89 height 42
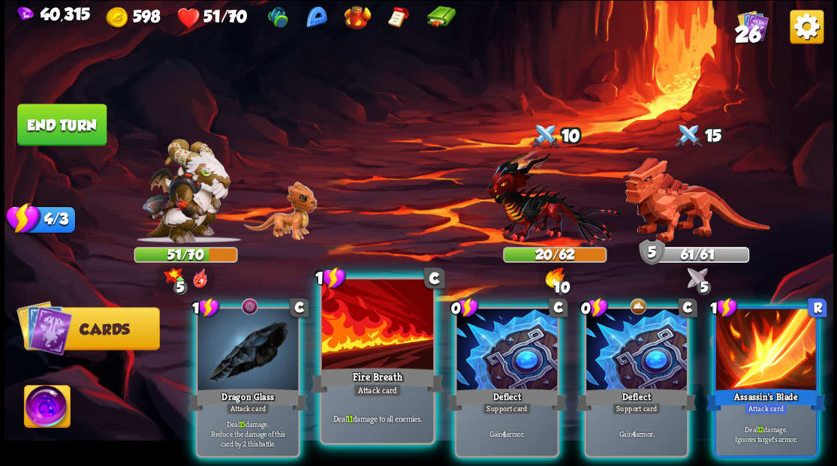
click at [384, 351] on div at bounding box center [376, 326] width 111 height 94
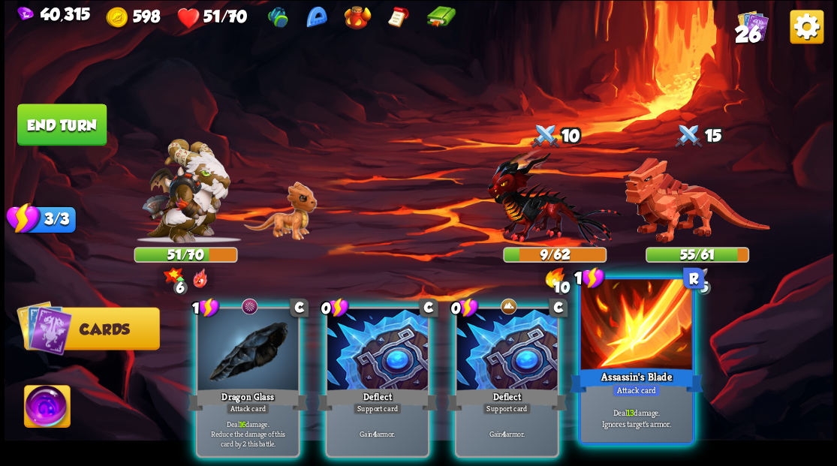
click at [636, 366] on div "Assassin's Blade" at bounding box center [636, 380] width 134 height 30
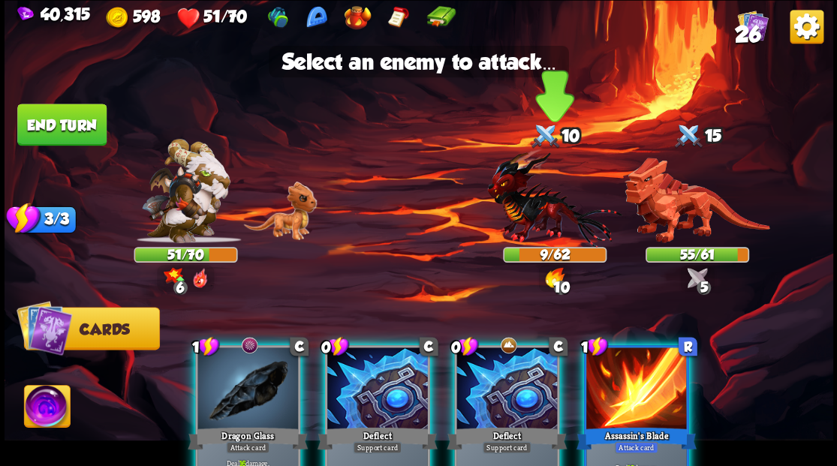
click at [538, 213] on img at bounding box center [554, 197] width 134 height 99
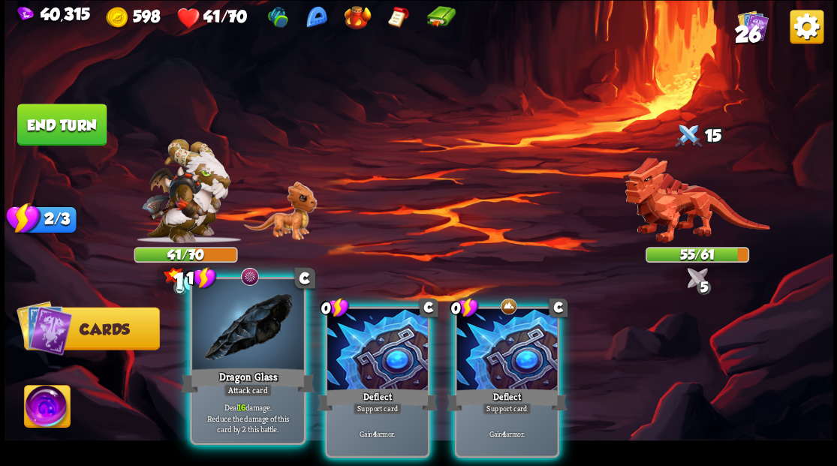
click at [248, 335] on div at bounding box center [247, 326] width 111 height 94
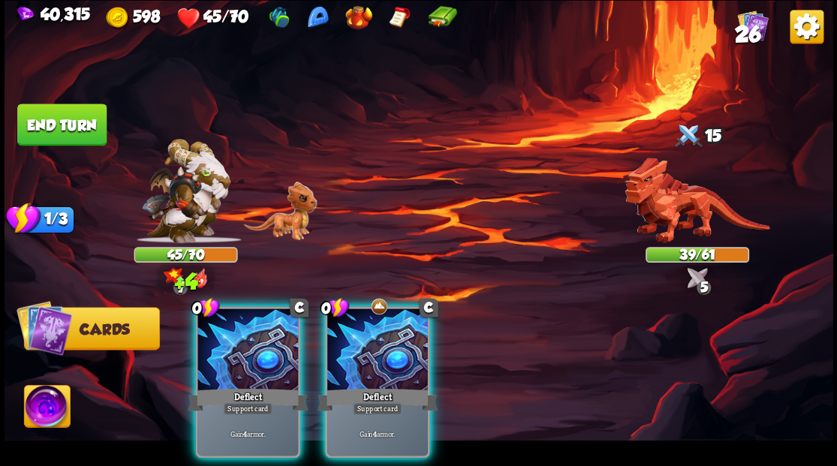
click at [378, 332] on div at bounding box center [377, 351] width 101 height 85
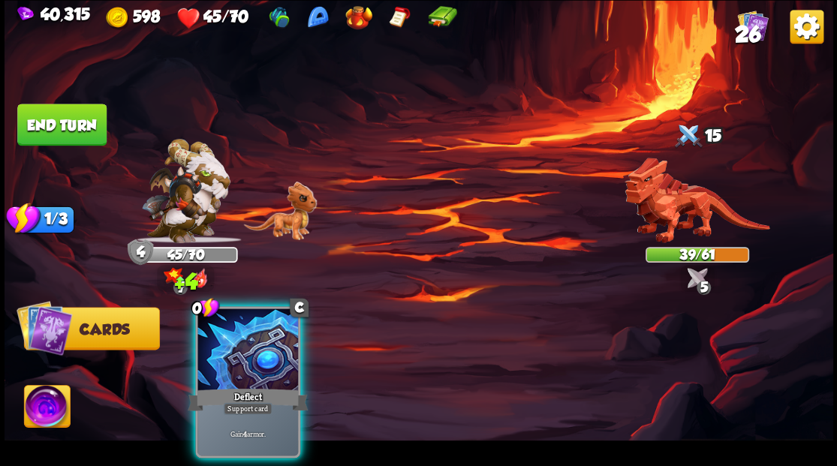
click at [267, 336] on div at bounding box center [248, 351] width 101 height 85
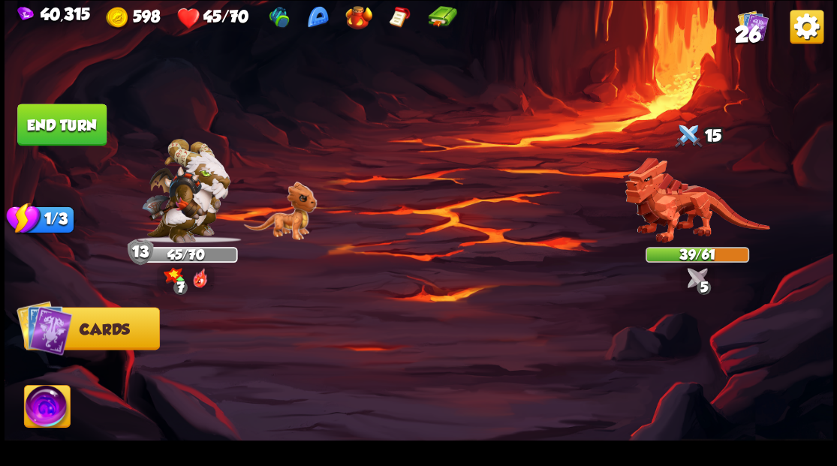
click at [89, 133] on button "End turn" at bounding box center [61, 125] width 89 height 42
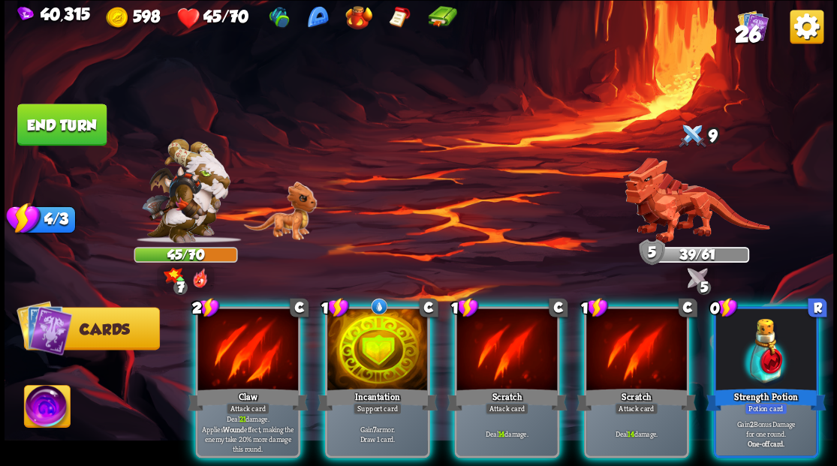
click at [750, 351] on div at bounding box center [766, 351] width 101 height 85
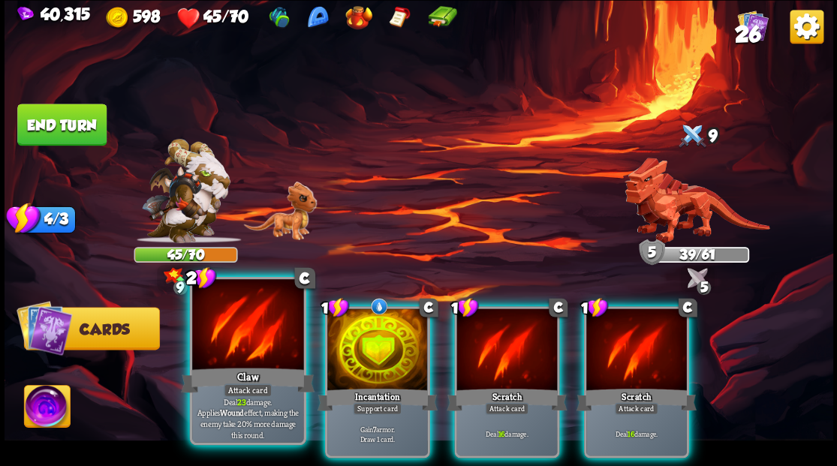
click at [243, 341] on div at bounding box center [247, 326] width 111 height 94
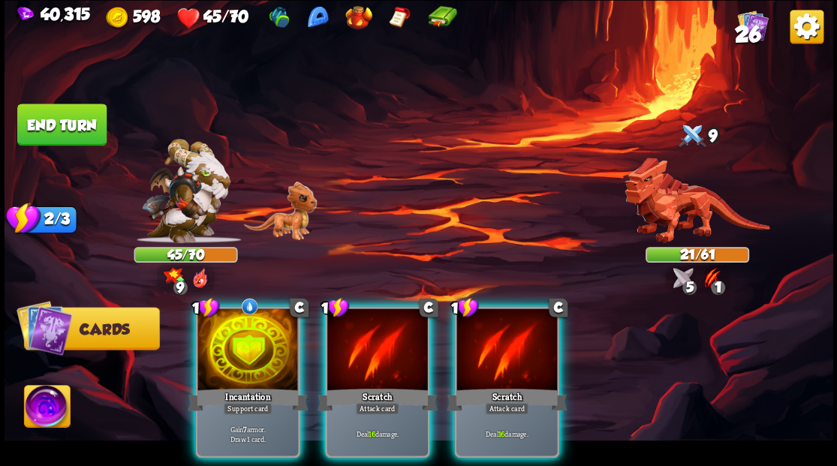
click at [511, 345] on div at bounding box center [507, 351] width 101 height 85
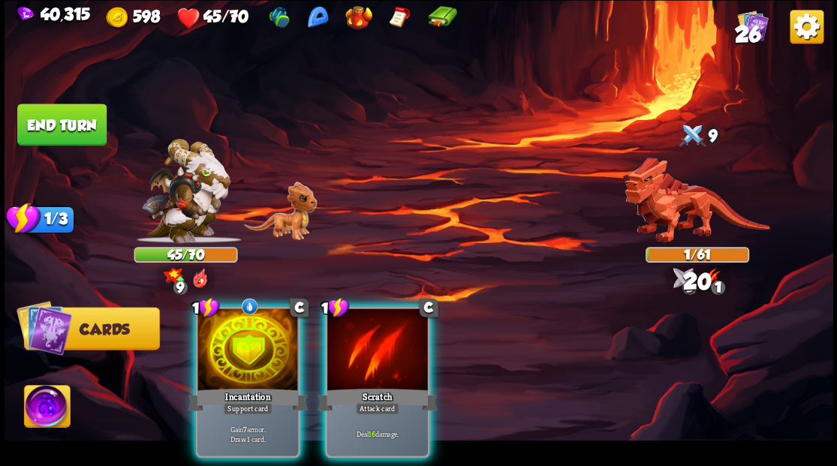
click at [245, 332] on div at bounding box center [248, 351] width 101 height 85
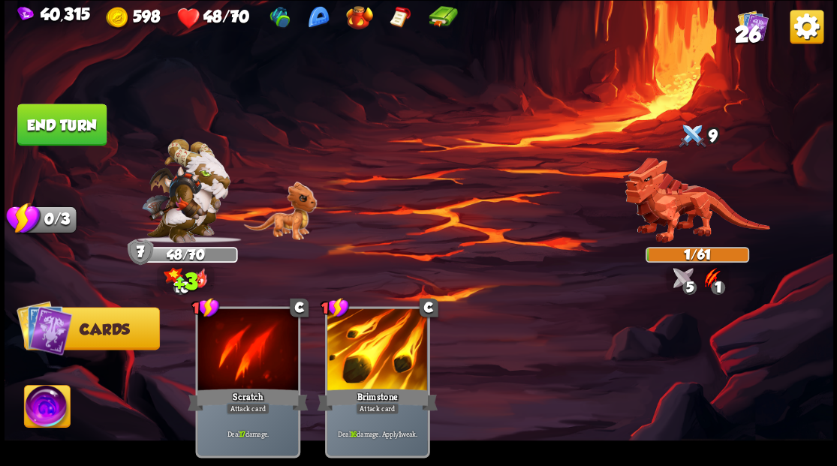
click at [67, 131] on button "End turn" at bounding box center [61, 125] width 89 height 42
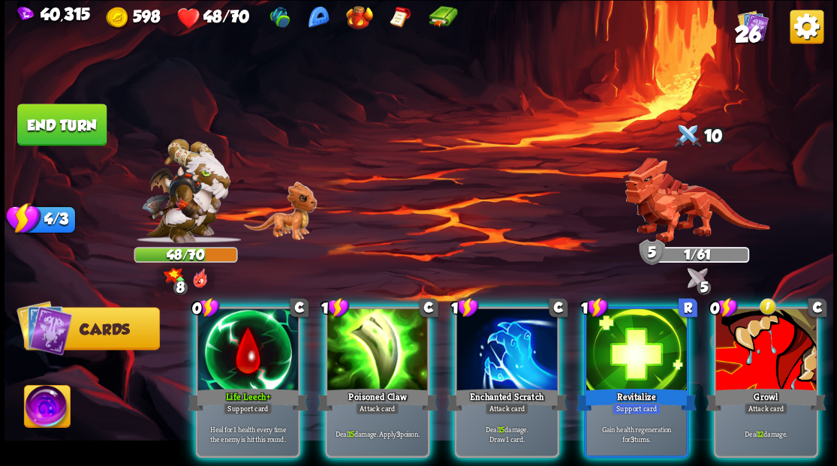
click at [245, 344] on div at bounding box center [248, 351] width 101 height 85
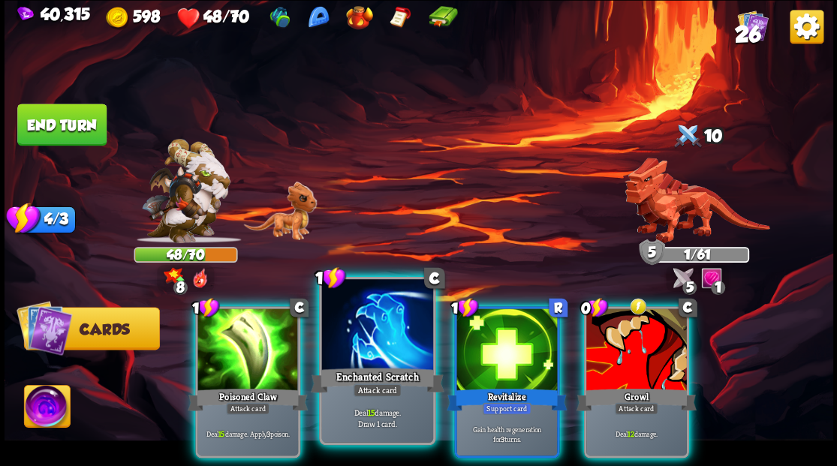
click at [376, 342] on div at bounding box center [376, 326] width 111 height 94
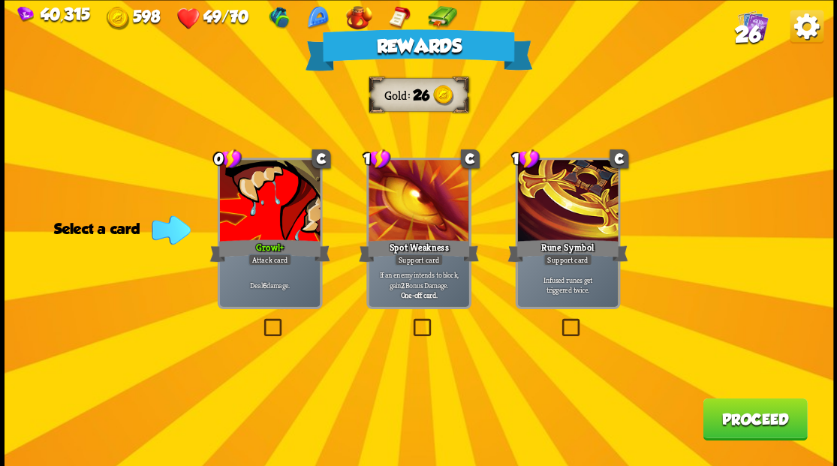
click at [734, 418] on button "Proceed" at bounding box center [755, 419] width 104 height 42
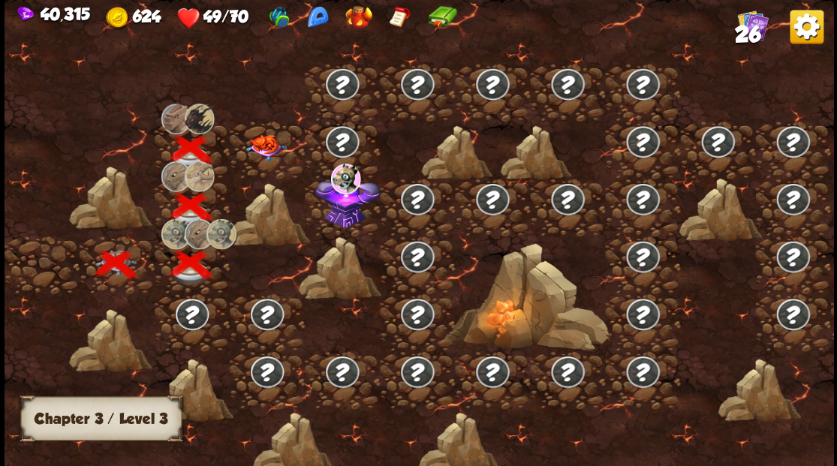
click at [264, 148] on img at bounding box center [265, 147] width 41 height 26
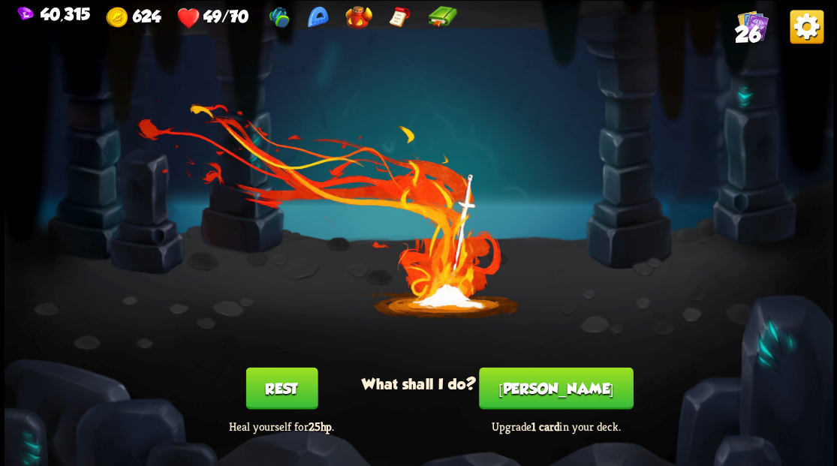
click at [567, 406] on button "[PERSON_NAME]" at bounding box center [556, 388] width 154 height 42
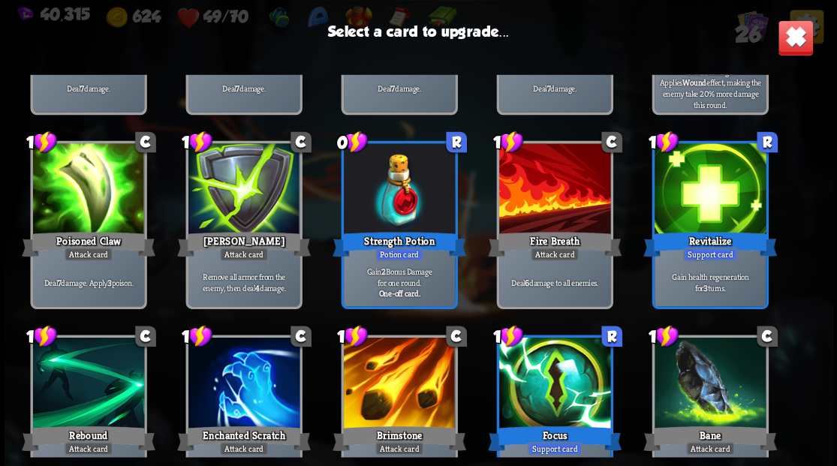
scroll to position [200, 0]
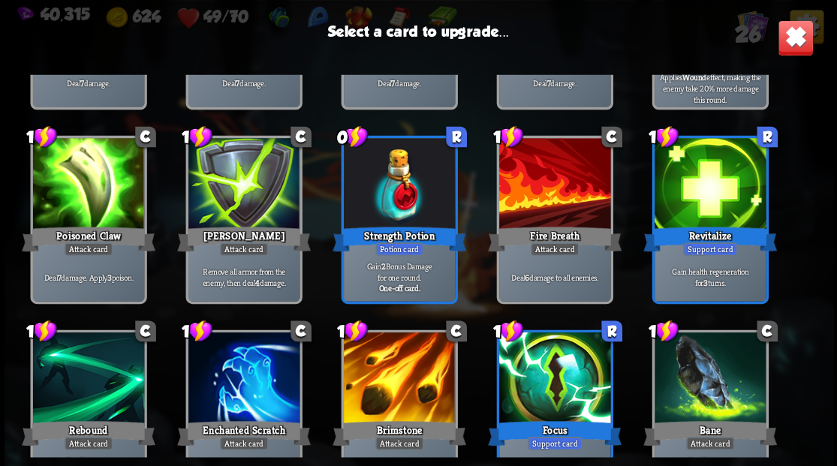
click at [398, 394] on div at bounding box center [398, 380] width 111 height 94
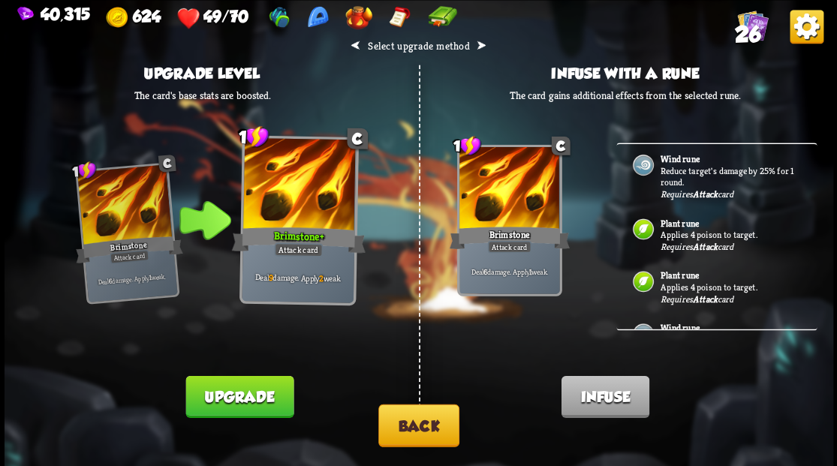
scroll to position [0, 0]
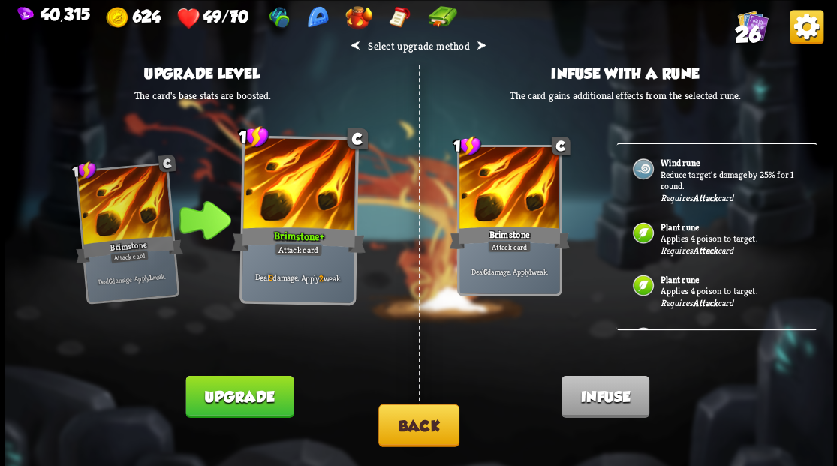
click at [424, 427] on button "Back" at bounding box center [418, 425] width 81 height 43
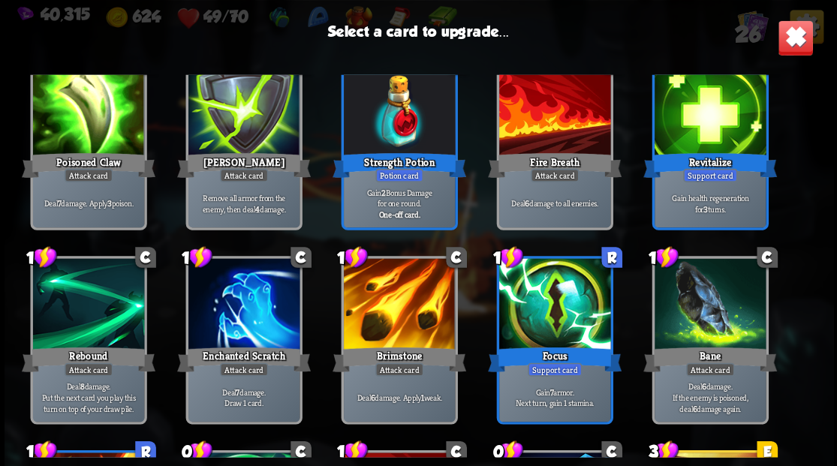
scroll to position [300, 0]
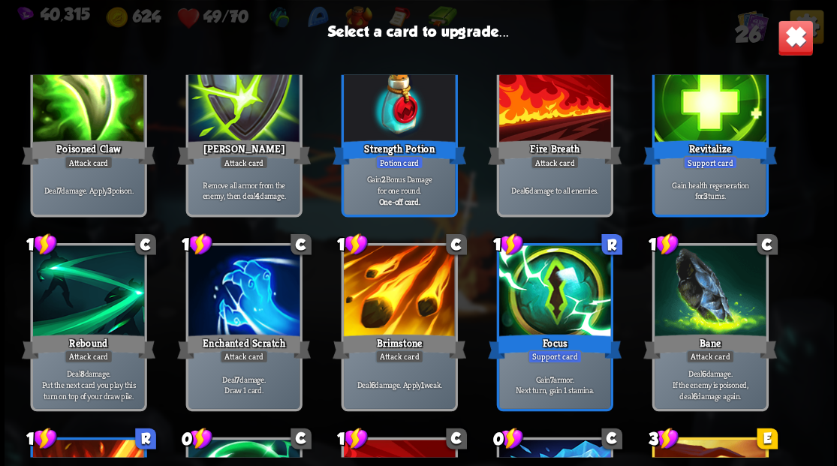
click at [261, 300] on div at bounding box center [243, 293] width 111 height 94
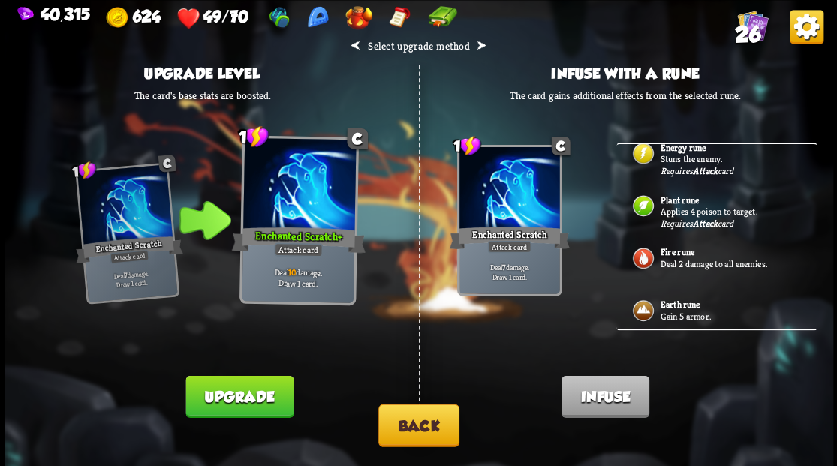
scroll to position [350, 0]
click at [417, 436] on button "Back" at bounding box center [418, 425] width 81 height 43
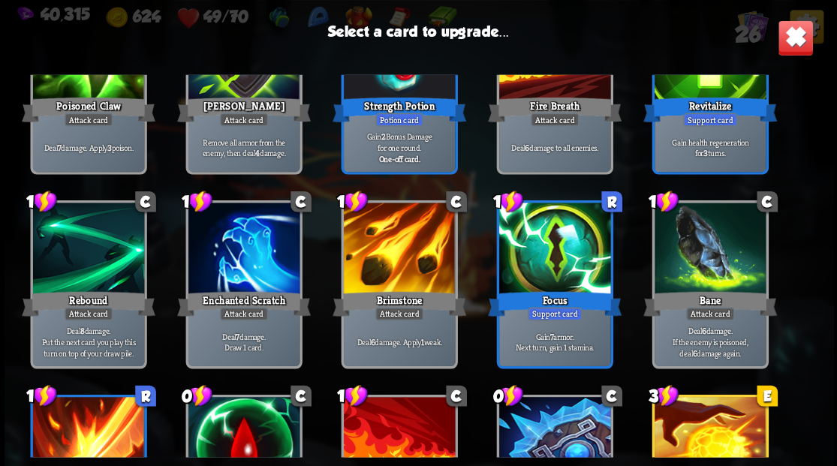
click at [387, 276] on div at bounding box center [398, 250] width 111 height 94
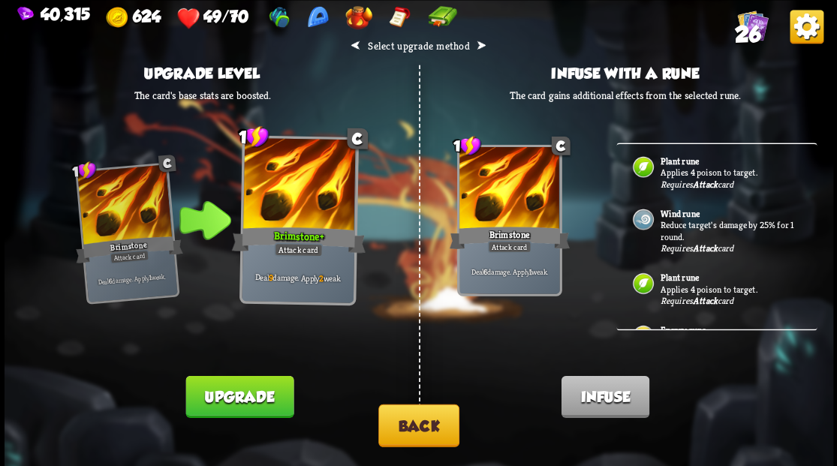
scroll to position [200, 0]
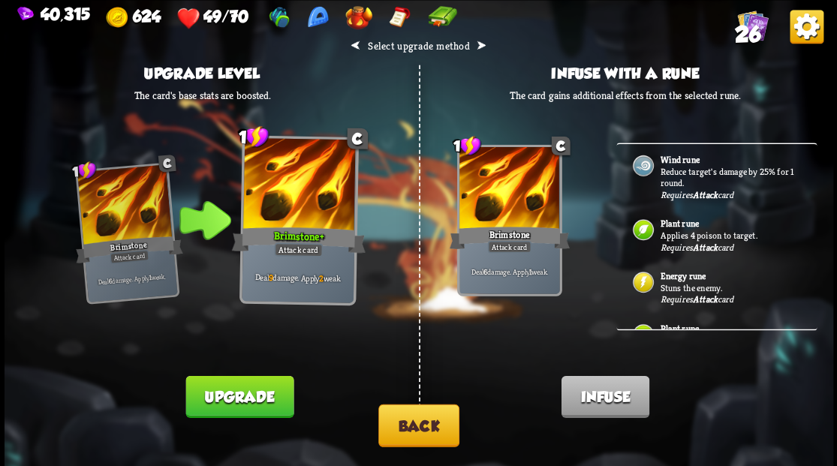
click at [680, 282] on p "Stuns the enemy." at bounding box center [730, 288] width 140 height 12
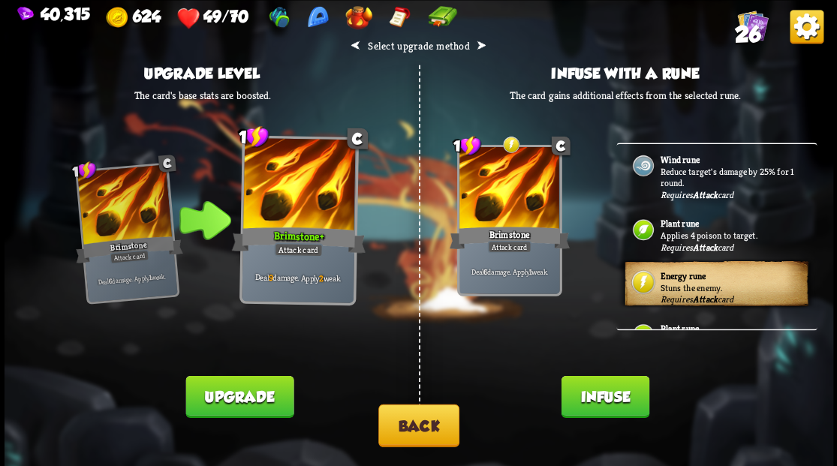
click at [619, 397] on button "Infuse" at bounding box center [605, 396] width 88 height 42
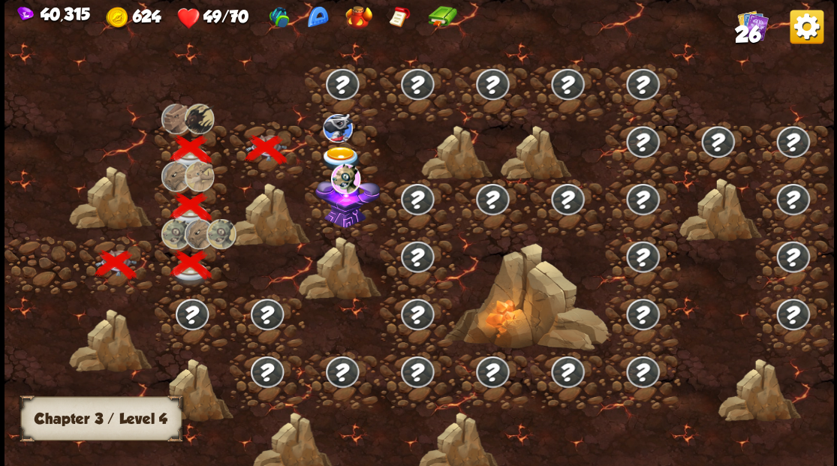
click at [340, 146] on img at bounding box center [340, 158] width 41 height 25
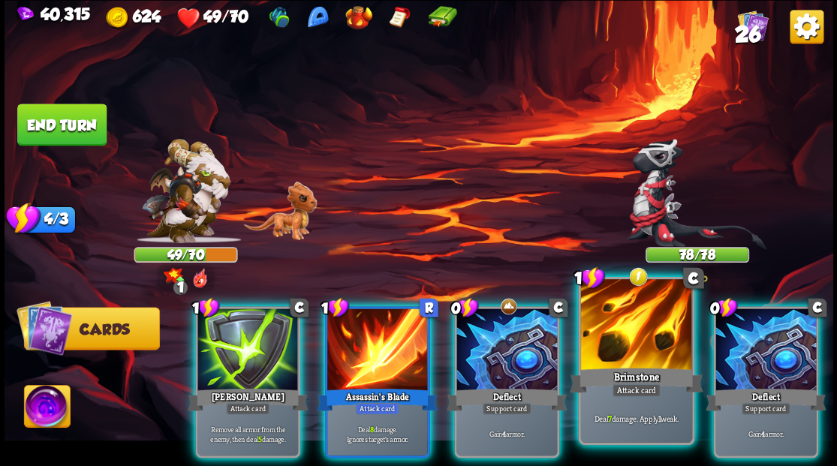
click at [620, 341] on div at bounding box center [635, 326] width 111 height 94
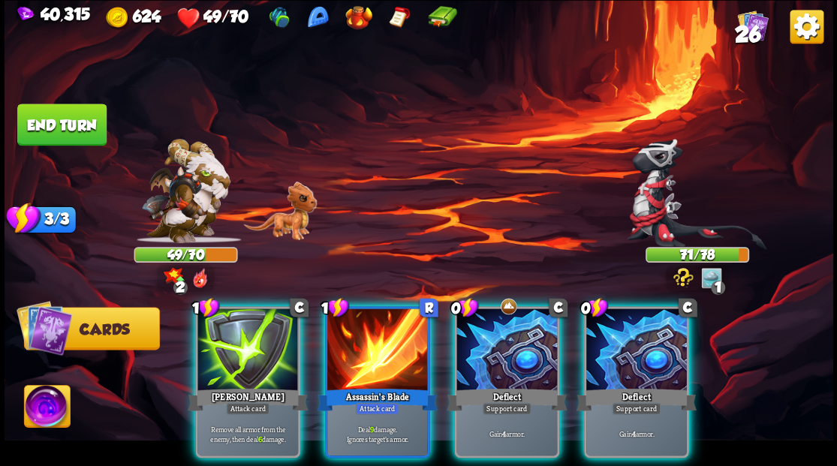
click at [365, 342] on div at bounding box center [377, 351] width 101 height 85
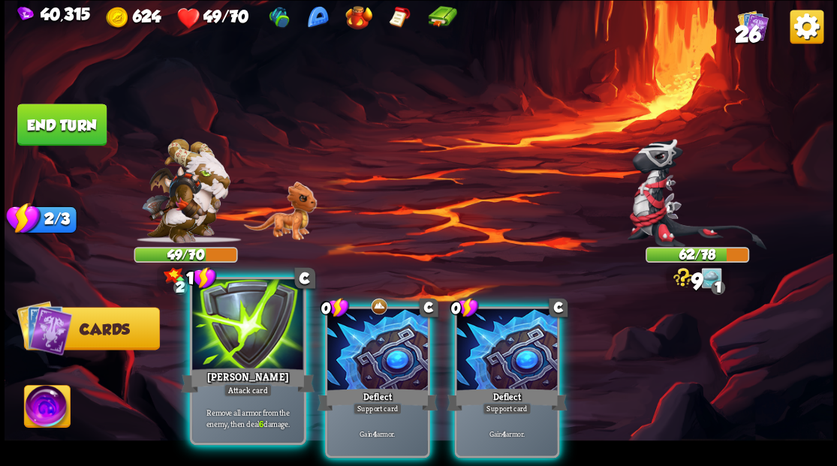
click at [234, 348] on div at bounding box center [247, 326] width 111 height 94
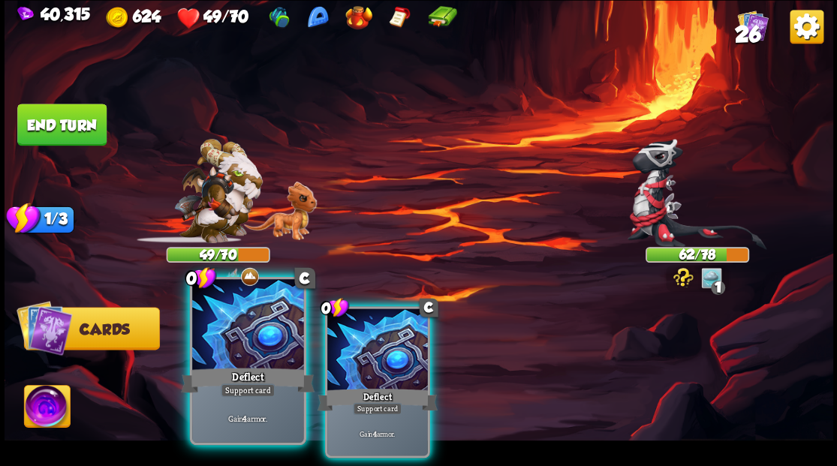
click at [252, 348] on div at bounding box center [247, 326] width 111 height 94
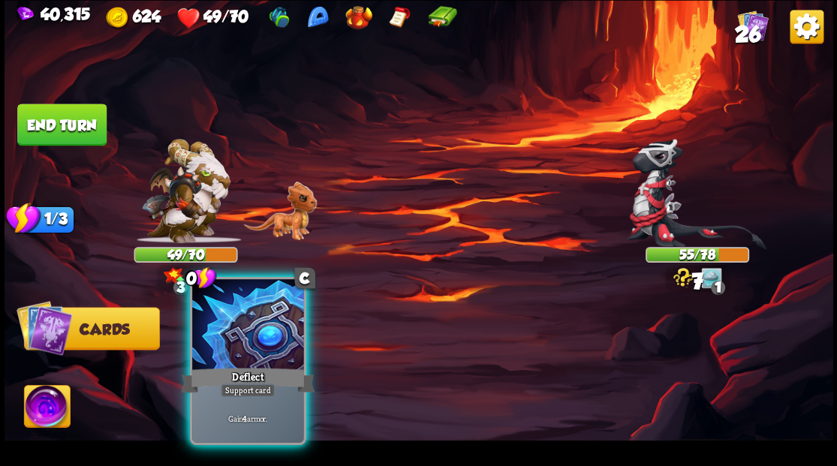
click at [252, 348] on div at bounding box center [247, 326] width 111 height 94
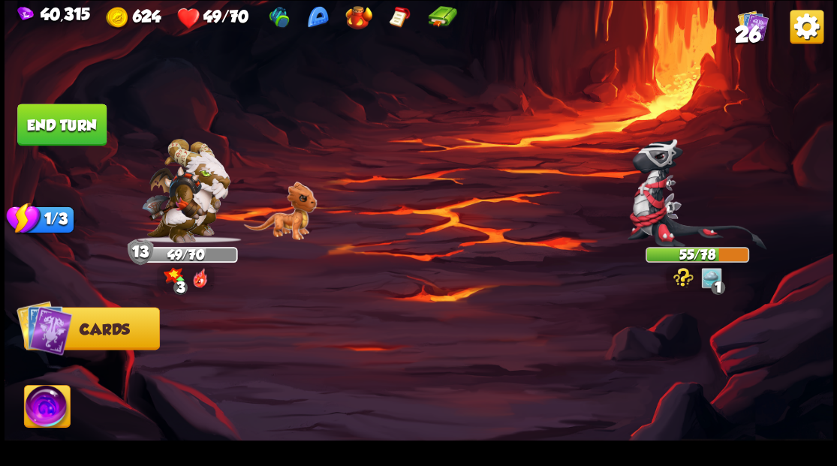
click at [68, 125] on button "End turn" at bounding box center [61, 125] width 89 height 42
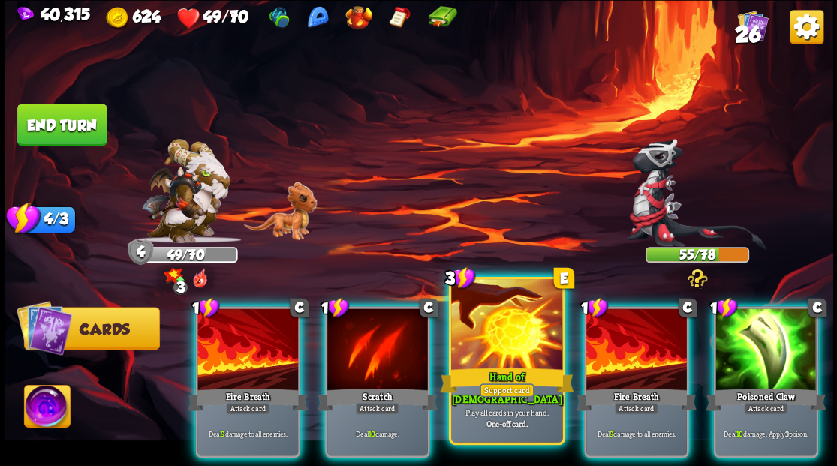
click at [509, 337] on div at bounding box center [506, 326] width 111 height 94
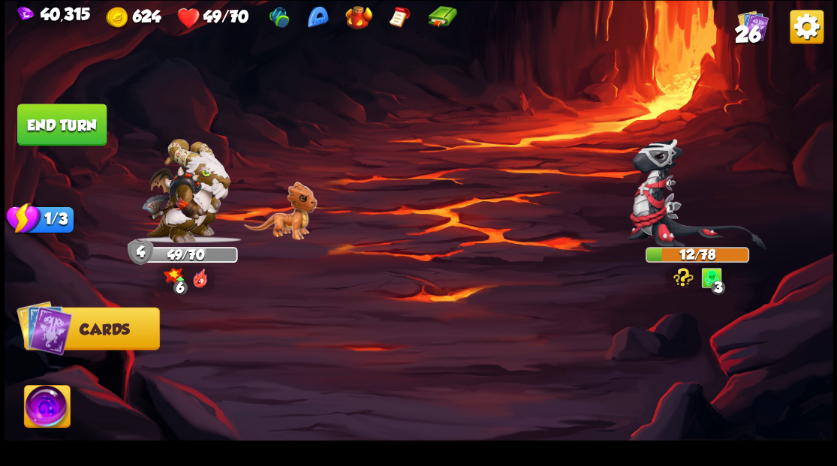
click at [46, 132] on button "End turn" at bounding box center [61, 125] width 89 height 42
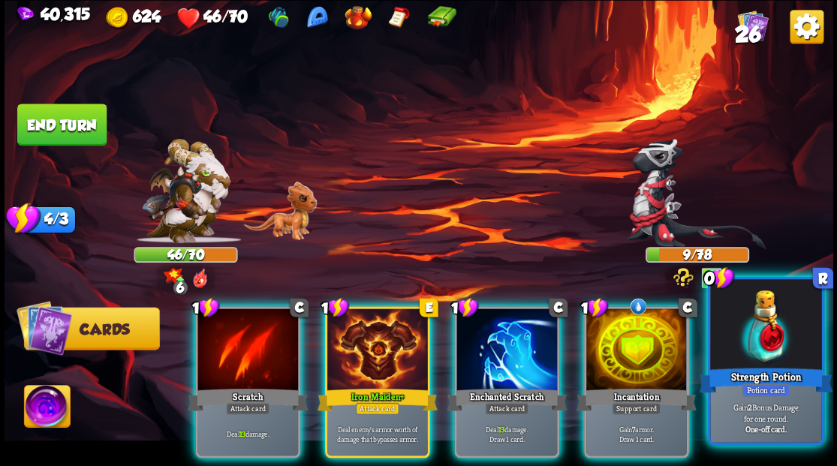
click at [783, 332] on div at bounding box center [765, 326] width 111 height 94
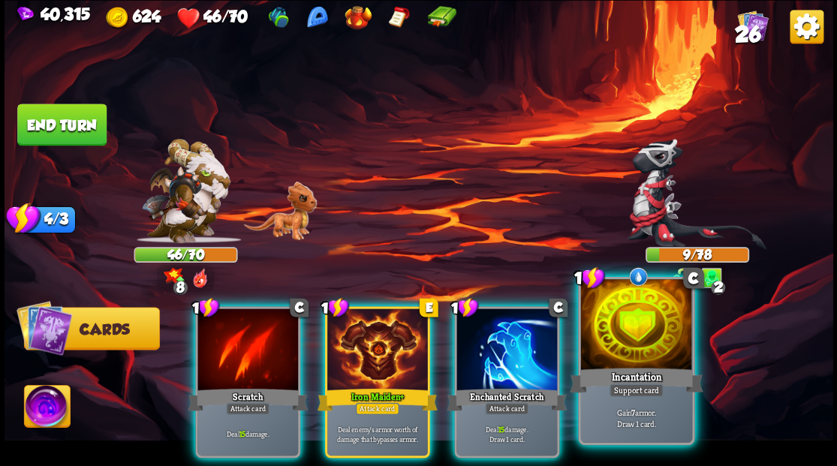
click at [646, 342] on div at bounding box center [635, 326] width 111 height 94
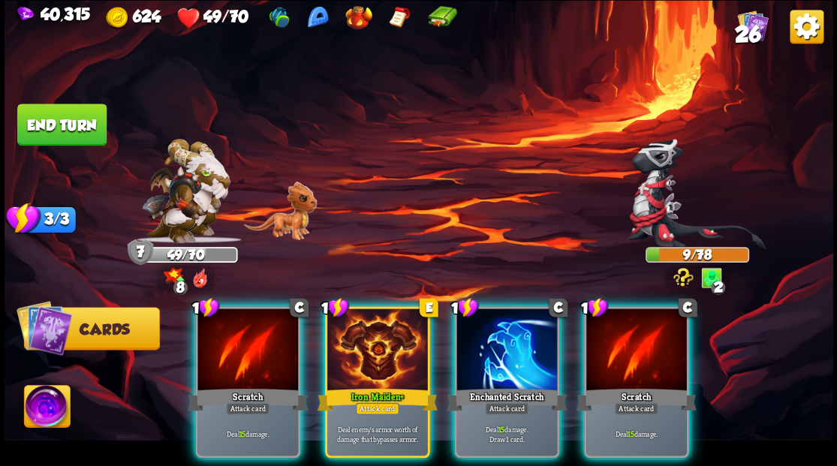
click at [41, 402] on img at bounding box center [47, 408] width 46 height 47
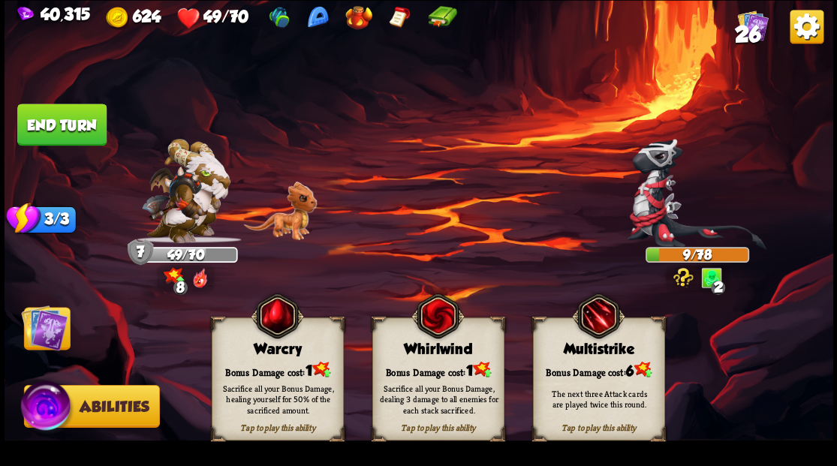
drag, startPoint x: 290, startPoint y: 347, endPoint x: 273, endPoint y: 345, distance: 17.3
click at [290, 347] on div "Warcry" at bounding box center [277, 349] width 131 height 17
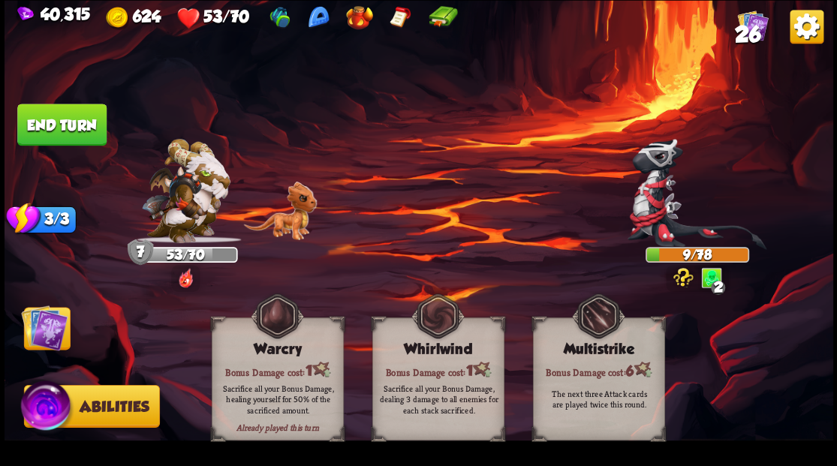
click at [53, 339] on img at bounding box center [44, 327] width 47 height 47
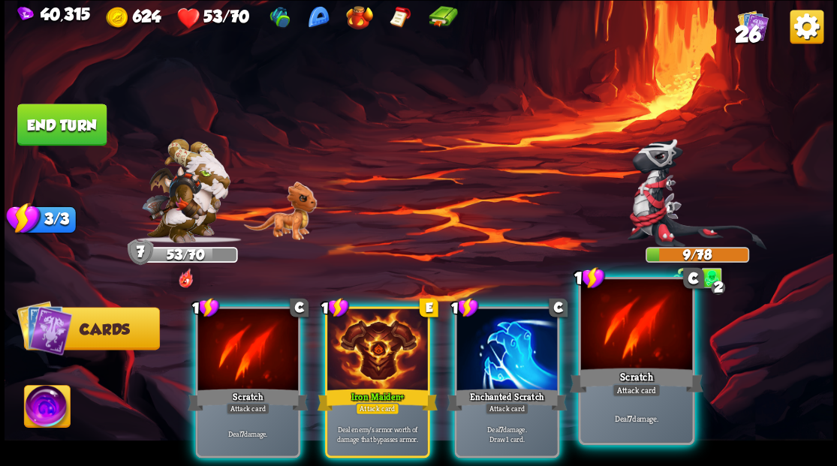
click at [626, 345] on div at bounding box center [635, 326] width 111 height 94
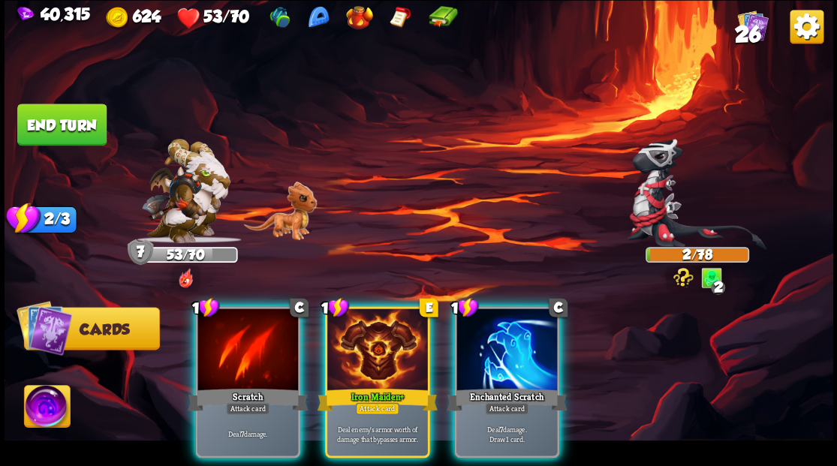
drag, startPoint x: 501, startPoint y: 340, endPoint x: 500, endPoint y: 330, distance: 9.8
click at [501, 339] on div at bounding box center [507, 351] width 101 height 85
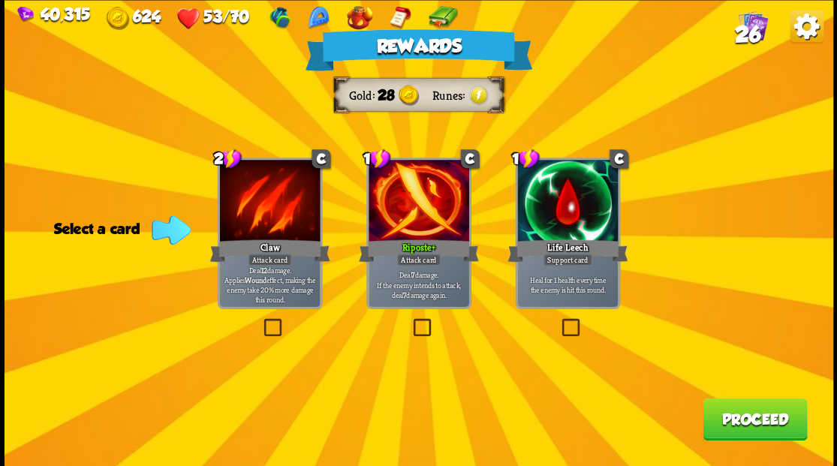
click at [410, 321] on label at bounding box center [410, 321] width 0 height 0
click at [0, 0] on input "checkbox" at bounding box center [0, 0] width 0 height 0
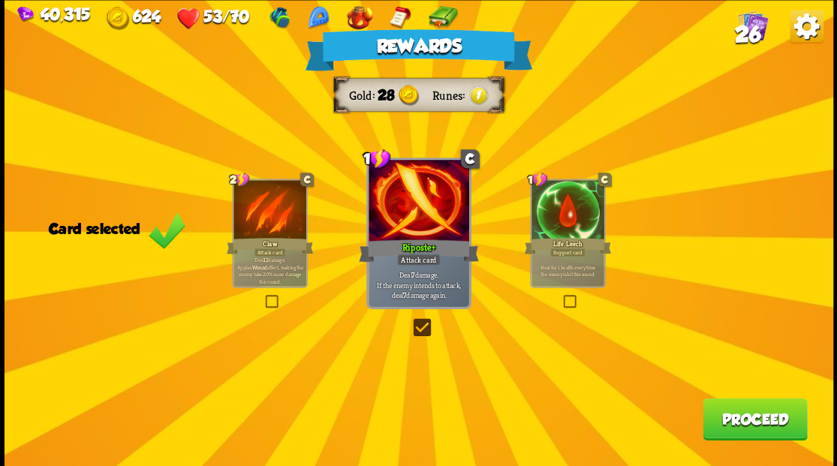
click at [728, 436] on button "Proceed" at bounding box center [755, 419] width 104 height 42
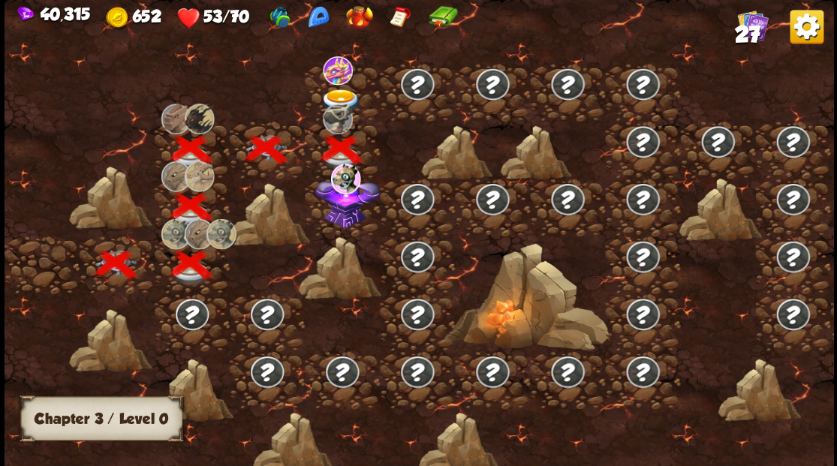
click at [341, 225] on img at bounding box center [347, 200] width 65 height 56
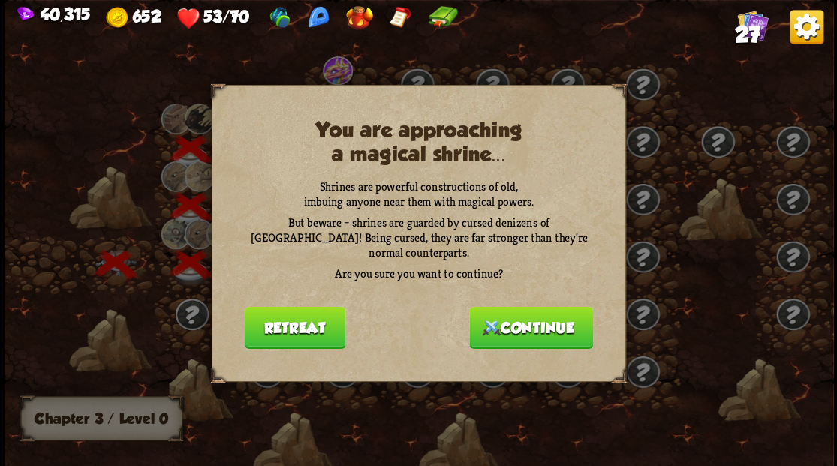
click at [560, 319] on button "Continue" at bounding box center [531, 327] width 124 height 42
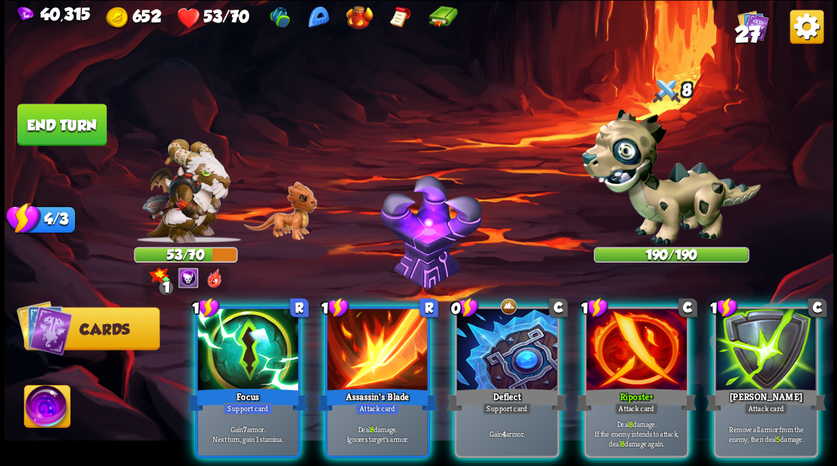
click at [656, 356] on div at bounding box center [637, 351] width 101 height 85
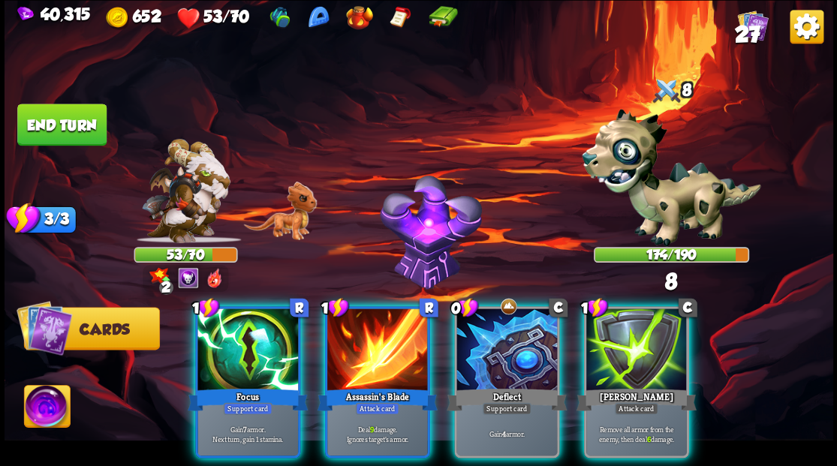
click at [372, 351] on div at bounding box center [377, 351] width 101 height 85
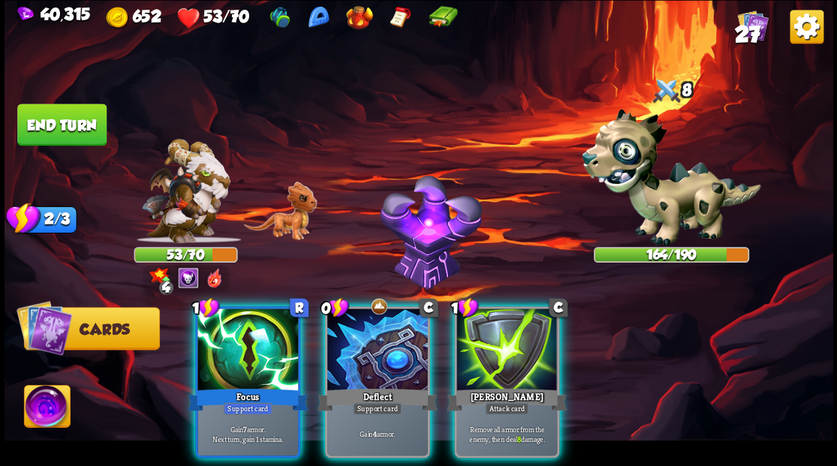
click at [506, 362] on div at bounding box center [507, 351] width 101 height 85
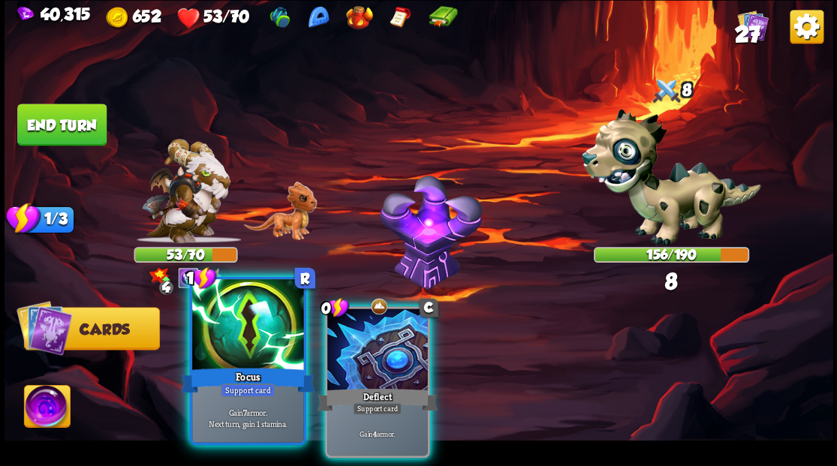
click at [249, 345] on div at bounding box center [247, 326] width 111 height 94
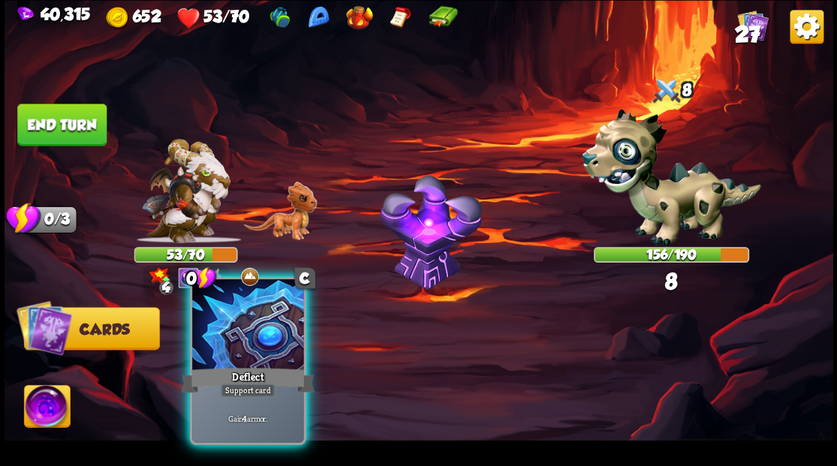
click at [245, 343] on div at bounding box center [247, 326] width 111 height 94
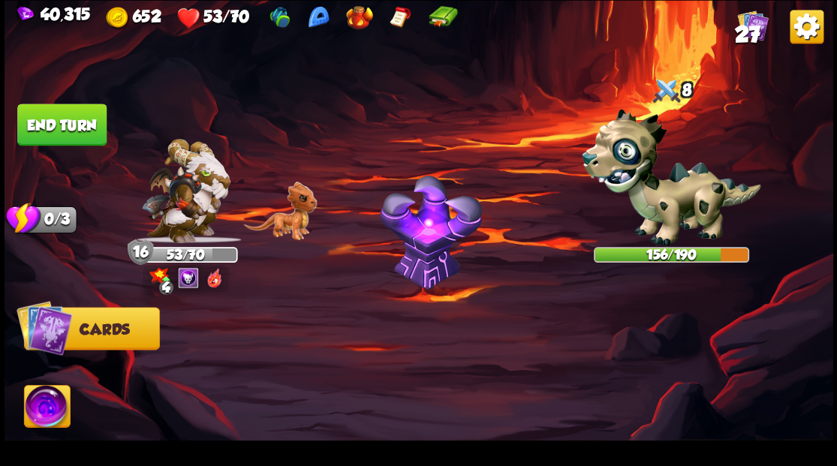
click at [23, 116] on button "End turn" at bounding box center [61, 125] width 89 height 42
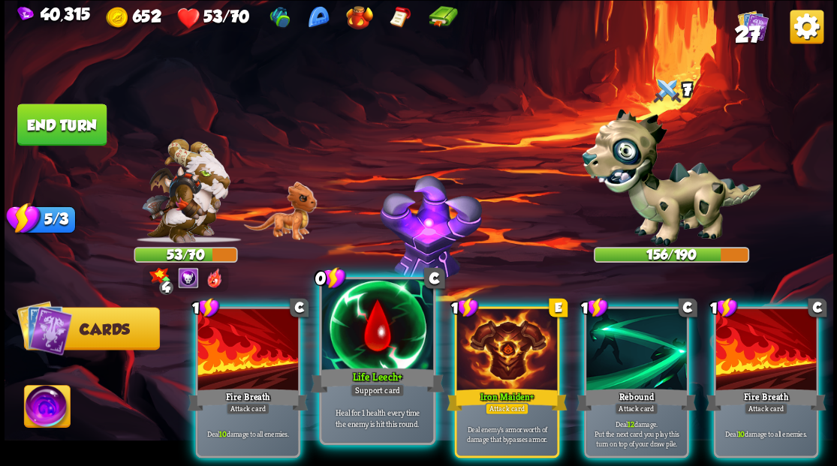
click at [360, 346] on div at bounding box center [376, 326] width 111 height 94
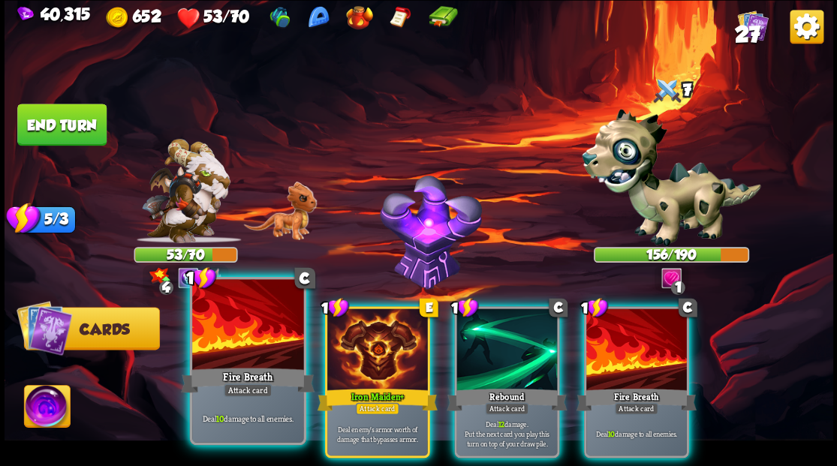
click at [255, 335] on div at bounding box center [247, 326] width 111 height 94
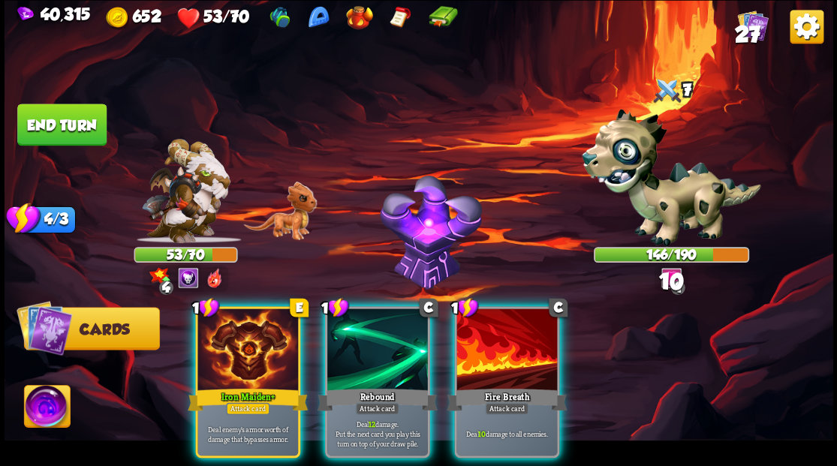
drag, startPoint x: 508, startPoint y: 340, endPoint x: 514, endPoint y: 266, distance: 74.6
click at [514, 336] on div at bounding box center [507, 351] width 101 height 85
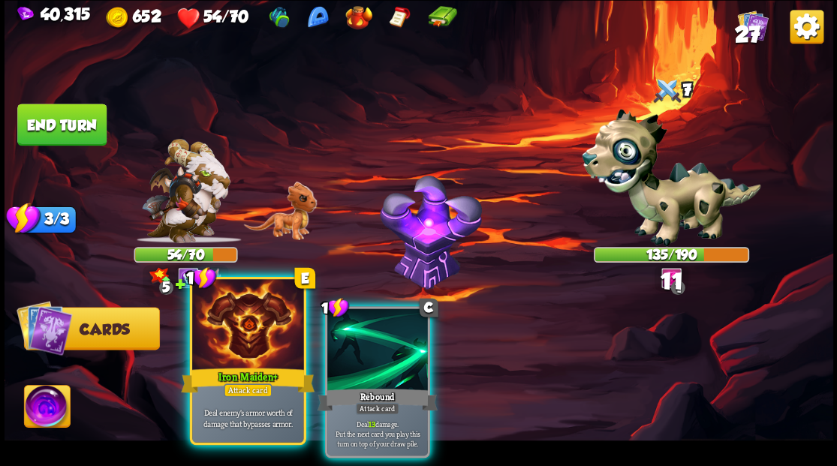
click at [248, 345] on div at bounding box center [247, 326] width 111 height 94
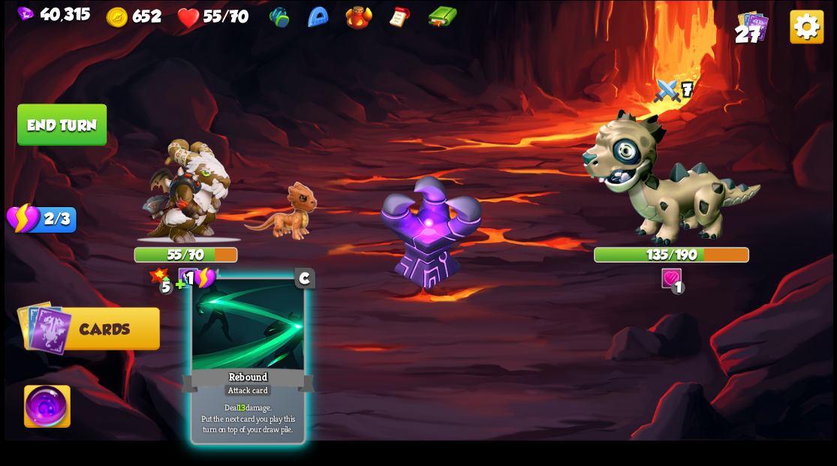
click at [230, 353] on div at bounding box center [247, 326] width 111 height 94
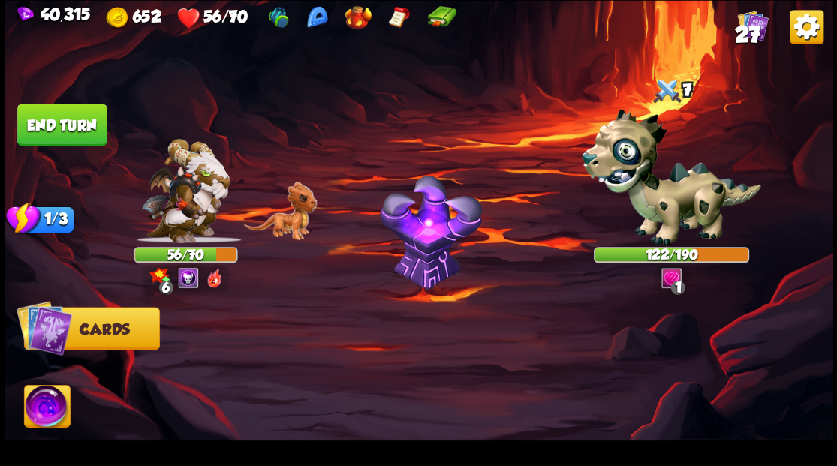
click at [74, 124] on button "End turn" at bounding box center [61, 125] width 89 height 42
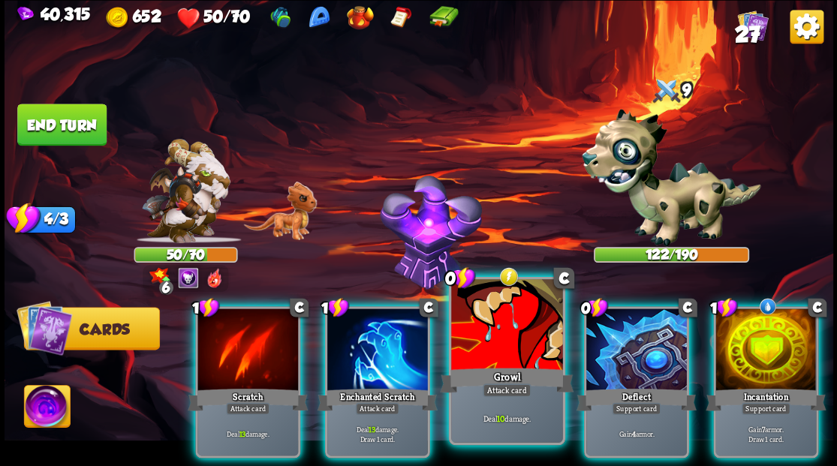
drag, startPoint x: 372, startPoint y: 334, endPoint x: 395, endPoint y: 303, distance: 38.2
click at [372, 333] on div at bounding box center [377, 351] width 101 height 85
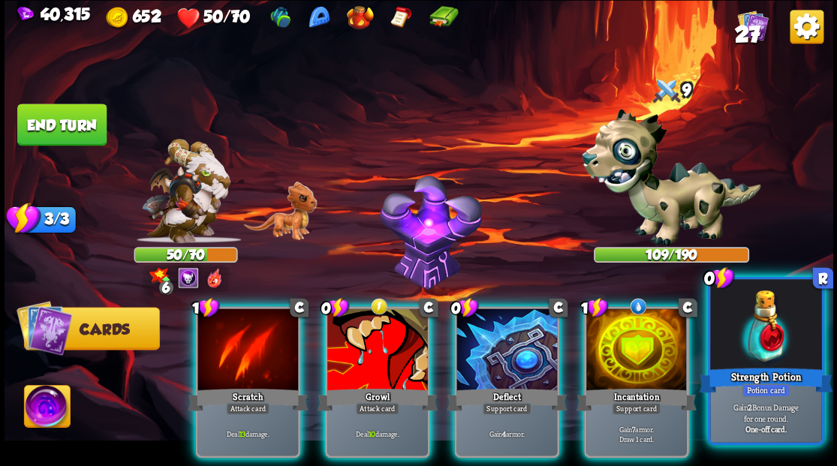
click at [778, 359] on div at bounding box center [765, 326] width 111 height 94
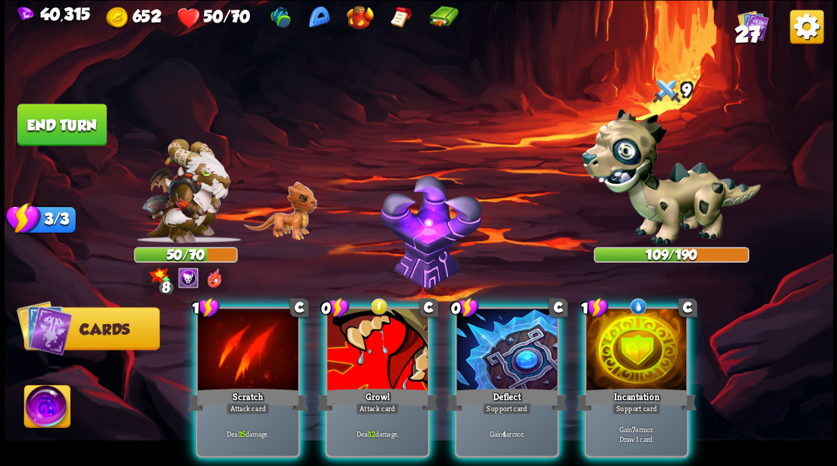
click at [249, 351] on div at bounding box center [248, 351] width 101 height 85
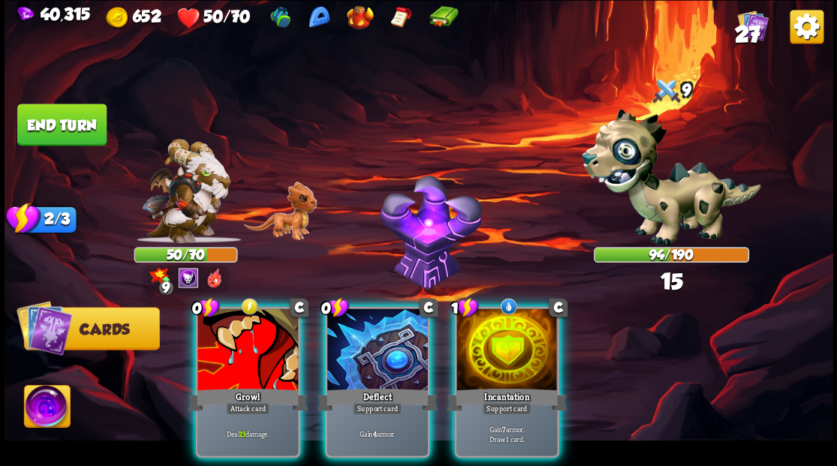
drag, startPoint x: 508, startPoint y: 360, endPoint x: 508, endPoint y: 268, distance: 92.4
click at [503, 347] on div at bounding box center [507, 351] width 101 height 85
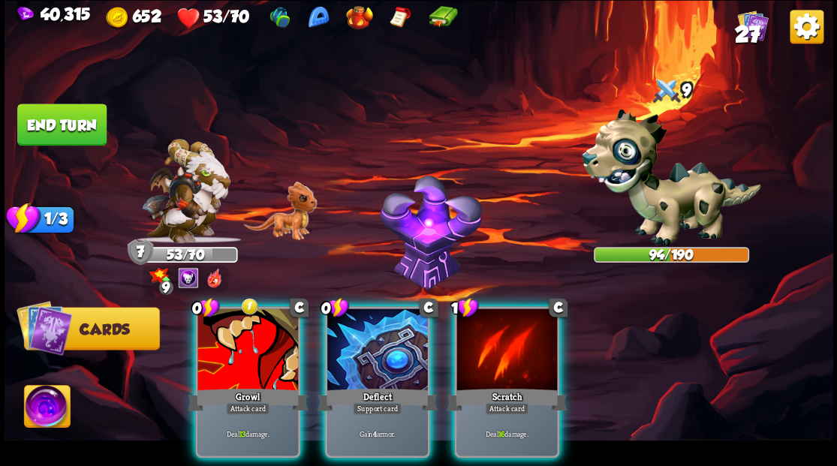
click at [496, 350] on div at bounding box center [507, 351] width 101 height 85
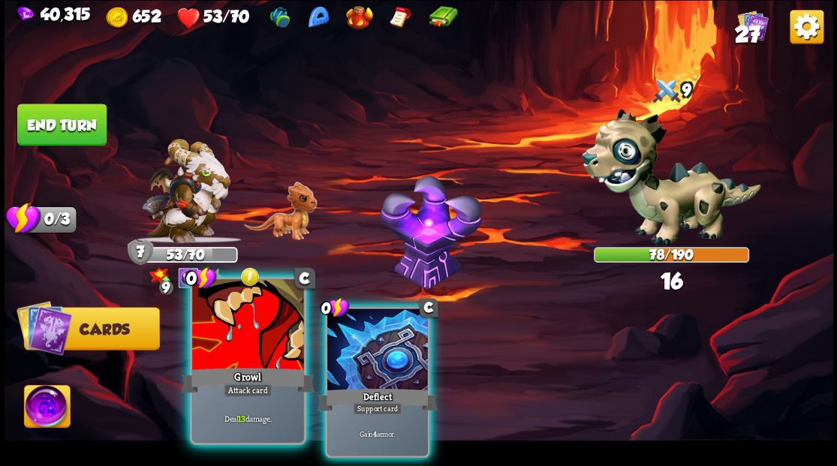
click at [272, 345] on div at bounding box center [247, 326] width 111 height 94
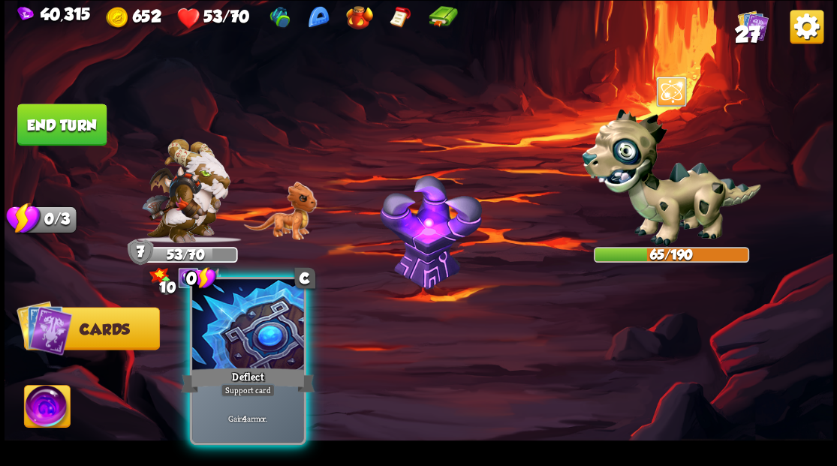
click at [264, 344] on div at bounding box center [247, 326] width 111 height 94
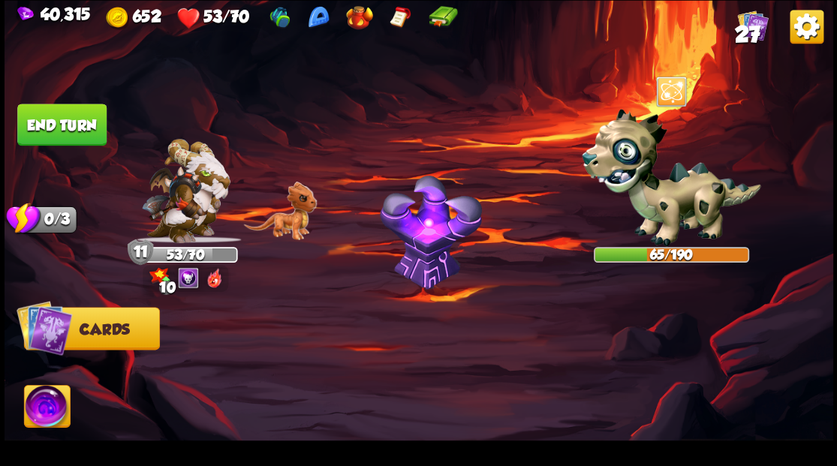
click at [59, 132] on button "End turn" at bounding box center [61, 125] width 89 height 42
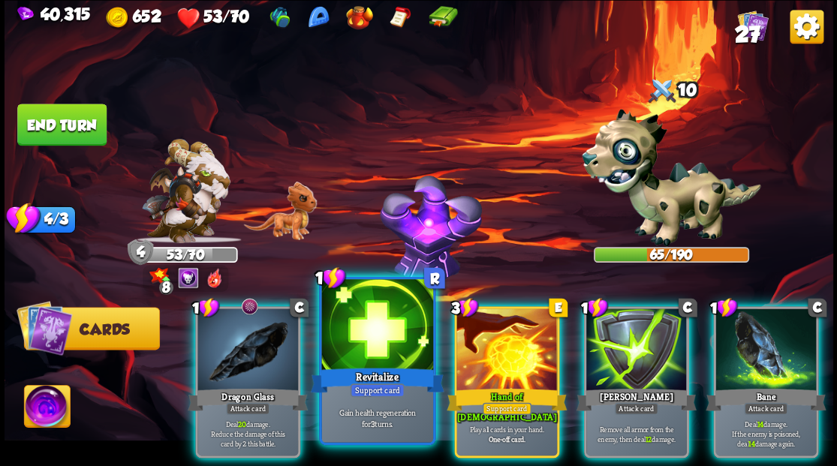
click at [363, 335] on div at bounding box center [376, 326] width 111 height 94
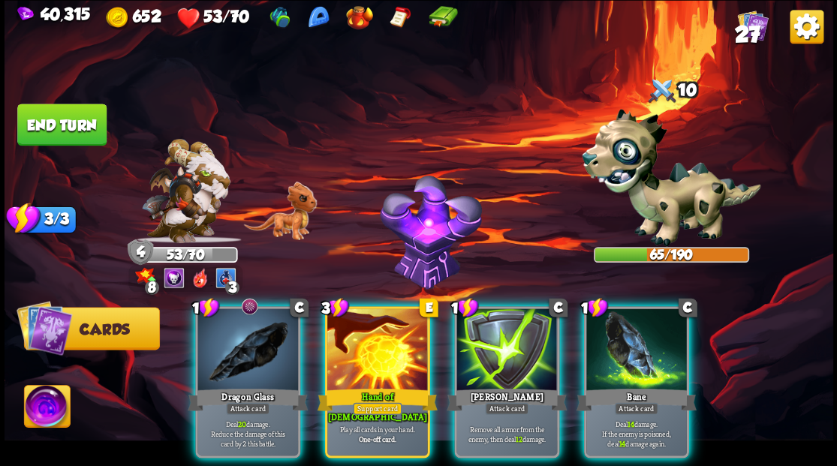
drag, startPoint x: 225, startPoint y: 336, endPoint x: 234, endPoint y: 317, distance: 21.2
click at [226, 336] on div at bounding box center [248, 351] width 101 height 85
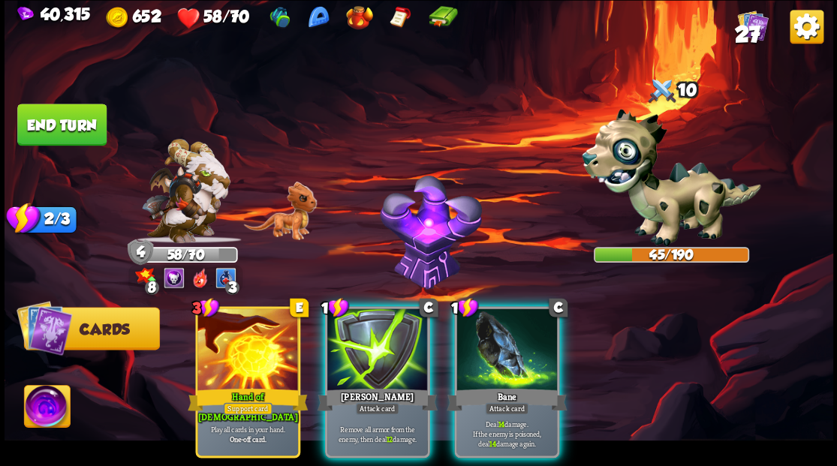
click at [520, 345] on div at bounding box center [507, 351] width 101 height 85
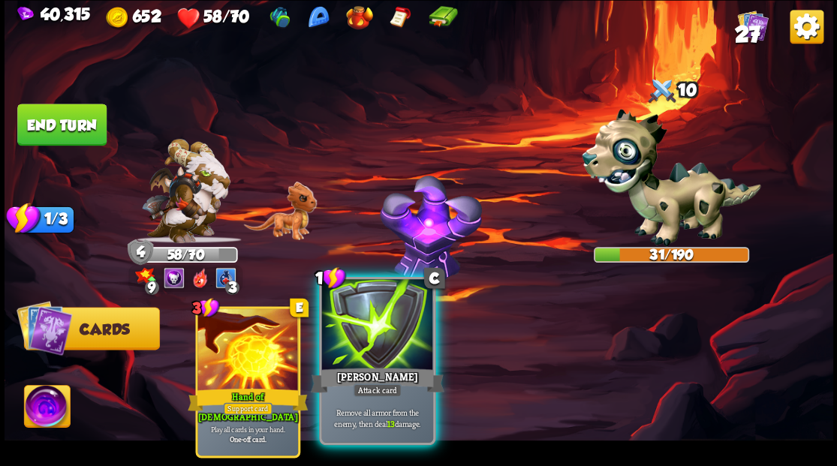
click at [341, 341] on div at bounding box center [376, 326] width 111 height 94
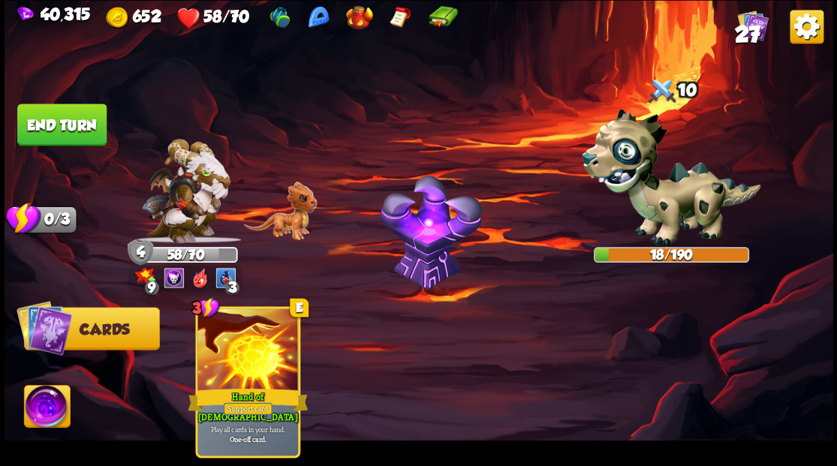
click at [50, 407] on img at bounding box center [47, 408] width 46 height 47
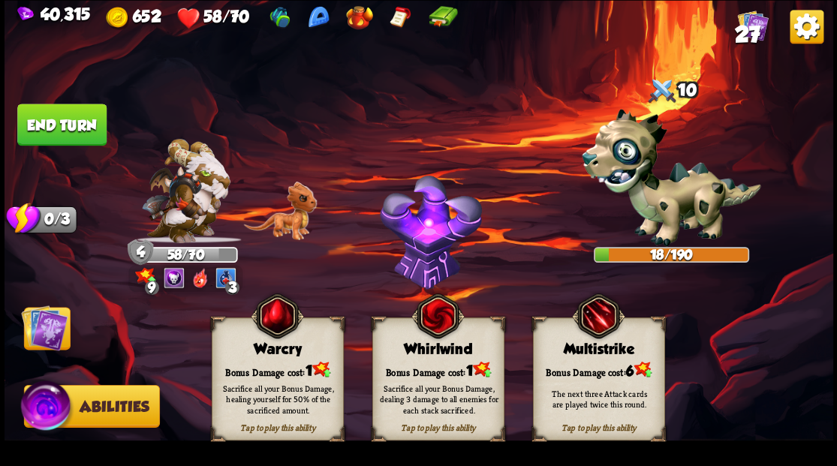
click at [267, 365] on div "Bonus Damage cost: 1" at bounding box center [277, 369] width 131 height 19
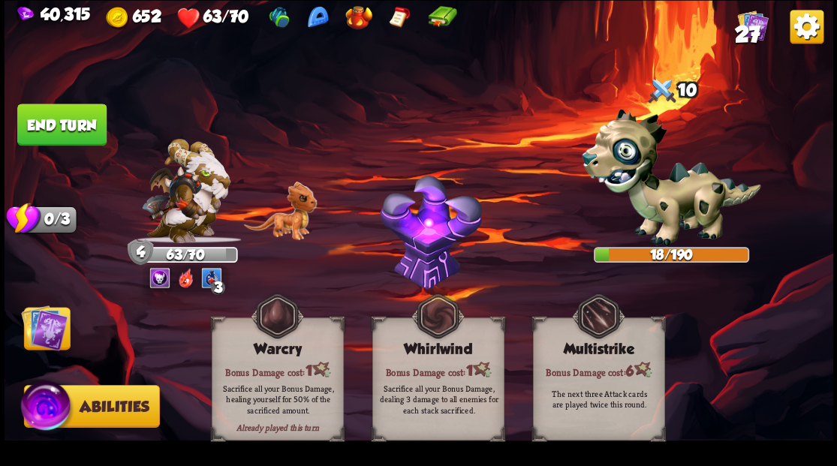
click at [44, 321] on img at bounding box center [44, 327] width 47 height 47
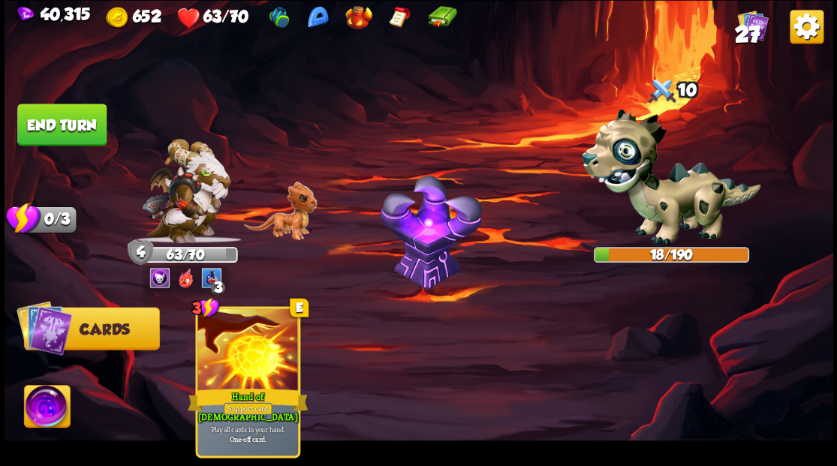
click at [59, 126] on button "End turn" at bounding box center [61, 125] width 89 height 42
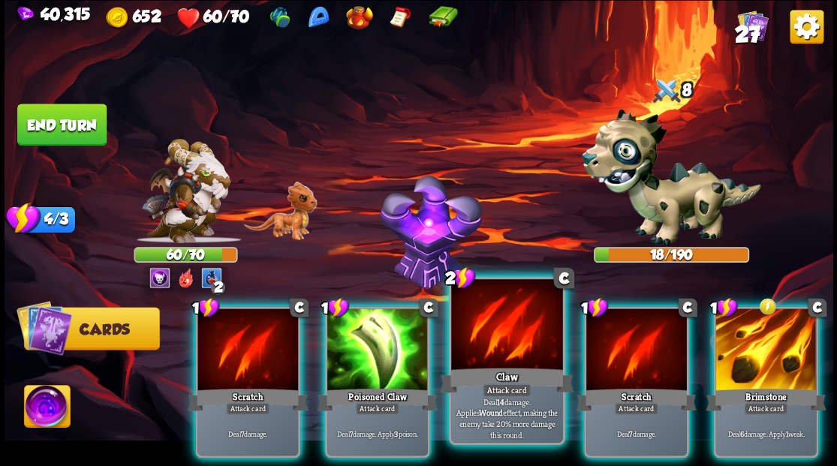
click at [502, 341] on div at bounding box center [506, 326] width 111 height 94
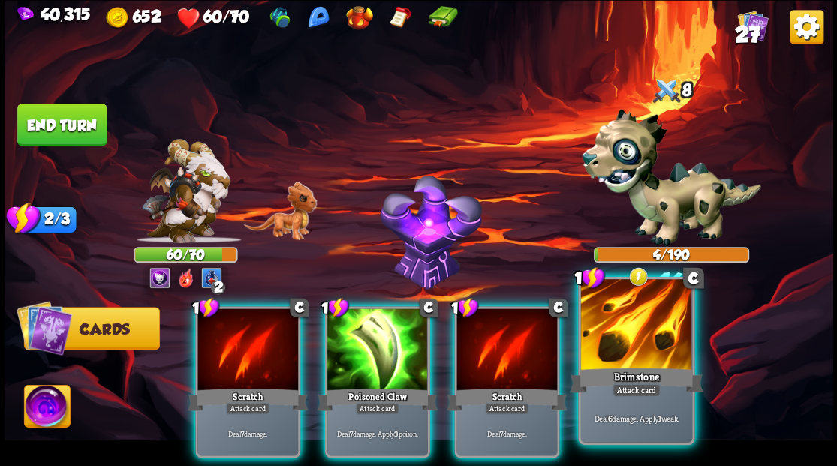
click at [622, 356] on div at bounding box center [635, 326] width 111 height 94
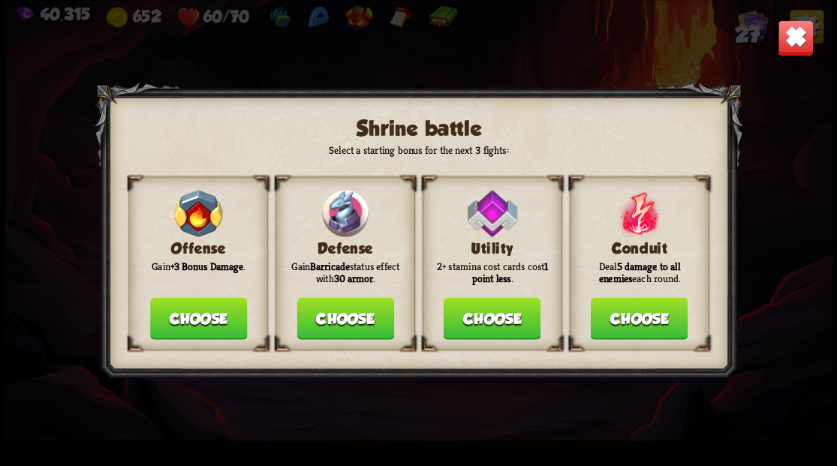
click at [342, 318] on button "Choose" at bounding box center [345, 318] width 97 height 42
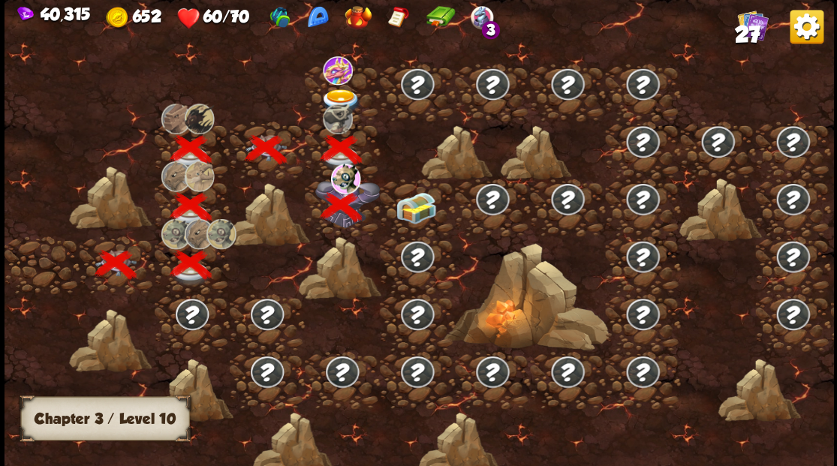
click at [339, 92] on img at bounding box center [340, 101] width 41 height 25
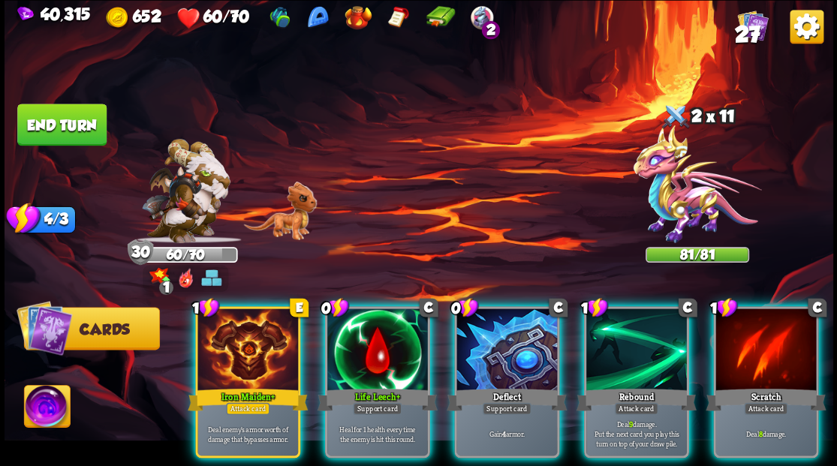
click at [365, 324] on div at bounding box center [377, 351] width 101 height 85
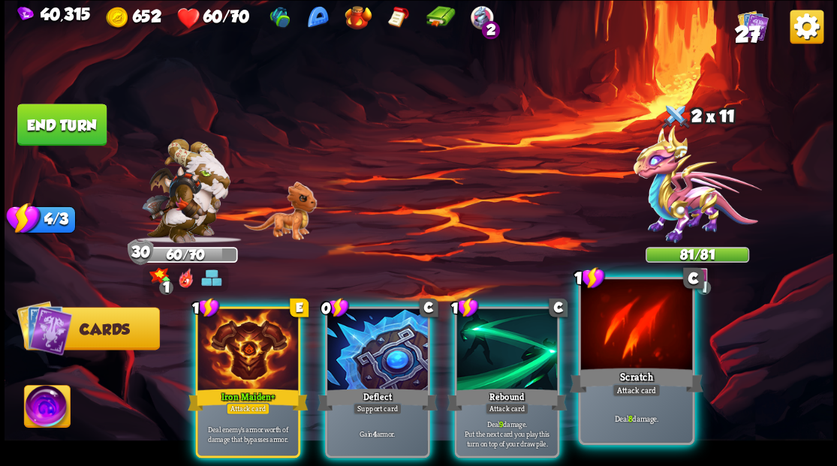
click at [627, 360] on div at bounding box center [635, 326] width 111 height 94
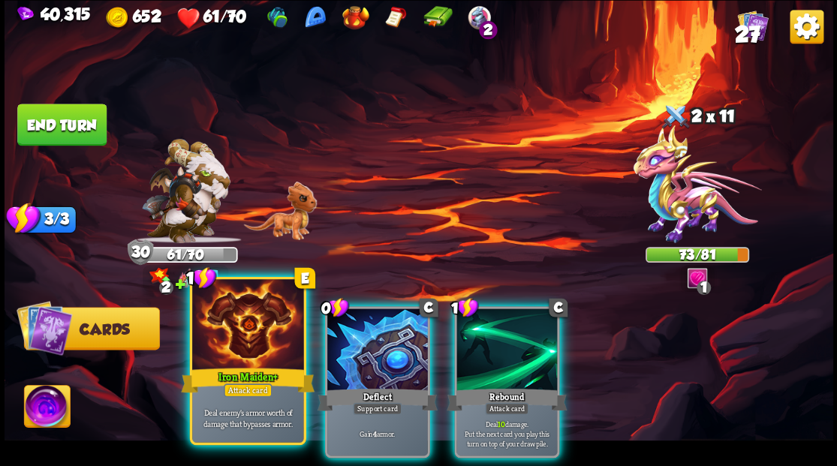
click at [239, 353] on div at bounding box center [247, 326] width 111 height 94
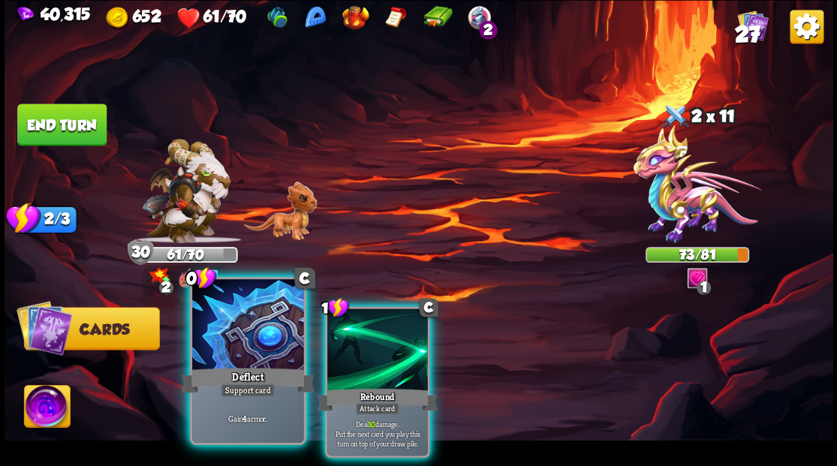
click at [208, 342] on div at bounding box center [247, 326] width 111 height 94
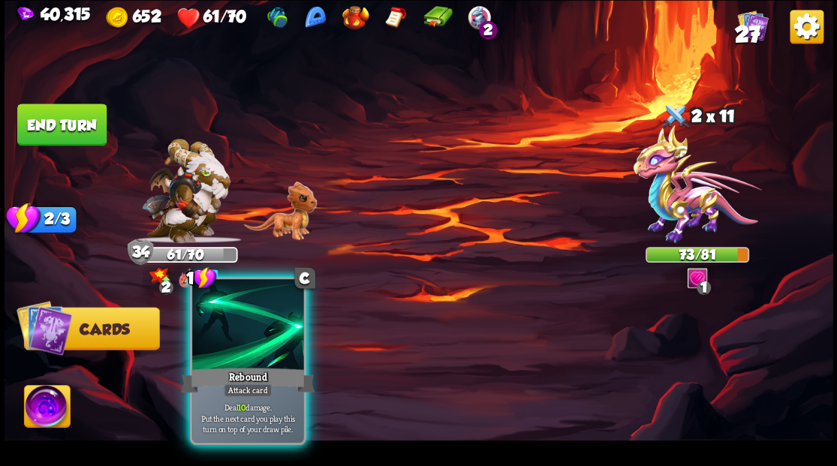
click at [205, 339] on div at bounding box center [247, 326] width 111 height 94
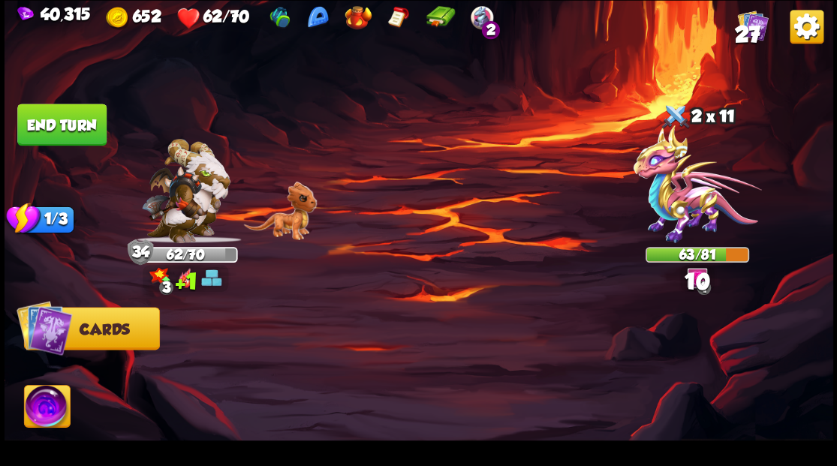
click at [75, 125] on button "End turn" at bounding box center [61, 125] width 89 height 42
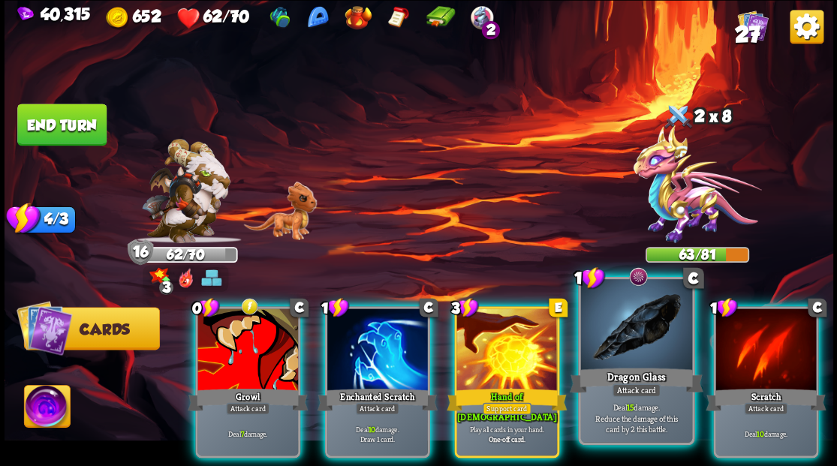
click at [628, 317] on div at bounding box center [635, 326] width 111 height 94
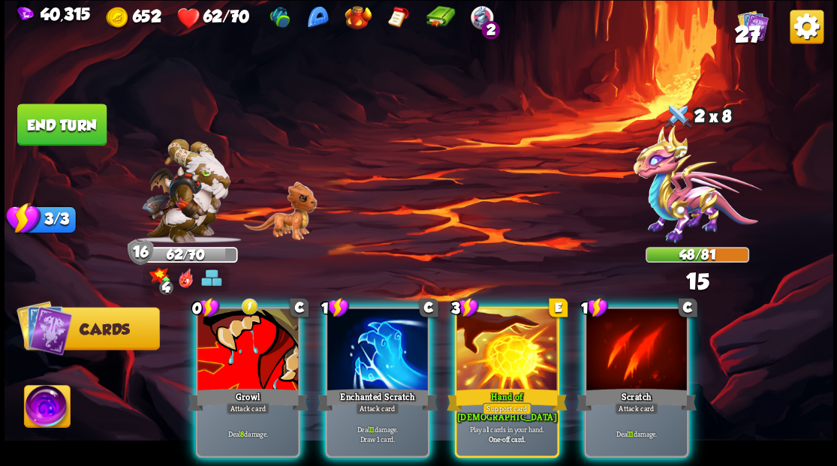
drag, startPoint x: 370, startPoint y: 341, endPoint x: 407, endPoint y: 182, distance: 163.4
click at [370, 329] on div at bounding box center [377, 351] width 101 height 85
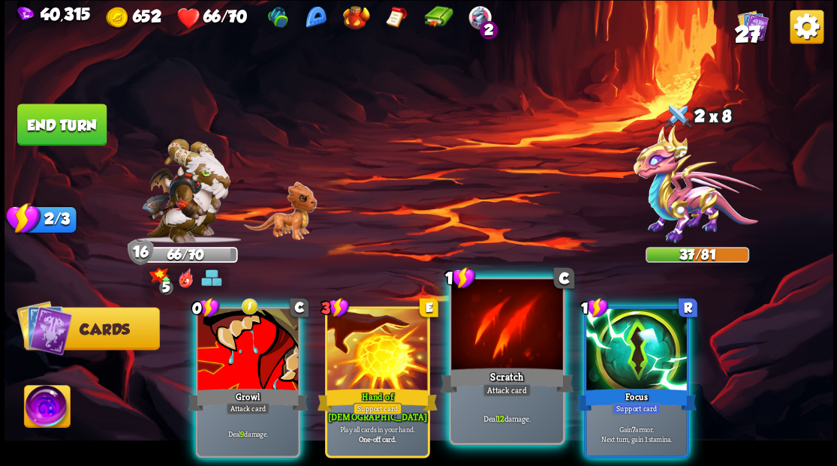
click at [510, 354] on div at bounding box center [506, 326] width 111 height 94
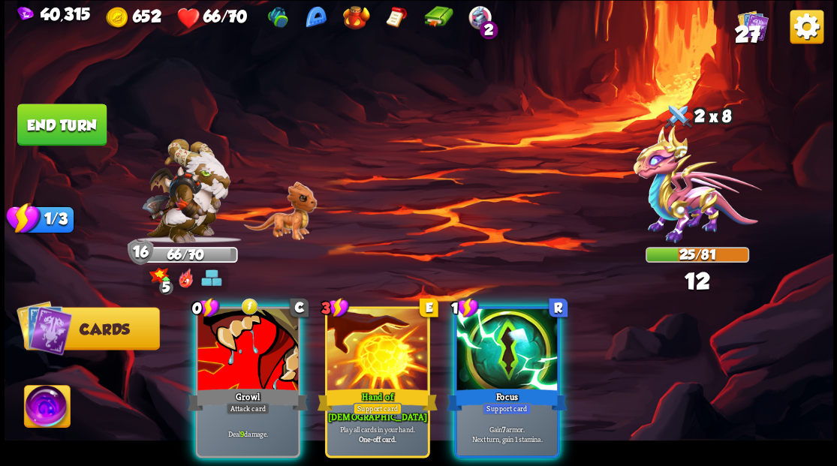
click at [488, 339] on div at bounding box center [507, 351] width 101 height 85
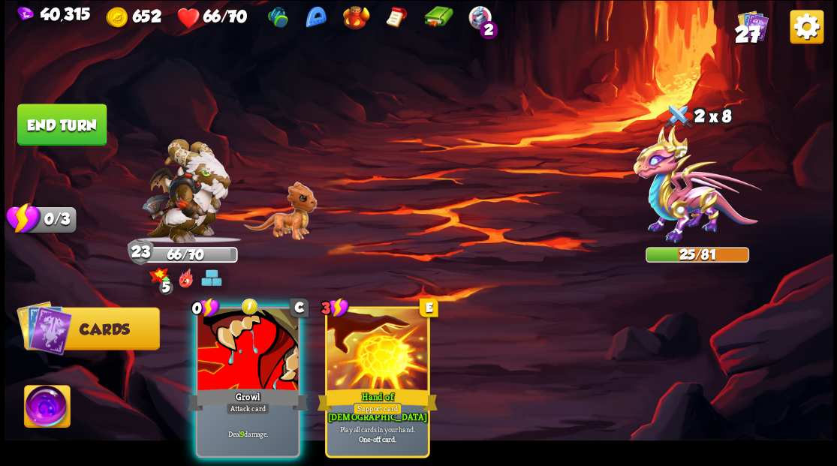
drag, startPoint x: 242, startPoint y: 340, endPoint x: 413, endPoint y: 216, distance: 211.4
click at [243, 338] on div at bounding box center [248, 351] width 101 height 85
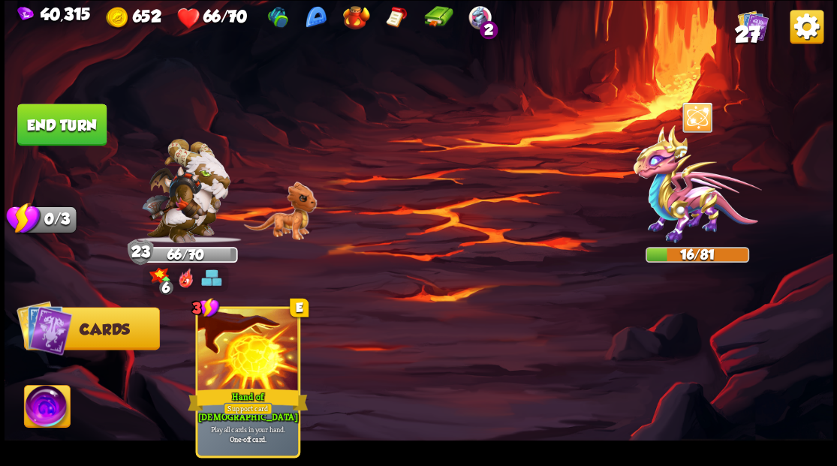
click at [56, 125] on button "End turn" at bounding box center [61, 125] width 89 height 42
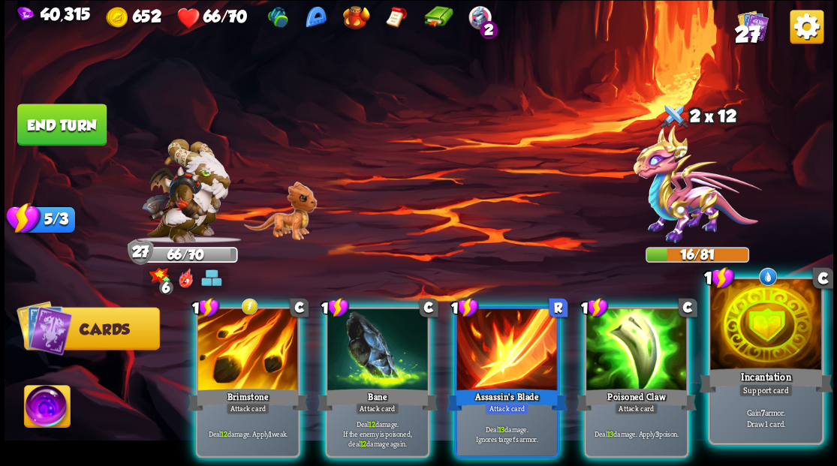
click at [766, 332] on div at bounding box center [765, 326] width 111 height 94
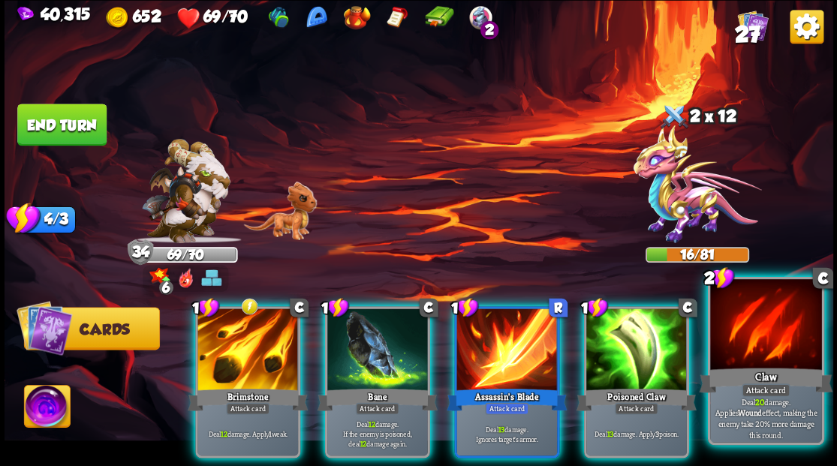
click at [763, 368] on div "Claw" at bounding box center [766, 380] width 134 height 30
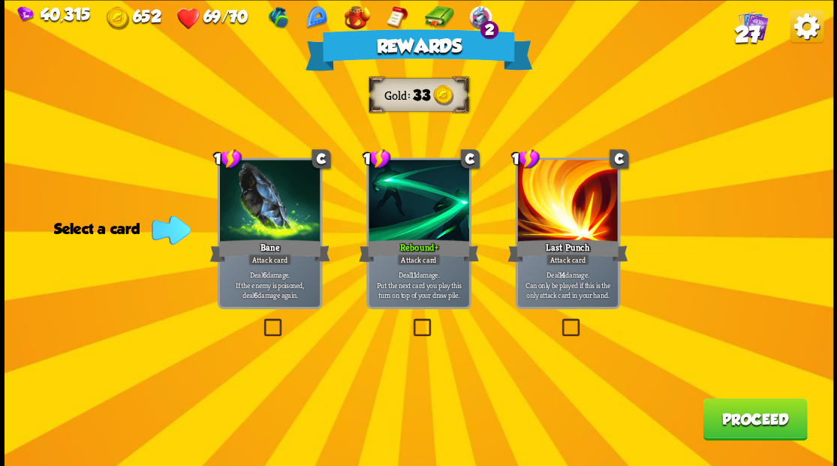
click at [749, 419] on button "Proceed" at bounding box center [755, 419] width 104 height 42
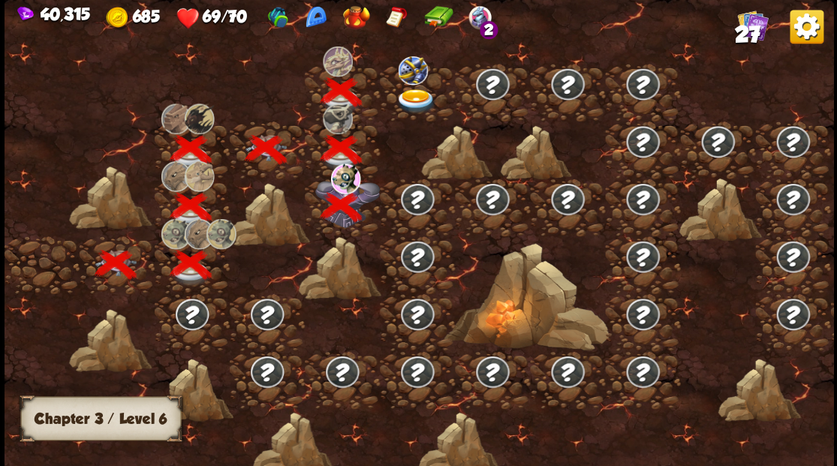
click at [415, 90] on img at bounding box center [415, 101] width 41 height 25
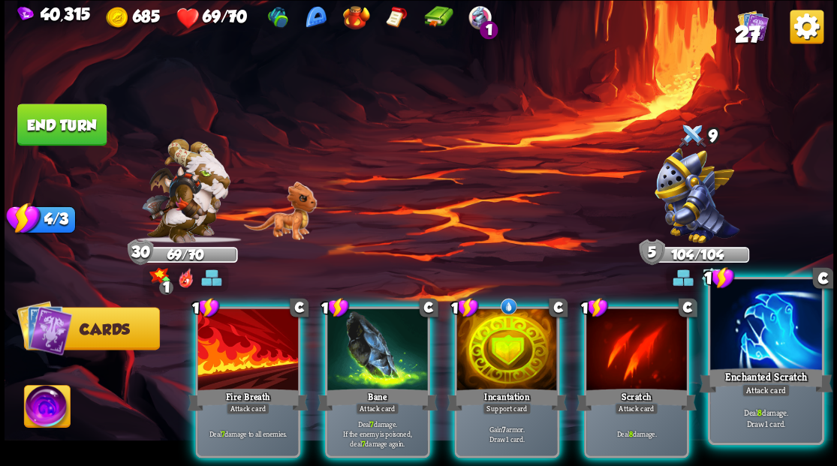
click at [763, 357] on div at bounding box center [765, 326] width 111 height 94
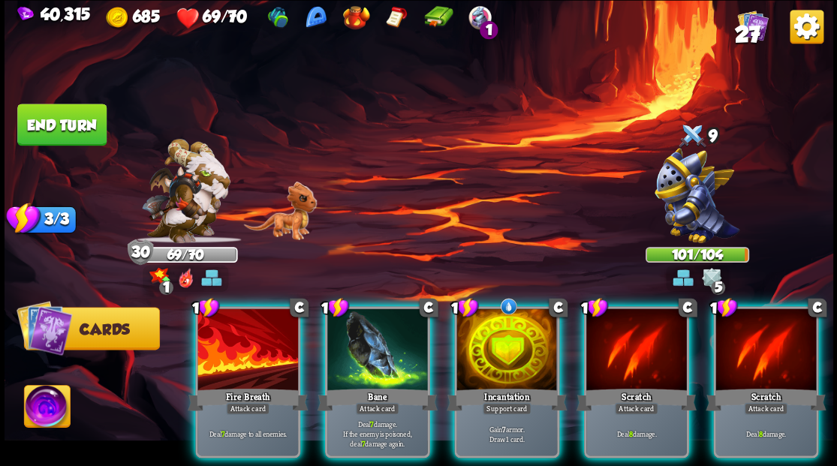
click at [616, 351] on div at bounding box center [637, 351] width 101 height 85
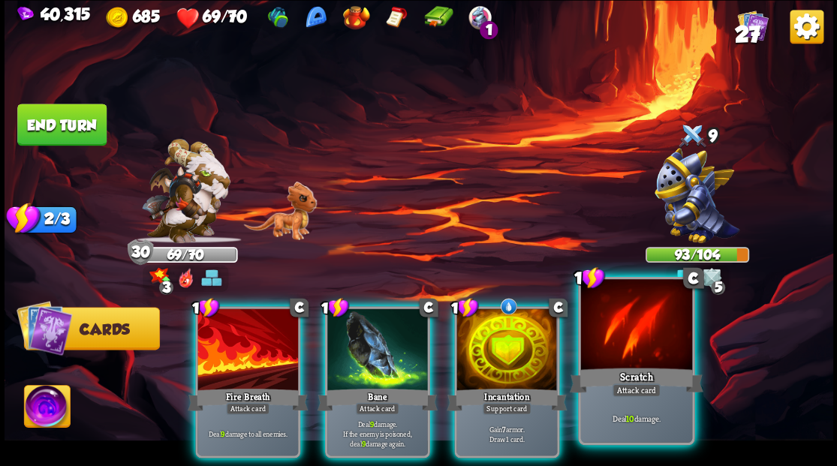
click at [635, 339] on div at bounding box center [635, 326] width 111 height 94
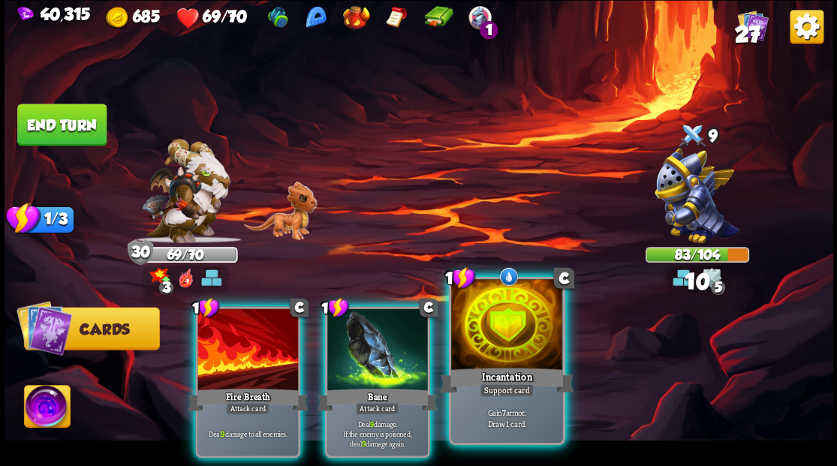
click at [500, 327] on div at bounding box center [506, 326] width 111 height 94
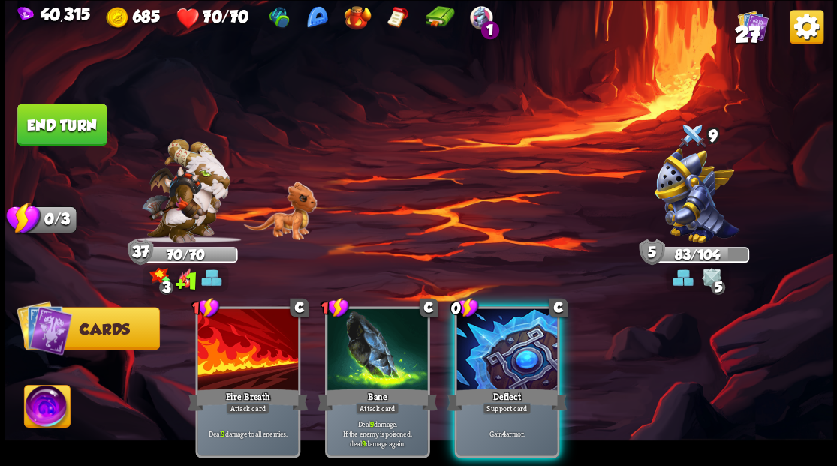
drag, startPoint x: 523, startPoint y: 366, endPoint x: 514, endPoint y: 356, distance: 14.3
click at [523, 386] on div "Deflect" at bounding box center [507, 399] width 120 height 27
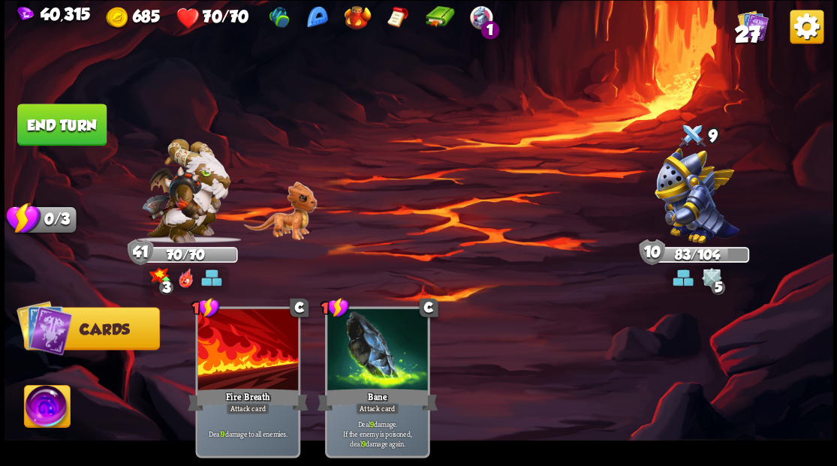
drag, startPoint x: 53, startPoint y: 123, endPoint x: 77, endPoint y: 124, distance: 24.0
click at [53, 122] on button "End turn" at bounding box center [61, 125] width 89 height 42
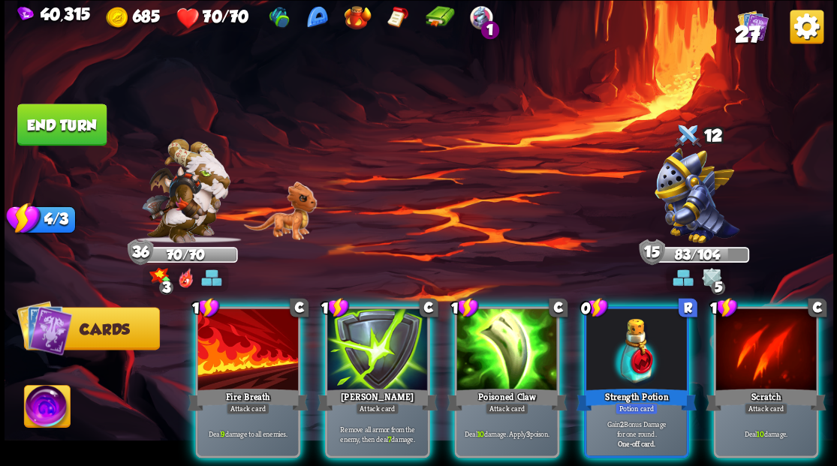
drag, startPoint x: 614, startPoint y: 345, endPoint x: 608, endPoint y: 299, distance: 47.0
click at [614, 341] on div at bounding box center [637, 351] width 101 height 85
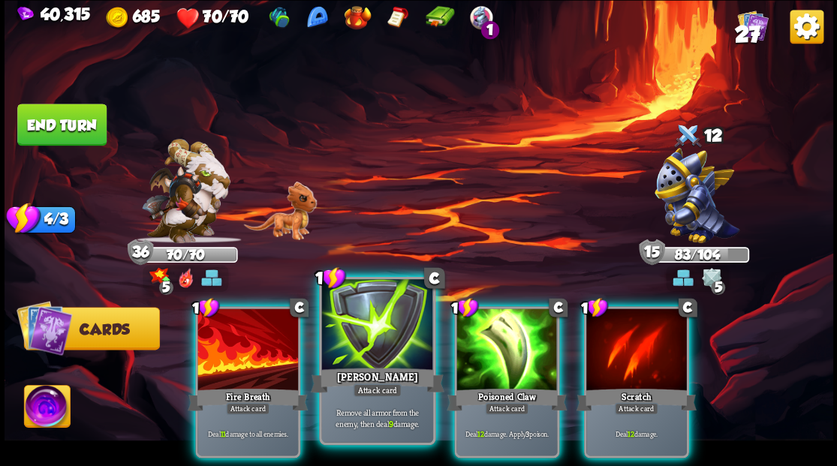
click at [389, 357] on div at bounding box center [376, 326] width 111 height 94
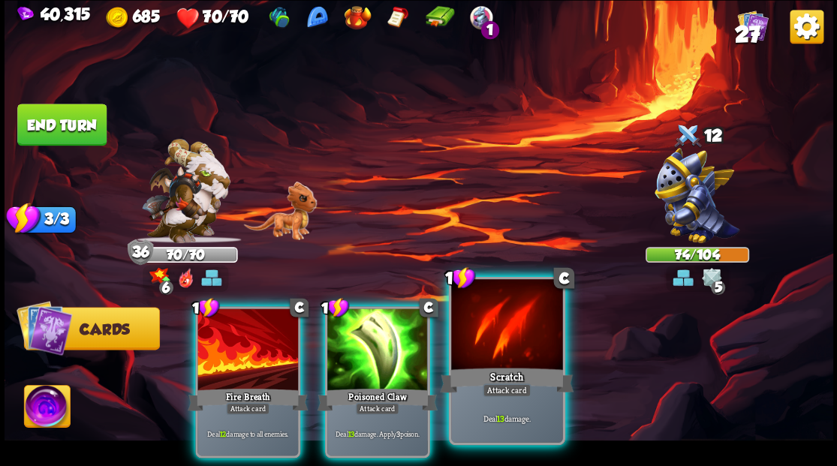
click at [498, 355] on div at bounding box center [506, 326] width 111 height 94
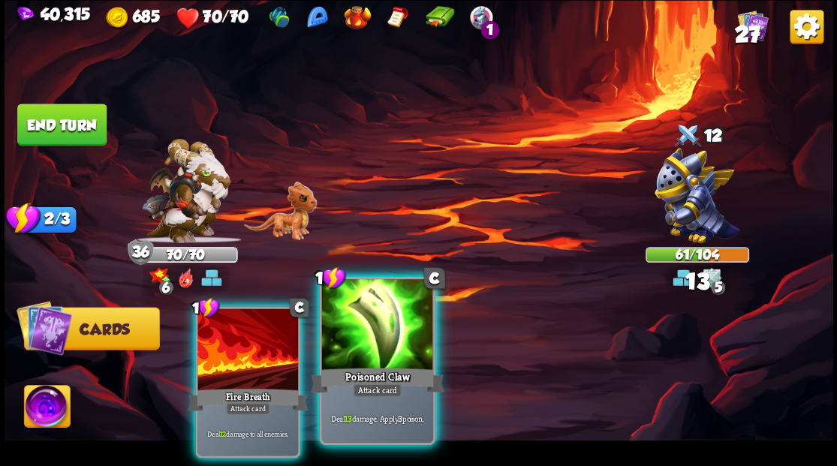
drag, startPoint x: 374, startPoint y: 350, endPoint x: 341, endPoint y: 350, distance: 33.0
click at [374, 350] on div at bounding box center [376, 326] width 111 height 94
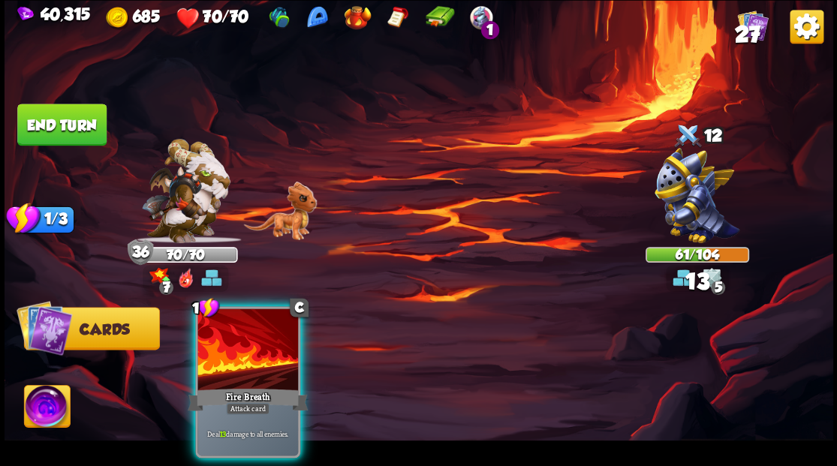
click at [225, 353] on div at bounding box center [248, 351] width 101 height 85
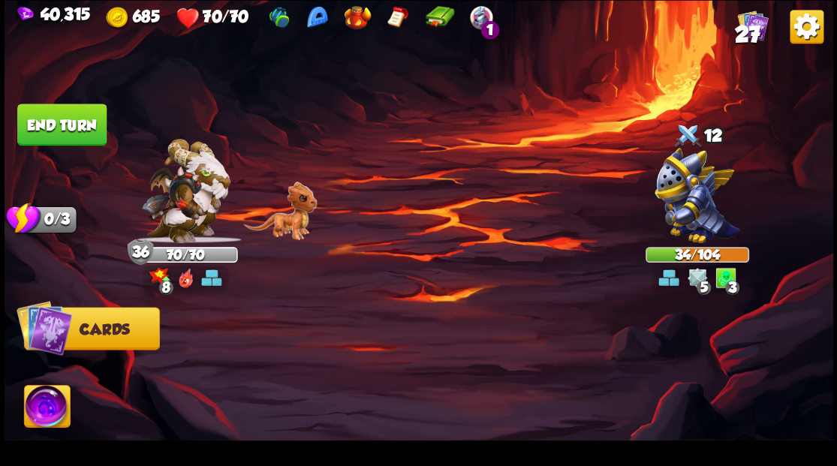
click at [49, 128] on button "End turn" at bounding box center [61, 125] width 89 height 42
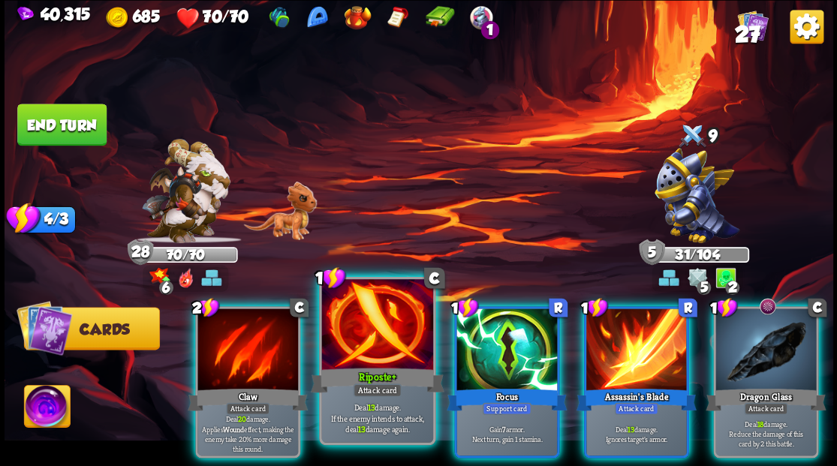
click at [364, 333] on div at bounding box center [376, 326] width 111 height 94
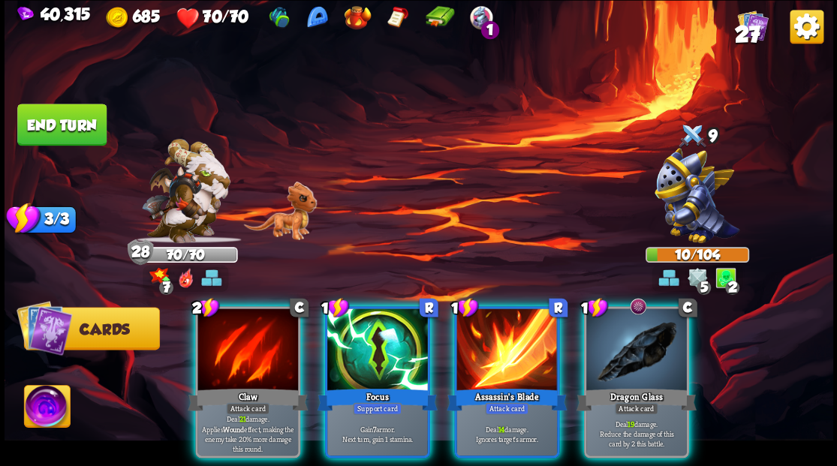
click at [35, 407] on img at bounding box center [47, 408] width 46 height 47
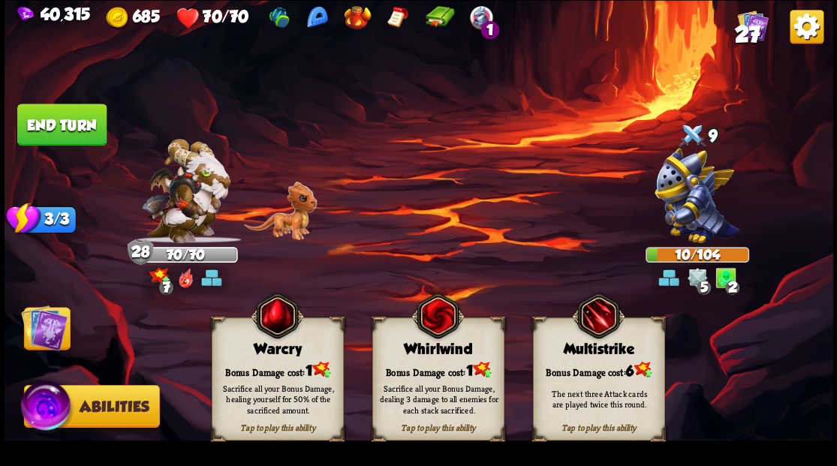
click at [425, 374] on div "Sacrifice all your Bonus Damage, dealing 3 damage to all enemies for each stack…" at bounding box center [438, 399] width 132 height 52
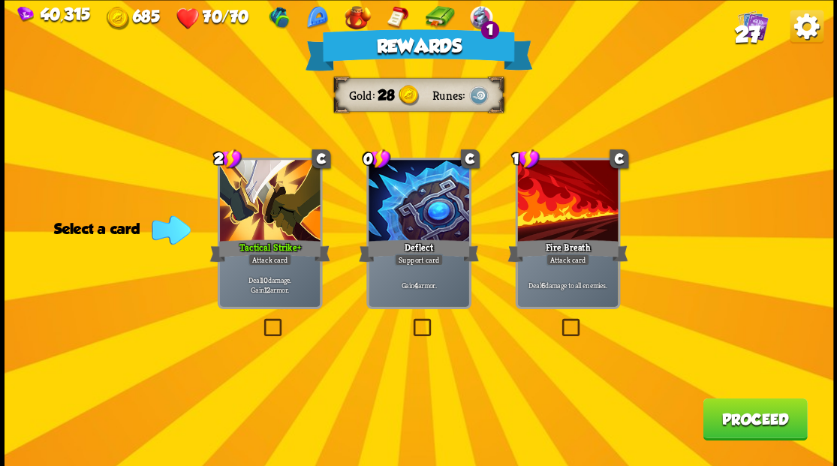
click at [744, 423] on button "Proceed" at bounding box center [755, 419] width 104 height 42
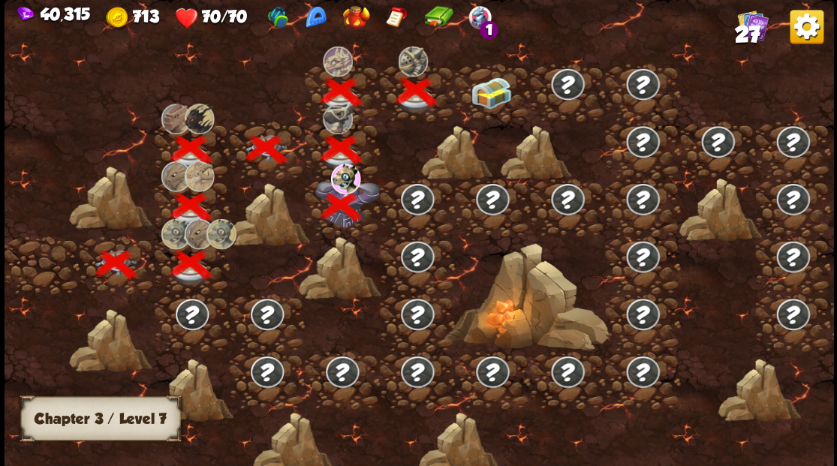
click at [485, 94] on img at bounding box center [491, 93] width 41 height 32
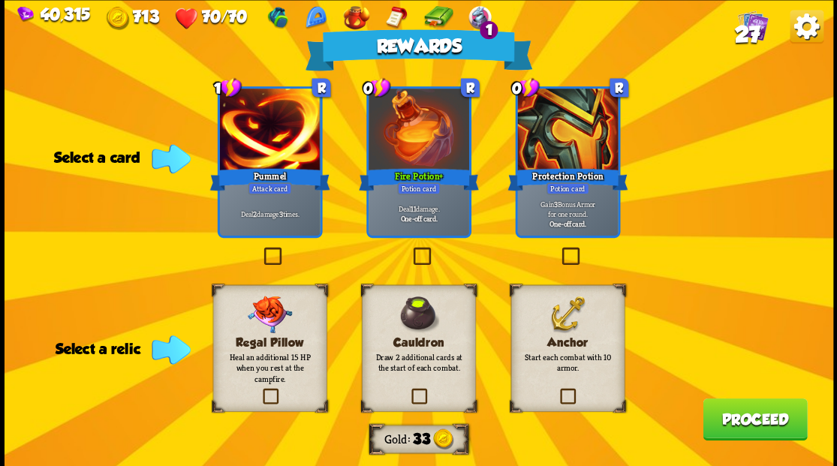
click at [558, 390] on label at bounding box center [558, 390] width 0 height 0
click at [0, 0] on input "checkbox" at bounding box center [0, 0] width 0 height 0
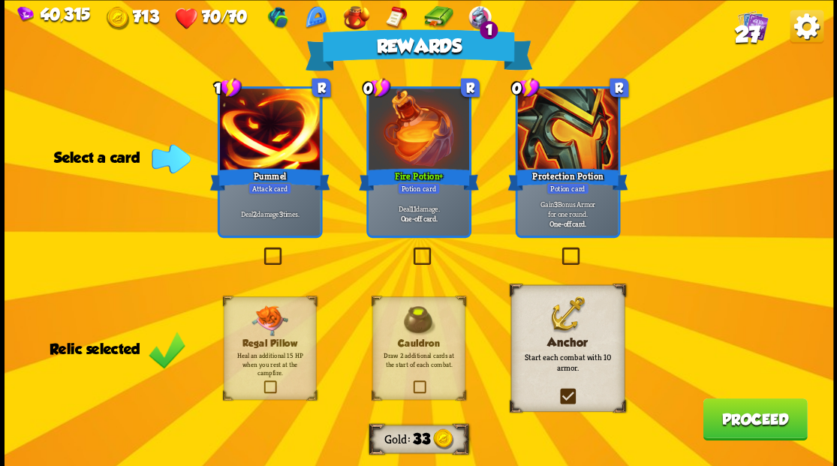
drag, startPoint x: 267, startPoint y: 248, endPoint x: 375, endPoint y: 273, distance: 110.9
click at [261, 249] on label at bounding box center [261, 249] width 0 height 0
click at [0, 0] on input "checkbox" at bounding box center [0, 0] width 0 height 0
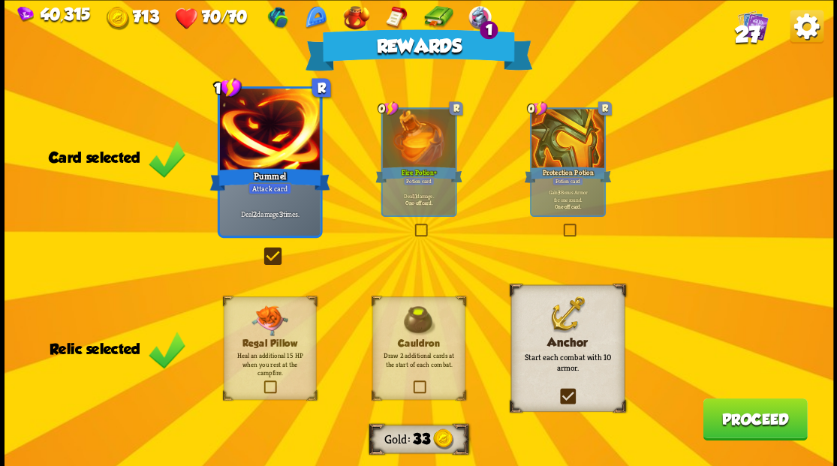
click at [761, 421] on button "Proceed" at bounding box center [755, 419] width 104 height 42
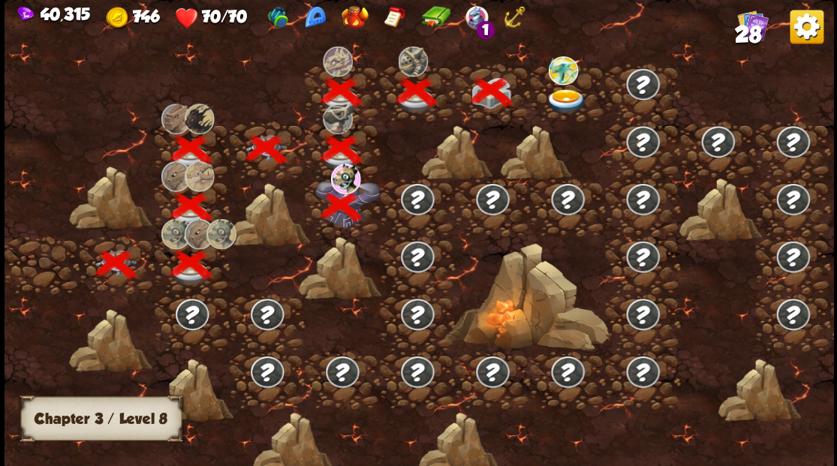
click at [565, 97] on img at bounding box center [566, 101] width 41 height 25
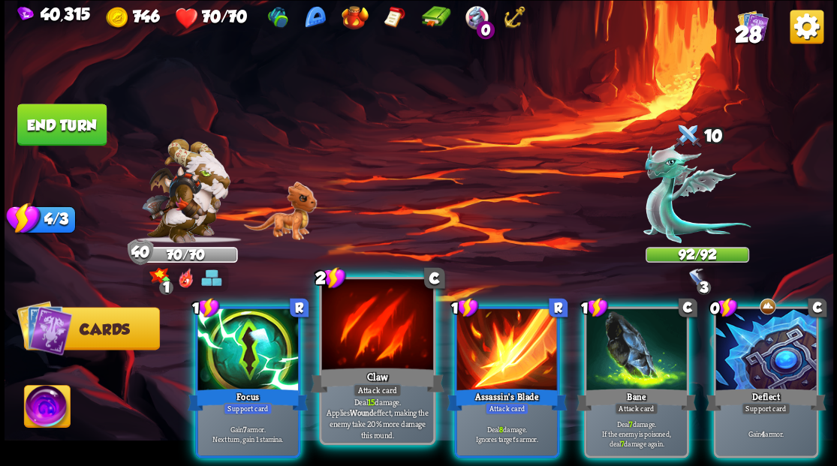
click at [365, 329] on div at bounding box center [376, 326] width 111 height 94
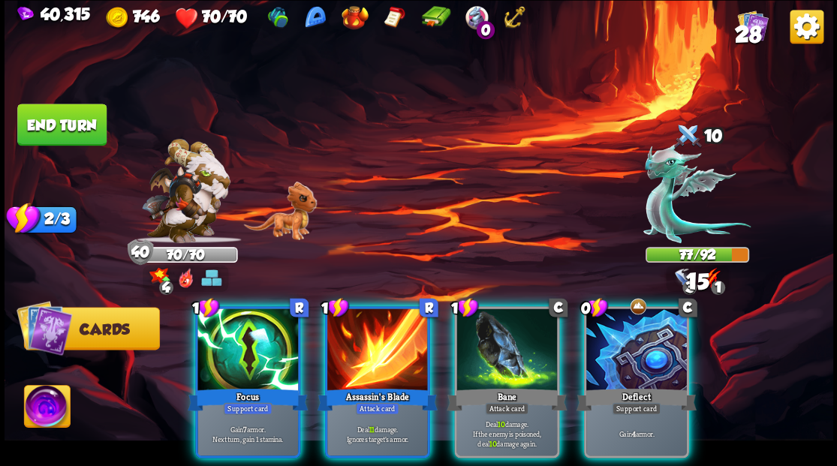
click at [239, 338] on div at bounding box center [248, 351] width 101 height 85
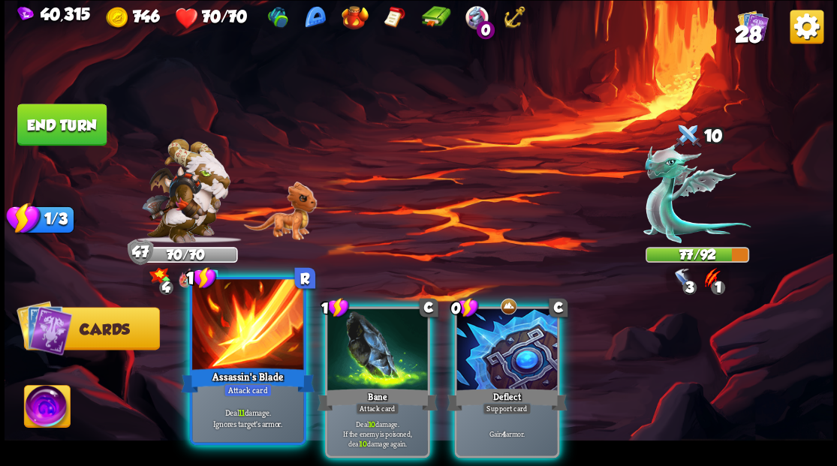
click at [243, 343] on div at bounding box center [247, 326] width 111 height 94
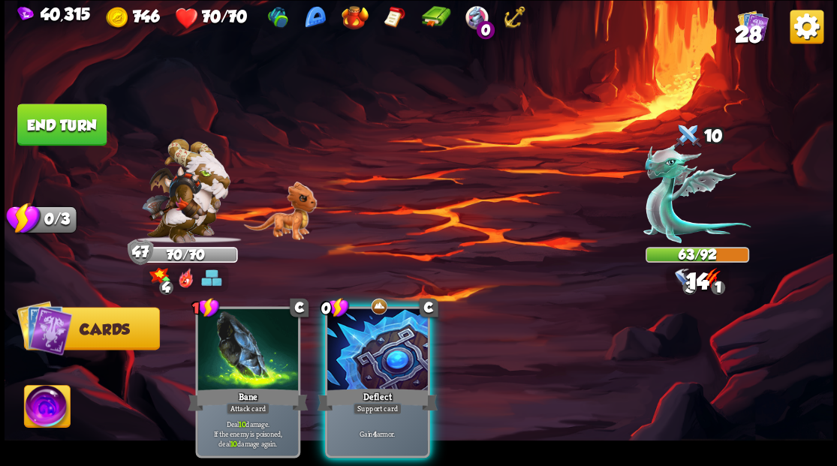
drag, startPoint x: 366, startPoint y: 349, endPoint x: 360, endPoint y: 342, distance: 9.0
click at [364, 345] on div at bounding box center [377, 351] width 101 height 85
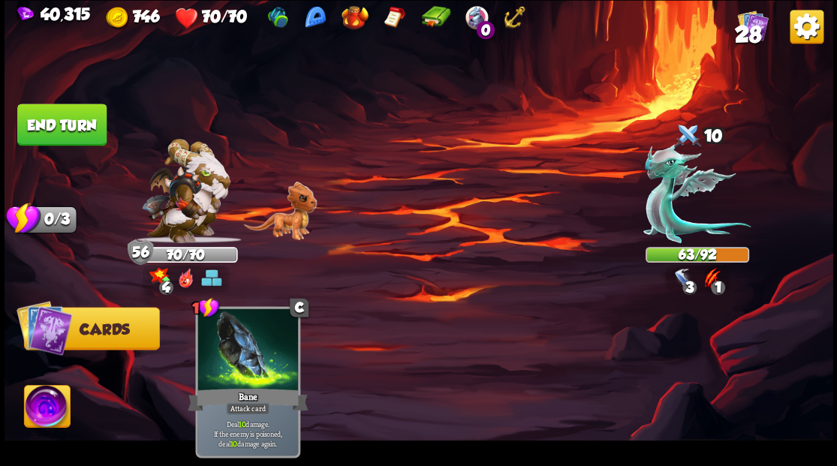
click at [65, 125] on button "End turn" at bounding box center [61, 125] width 89 height 42
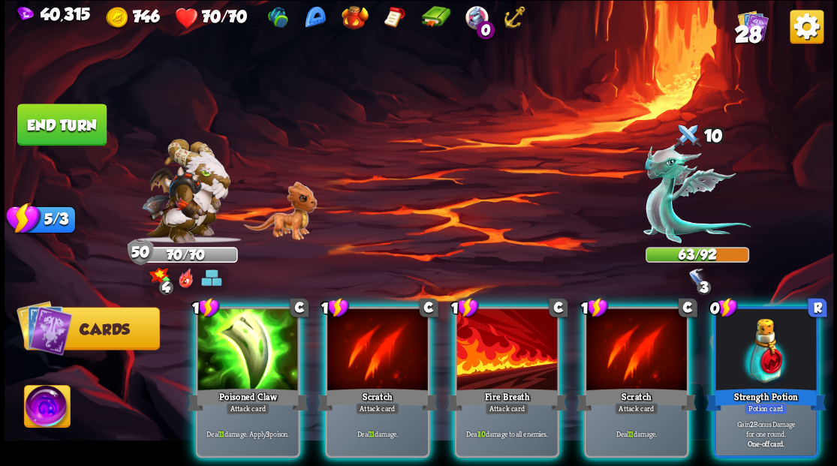
drag, startPoint x: 757, startPoint y: 348, endPoint x: 748, endPoint y: 333, distance: 17.5
click at [757, 348] on div at bounding box center [766, 351] width 101 height 85
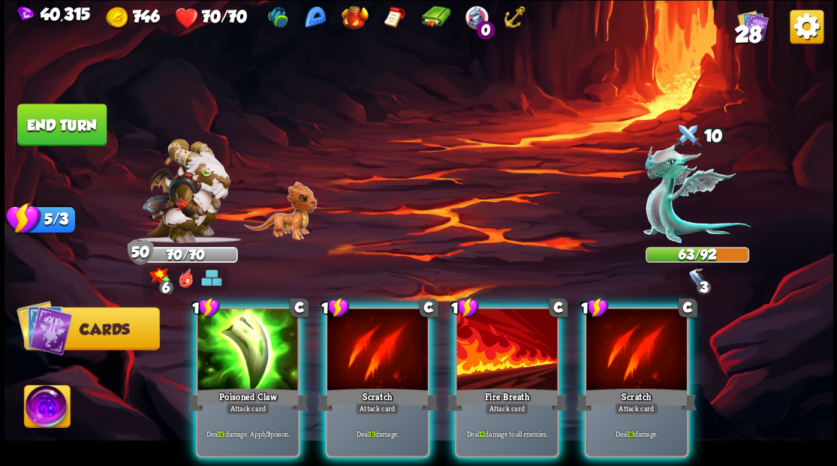
click at [232, 386] on div "Poisoned Claw" at bounding box center [248, 399] width 120 height 27
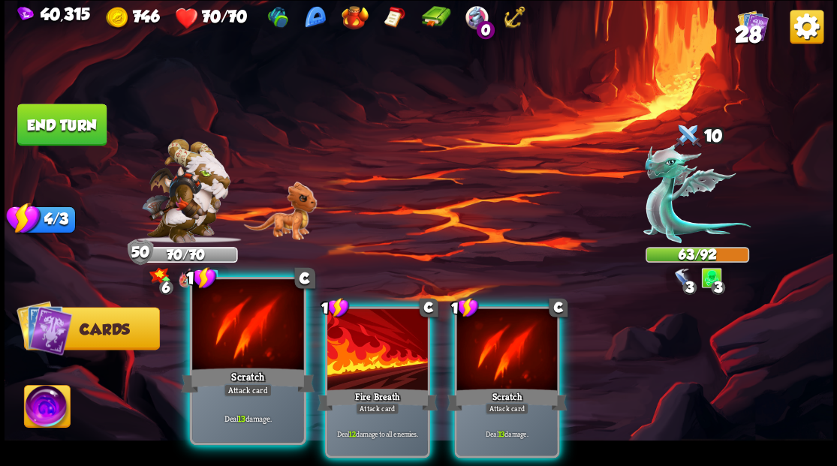
click at [234, 372] on div "Scratch" at bounding box center [248, 380] width 134 height 30
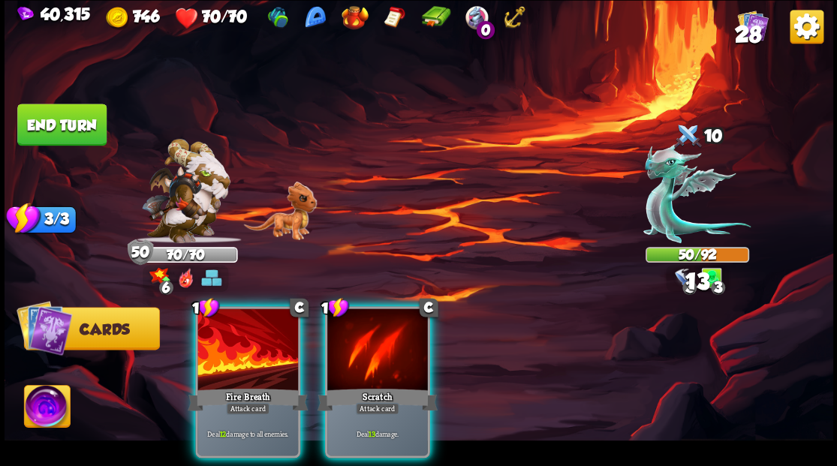
click at [374, 386] on div "Scratch" at bounding box center [377, 399] width 120 height 27
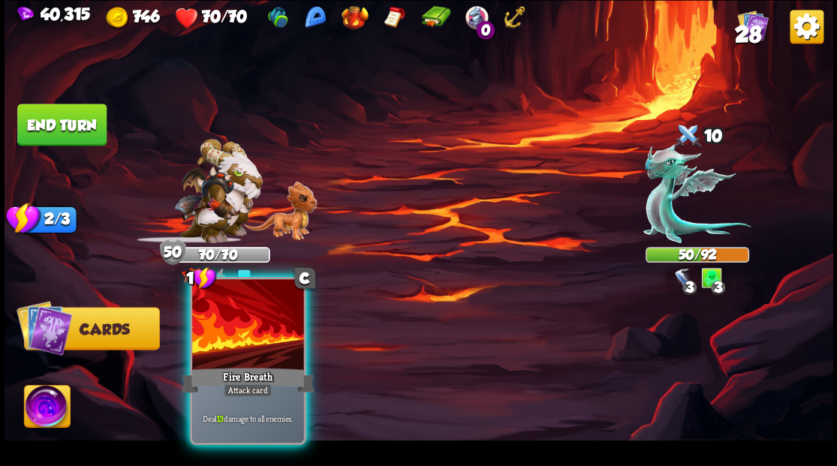
click at [267, 360] on div at bounding box center [247, 326] width 111 height 94
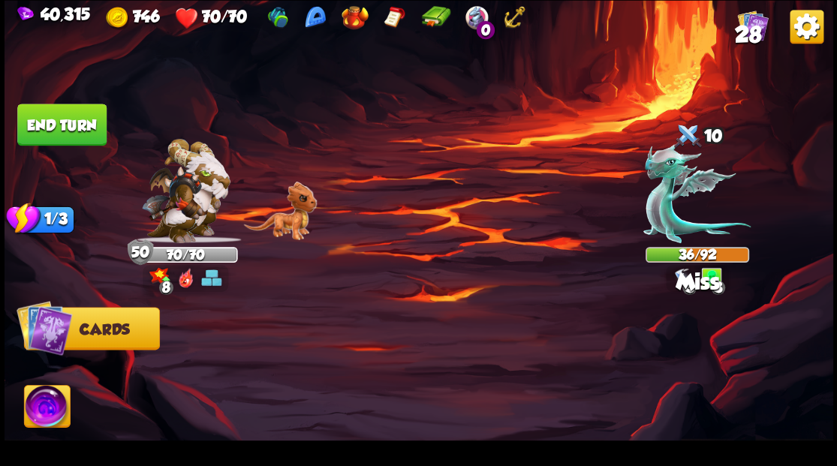
click at [61, 129] on button "End turn" at bounding box center [61, 125] width 89 height 42
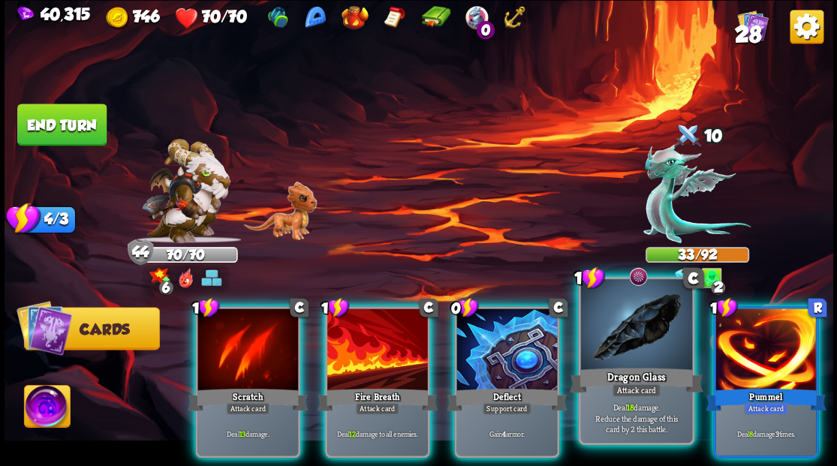
click at [628, 349] on div at bounding box center [635, 326] width 111 height 94
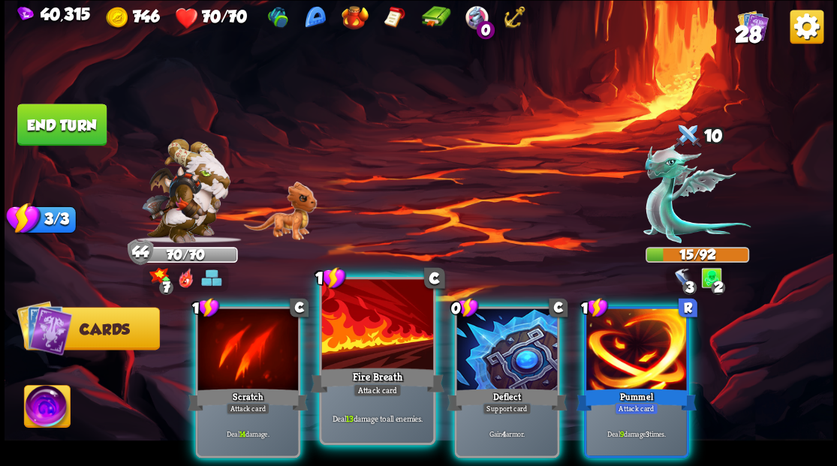
click at [348, 353] on div at bounding box center [376, 326] width 111 height 94
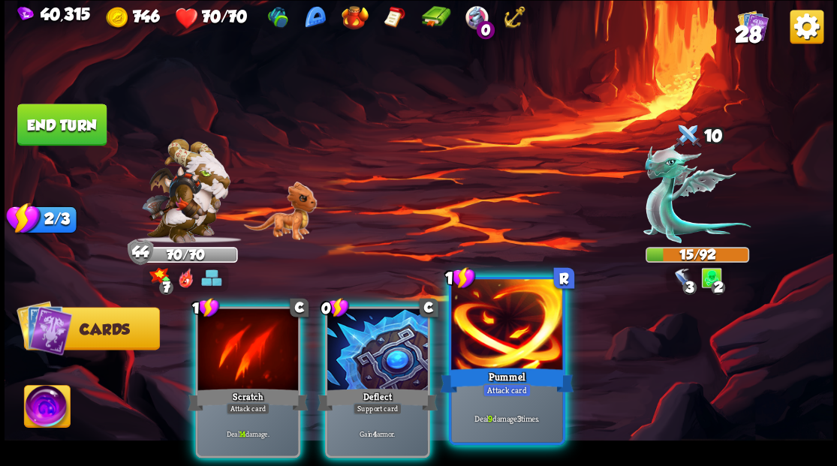
click at [493, 346] on div at bounding box center [506, 326] width 111 height 94
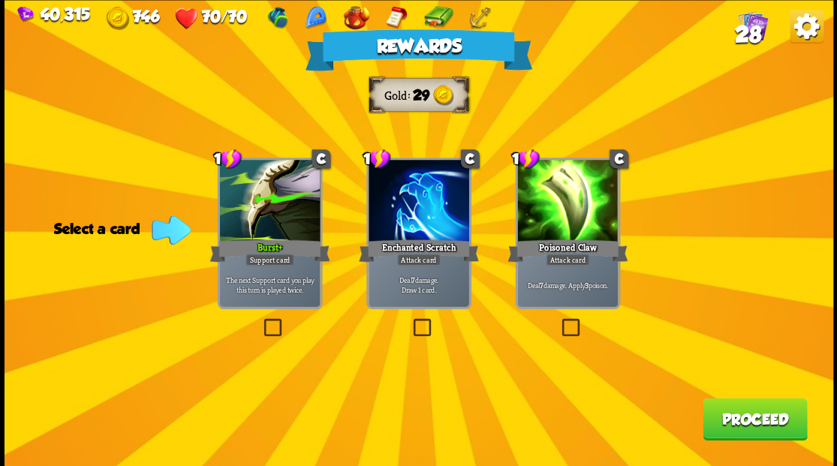
click at [739, 421] on button "Proceed" at bounding box center [755, 419] width 104 height 42
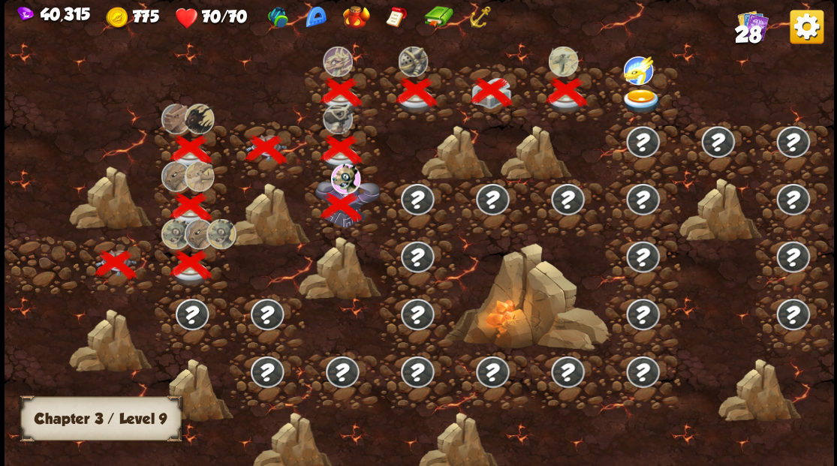
click at [637, 95] on img at bounding box center [641, 101] width 41 height 25
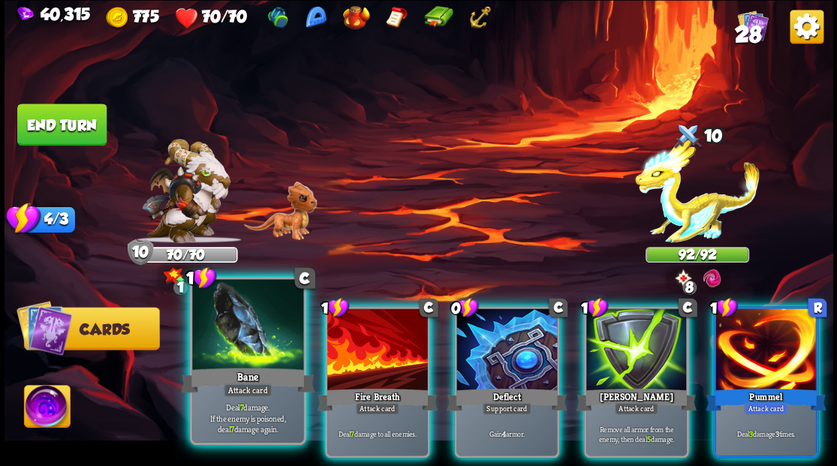
click at [243, 344] on div at bounding box center [247, 326] width 111 height 94
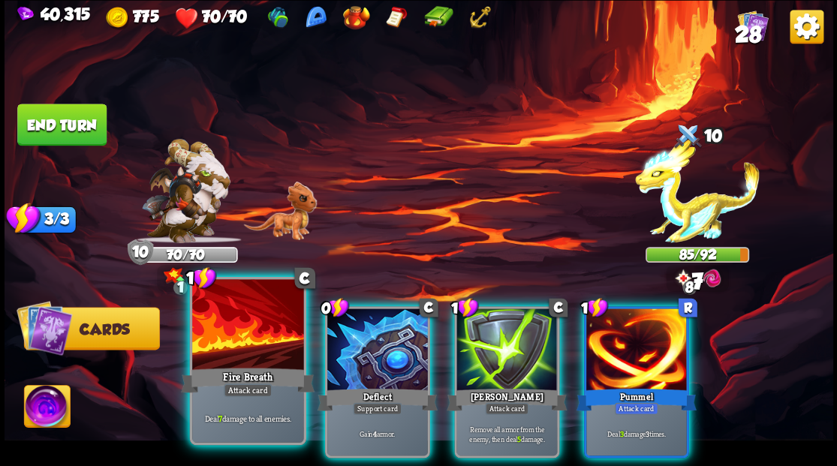
click at [238, 345] on div at bounding box center [247, 326] width 111 height 94
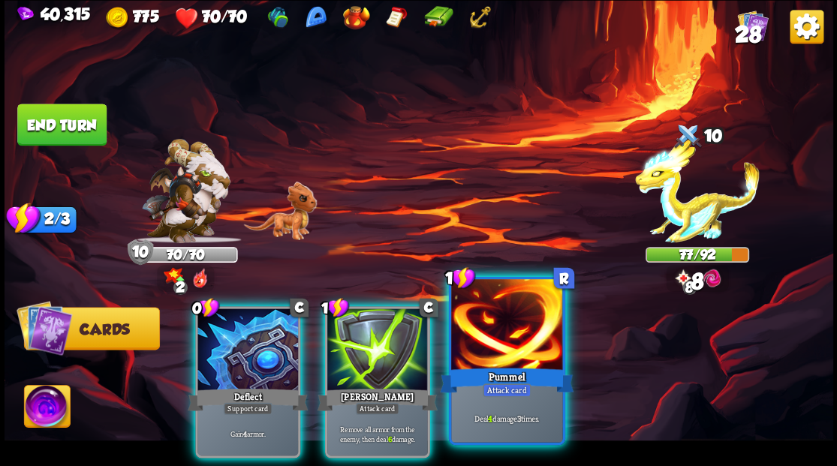
drag, startPoint x: 520, startPoint y: 339, endPoint x: 532, endPoint y: 309, distance: 32.4
click at [520, 339] on div at bounding box center [506, 326] width 111 height 94
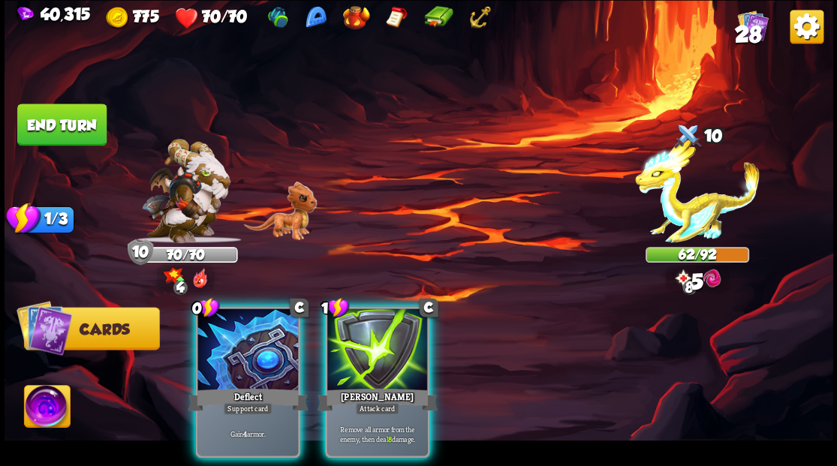
click at [267, 344] on div at bounding box center [248, 351] width 101 height 85
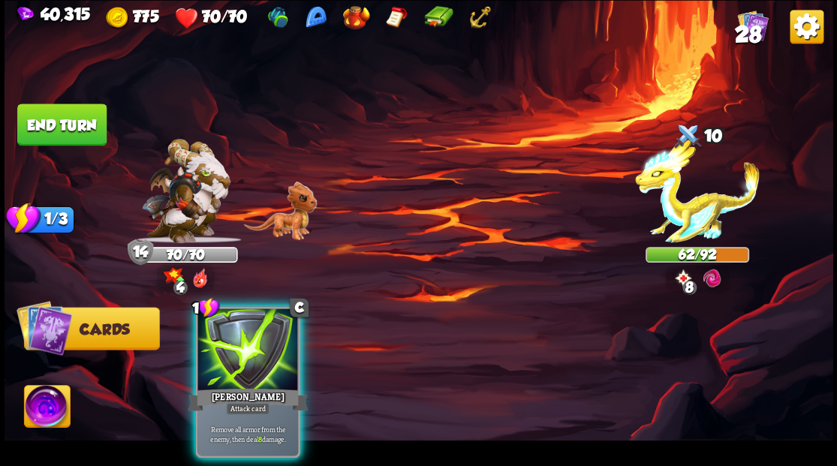
drag, startPoint x: 231, startPoint y: 368, endPoint x: 309, endPoint y: 297, distance: 105.2
click at [234, 360] on div "1 C [PERSON_NAME] Attack card Remove all armor from the enemy, then deal 8 dama…" at bounding box center [247, 382] width 105 height 152
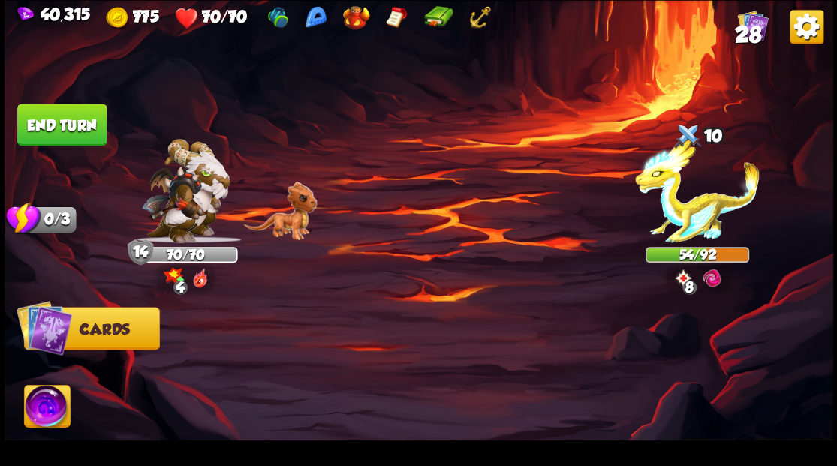
click at [57, 122] on button "End turn" at bounding box center [61, 125] width 89 height 42
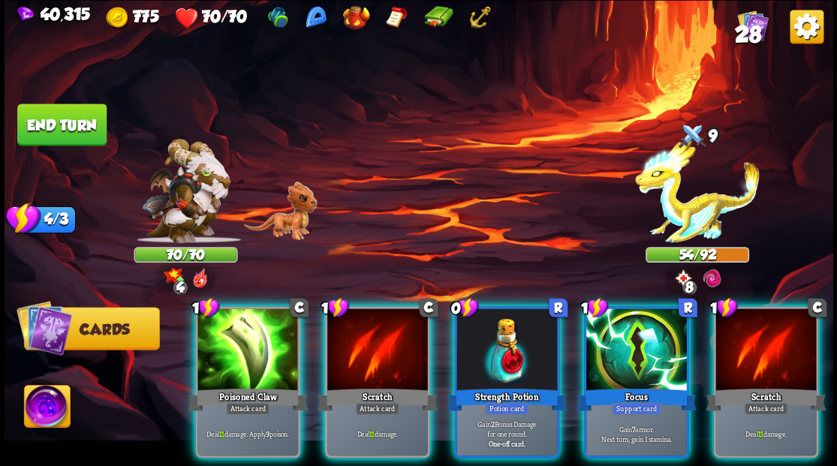
click at [501, 344] on div at bounding box center [507, 351] width 101 height 85
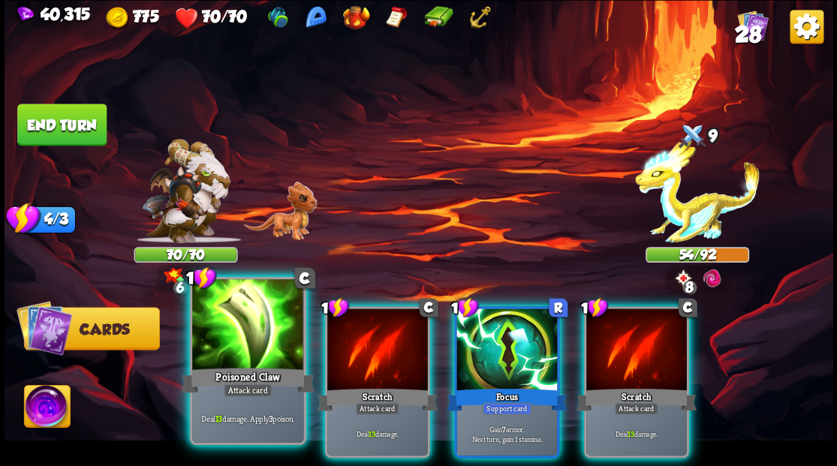
click at [237, 336] on div at bounding box center [247, 326] width 111 height 94
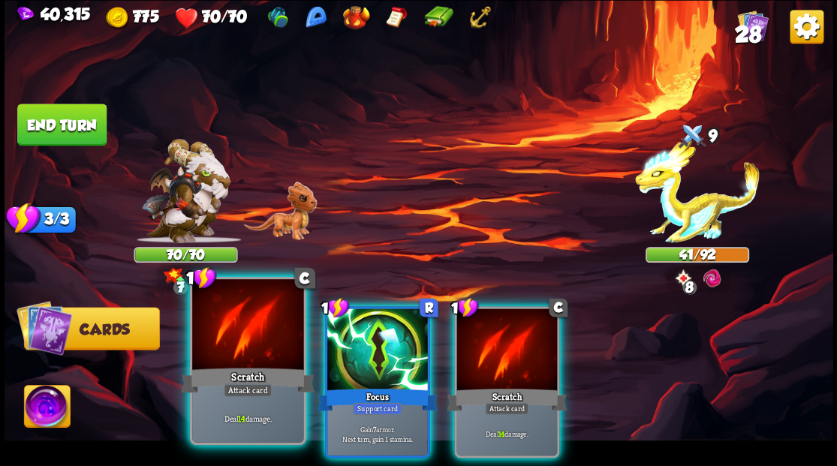
drag, startPoint x: 233, startPoint y: 352, endPoint x: 272, endPoint y: 273, distance: 88.0
click at [231, 345] on div at bounding box center [247, 326] width 111 height 94
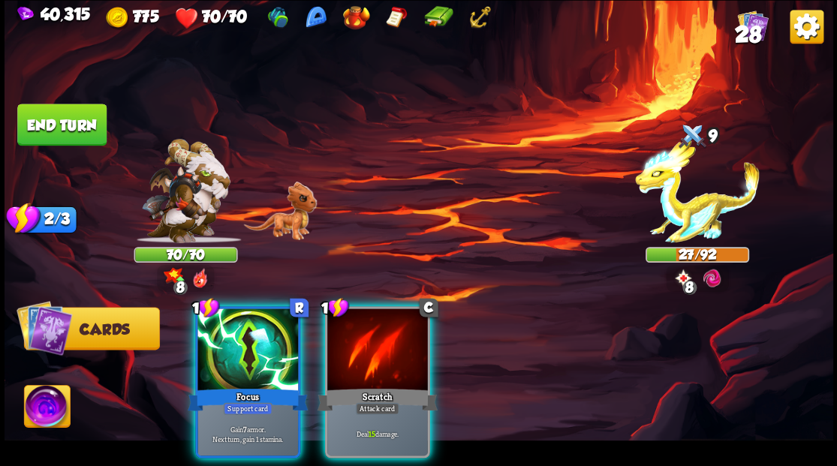
drag, startPoint x: 372, startPoint y: 354, endPoint x: 377, endPoint y: 330, distance: 25.2
click at [374, 353] on div at bounding box center [377, 351] width 101 height 85
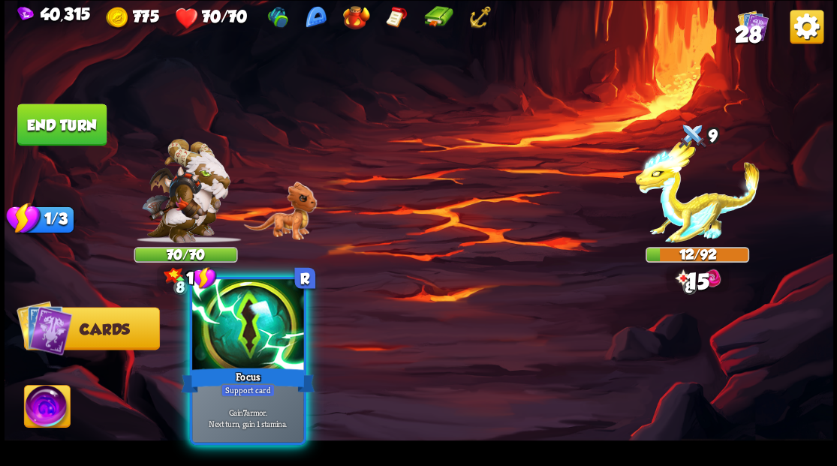
click at [241, 339] on div at bounding box center [247, 326] width 111 height 94
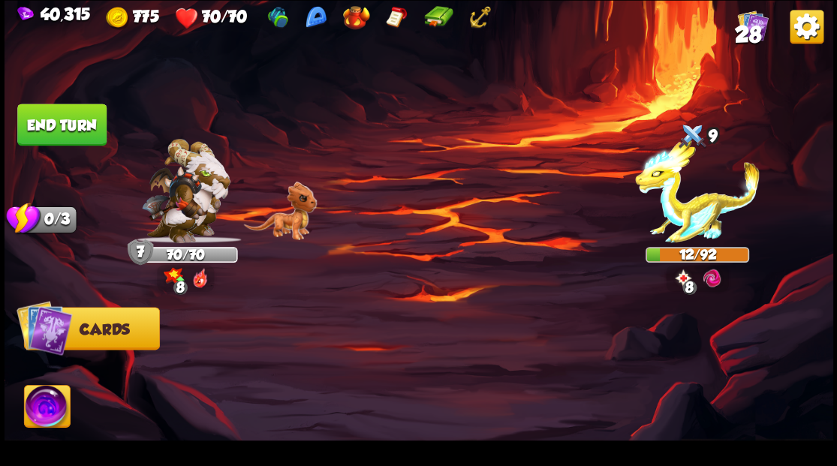
click at [45, 409] on img at bounding box center [47, 408] width 46 height 47
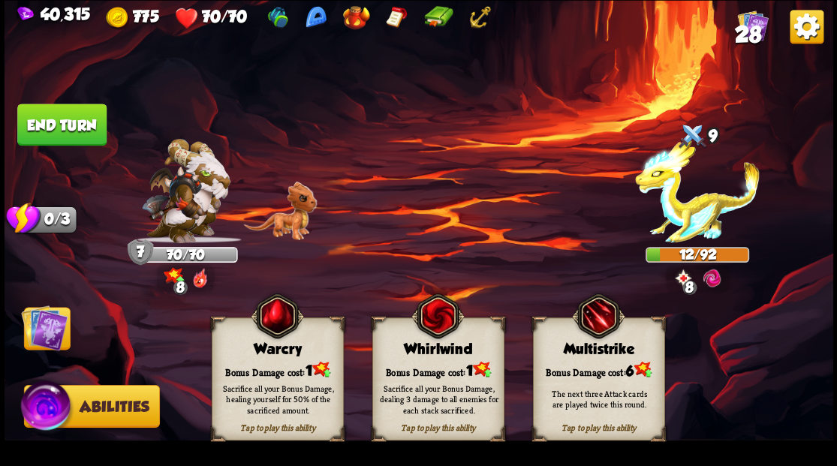
drag, startPoint x: 445, startPoint y: 372, endPoint x: 448, endPoint y: 290, distance: 82.7
click at [445, 372] on div "Bonus Damage cost: 1" at bounding box center [437, 369] width 131 height 19
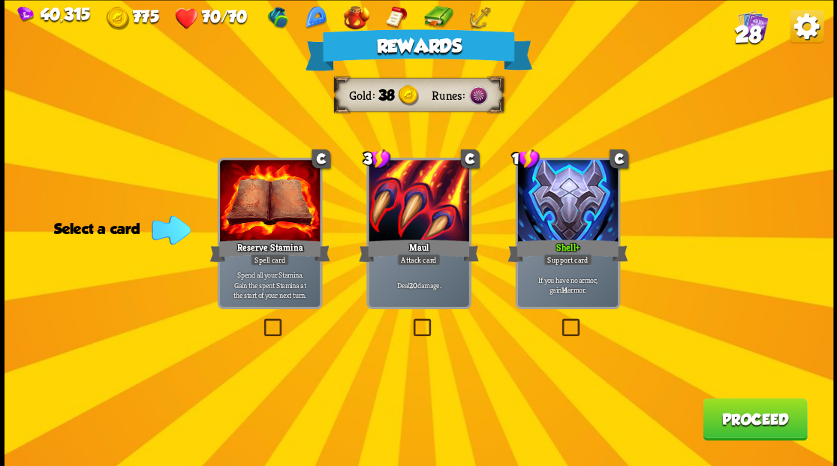
click at [745, 424] on button "Proceed" at bounding box center [755, 419] width 104 height 42
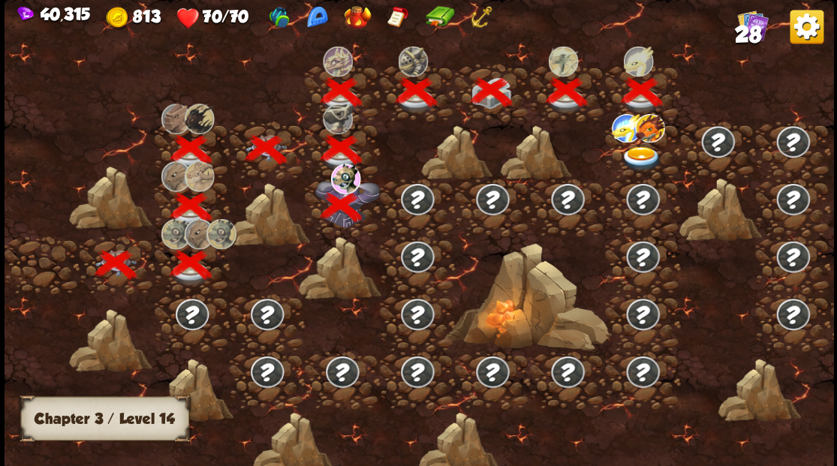
scroll to position [0, 228]
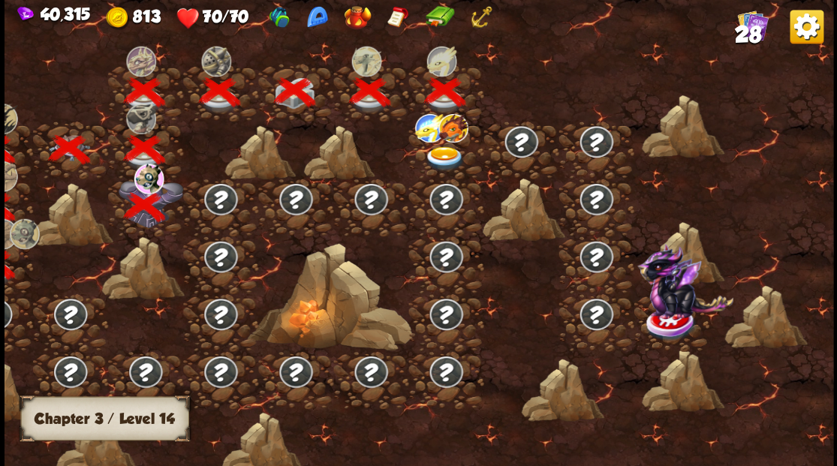
click at [438, 152] on img at bounding box center [444, 158] width 41 height 25
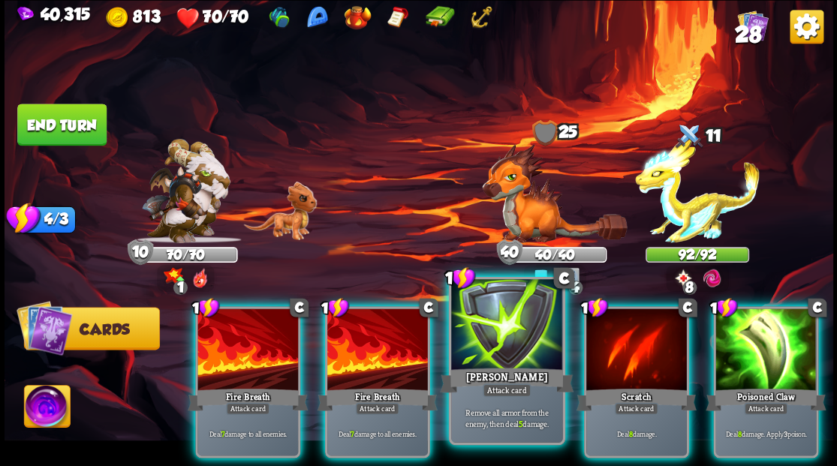
click at [502, 342] on div at bounding box center [506, 326] width 111 height 94
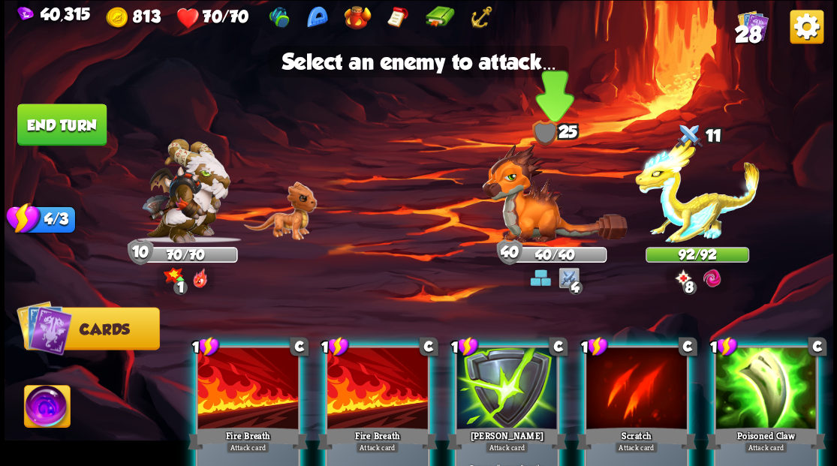
click at [530, 211] on img at bounding box center [554, 192] width 145 height 99
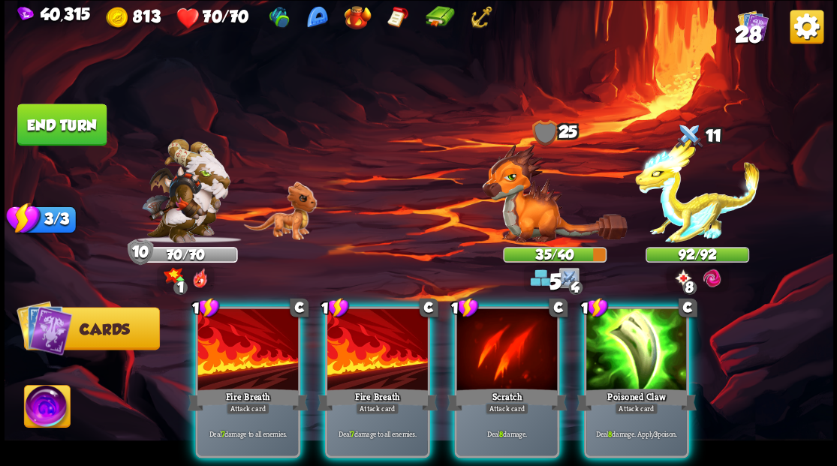
click at [243, 333] on div at bounding box center [248, 351] width 101 height 85
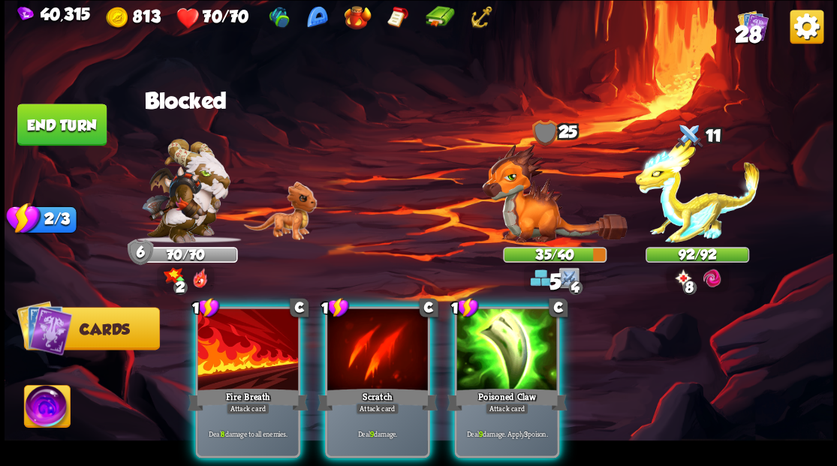
click at [243, 333] on div at bounding box center [248, 351] width 101 height 85
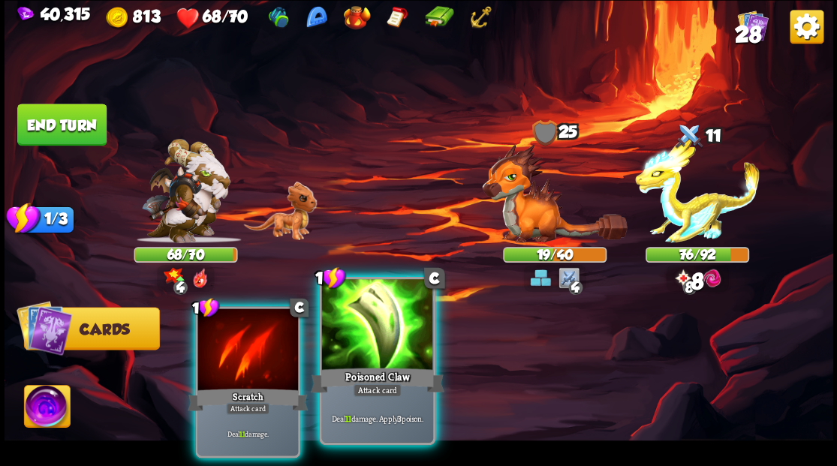
drag, startPoint x: 383, startPoint y: 344, endPoint x: 398, endPoint y: 321, distance: 27.1
click at [382, 343] on div at bounding box center [376, 326] width 111 height 94
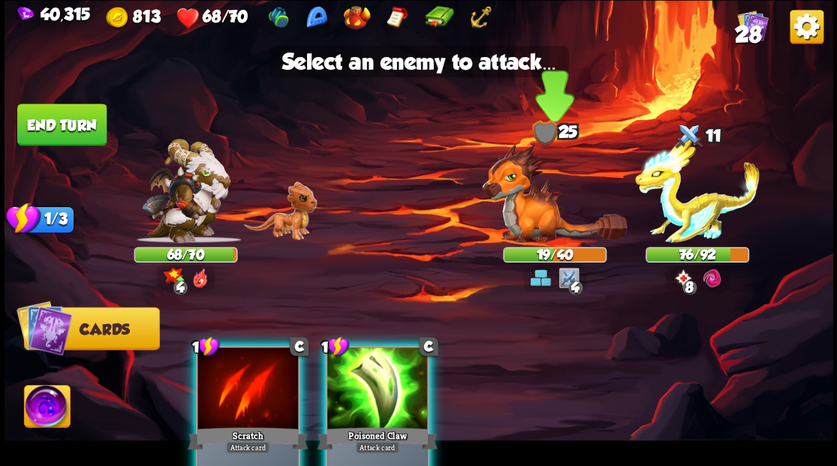
click at [529, 207] on img at bounding box center [554, 192] width 145 height 99
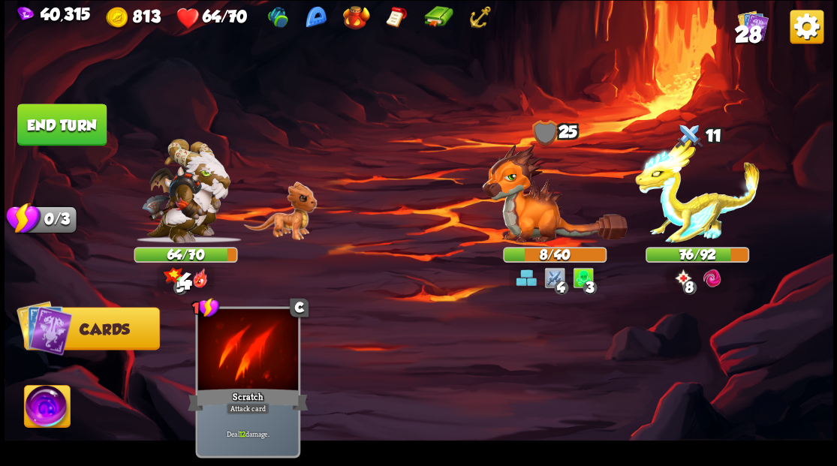
click at [69, 121] on button "End turn" at bounding box center [61, 125] width 89 height 42
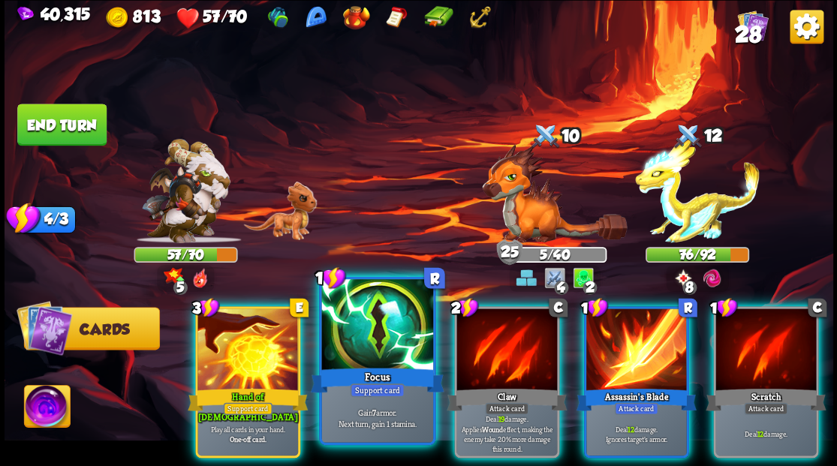
click at [372, 336] on div at bounding box center [376, 326] width 111 height 94
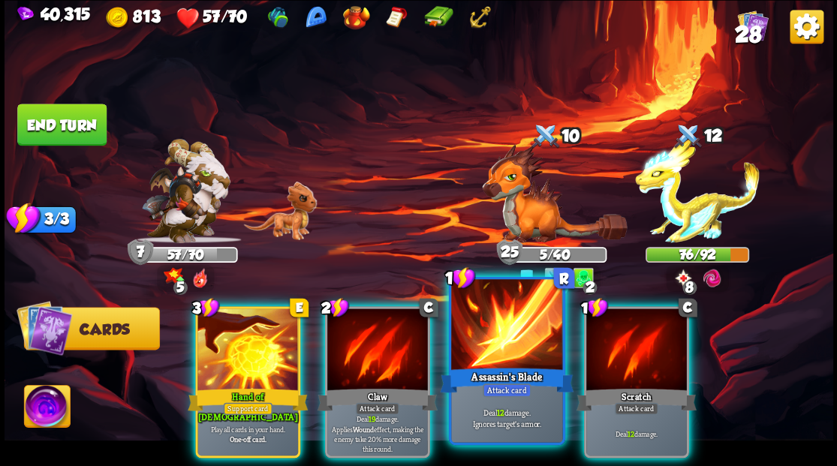
drag, startPoint x: 490, startPoint y: 383, endPoint x: 505, endPoint y: 324, distance: 60.3
click at [491, 377] on div "1 R Assassin's Blade Attack card Deal 12 damage. Ignores target's armor." at bounding box center [506, 360] width 116 height 168
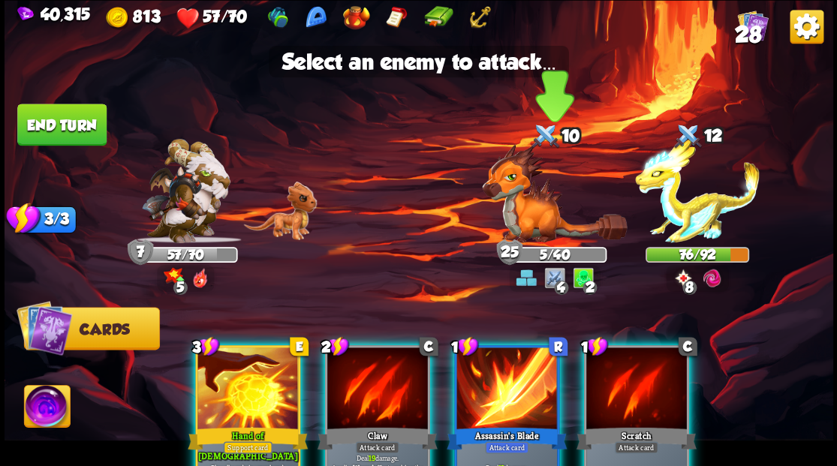
click at [526, 219] on img at bounding box center [554, 192] width 145 height 99
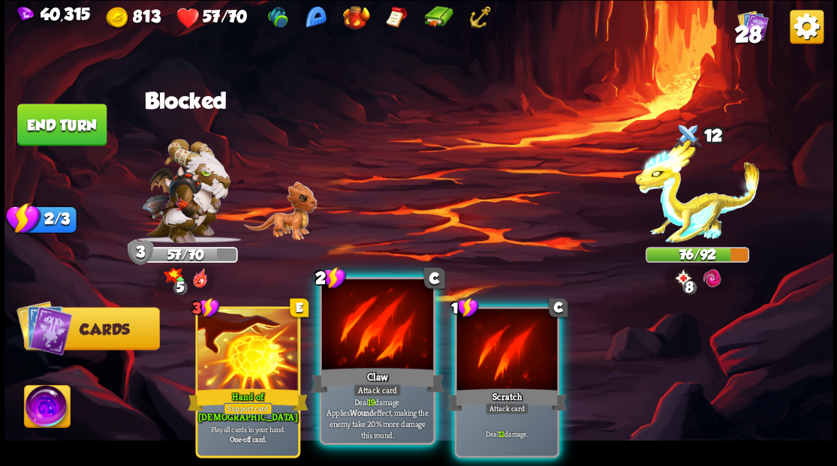
click at [354, 342] on div at bounding box center [376, 326] width 111 height 94
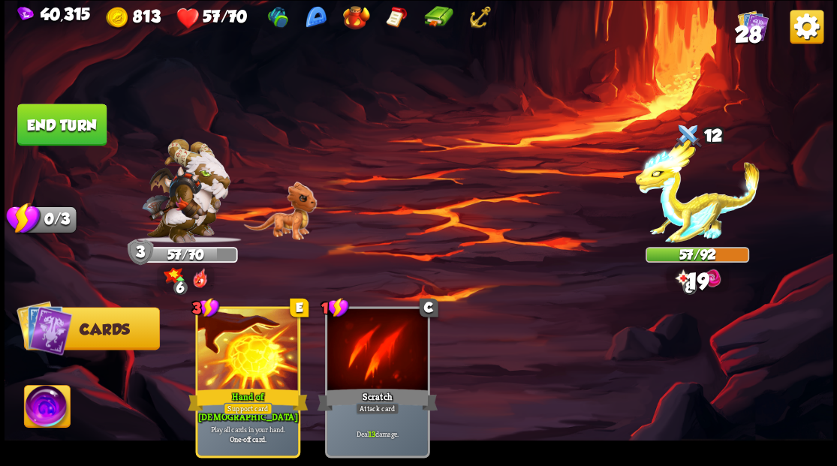
drag, startPoint x: 65, startPoint y: 113, endPoint x: 496, endPoint y: 137, distance: 431.7
click at [81, 113] on button "End turn" at bounding box center [61, 125] width 89 height 42
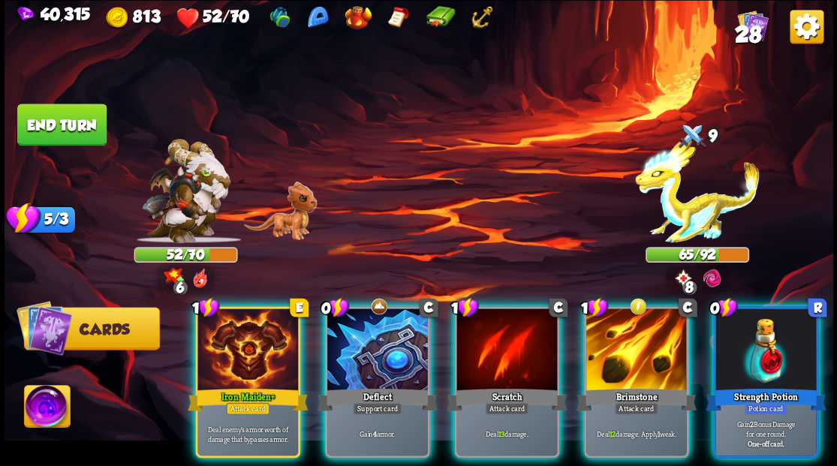
click at [767, 337] on div at bounding box center [766, 351] width 101 height 85
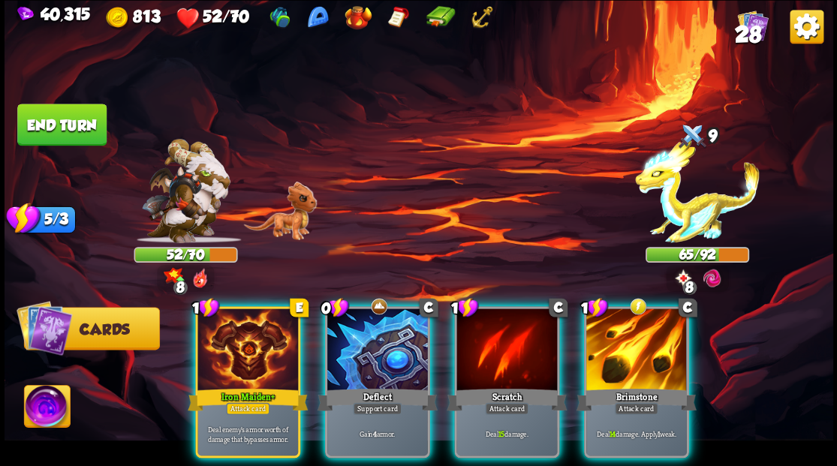
drag, startPoint x: 652, startPoint y: 334, endPoint x: 631, endPoint y: 330, distance: 21.4
click at [650, 336] on div at bounding box center [637, 351] width 101 height 85
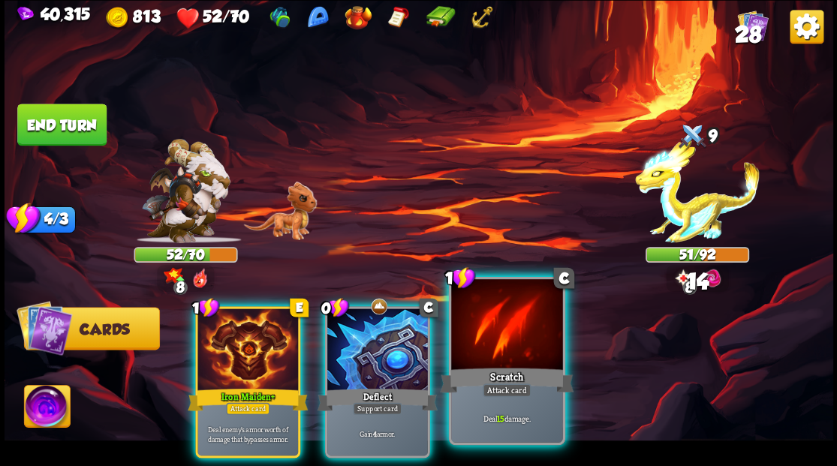
drag, startPoint x: 514, startPoint y: 335, endPoint x: 521, endPoint y: 310, distance: 25.9
click at [514, 333] on div at bounding box center [506, 326] width 111 height 94
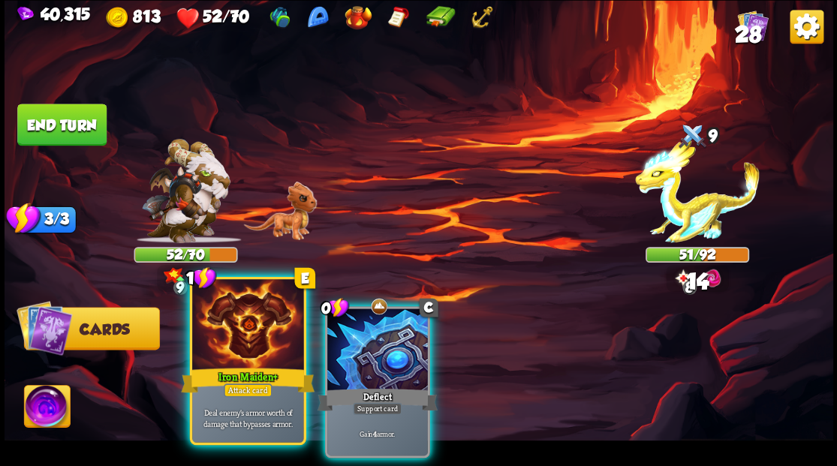
click at [244, 356] on div at bounding box center [247, 326] width 111 height 94
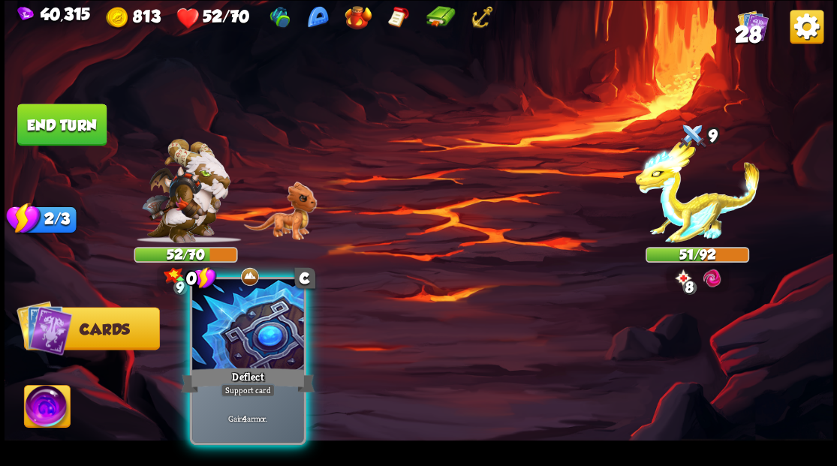
click at [250, 356] on div at bounding box center [247, 326] width 111 height 94
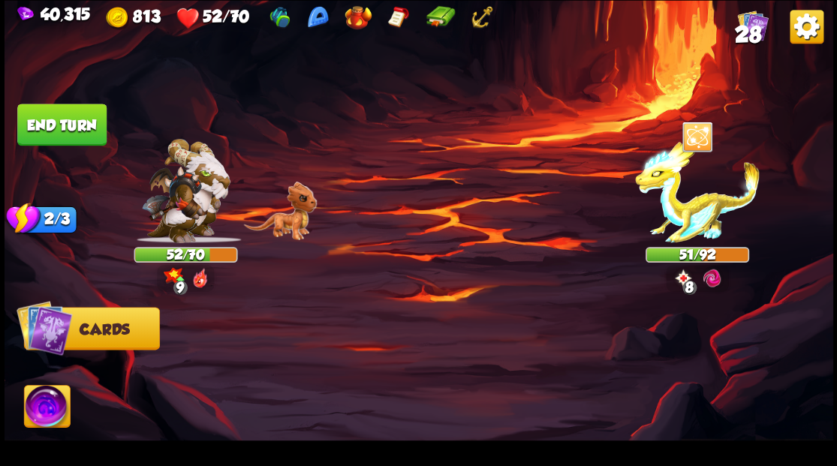
drag, startPoint x: 47, startPoint y: 114, endPoint x: 86, endPoint y: 131, distance: 41.7
click at [48, 115] on button "End turn" at bounding box center [61, 125] width 89 height 42
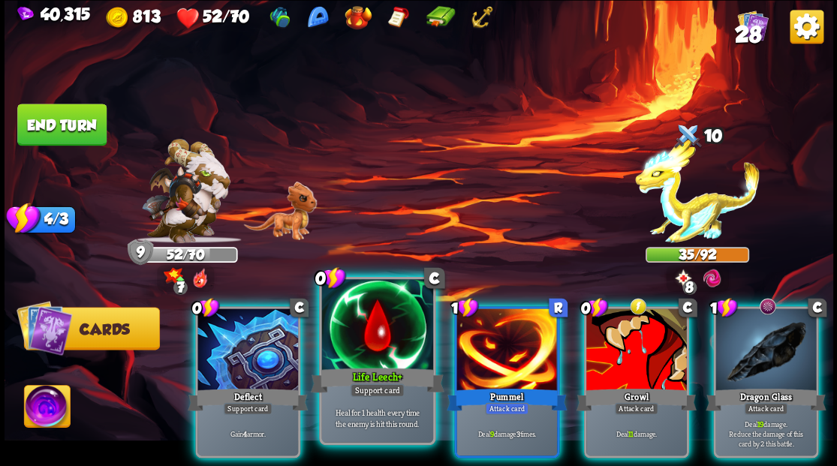
click at [372, 352] on div at bounding box center [376, 326] width 111 height 94
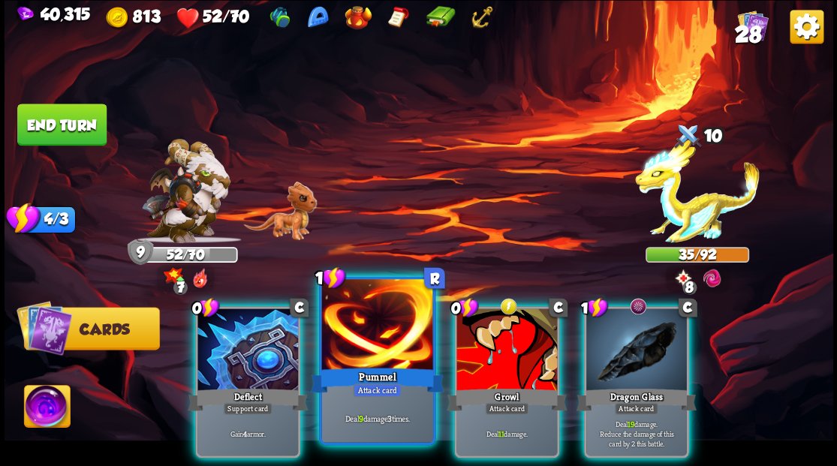
click at [372, 337] on div at bounding box center [376, 326] width 111 height 94
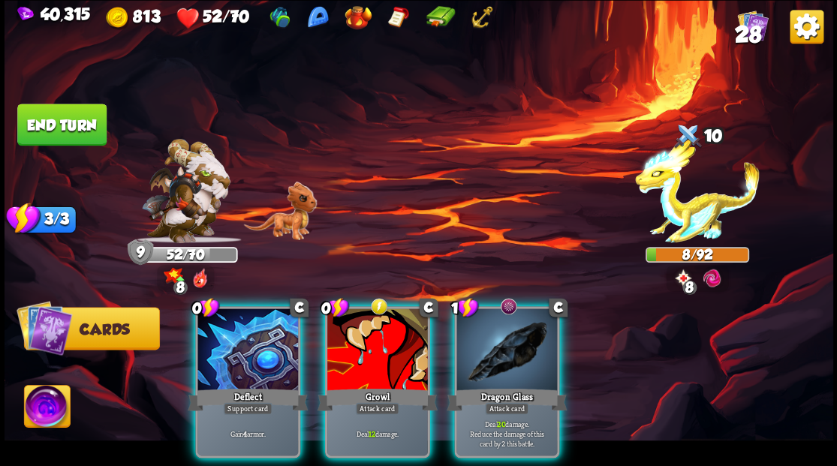
click at [520, 341] on div at bounding box center [507, 351] width 101 height 85
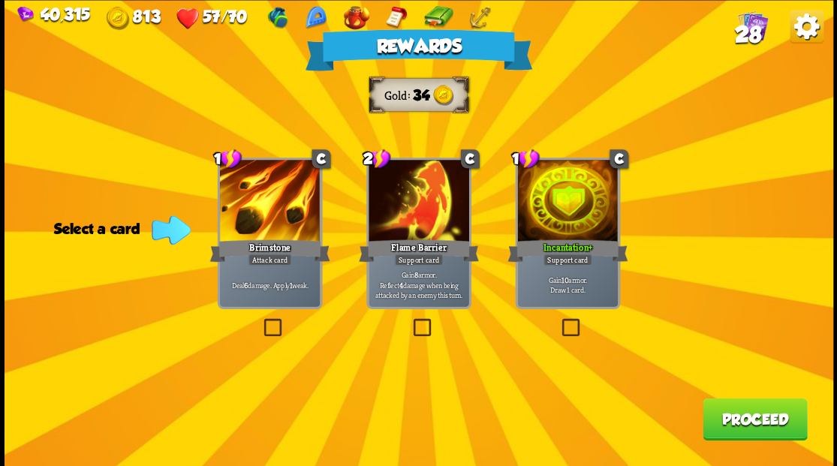
click at [752, 420] on button "Proceed" at bounding box center [755, 419] width 104 height 42
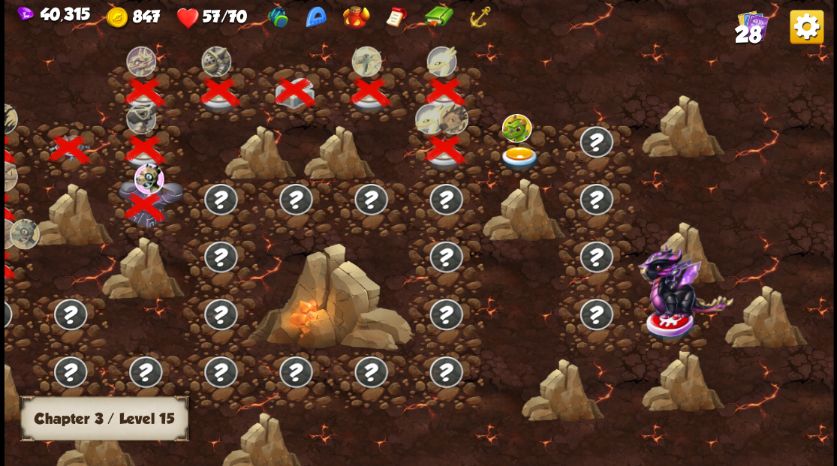
click at [520, 146] on img at bounding box center [519, 158] width 41 height 25
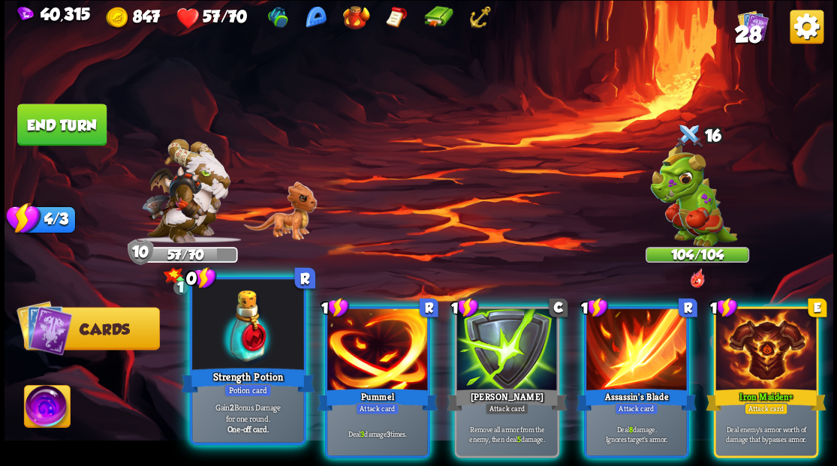
click at [261, 331] on div at bounding box center [247, 326] width 111 height 94
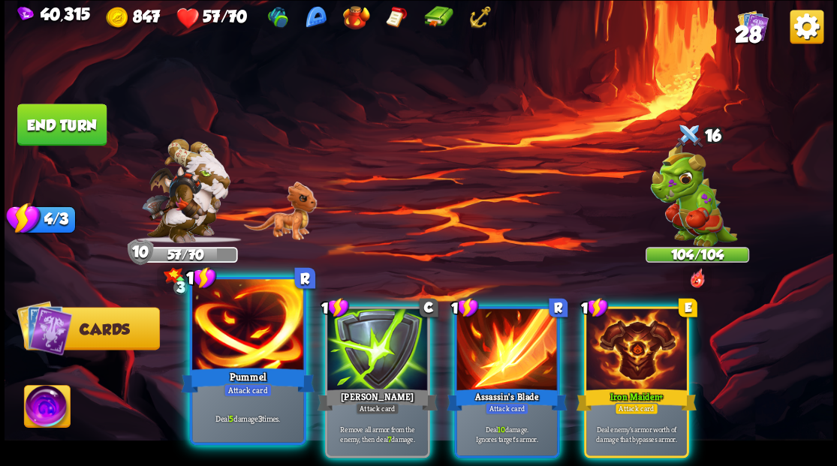
click at [258, 346] on div at bounding box center [247, 326] width 111 height 94
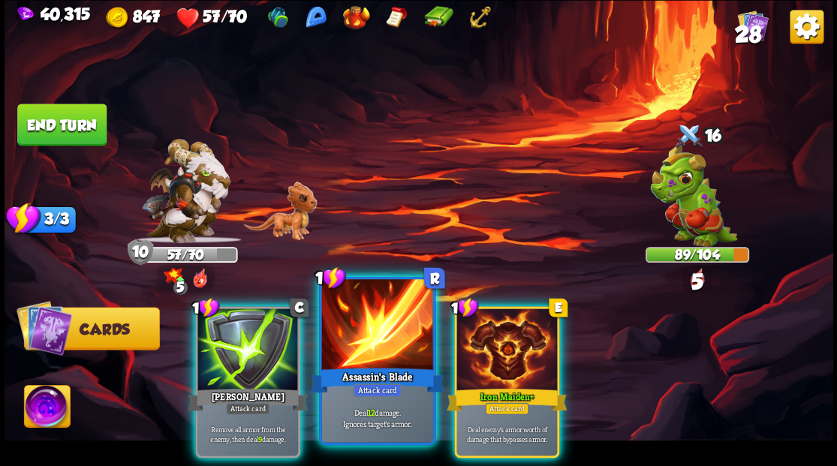
click at [361, 354] on div at bounding box center [376, 326] width 111 height 94
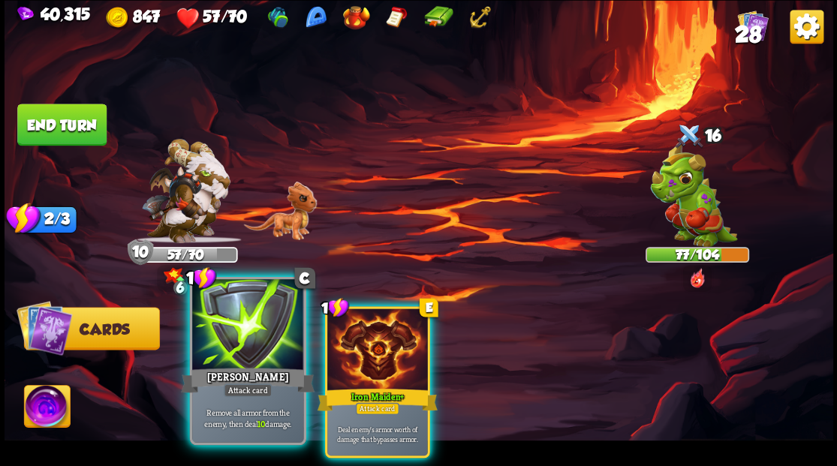
click at [267, 345] on div at bounding box center [247, 326] width 111 height 94
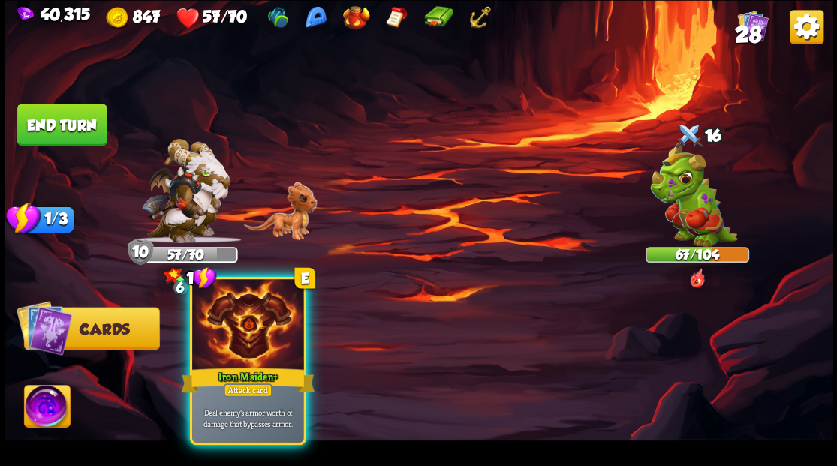
click at [270, 347] on div at bounding box center [247, 326] width 111 height 94
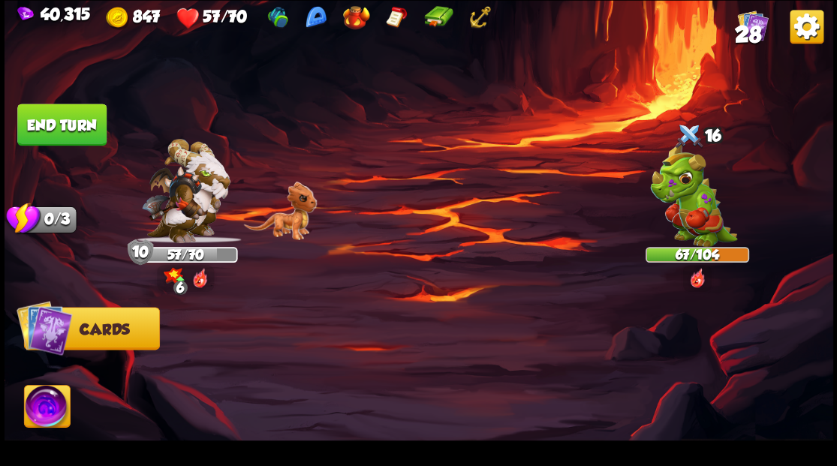
click at [78, 117] on button "End turn" at bounding box center [61, 125] width 89 height 42
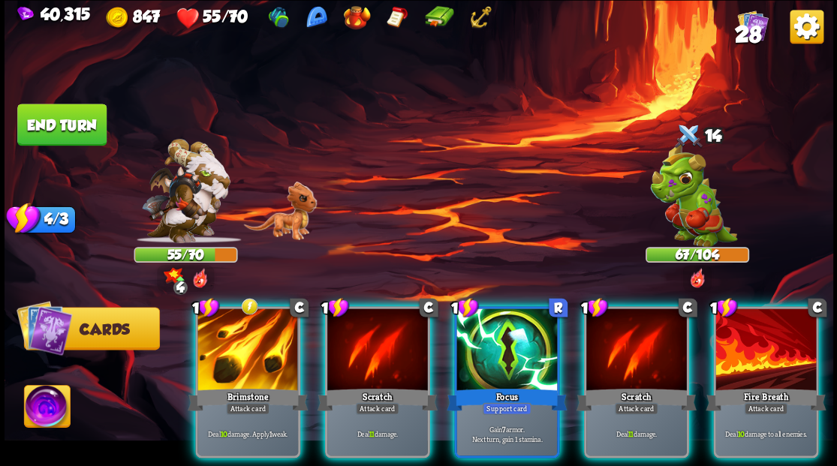
drag, startPoint x: 751, startPoint y: 336, endPoint x: 726, endPoint y: 333, distance: 25.0
click at [751, 336] on div at bounding box center [766, 351] width 101 height 85
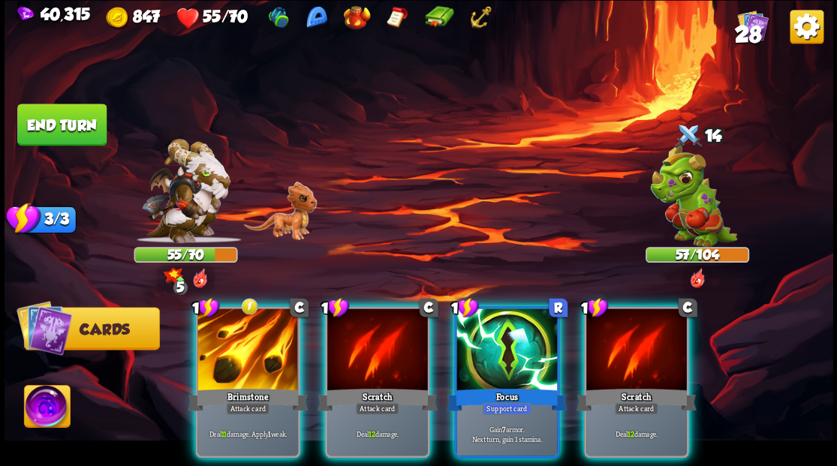
drag, startPoint x: 635, startPoint y: 359, endPoint x: 642, endPoint y: 315, distance: 44.8
click at [638, 350] on div at bounding box center [637, 351] width 101 height 85
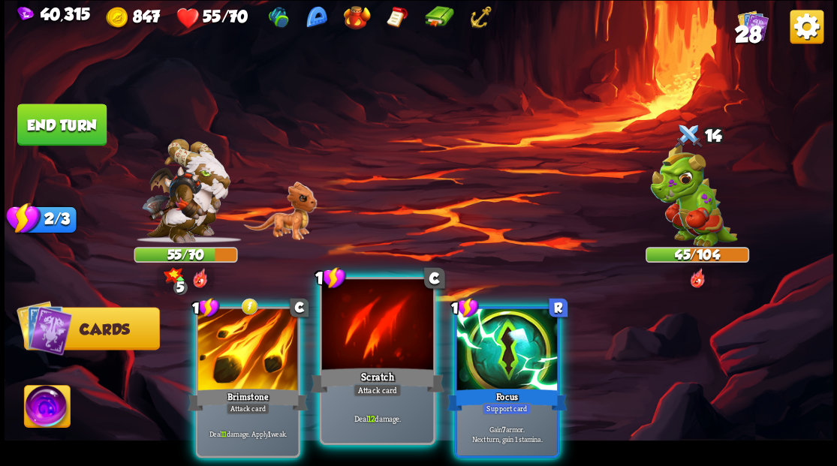
click at [366, 339] on div at bounding box center [376, 326] width 111 height 94
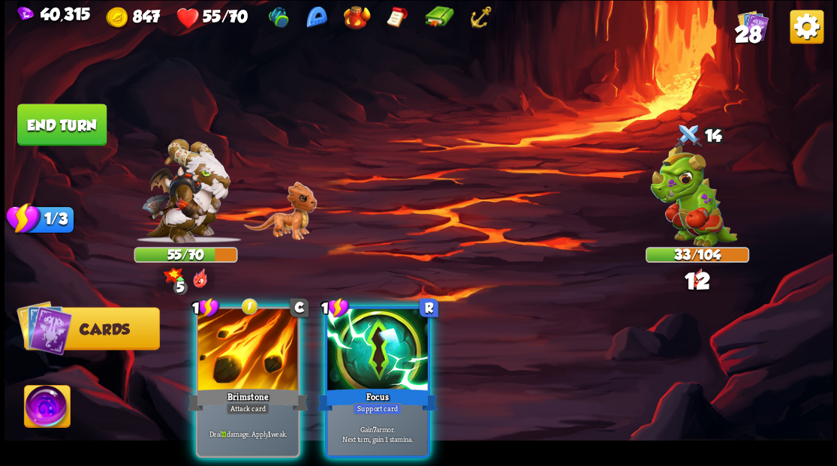
drag, startPoint x: 229, startPoint y: 336, endPoint x: 106, endPoint y: 228, distance: 163.9
click at [229, 335] on div at bounding box center [248, 351] width 101 height 85
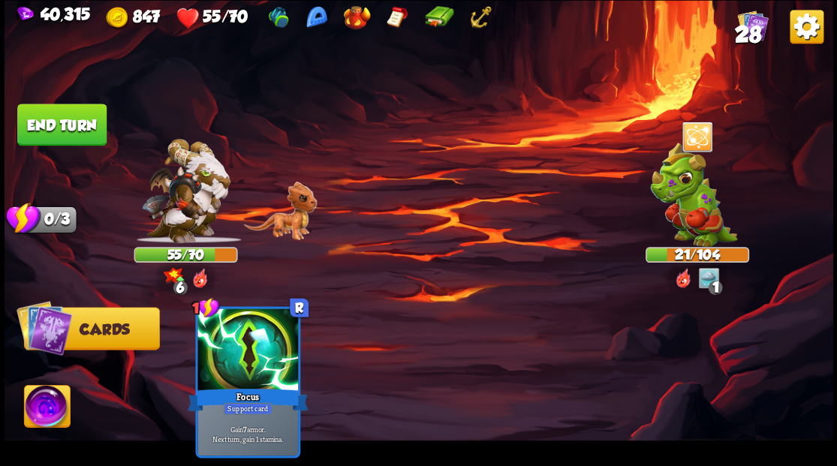
click at [74, 135] on button "End turn" at bounding box center [62, 124] width 92 height 43
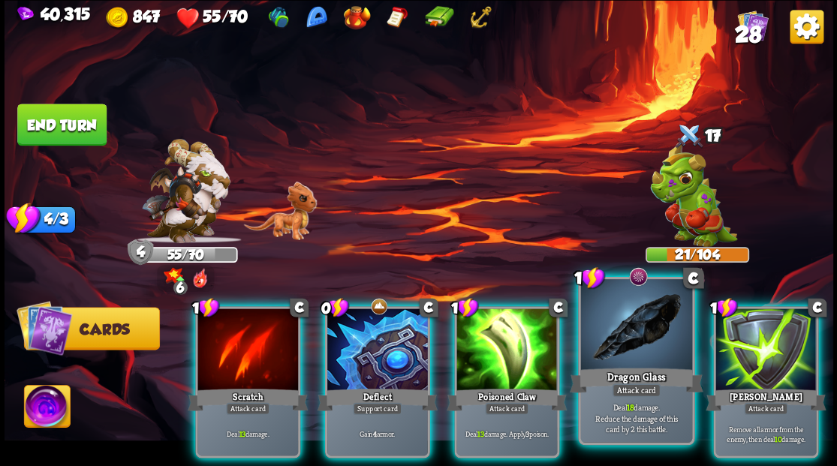
click at [653, 339] on div at bounding box center [635, 326] width 111 height 94
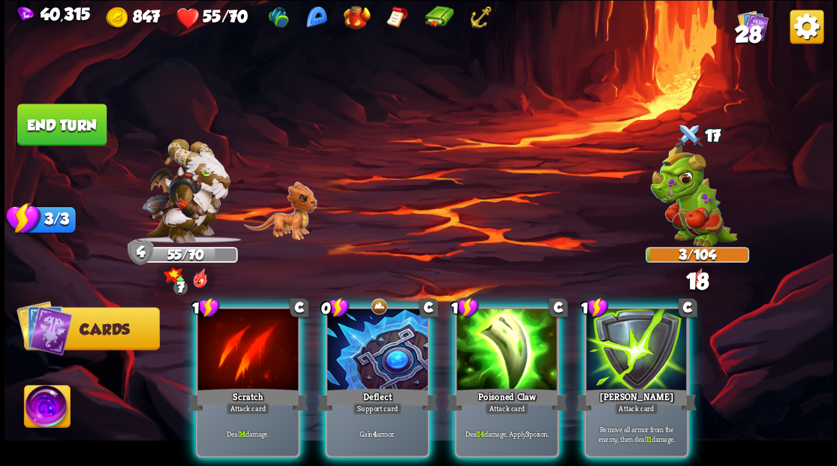
click at [42, 414] on img at bounding box center [47, 408] width 46 height 47
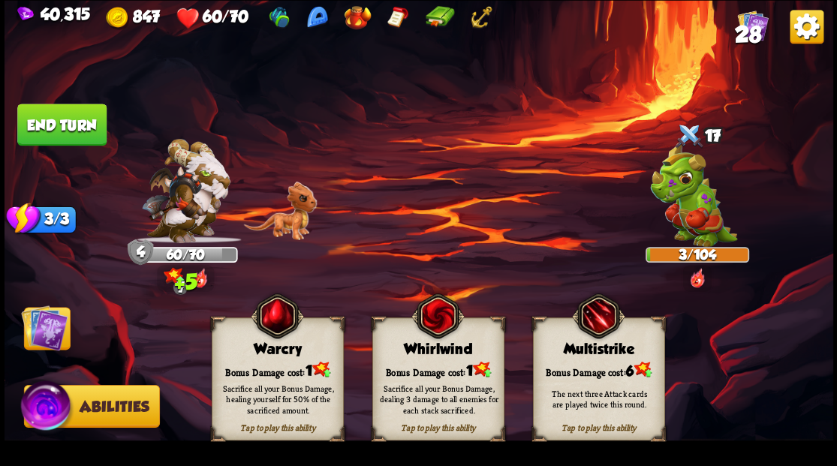
click at [272, 363] on div "Bonus Damage cost: 1" at bounding box center [277, 369] width 131 height 19
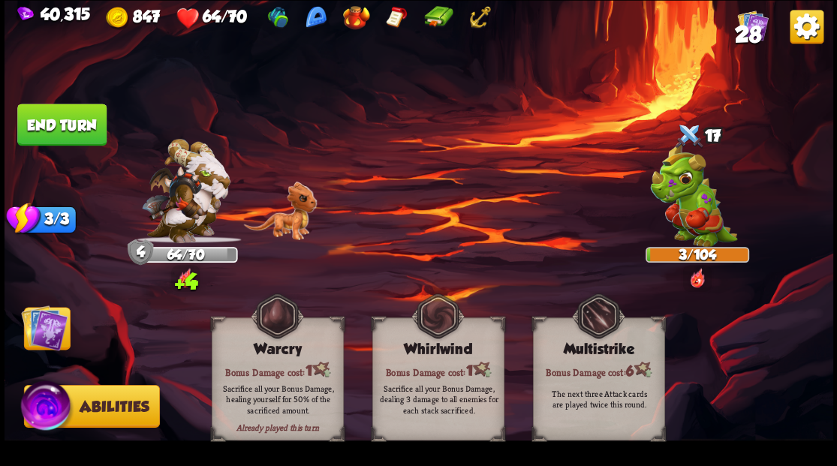
click at [41, 330] on img at bounding box center [44, 327] width 47 height 47
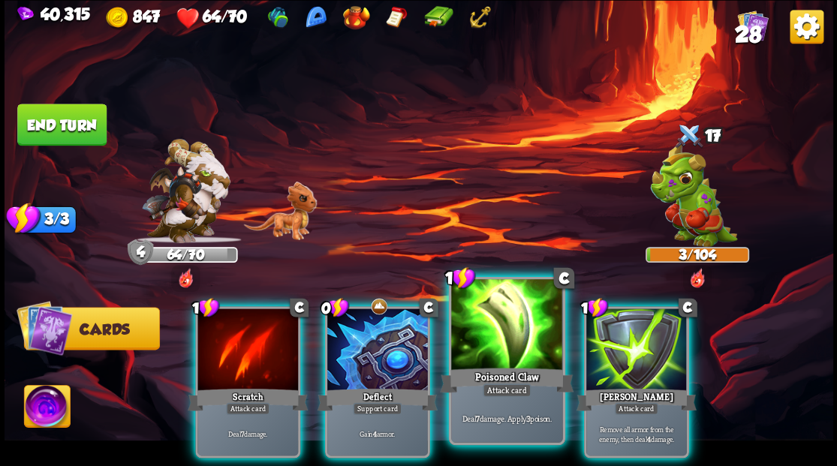
click at [527, 334] on div at bounding box center [506, 326] width 111 height 94
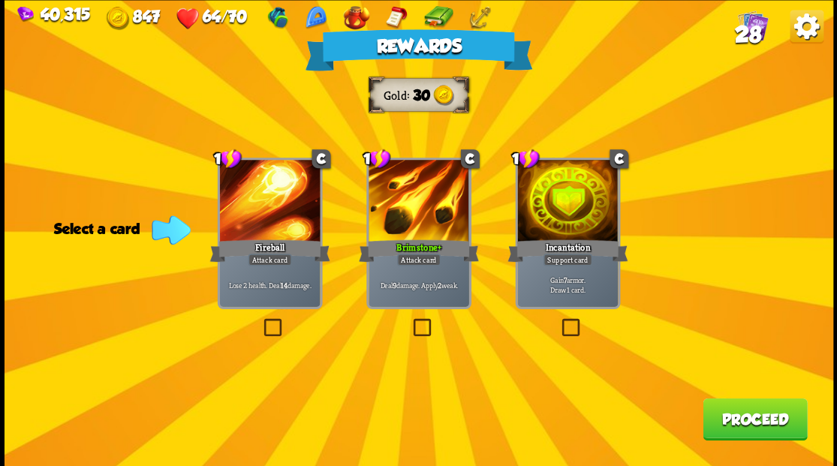
click at [766, 412] on button "Proceed" at bounding box center [755, 419] width 104 height 42
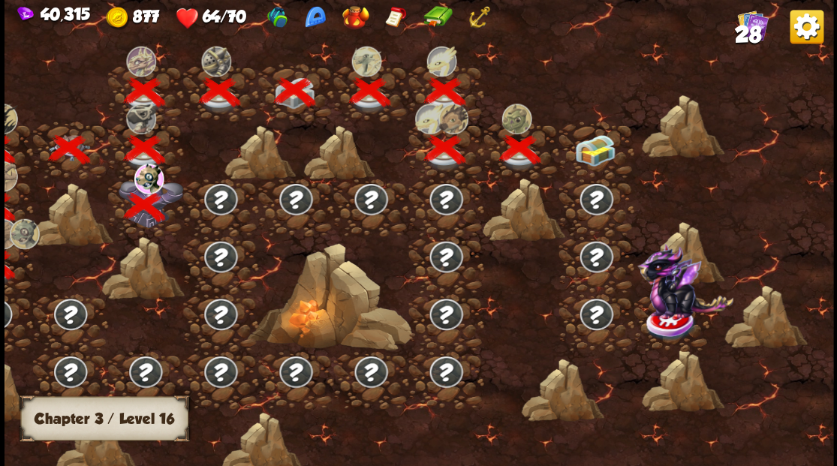
click at [592, 152] on img at bounding box center [594, 150] width 41 height 32
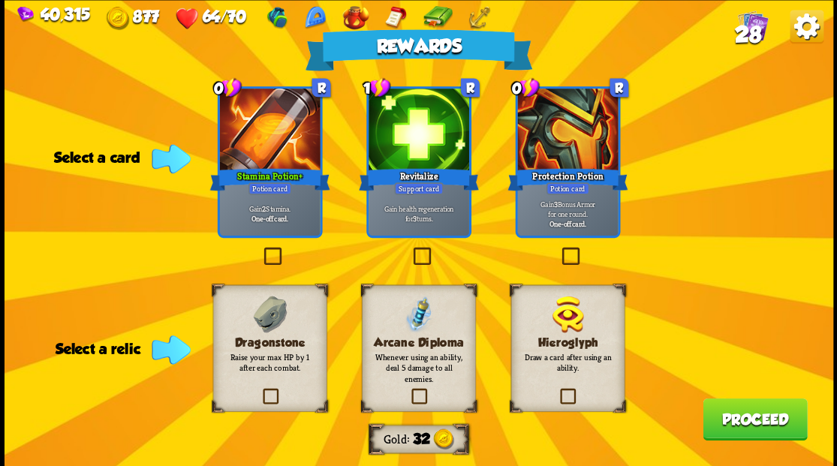
click at [260, 390] on label at bounding box center [260, 390] width 0 height 0
click at [0, 0] on input "checkbox" at bounding box center [0, 0] width 0 height 0
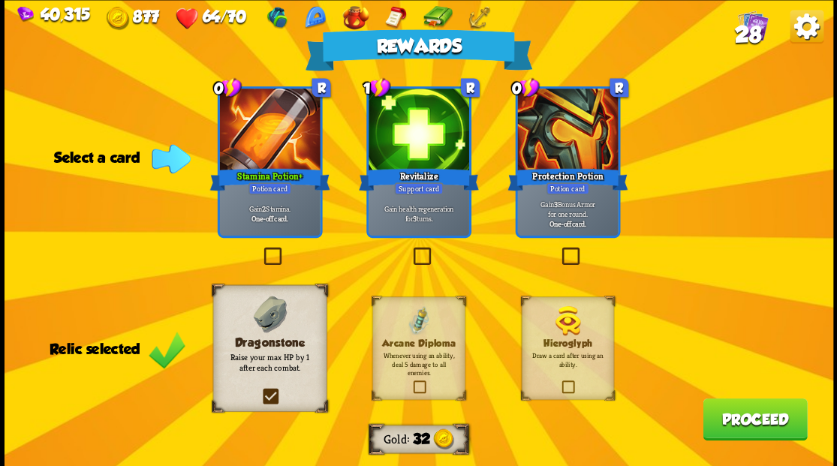
drag, startPoint x: 270, startPoint y: 254, endPoint x: 312, endPoint y: 245, distance: 43.0
click at [261, 249] on label at bounding box center [261, 249] width 0 height 0
click at [0, 0] on input "checkbox" at bounding box center [0, 0] width 0 height 0
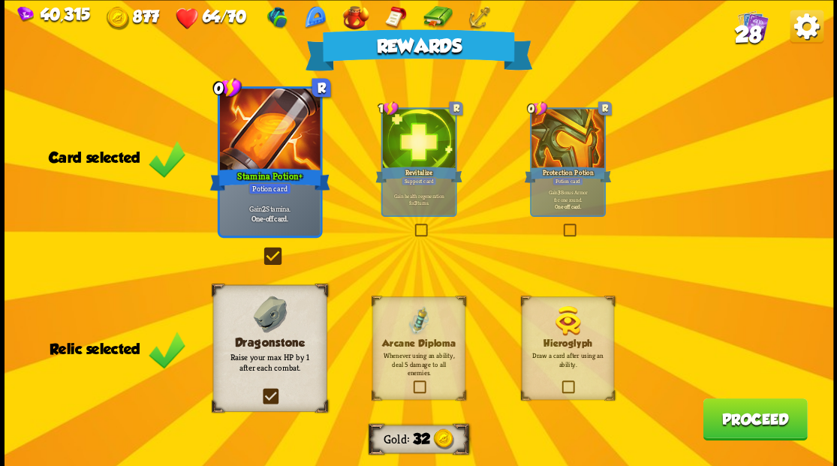
click at [751, 426] on button "Proceed" at bounding box center [755, 419] width 104 height 42
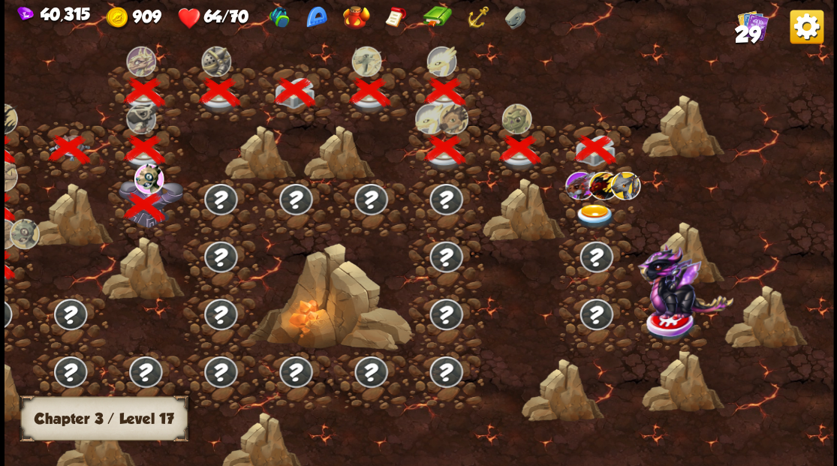
click at [593, 209] on img at bounding box center [594, 216] width 41 height 25
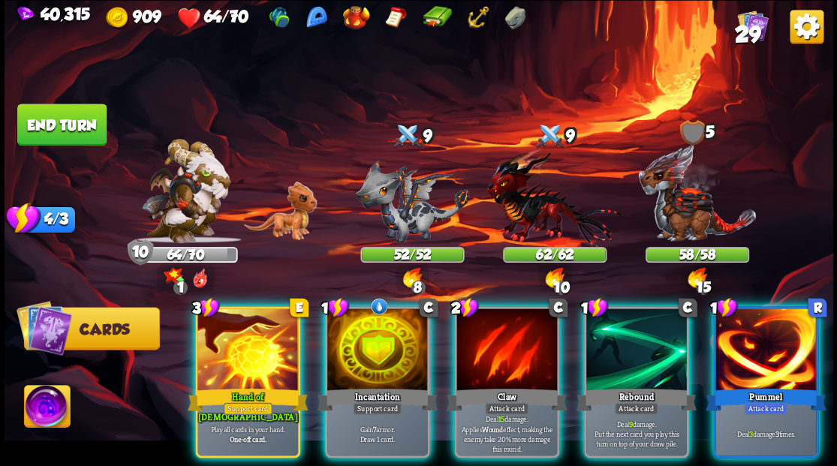
click at [68, 125] on button "End turn" at bounding box center [61, 125] width 89 height 42
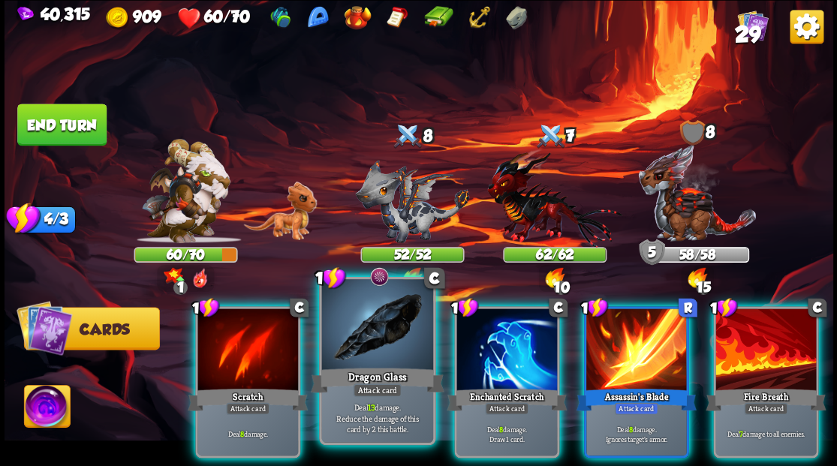
click at [368, 333] on div at bounding box center [376, 326] width 111 height 94
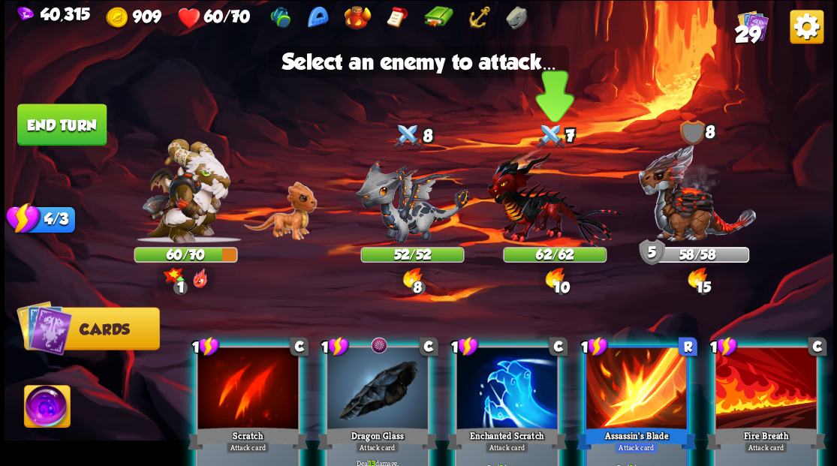
click at [530, 213] on img at bounding box center [554, 197] width 134 height 99
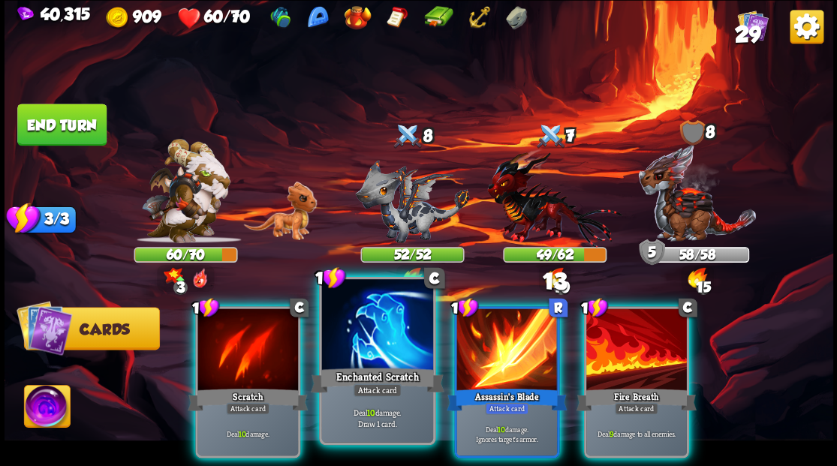
click at [380, 357] on div at bounding box center [376, 326] width 111 height 94
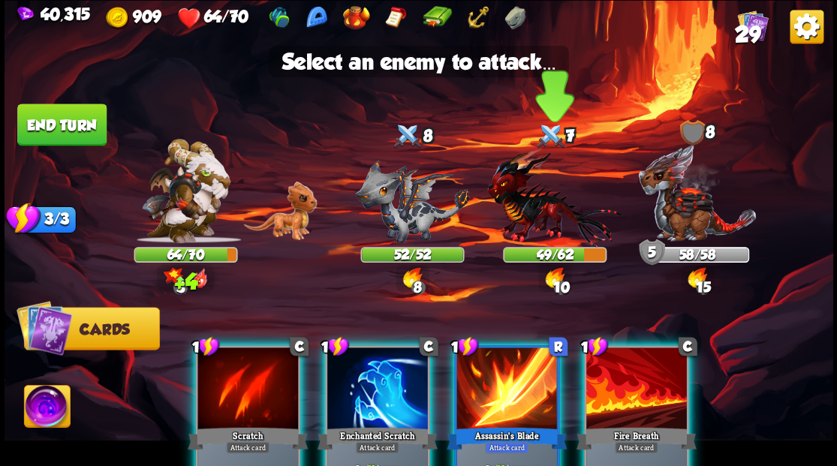
click at [524, 216] on img at bounding box center [554, 197] width 134 height 99
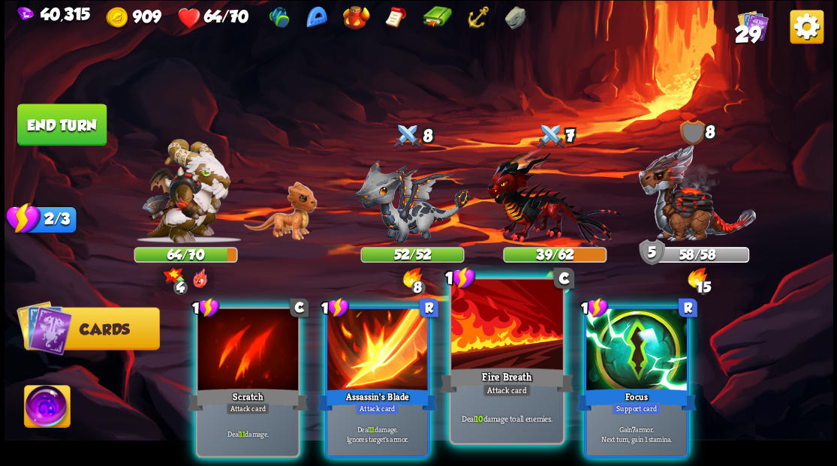
click at [491, 362] on div at bounding box center [506, 326] width 111 height 94
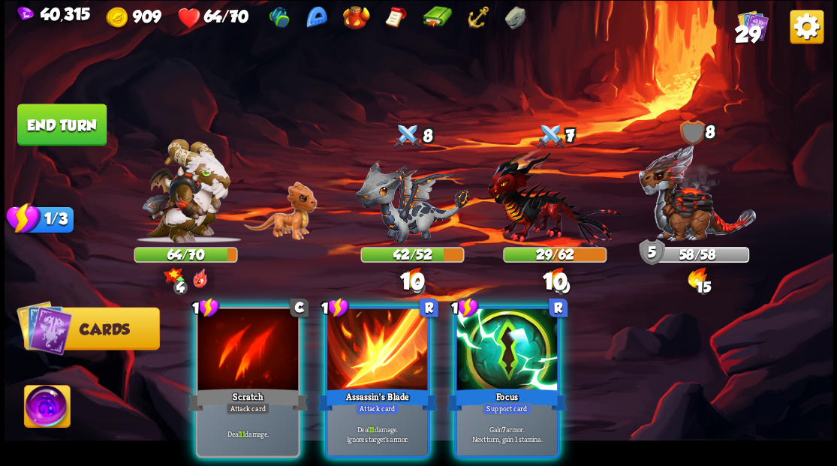
click at [490, 340] on div at bounding box center [507, 351] width 101 height 85
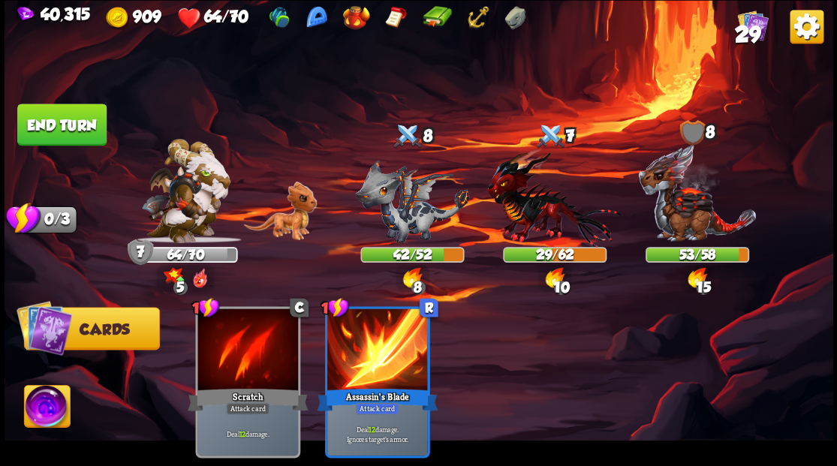
click at [68, 125] on button "End turn" at bounding box center [61, 125] width 89 height 42
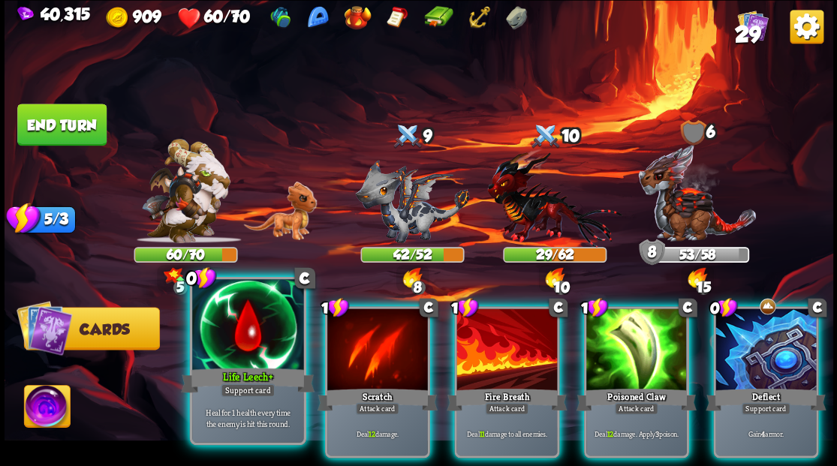
click at [260, 345] on div at bounding box center [247, 326] width 111 height 94
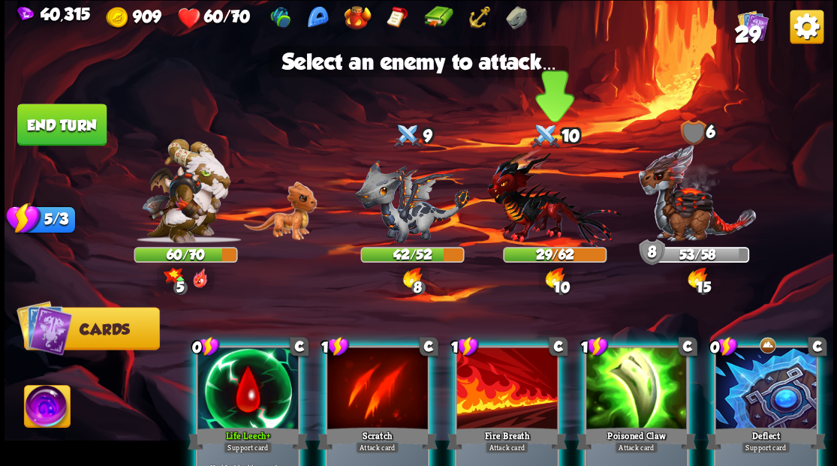
click at [532, 204] on img at bounding box center [554, 197] width 134 height 99
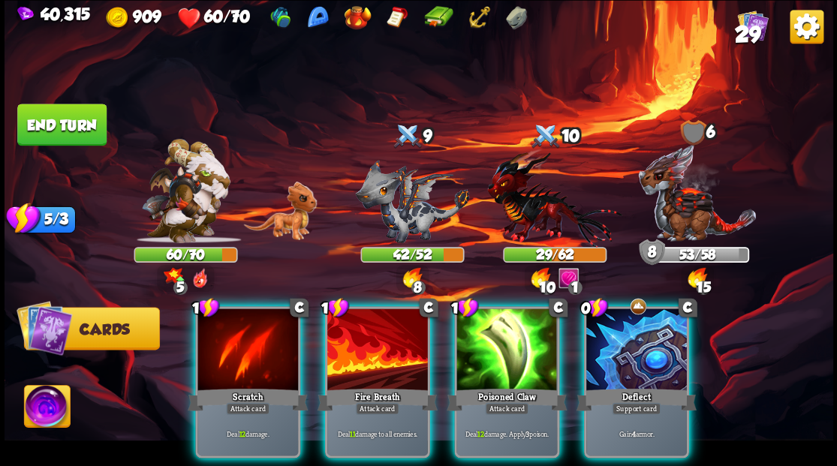
click at [361, 386] on div "Fire Breath" at bounding box center [377, 399] width 120 height 27
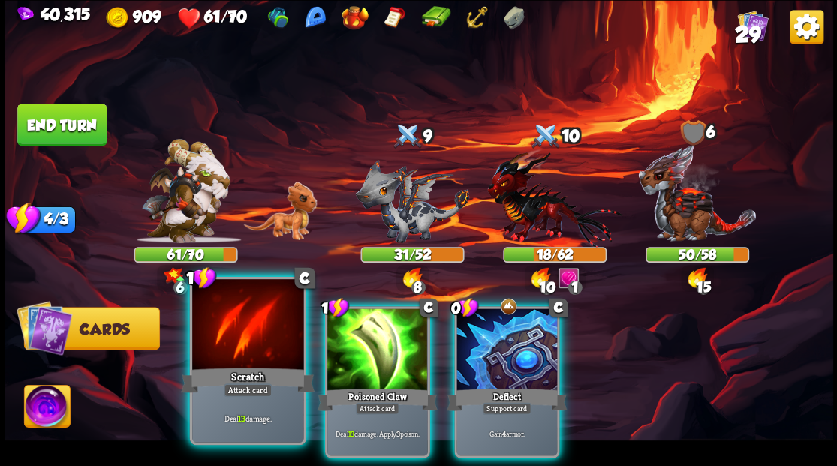
click at [264, 341] on div at bounding box center [247, 326] width 111 height 94
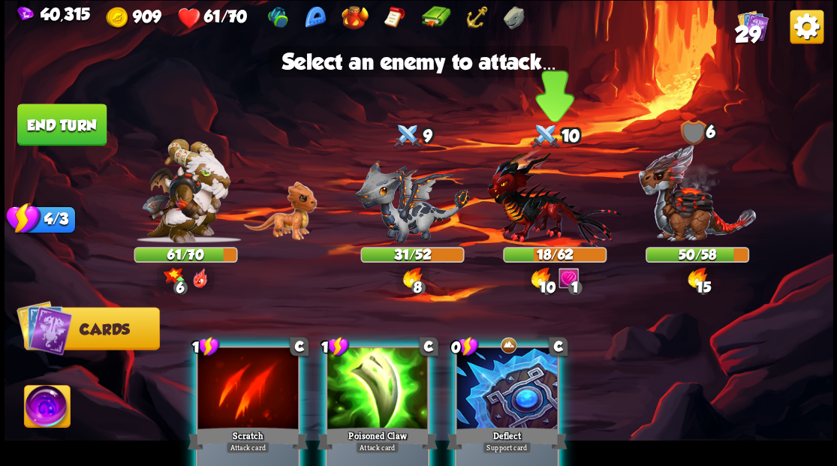
click at [535, 210] on img at bounding box center [554, 197] width 134 height 99
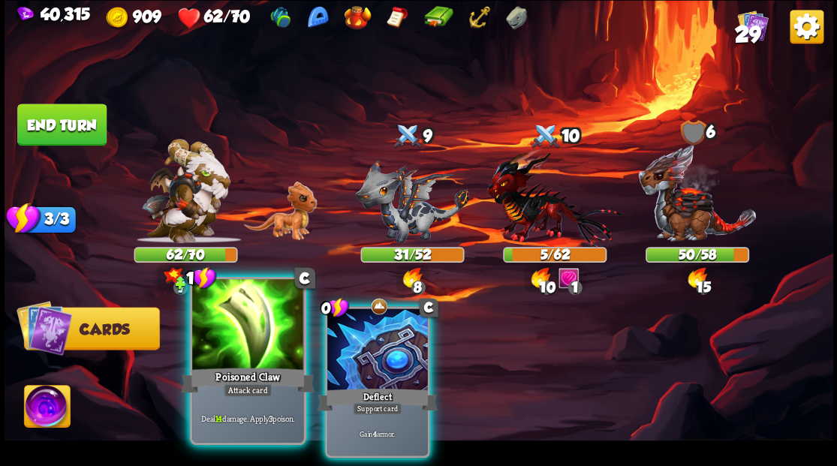
click at [238, 321] on div at bounding box center [247, 326] width 111 height 94
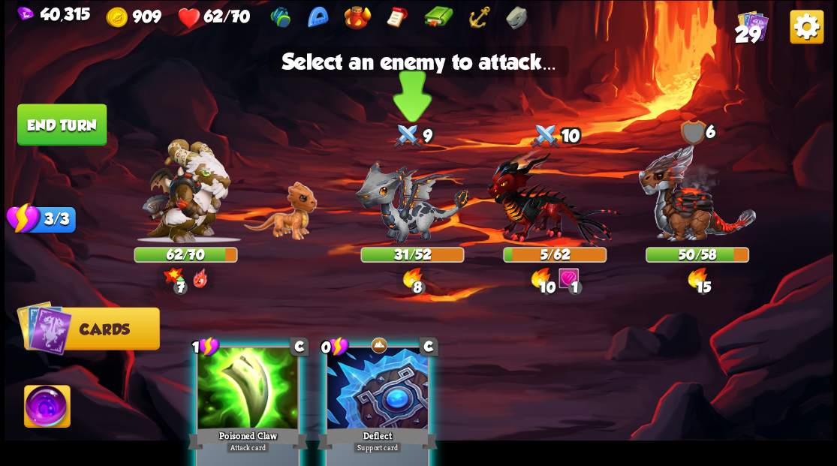
click at [408, 193] on img at bounding box center [412, 200] width 114 height 83
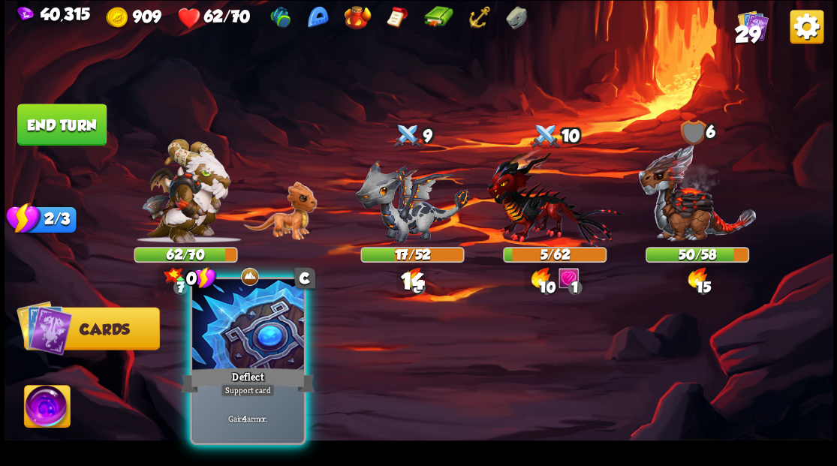
click at [267, 335] on div at bounding box center [247, 326] width 111 height 94
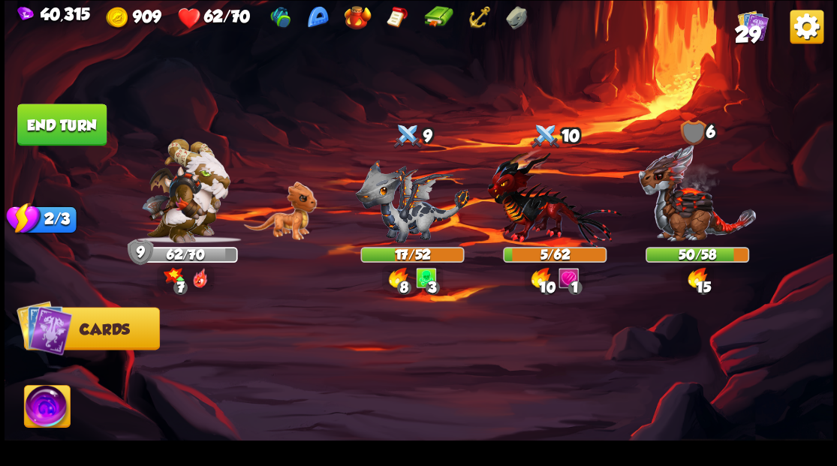
click at [74, 125] on button "End turn" at bounding box center [61, 125] width 89 height 42
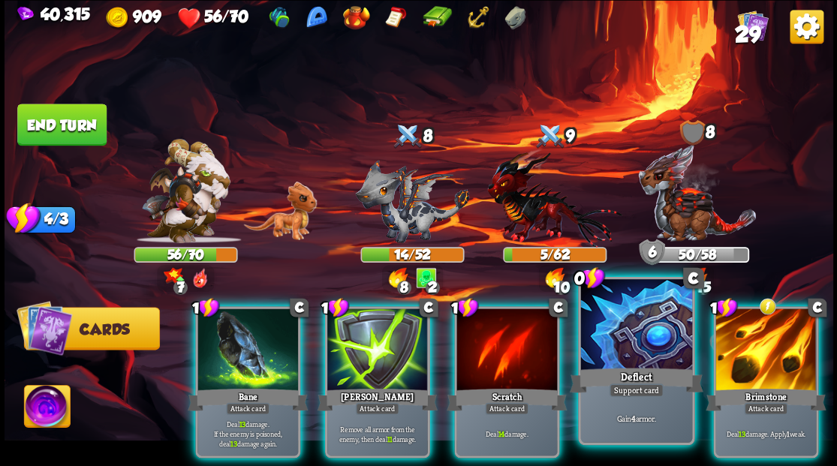
click at [648, 350] on div at bounding box center [635, 326] width 111 height 94
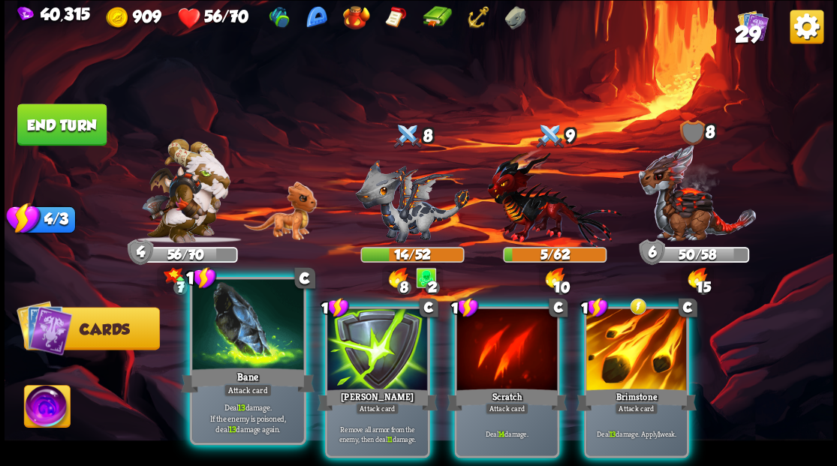
click at [246, 355] on div at bounding box center [247, 326] width 111 height 94
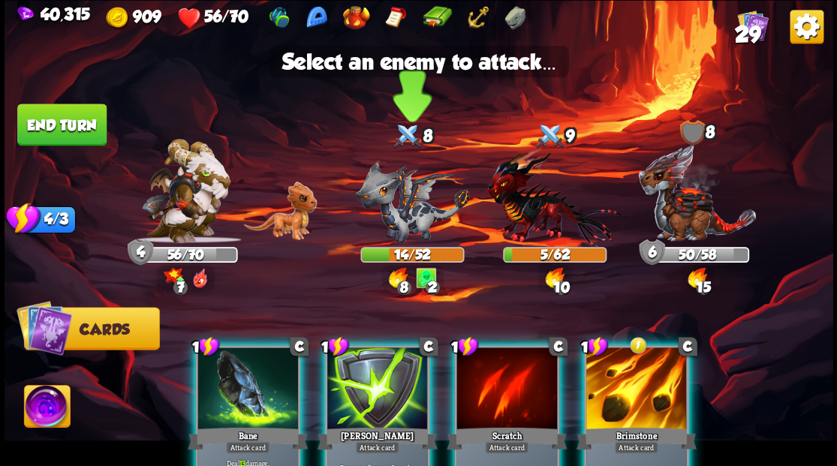
click at [401, 206] on img at bounding box center [412, 200] width 114 height 83
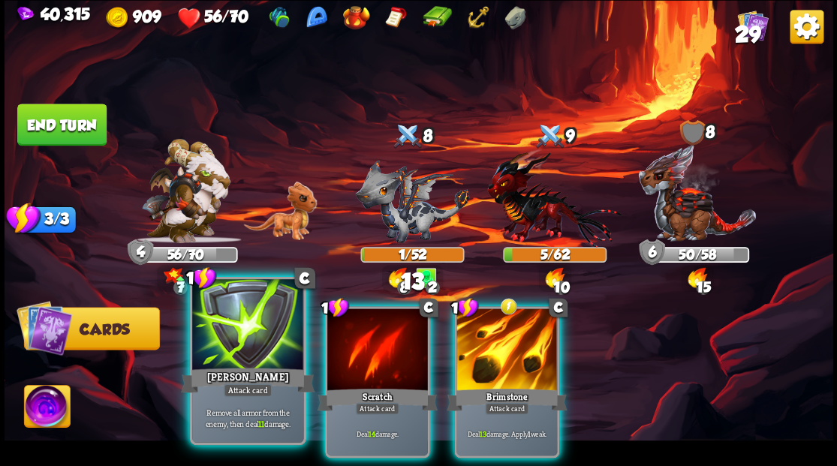
click at [239, 319] on div at bounding box center [247, 326] width 111 height 94
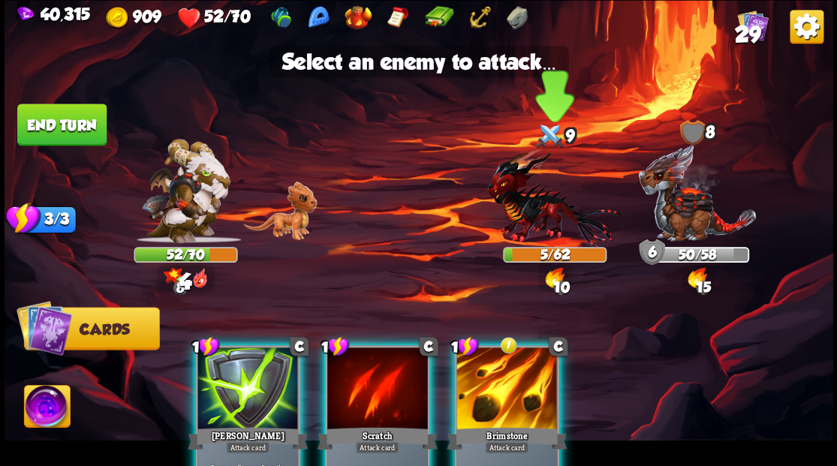
click at [523, 207] on img at bounding box center [554, 197] width 134 height 99
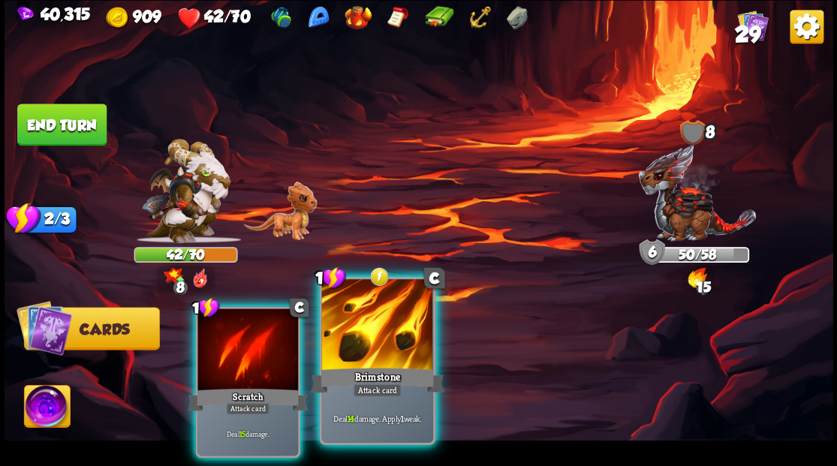
click at [377, 327] on div at bounding box center [376, 326] width 111 height 94
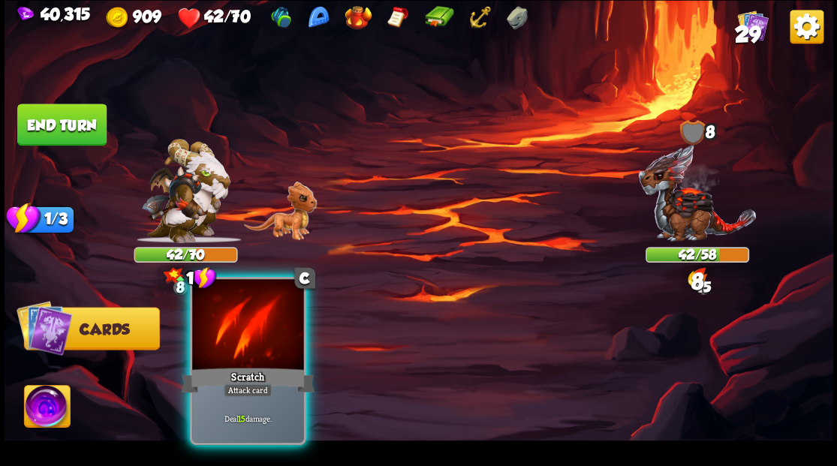
click at [272, 340] on div at bounding box center [247, 326] width 111 height 94
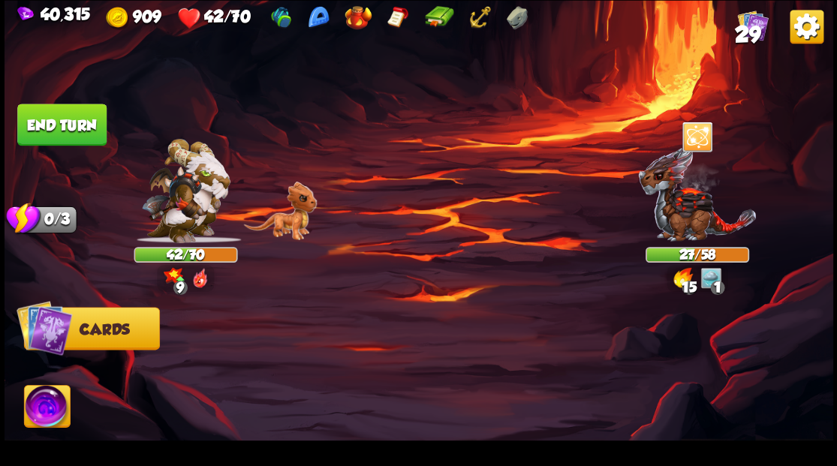
click at [69, 122] on button "End turn" at bounding box center [61, 125] width 89 height 42
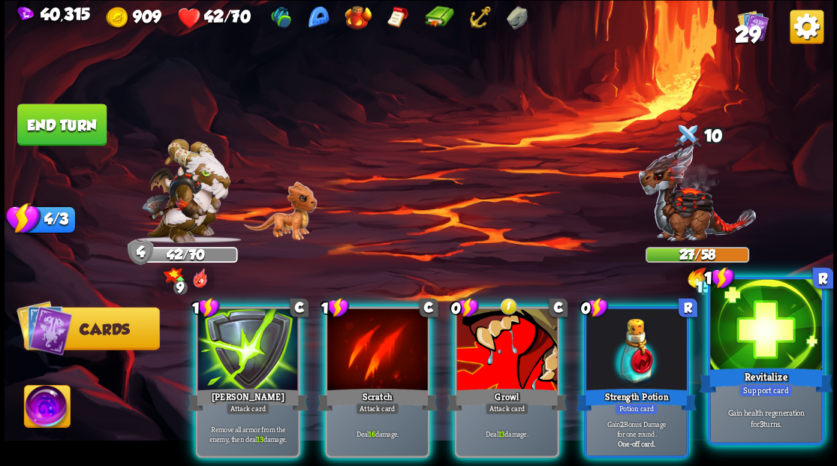
click at [767, 351] on div at bounding box center [765, 326] width 111 height 94
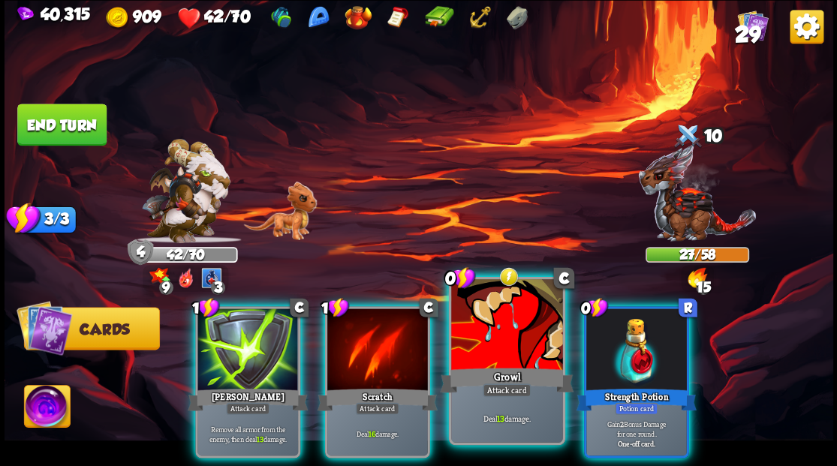
click at [492, 339] on div at bounding box center [506, 326] width 111 height 94
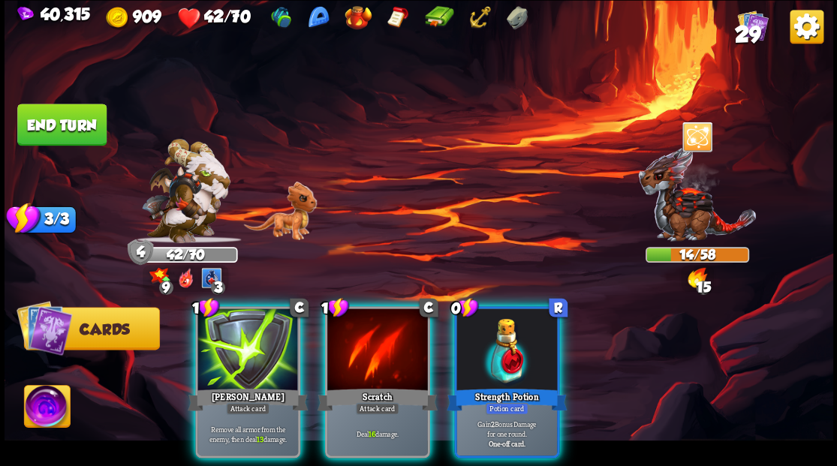
click at [44, 415] on img at bounding box center [47, 408] width 46 height 47
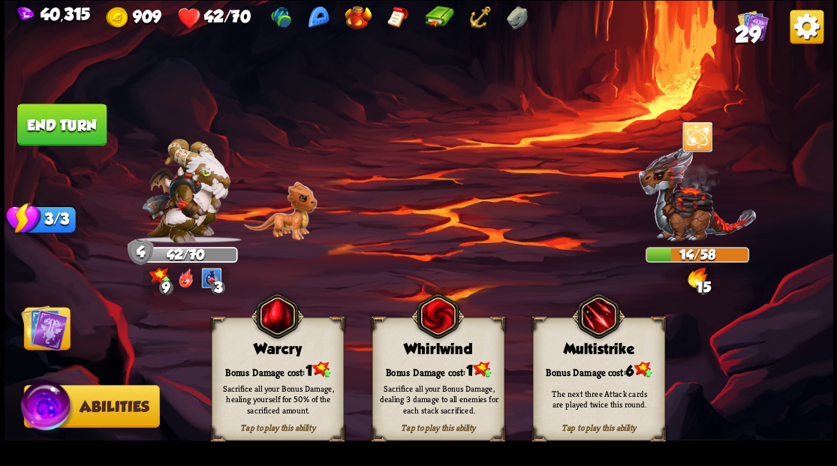
drag, startPoint x: 278, startPoint y: 404, endPoint x: 186, endPoint y: 363, distance: 100.2
click at [276, 403] on div "Sacrifice all your Bonus Damage, healing yourself for 50% of the sacrificed amo…" at bounding box center [278, 398] width 119 height 33
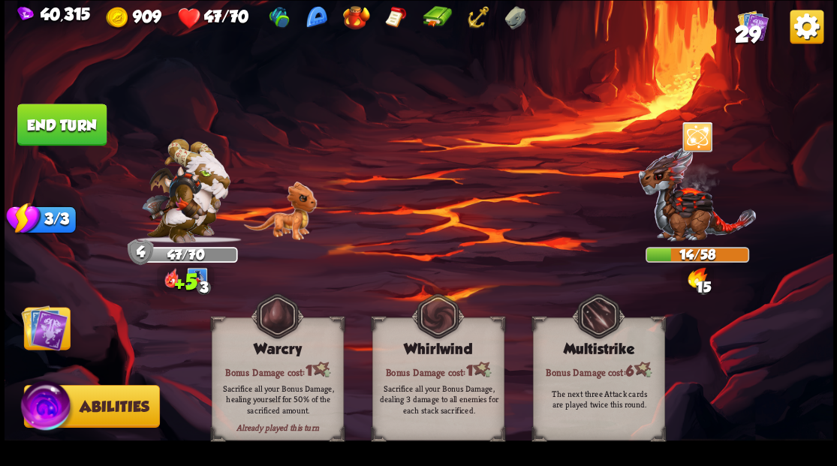
click at [41, 334] on img at bounding box center [44, 327] width 47 height 47
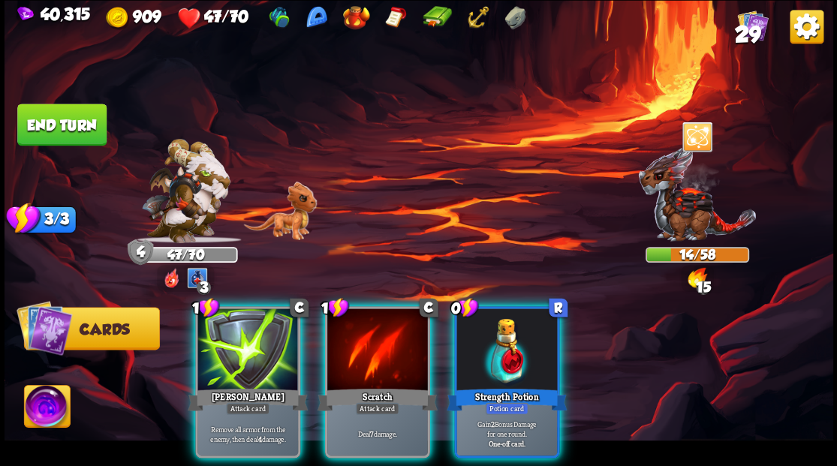
click at [70, 125] on button "End turn" at bounding box center [61, 125] width 89 height 42
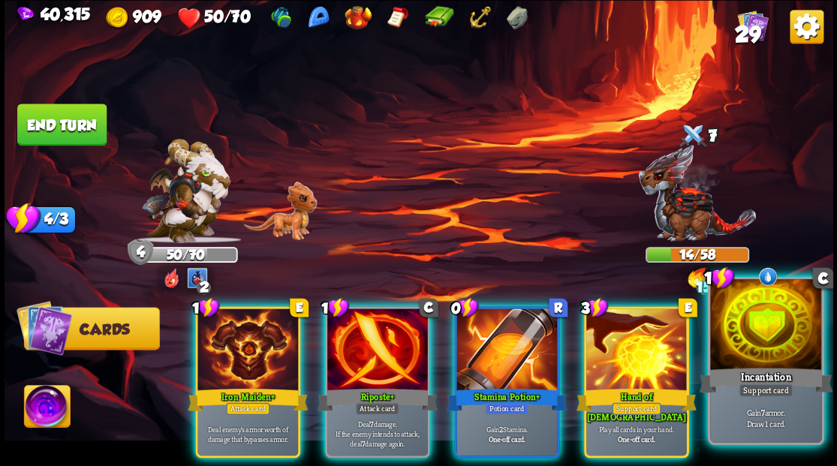
click at [773, 356] on div at bounding box center [765, 326] width 111 height 94
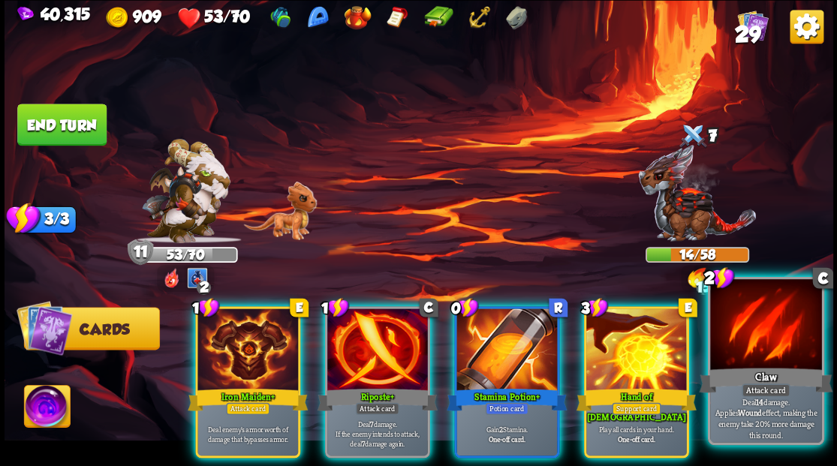
click at [767, 344] on div at bounding box center [765, 326] width 111 height 94
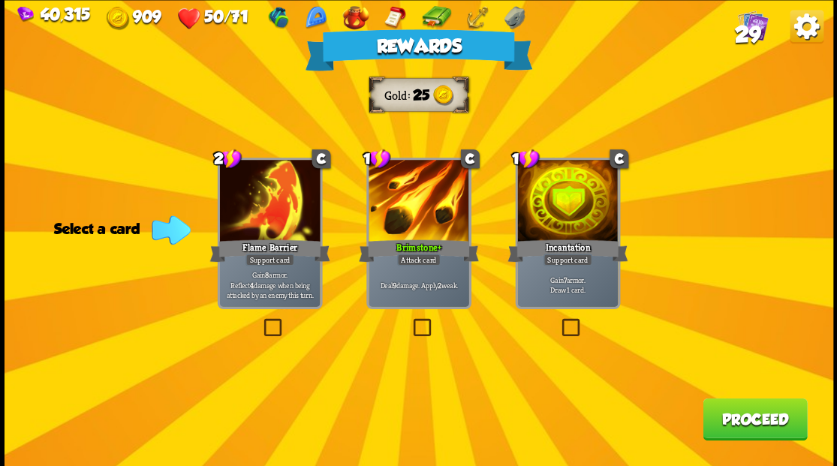
click at [771, 427] on button "Proceed" at bounding box center [755, 419] width 104 height 42
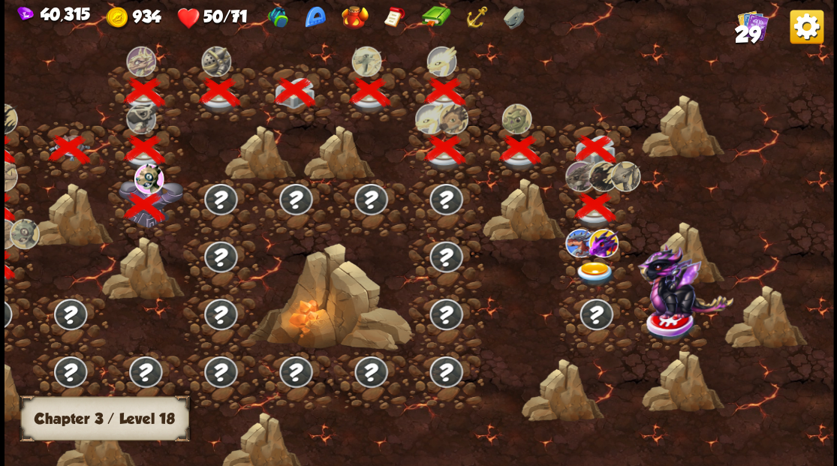
click at [595, 270] on img at bounding box center [594, 273] width 41 height 25
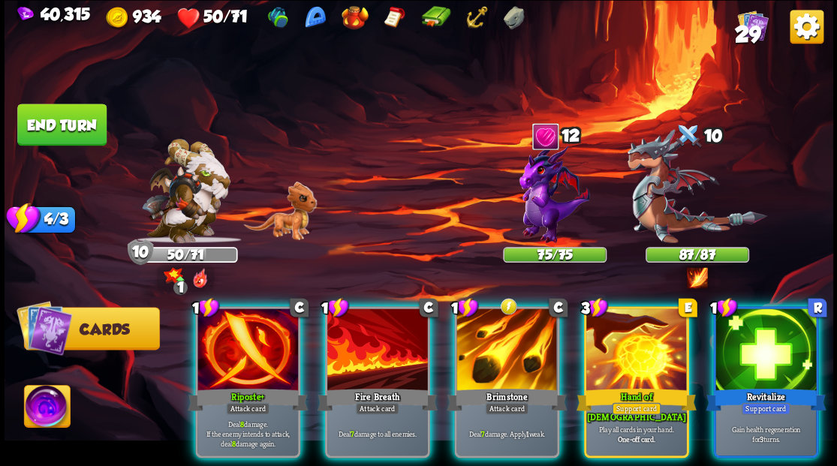
click at [776, 341] on div at bounding box center [766, 351] width 101 height 85
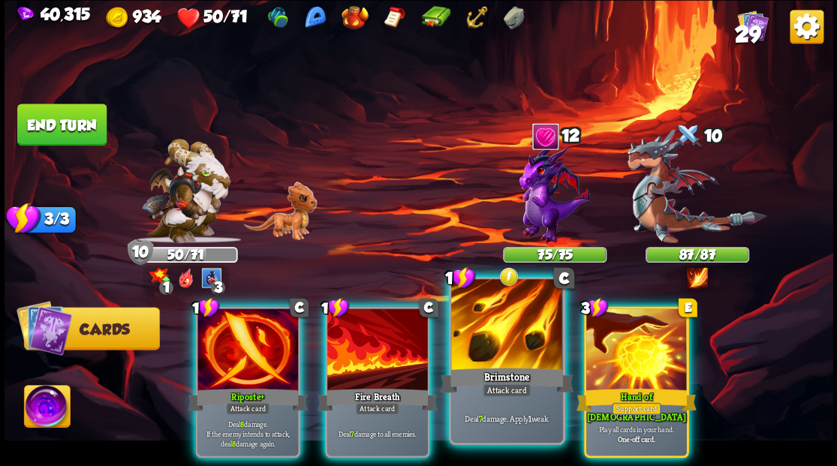
click at [502, 336] on div at bounding box center [506, 326] width 111 height 94
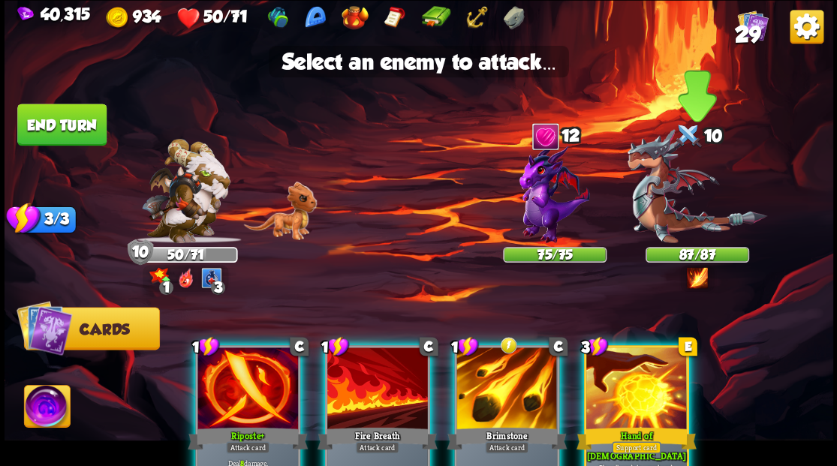
click at [659, 192] on img at bounding box center [697, 186] width 140 height 114
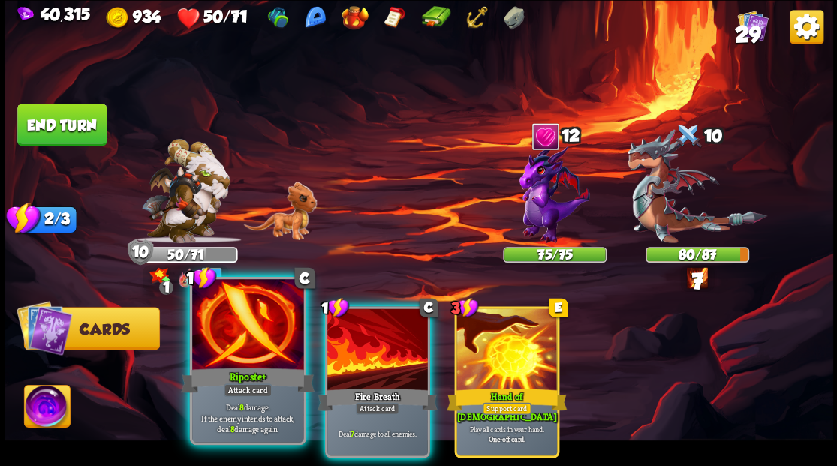
click at [251, 348] on div at bounding box center [247, 326] width 111 height 94
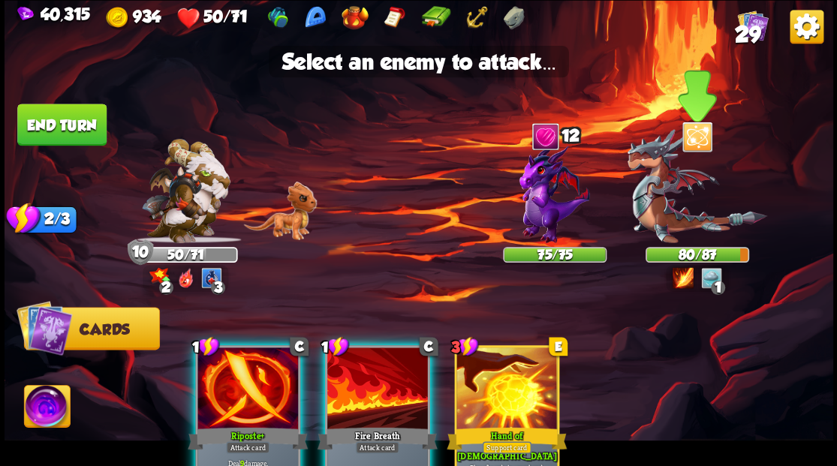
click at [659, 204] on img at bounding box center [697, 186] width 140 height 114
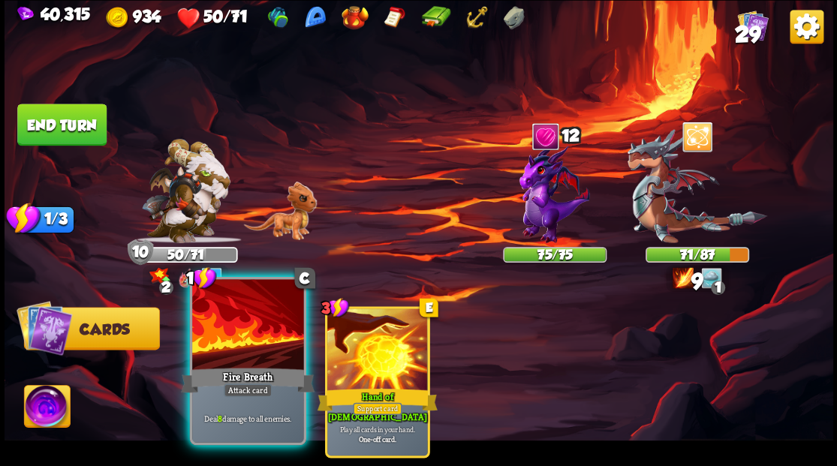
click at [228, 345] on div at bounding box center [247, 326] width 111 height 94
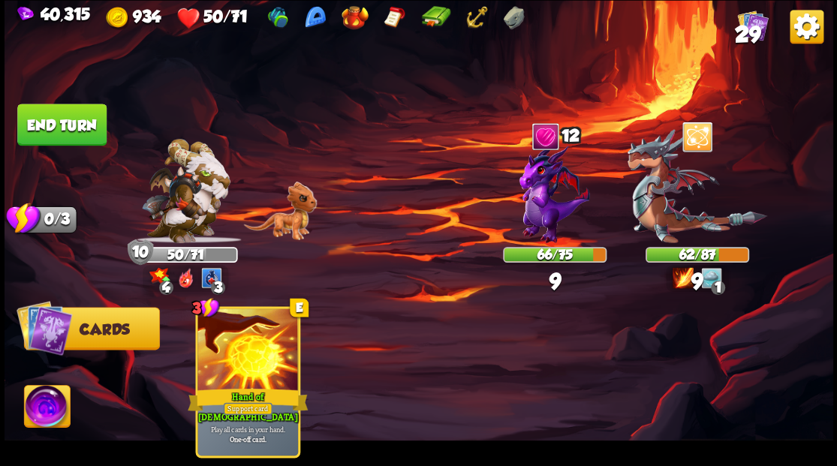
click at [80, 119] on button "End turn" at bounding box center [61, 125] width 89 height 42
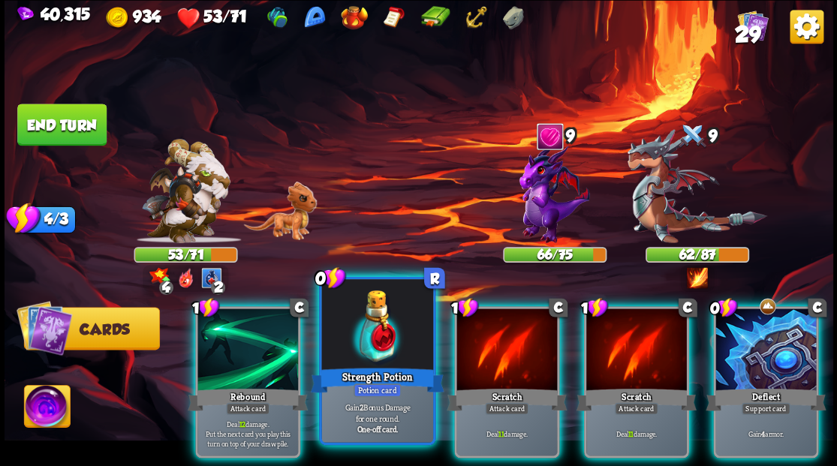
click at [367, 315] on div at bounding box center [376, 326] width 111 height 94
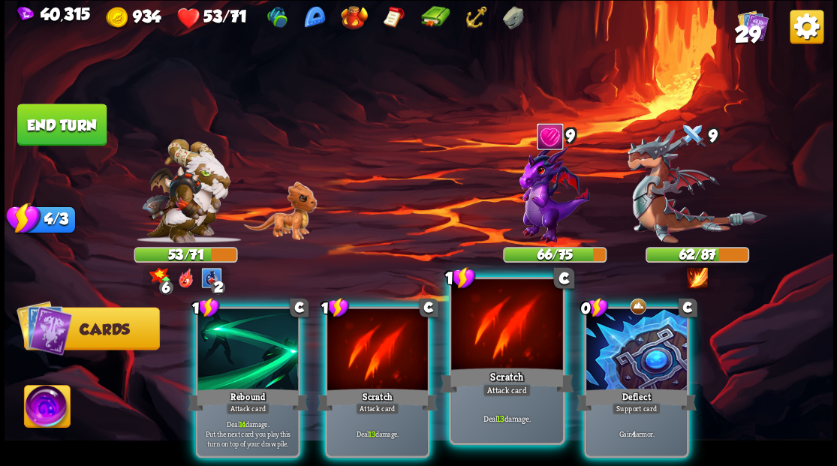
click at [496, 342] on div at bounding box center [506, 326] width 111 height 94
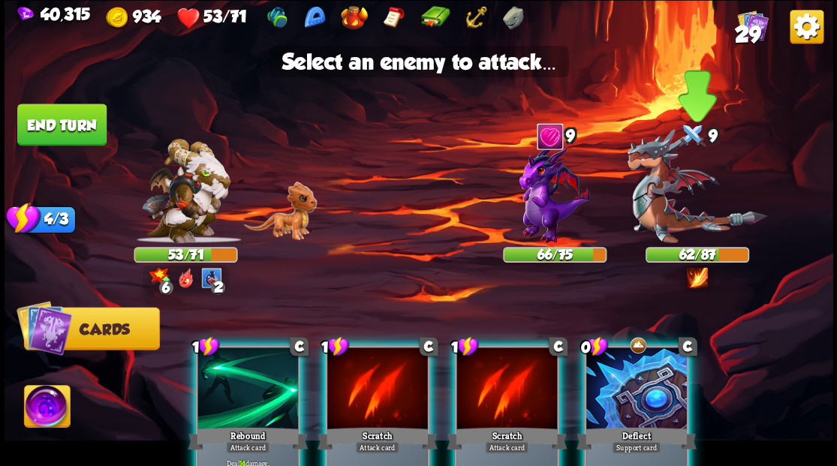
click at [672, 210] on img at bounding box center [697, 186] width 140 height 114
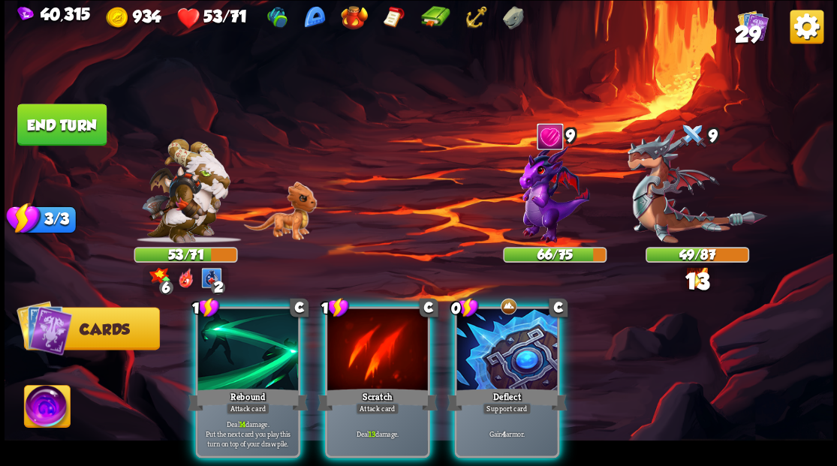
drag, startPoint x: 375, startPoint y: 365, endPoint x: 449, endPoint y: 303, distance: 96.0
click at [375, 362] on div "1 C Scratch Attack card Deal 13 damage." at bounding box center [376, 382] width 105 height 152
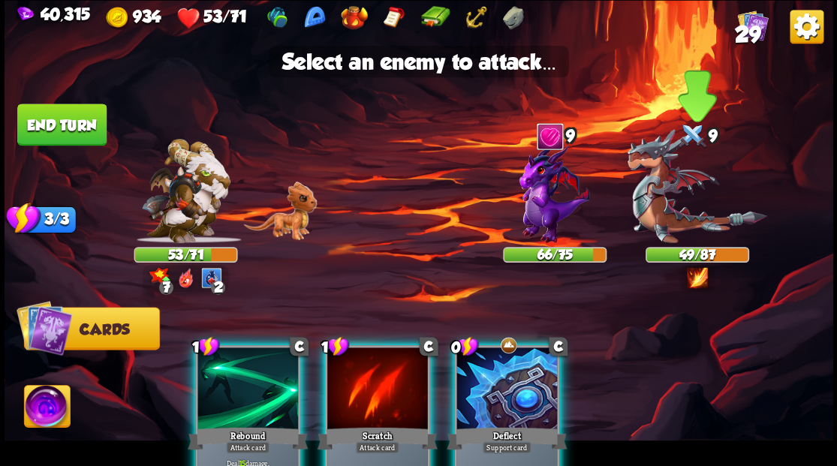
click at [648, 197] on img at bounding box center [697, 186] width 140 height 114
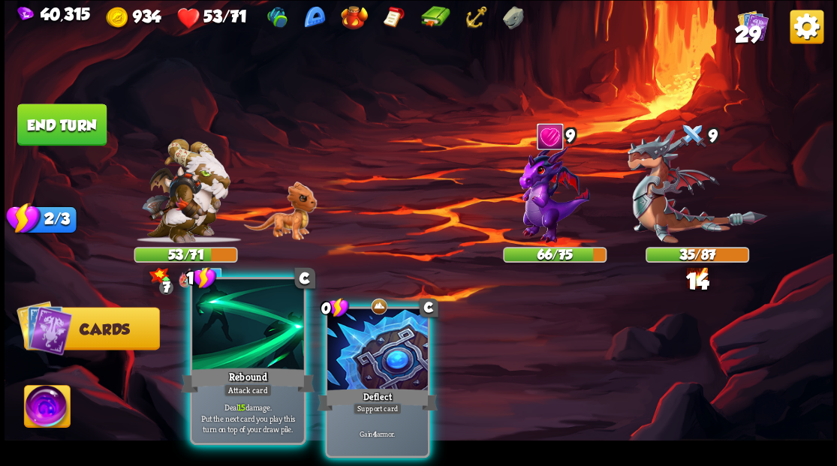
click at [247, 360] on div at bounding box center [247, 326] width 111 height 94
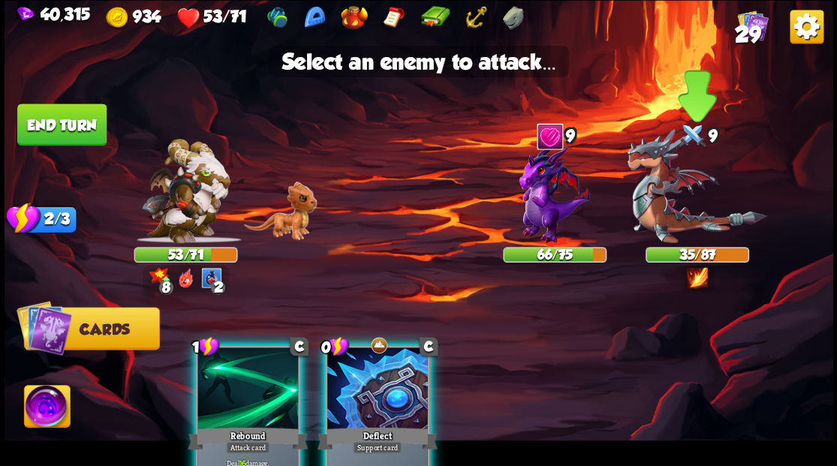
click at [673, 216] on img at bounding box center [697, 186] width 140 height 114
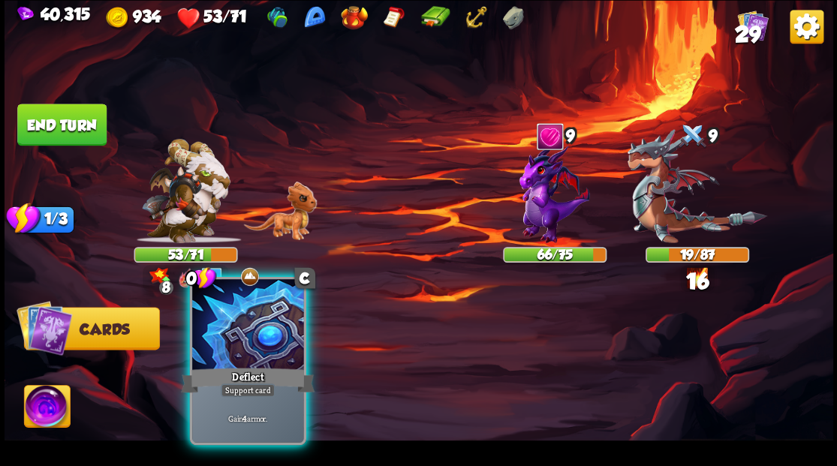
click at [250, 354] on div at bounding box center [247, 326] width 111 height 94
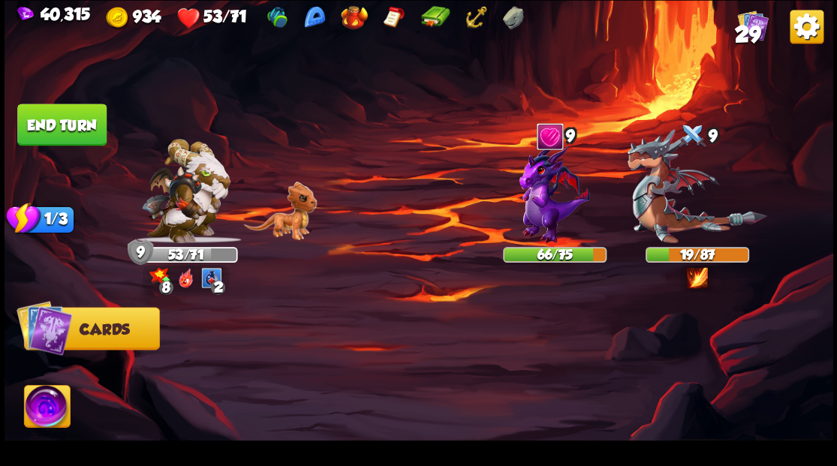
click at [76, 119] on button "End turn" at bounding box center [61, 125] width 89 height 42
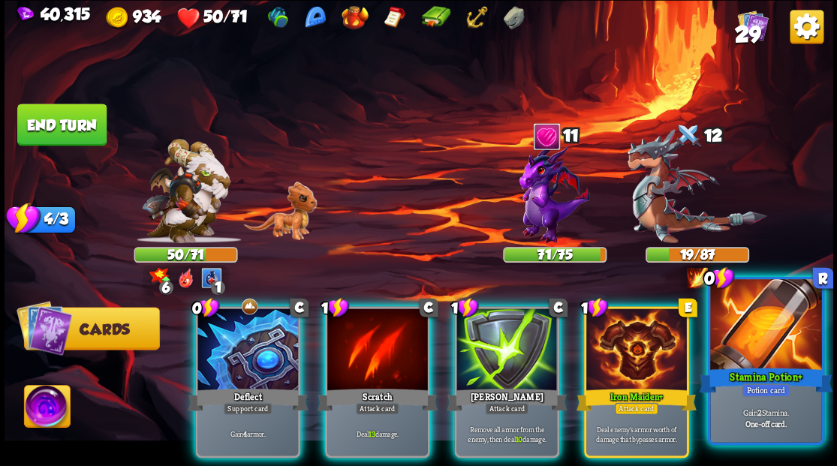
click at [783, 366] on div "Stamina Potion+" at bounding box center [766, 380] width 134 height 30
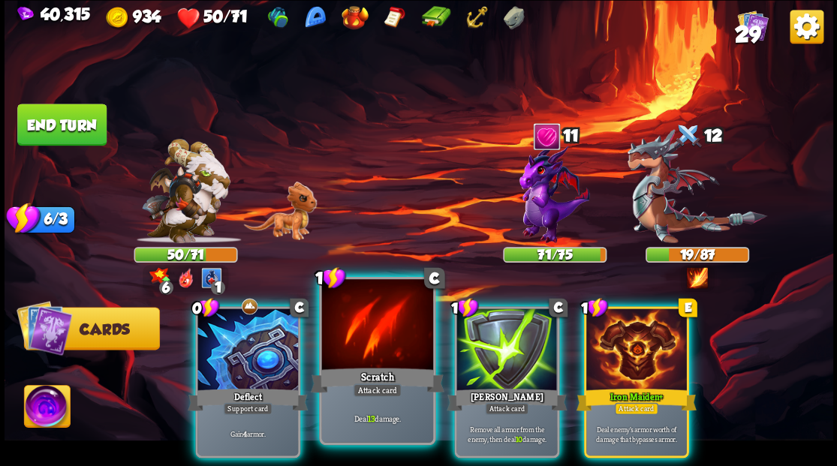
click at [371, 354] on div at bounding box center [376, 326] width 111 height 94
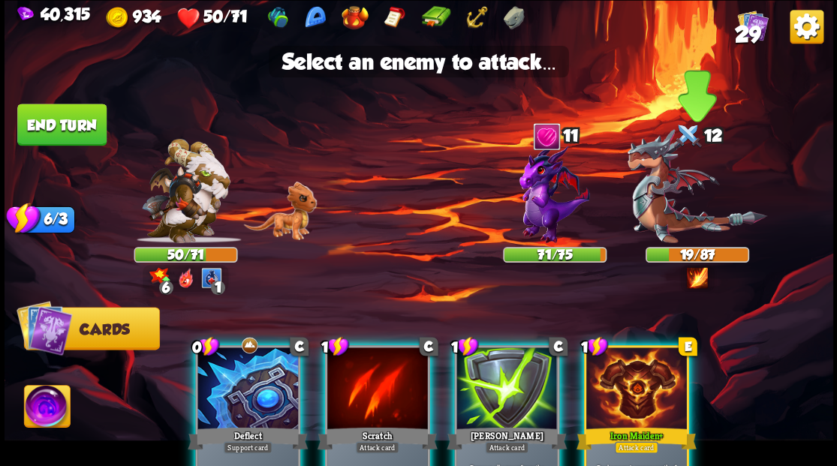
click at [664, 207] on img at bounding box center [697, 186] width 140 height 114
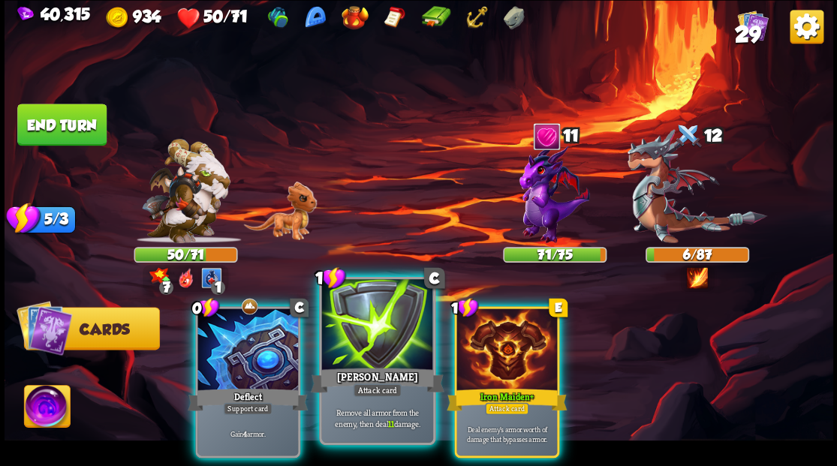
click at [375, 339] on div at bounding box center [376, 326] width 111 height 94
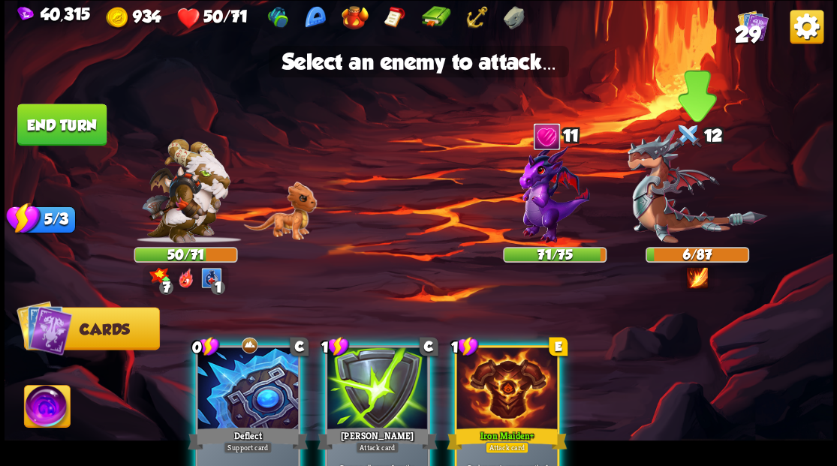
click at [667, 210] on img at bounding box center [697, 186] width 140 height 114
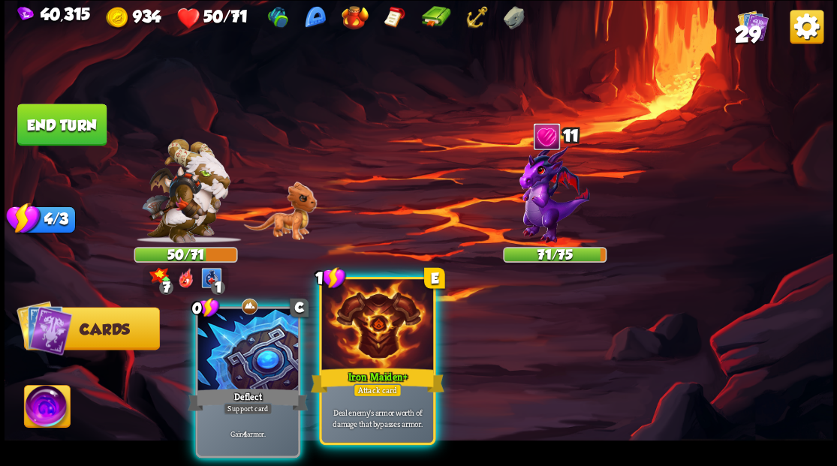
click at [371, 330] on div at bounding box center [376, 326] width 111 height 94
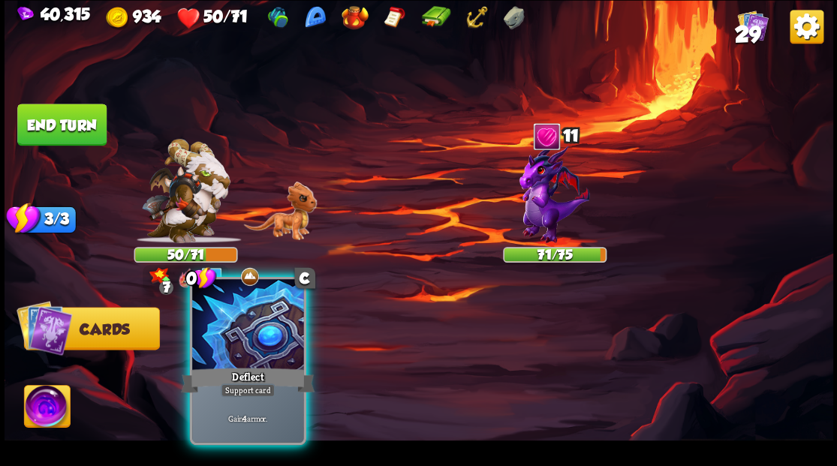
click at [264, 342] on div at bounding box center [247, 326] width 111 height 94
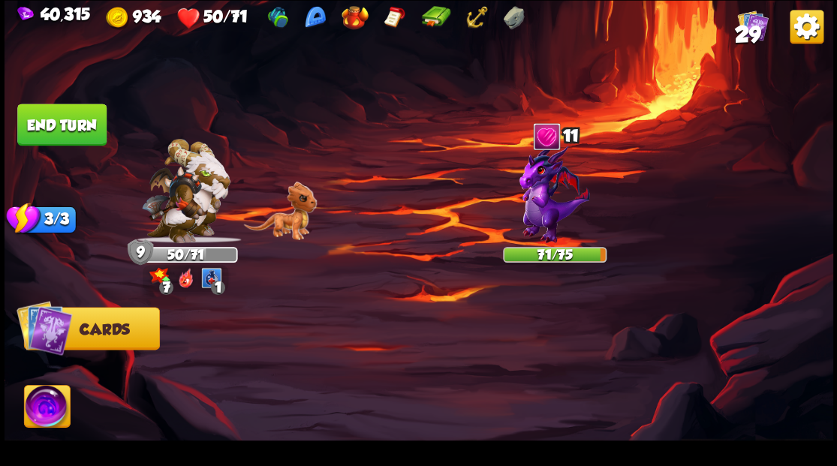
drag, startPoint x: 53, startPoint y: 116, endPoint x: 62, endPoint y: 114, distance: 9.1
click at [55, 116] on button "End turn" at bounding box center [61, 125] width 89 height 42
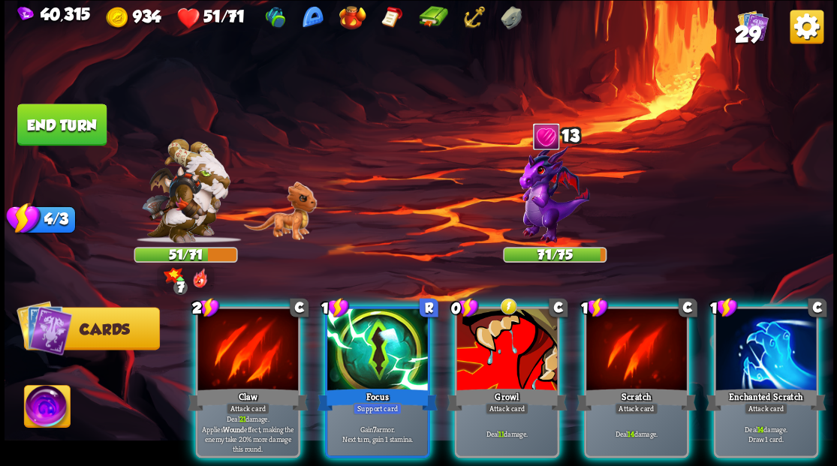
click at [246, 347] on div at bounding box center [248, 351] width 101 height 85
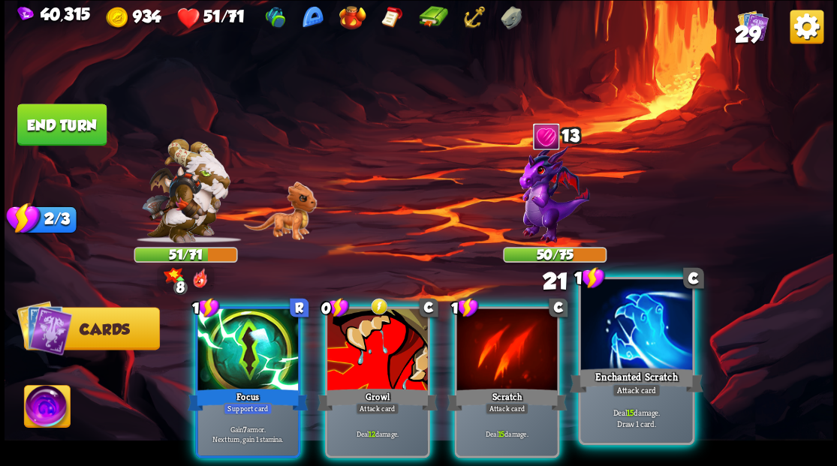
drag, startPoint x: 626, startPoint y: 351, endPoint x: 638, endPoint y: 338, distance: 18.1
click at [626, 351] on div at bounding box center [635, 326] width 111 height 94
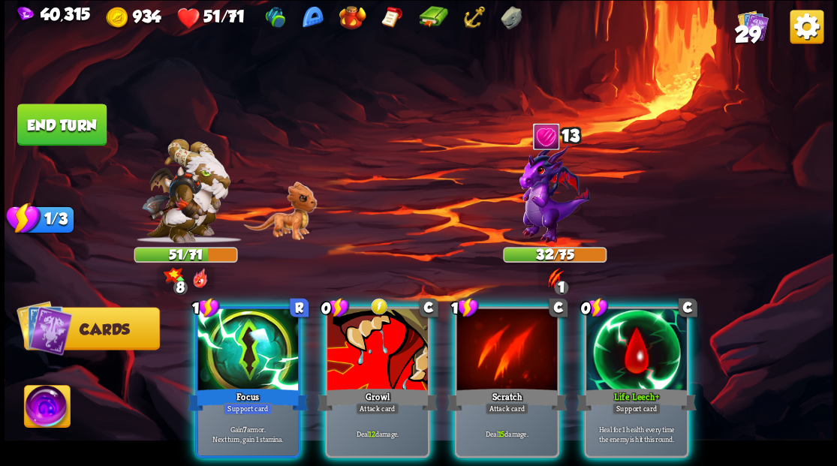
drag, startPoint x: 641, startPoint y: 365, endPoint x: 665, endPoint y: 300, distance: 68.7
click at [641, 359] on div "0 C Life Leech+ Support card Heal for 1 health every time the enemy is hit this…" at bounding box center [635, 382] width 105 height 152
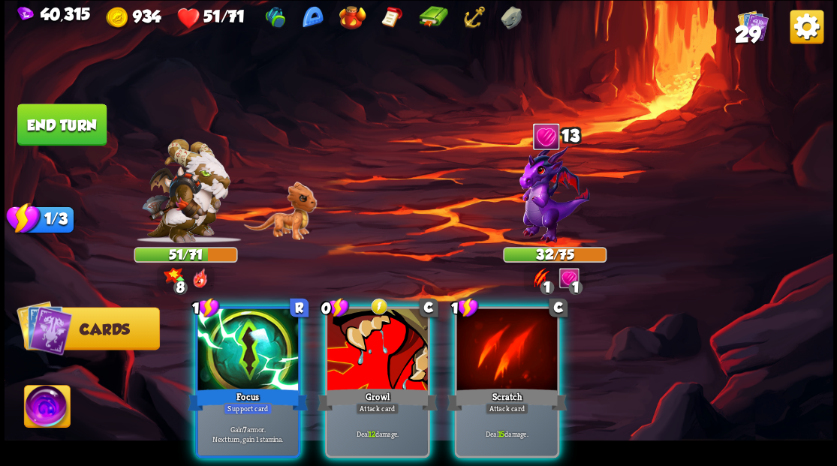
click at [518, 354] on div at bounding box center [507, 351] width 101 height 85
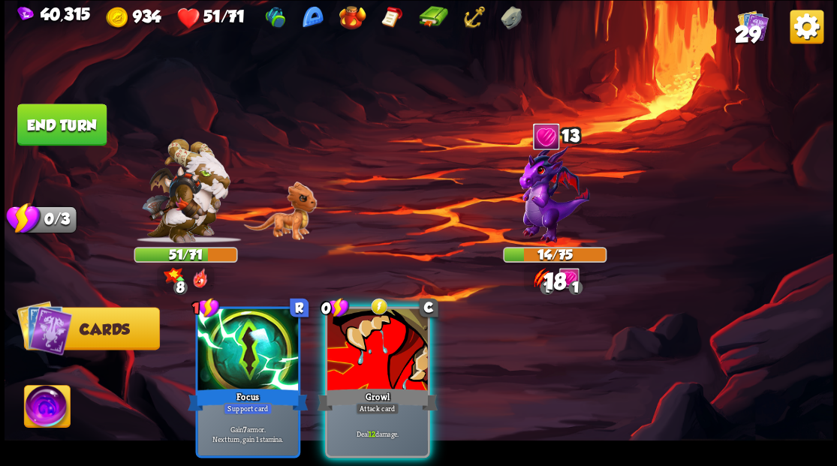
drag, startPoint x: 374, startPoint y: 368, endPoint x: 375, endPoint y: 334, distance: 33.8
click at [374, 360] on div "0 C Growl Attack card Deal 12 damage." at bounding box center [376, 382] width 105 height 152
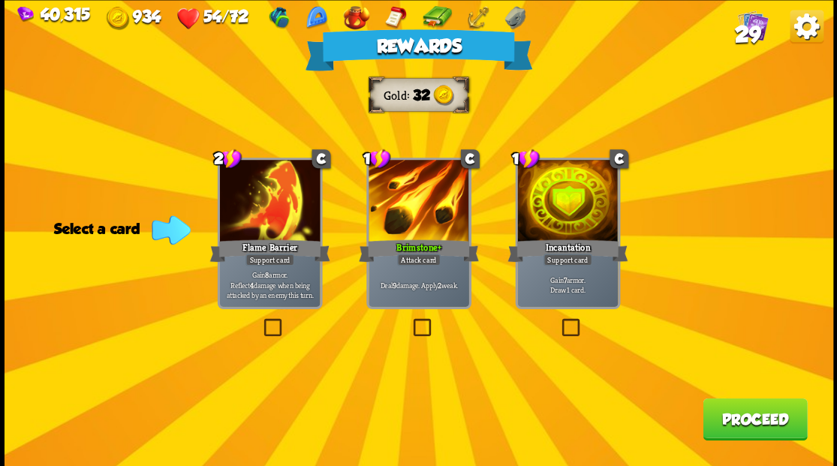
drag, startPoint x: 766, startPoint y: 424, endPoint x: 761, endPoint y: 415, distance: 10.1
click at [761, 415] on button "Proceed" at bounding box center [755, 419] width 104 height 42
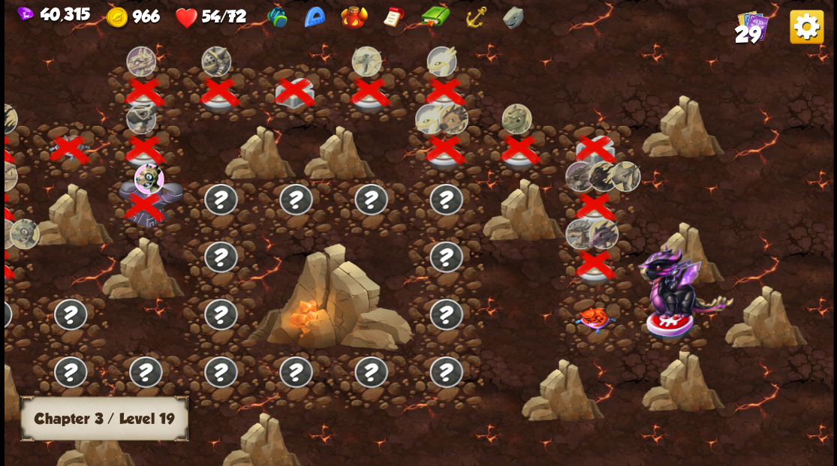
click at [593, 315] on img at bounding box center [594, 320] width 41 height 26
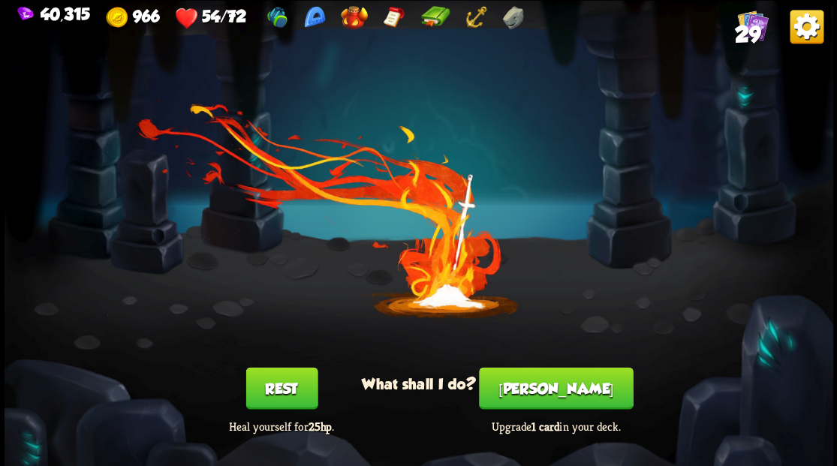
click at [291, 387] on button "Rest" at bounding box center [282, 388] width 72 height 42
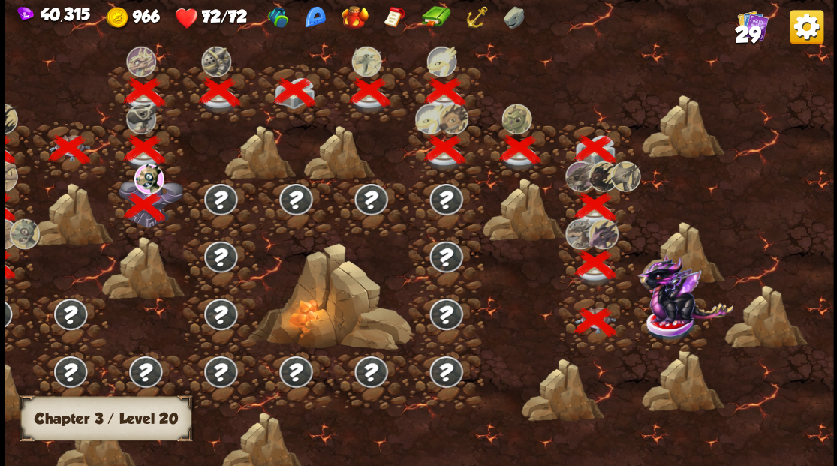
click at [679, 328] on img at bounding box center [671, 324] width 52 height 35
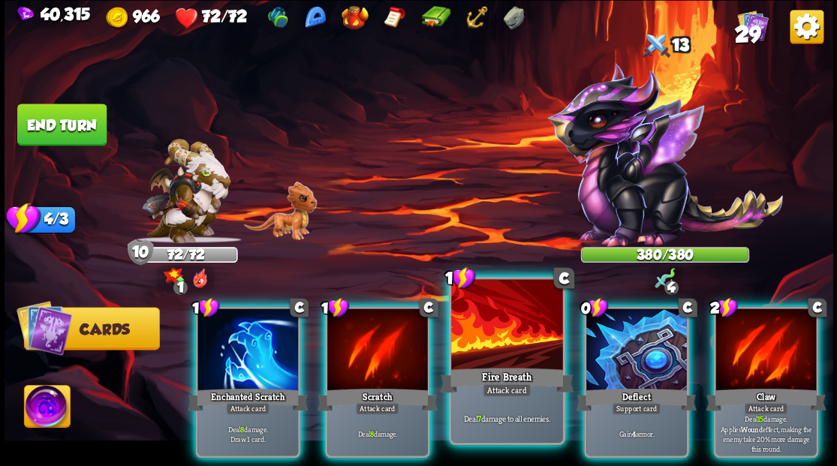
click at [487, 341] on div at bounding box center [506, 326] width 111 height 94
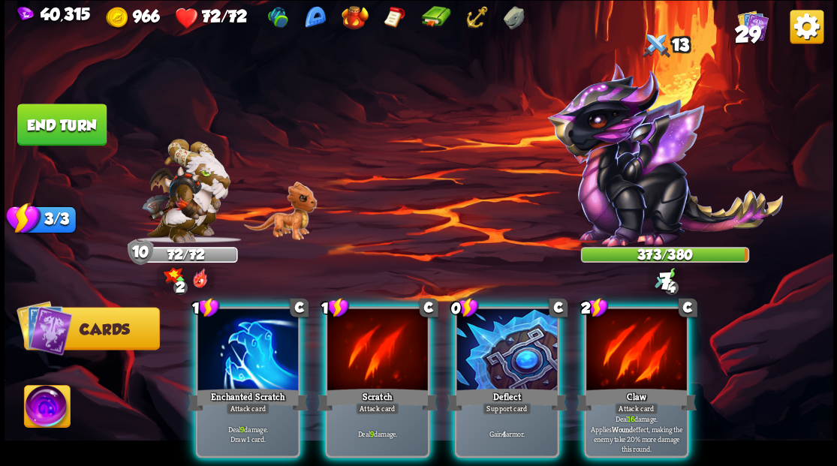
drag, startPoint x: 634, startPoint y: 348, endPoint x: 623, endPoint y: 323, distance: 26.9
click at [634, 346] on div at bounding box center [637, 351] width 101 height 85
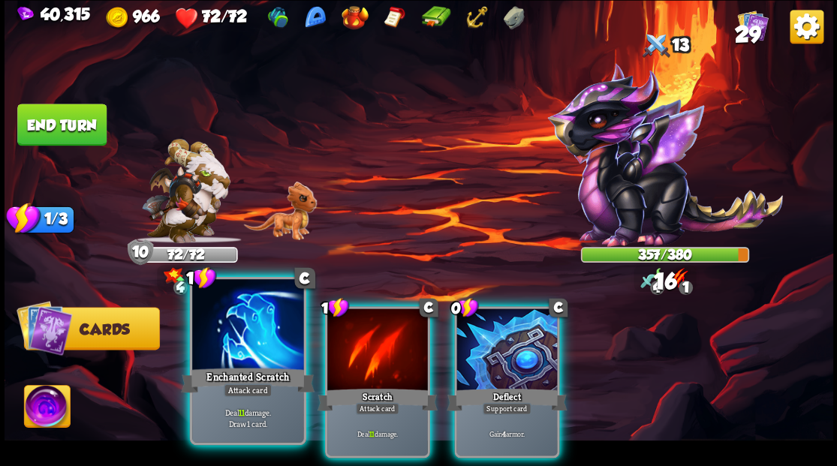
click at [229, 348] on div at bounding box center [247, 326] width 111 height 94
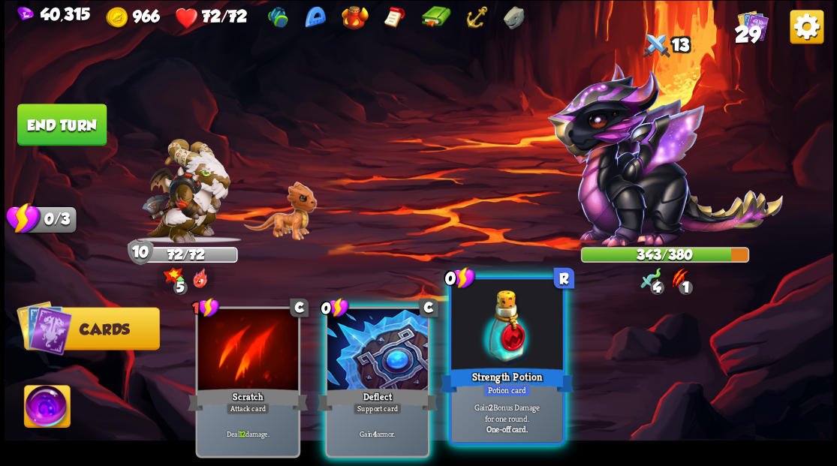
drag, startPoint x: 499, startPoint y: 360, endPoint x: 488, endPoint y: 362, distance: 10.6
click at [498, 360] on div at bounding box center [506, 326] width 111 height 94
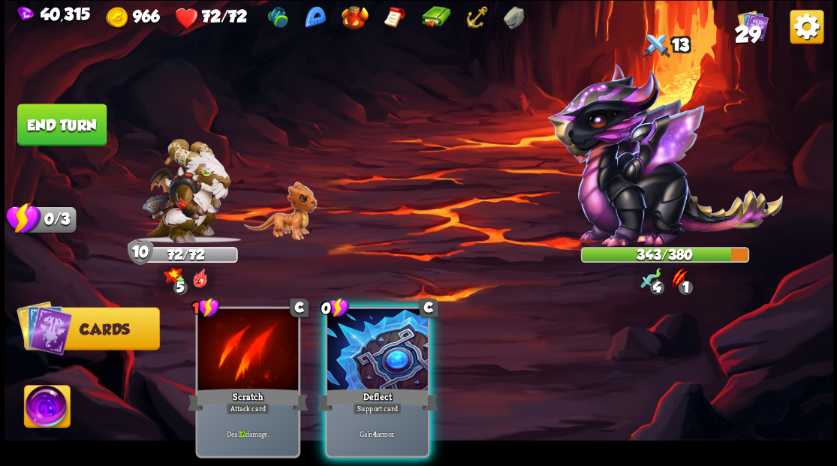
drag, startPoint x: 406, startPoint y: 354, endPoint x: 287, endPoint y: 305, distance: 128.6
click at [360, 336] on div at bounding box center [377, 351] width 101 height 85
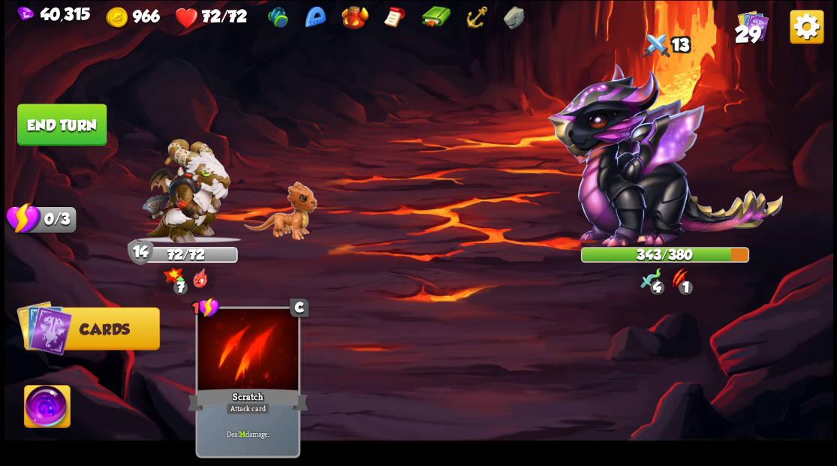
drag, startPoint x: 80, startPoint y: 107, endPoint x: 80, endPoint y: 125, distance: 17.3
click at [80, 107] on button "End turn" at bounding box center [61, 125] width 89 height 42
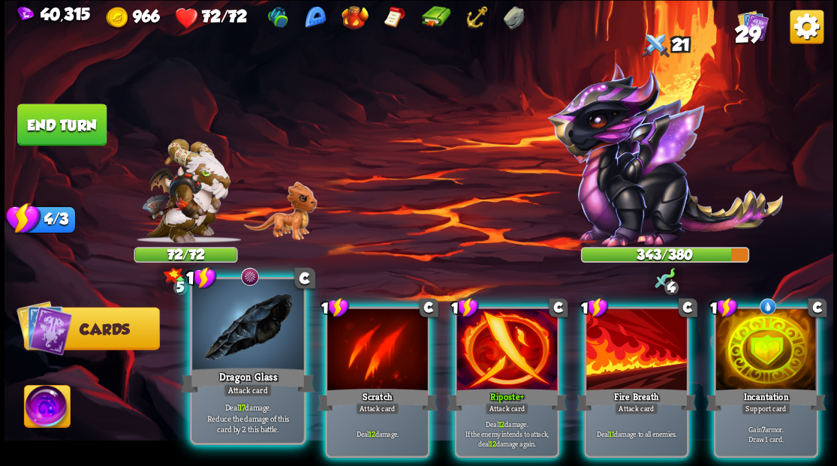
click at [235, 333] on div at bounding box center [247, 326] width 111 height 94
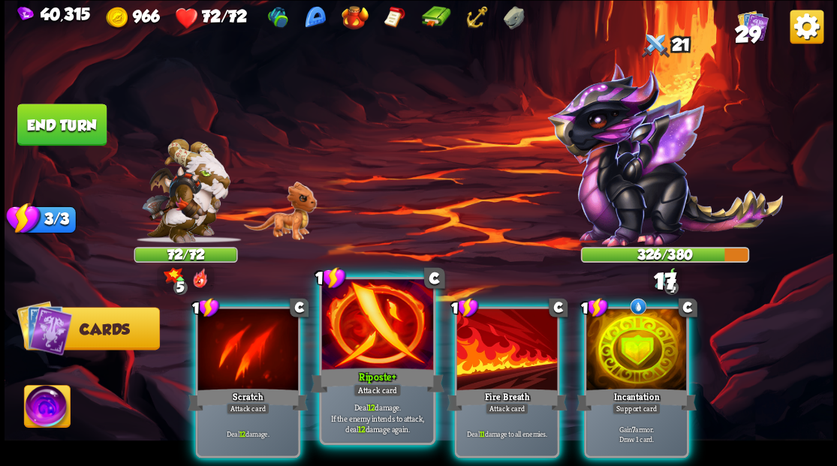
click at [360, 339] on div at bounding box center [376, 326] width 111 height 94
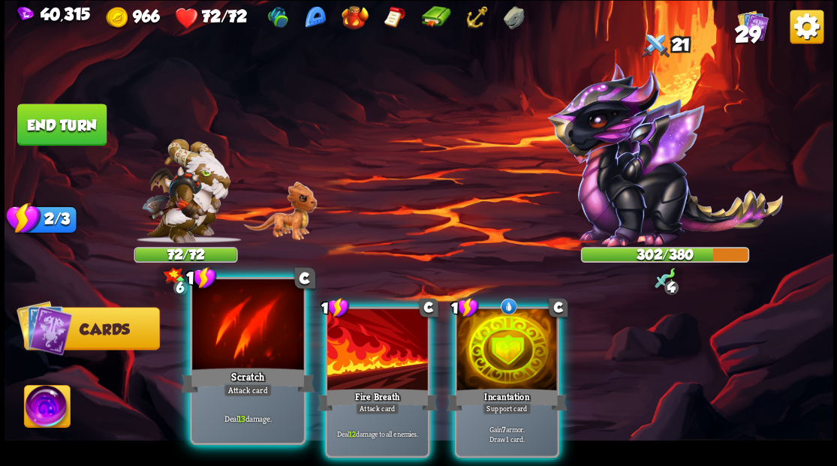
click at [252, 351] on div at bounding box center [247, 326] width 111 height 94
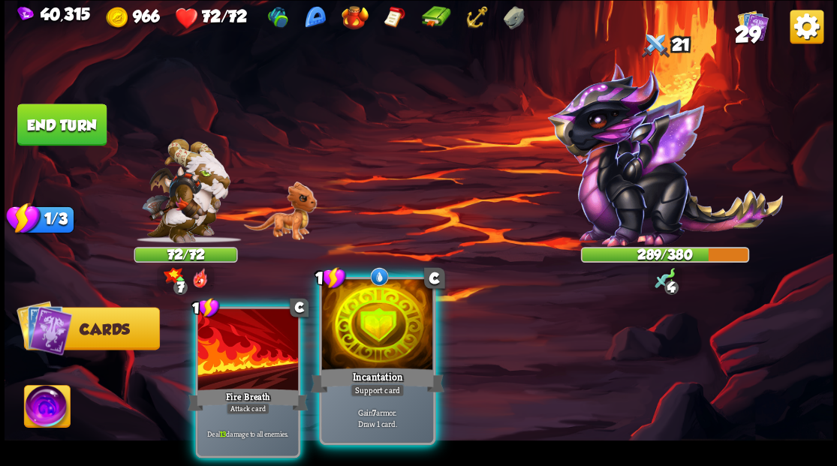
click at [399, 338] on div at bounding box center [376, 326] width 111 height 94
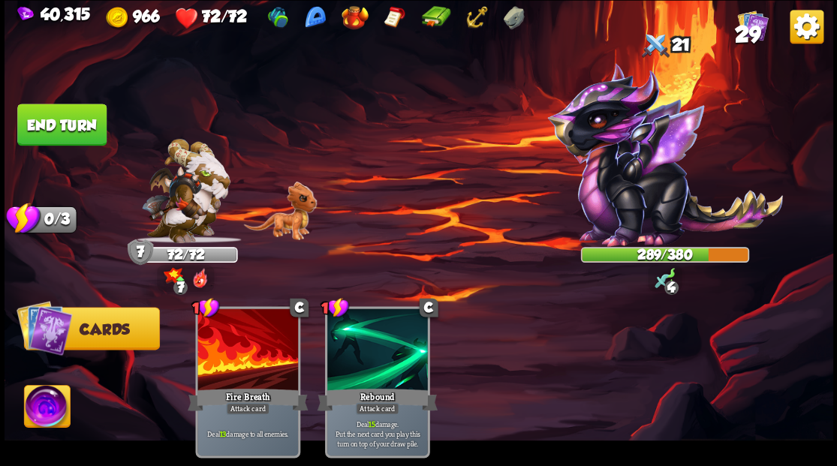
click at [53, 113] on button "End turn" at bounding box center [61, 125] width 89 height 42
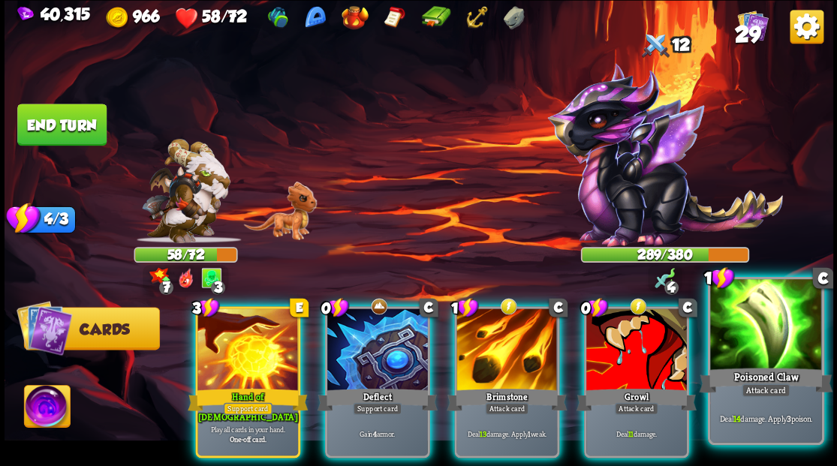
click at [790, 345] on div at bounding box center [765, 326] width 111 height 94
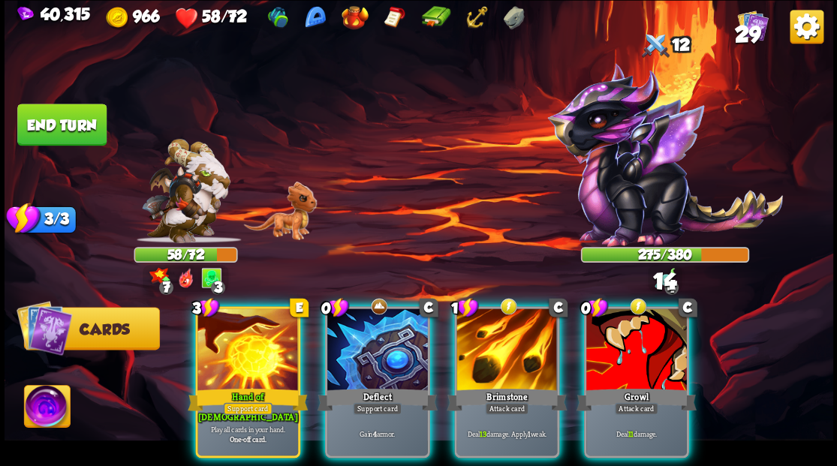
click at [518, 332] on div at bounding box center [507, 351] width 101 height 85
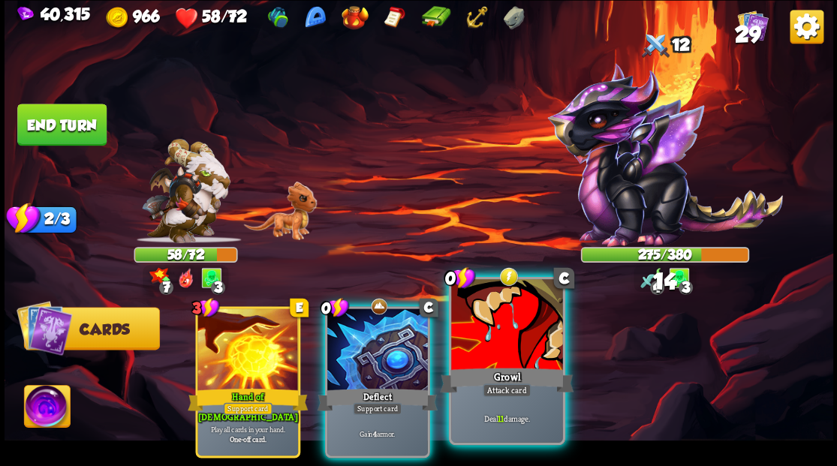
click at [518, 332] on div at bounding box center [506, 326] width 111 height 94
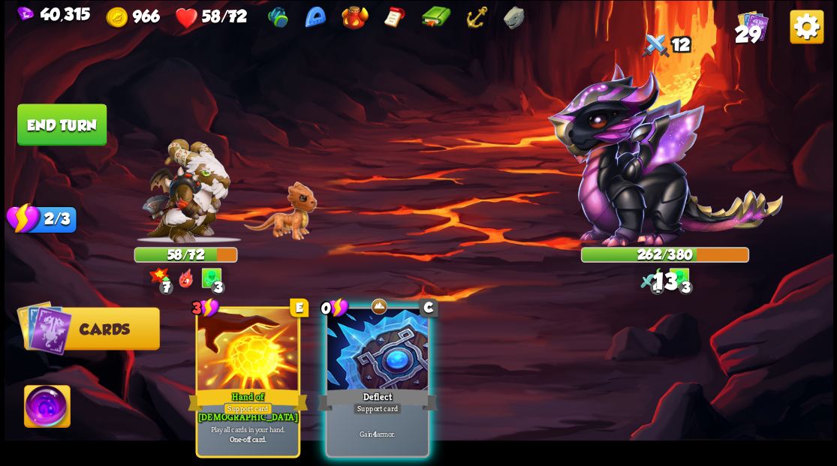
drag, startPoint x: 386, startPoint y: 330, endPoint x: 377, endPoint y: 315, distance: 16.9
click at [384, 328] on div at bounding box center [377, 351] width 101 height 85
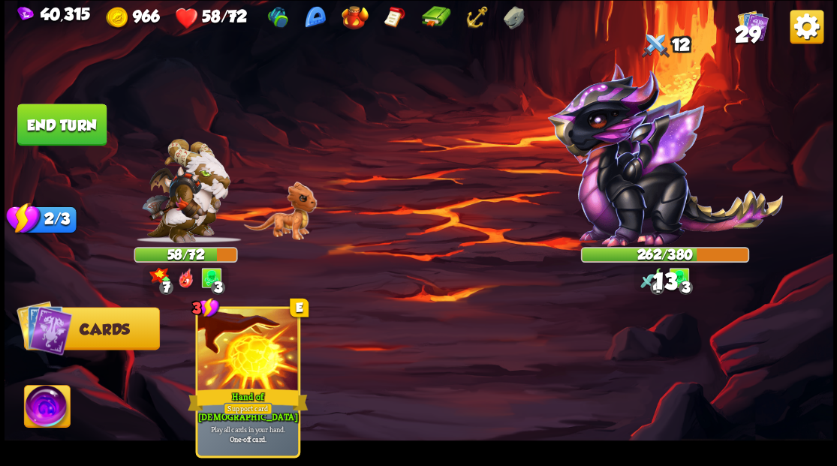
click at [84, 115] on button "End turn" at bounding box center [61, 125] width 89 height 42
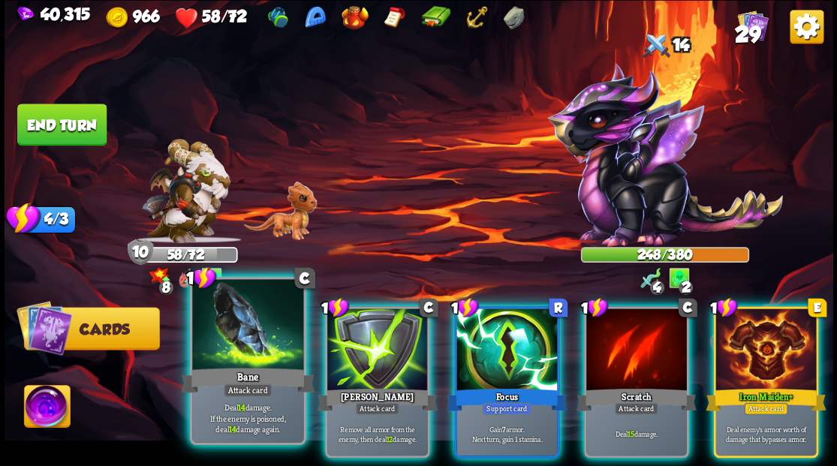
click at [237, 341] on div at bounding box center [247, 326] width 111 height 94
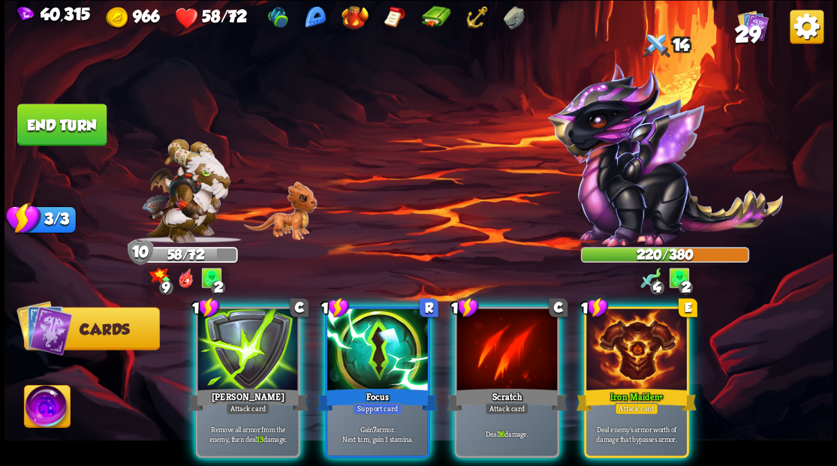
drag, startPoint x: 504, startPoint y: 332, endPoint x: 363, endPoint y: 218, distance: 181.6
click at [496, 328] on div at bounding box center [507, 351] width 101 height 85
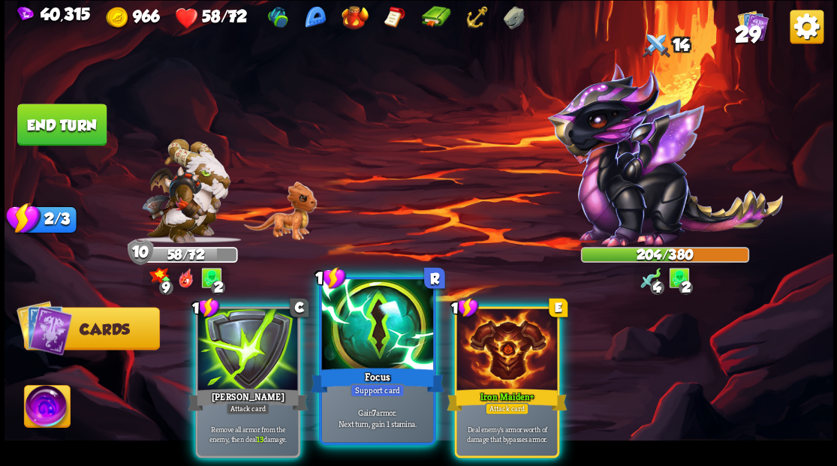
click at [362, 330] on div at bounding box center [376, 326] width 111 height 94
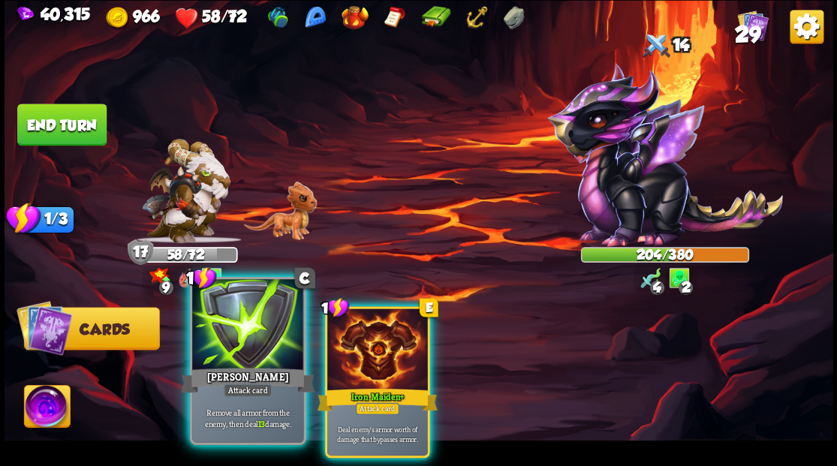
click at [231, 344] on div at bounding box center [247, 326] width 111 height 94
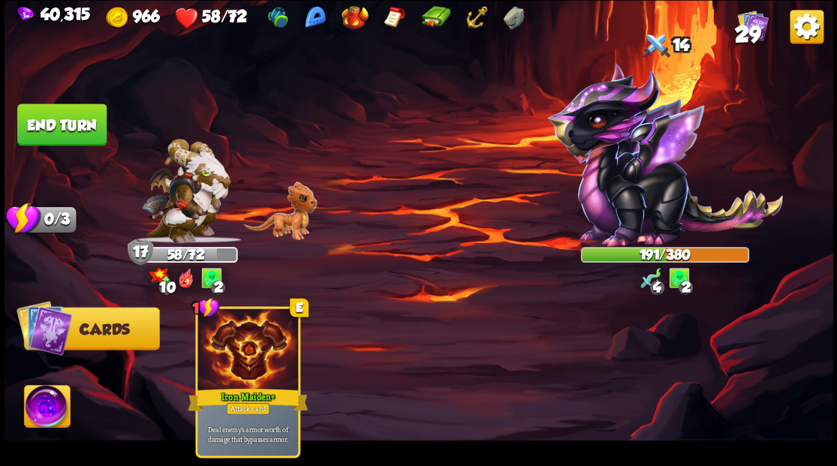
click at [57, 123] on button "End turn" at bounding box center [61, 125] width 89 height 42
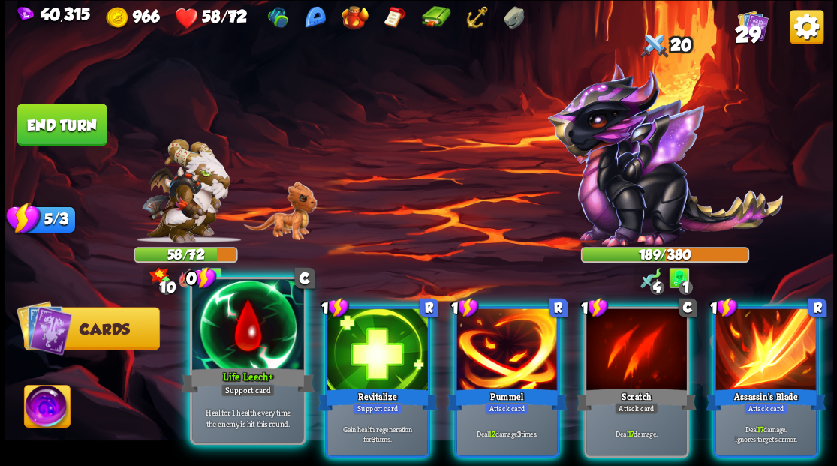
click at [225, 357] on div at bounding box center [247, 326] width 111 height 94
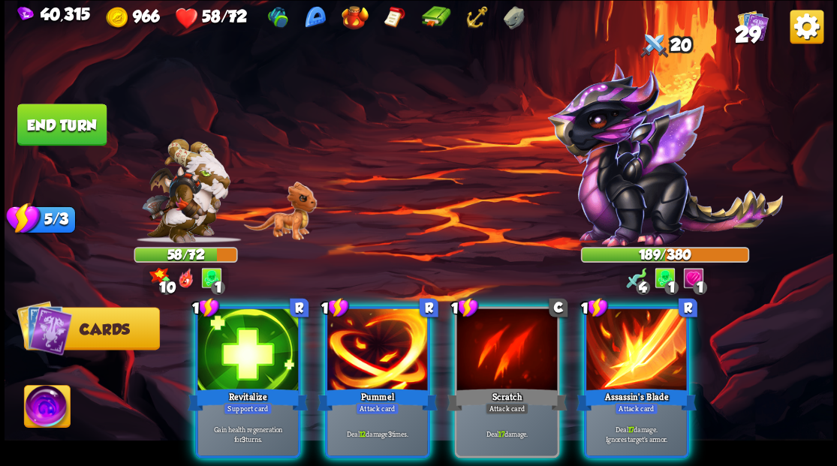
click at [225, 357] on div at bounding box center [248, 351] width 101 height 85
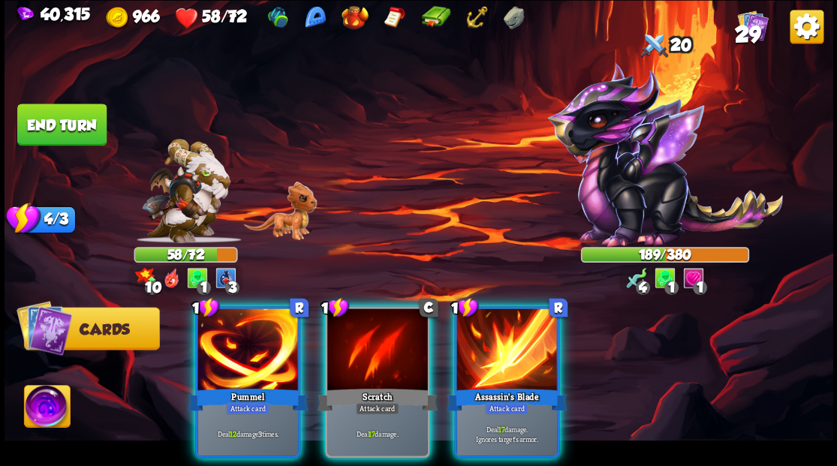
click at [221, 348] on div at bounding box center [248, 351] width 101 height 85
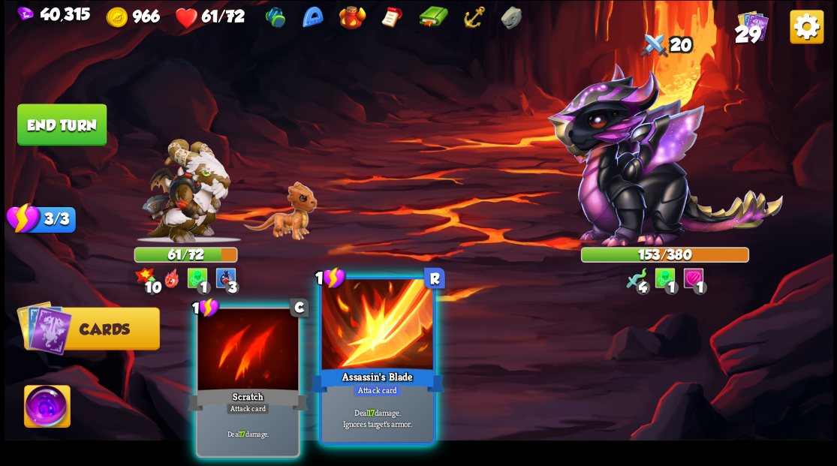
click at [386, 351] on div at bounding box center [376, 326] width 111 height 94
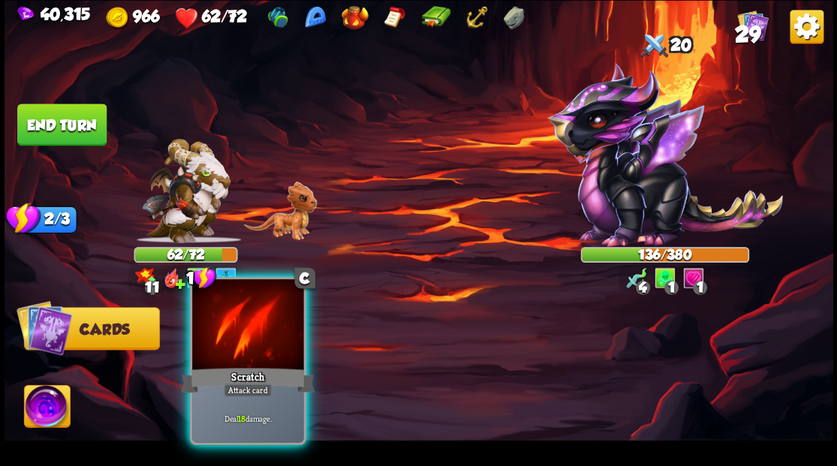
click at [249, 342] on div at bounding box center [247, 326] width 111 height 94
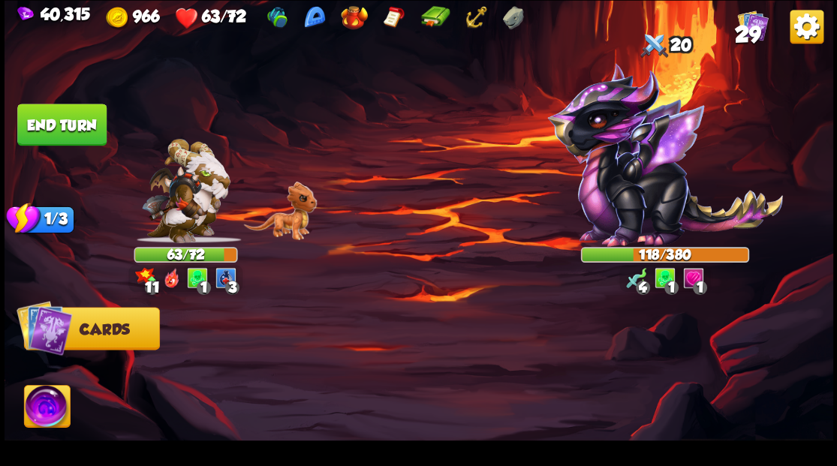
click at [66, 129] on button "End turn" at bounding box center [61, 125] width 89 height 42
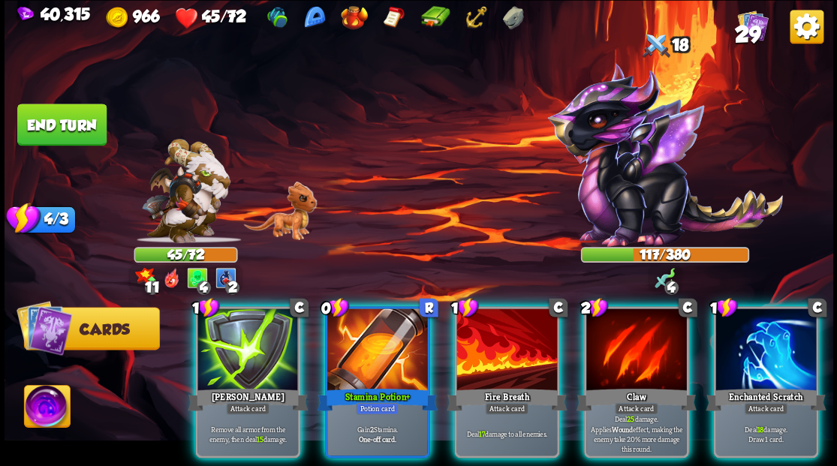
click at [389, 345] on div at bounding box center [377, 351] width 101 height 85
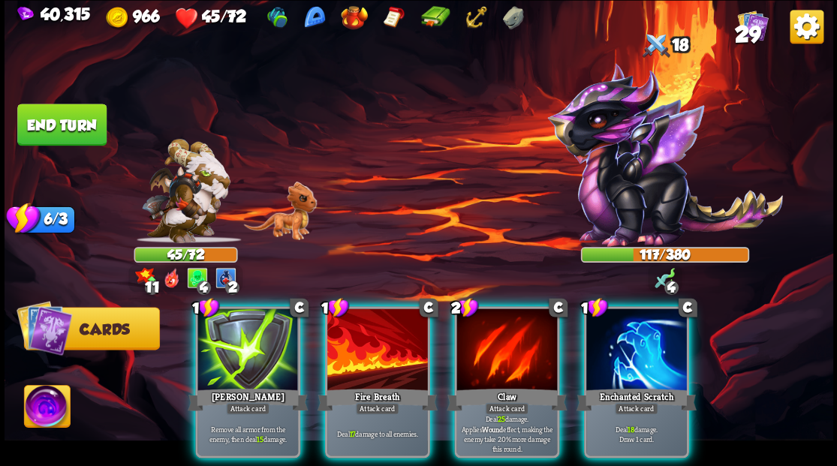
drag, startPoint x: 647, startPoint y: 363, endPoint x: 542, endPoint y: 228, distance: 171.4
click at [637, 354] on div at bounding box center [637, 351] width 101 height 85
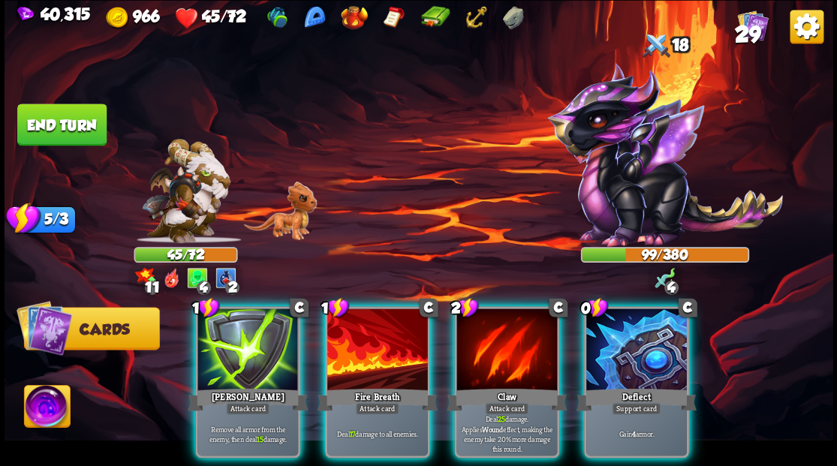
click at [508, 320] on div at bounding box center [507, 351] width 101 height 85
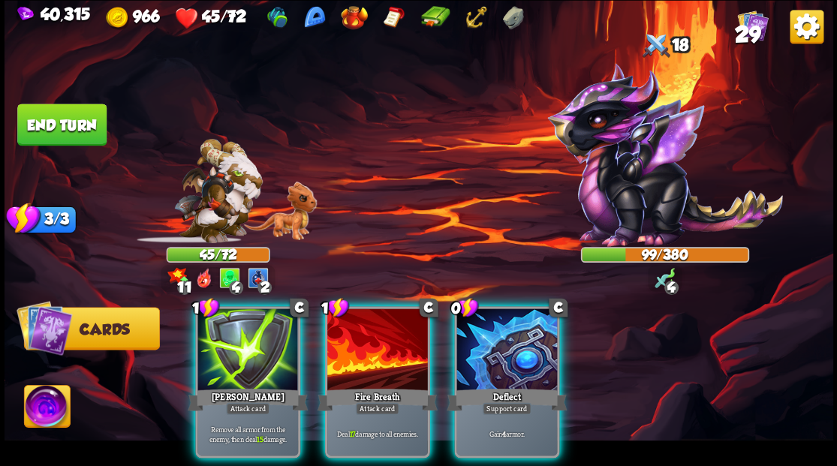
click at [380, 318] on div at bounding box center [377, 351] width 101 height 85
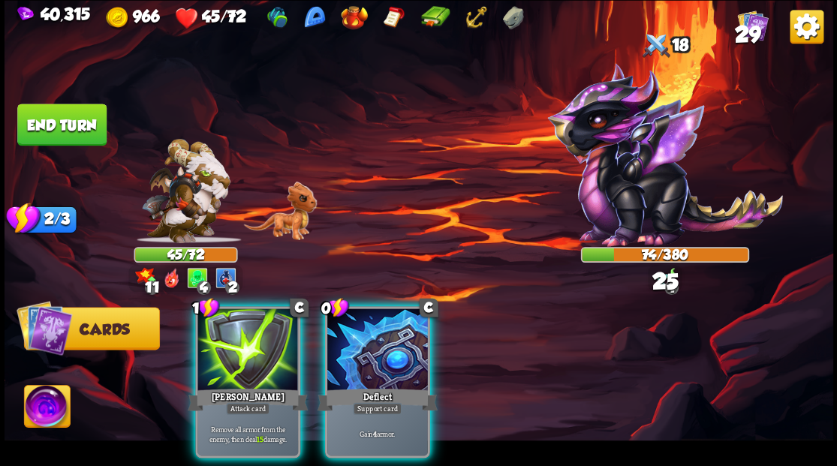
click at [231, 350] on div at bounding box center [248, 351] width 101 height 85
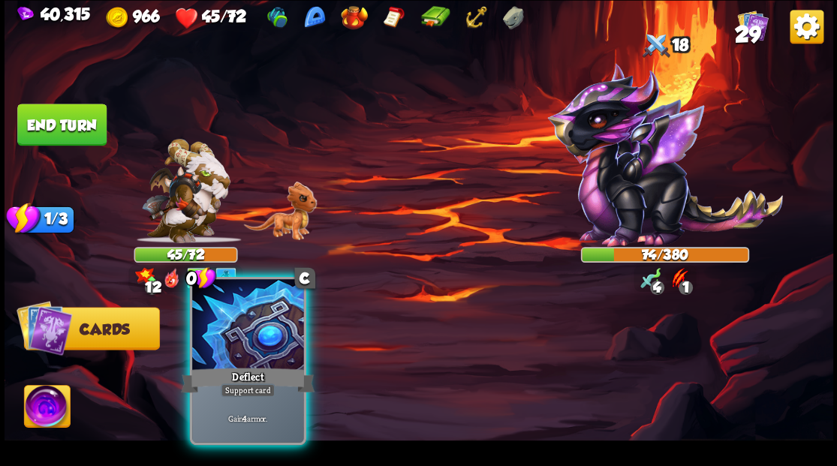
click at [234, 351] on div at bounding box center [247, 326] width 111 height 94
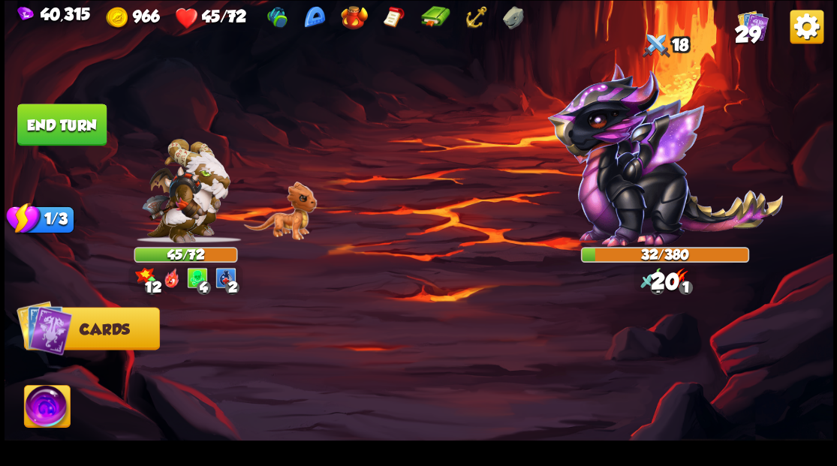
click at [35, 122] on button "End turn" at bounding box center [61, 125] width 89 height 42
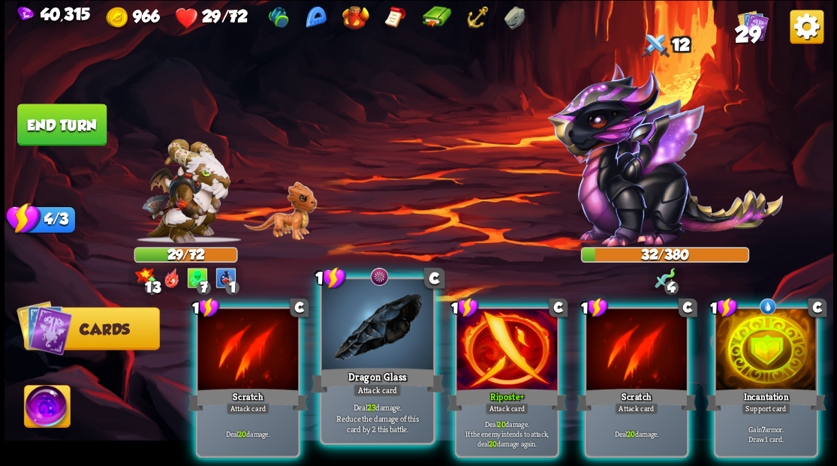
click at [367, 326] on div at bounding box center [376, 326] width 111 height 94
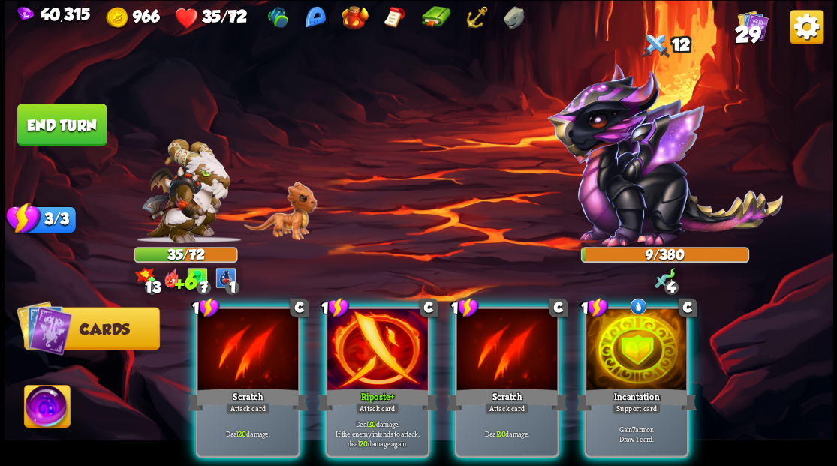
click at [39, 414] on img at bounding box center [47, 408] width 46 height 47
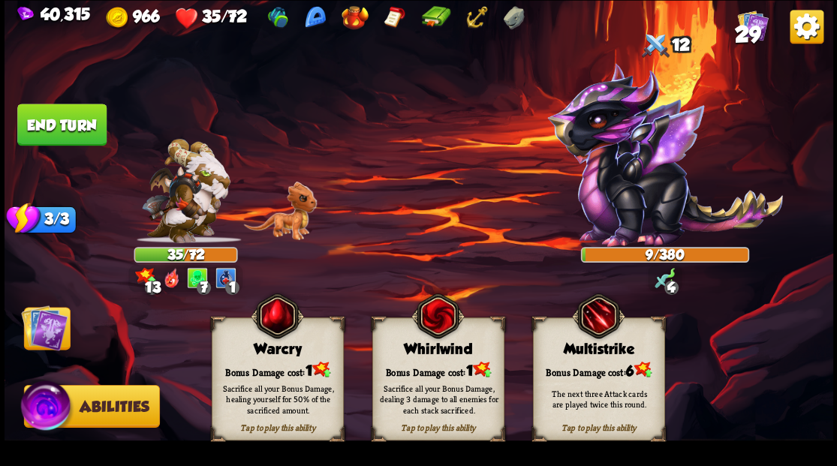
click at [273, 374] on div "Sacrifice all your Bonus Damage, healing yourself for 50% of the sacrificed amo…" at bounding box center [278, 399] width 132 height 52
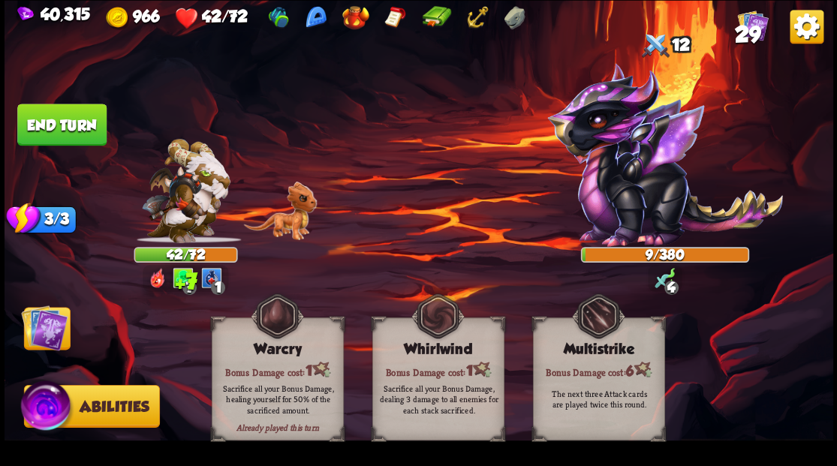
click at [45, 332] on img at bounding box center [44, 327] width 47 height 47
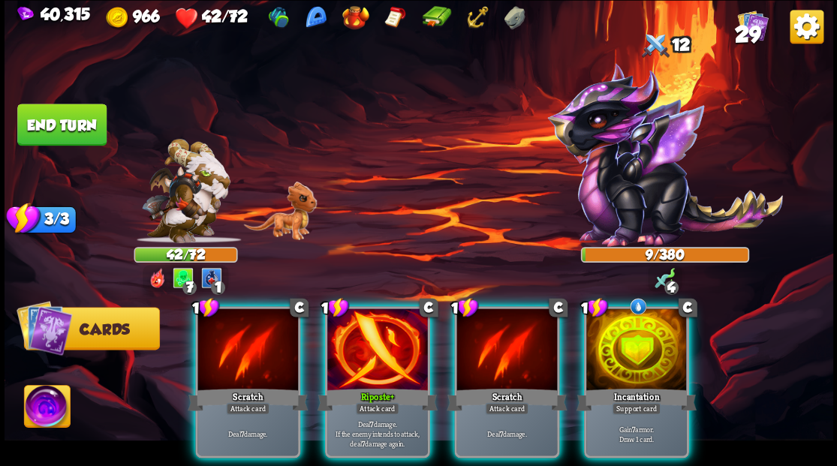
click at [652, 386] on div "Incantation" at bounding box center [636, 399] width 120 height 27
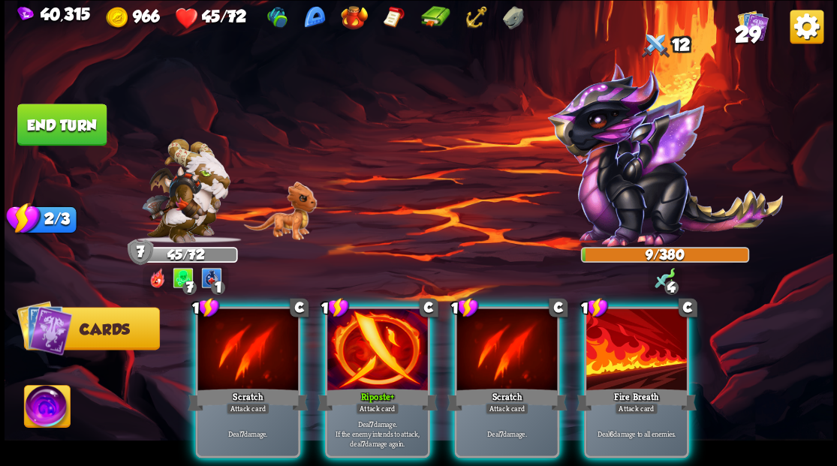
drag, startPoint x: 372, startPoint y: 362, endPoint x: 396, endPoint y: 323, distance: 45.5
click at [372, 362] on div at bounding box center [377, 351] width 101 height 85
